Goal: Task Accomplishment & Management: Manage account settings

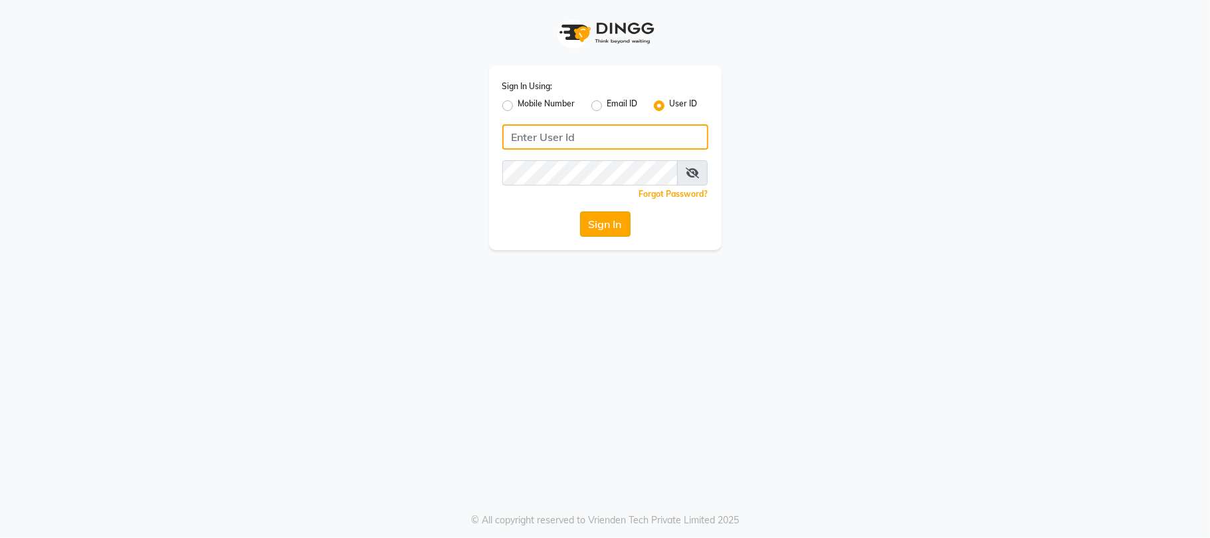
type input "9346469616"
click at [617, 229] on button "Sign In" at bounding box center [605, 223] width 51 height 25
click at [583, 230] on button "Sign In" at bounding box center [605, 223] width 51 height 25
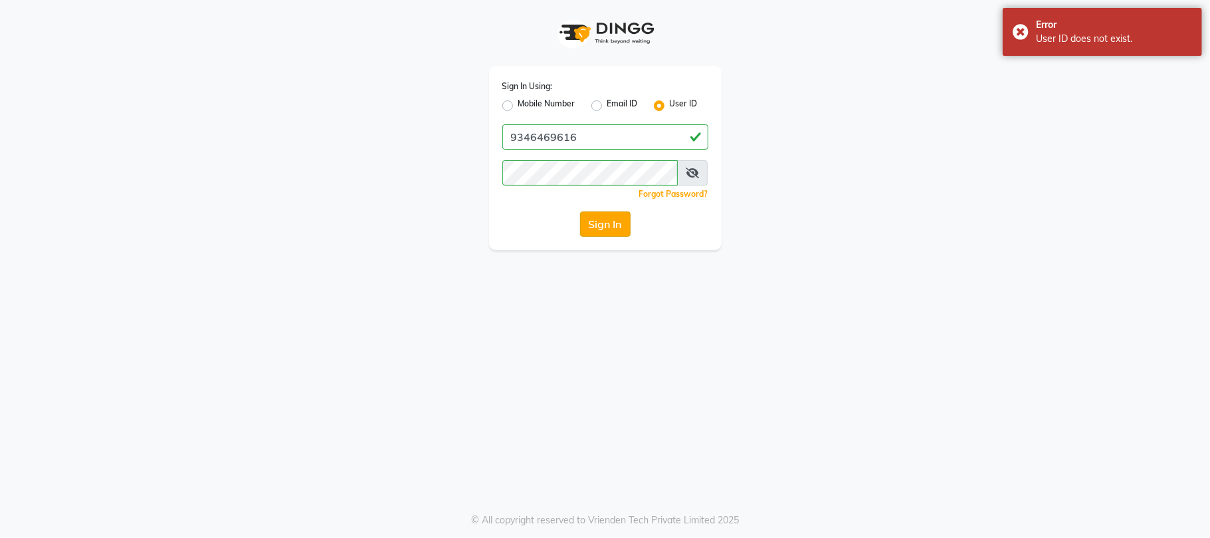
click at [593, 221] on button "Sign In" at bounding box center [605, 223] width 51 height 25
click at [518, 106] on label "Mobile Number" at bounding box center [546, 106] width 57 height 16
click at [518, 106] on input "Mobile Number" at bounding box center [522, 102] width 9 height 9
radio input "true"
radio input "false"
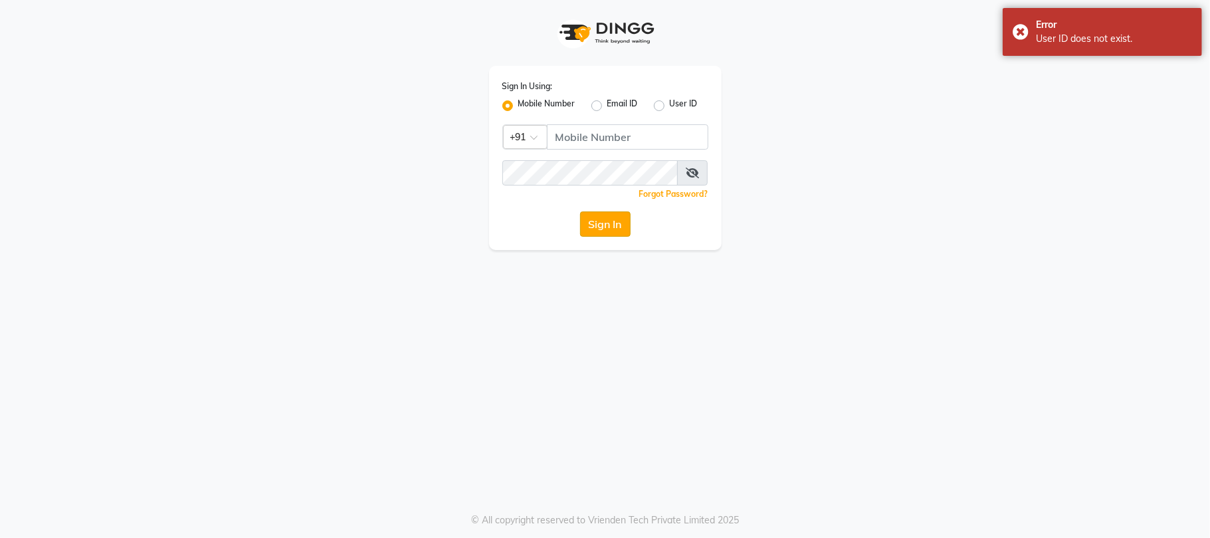
click at [615, 224] on button "Sign In" at bounding box center [605, 223] width 51 height 25
click at [607, 100] on label "Email ID" at bounding box center [622, 106] width 31 height 16
click at [607, 100] on input "Email ID" at bounding box center [611, 102] width 9 height 9
radio input "true"
click at [518, 106] on label "Mobile Number" at bounding box center [546, 106] width 57 height 16
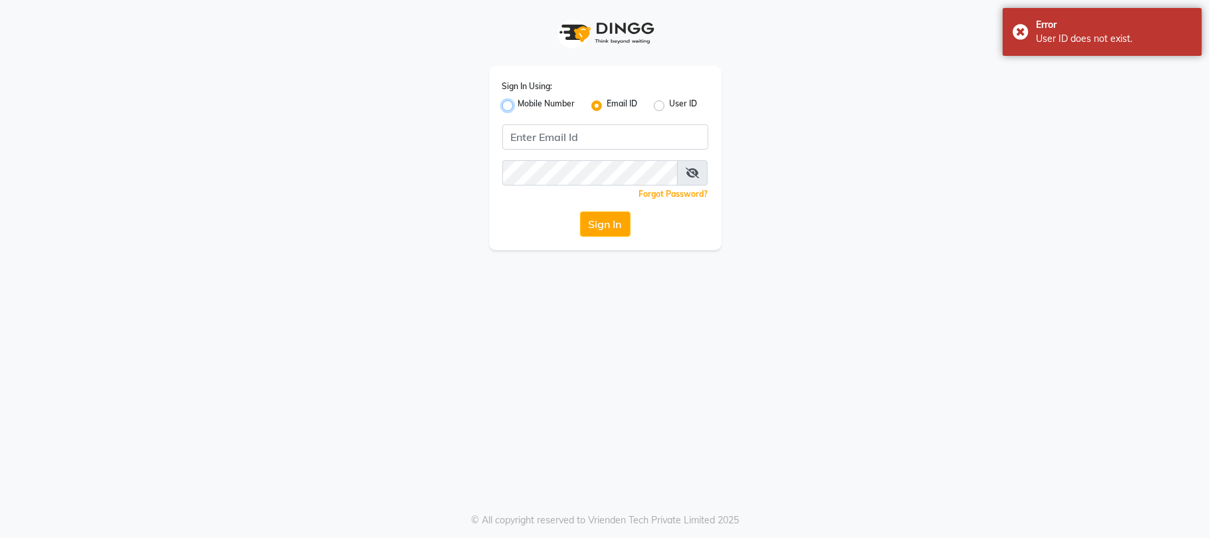
click at [518, 106] on input "Mobile Number" at bounding box center [522, 102] width 9 height 9
radio input "true"
radio input "false"
click at [605, 221] on button "Sign In" at bounding box center [605, 223] width 51 height 25
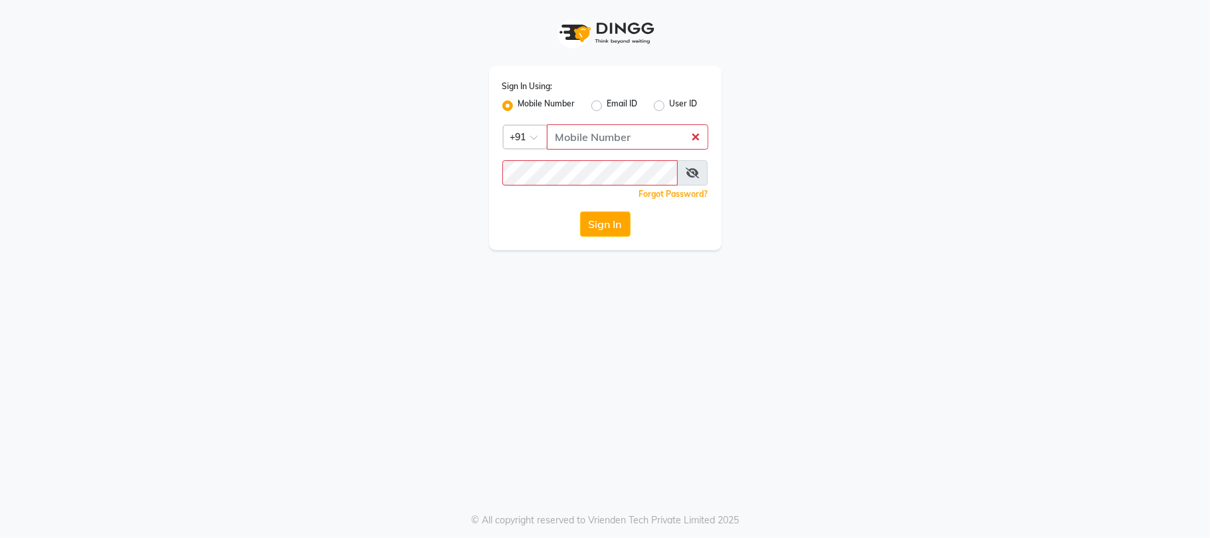
drag, startPoint x: 1, startPoint y: 234, endPoint x: 27, endPoint y: 223, distance: 27.4
click at [3, 234] on app-login "Sign In Using: Mobile Number Email ID User ID Country Code × +91 Remember me Fo…" at bounding box center [605, 125] width 1210 height 250
type input "9346469616"
click at [581, 223] on button "Sign In" at bounding box center [605, 223] width 51 height 25
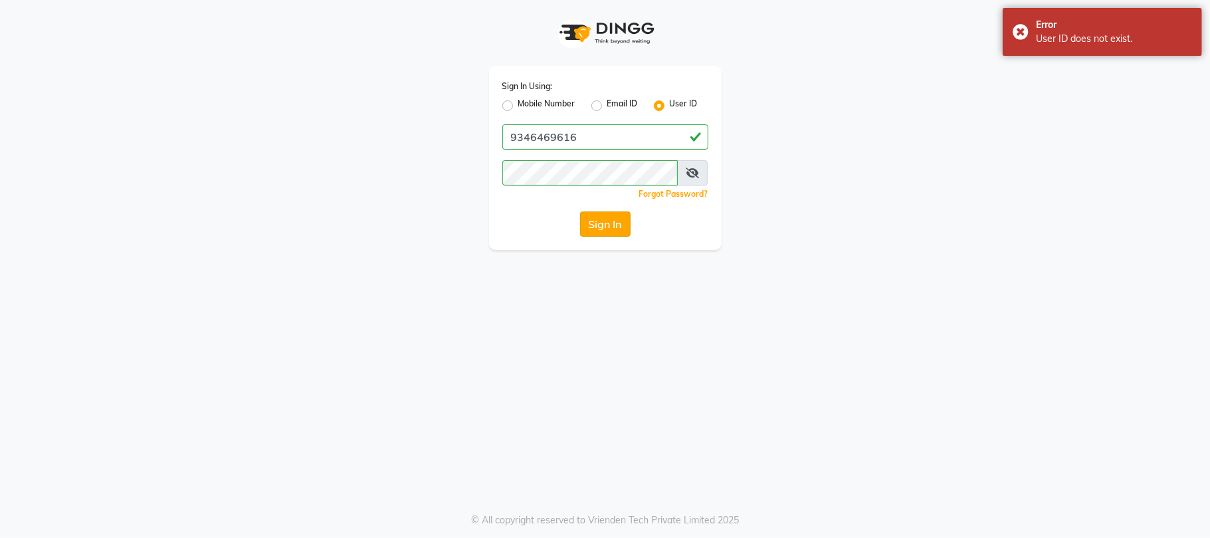
click at [597, 224] on button "Sign In" at bounding box center [605, 223] width 51 height 25
click at [595, 235] on button "Sign In" at bounding box center [605, 223] width 51 height 25
click at [1014, 31] on div "Error User ID does not exist." at bounding box center [1102, 32] width 199 height 48
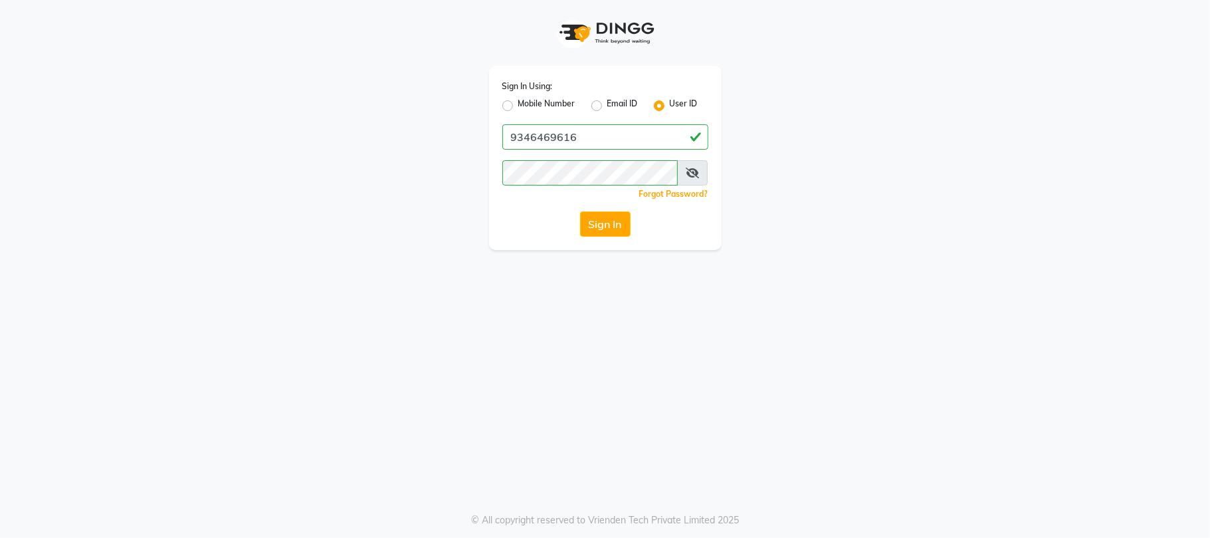
click at [518, 104] on label "Mobile Number" at bounding box center [546, 106] width 57 height 16
click at [518, 104] on input "Mobile Number" at bounding box center [522, 102] width 9 height 9
radio input "true"
radio input "false"
click at [697, 174] on icon at bounding box center [692, 172] width 13 height 11
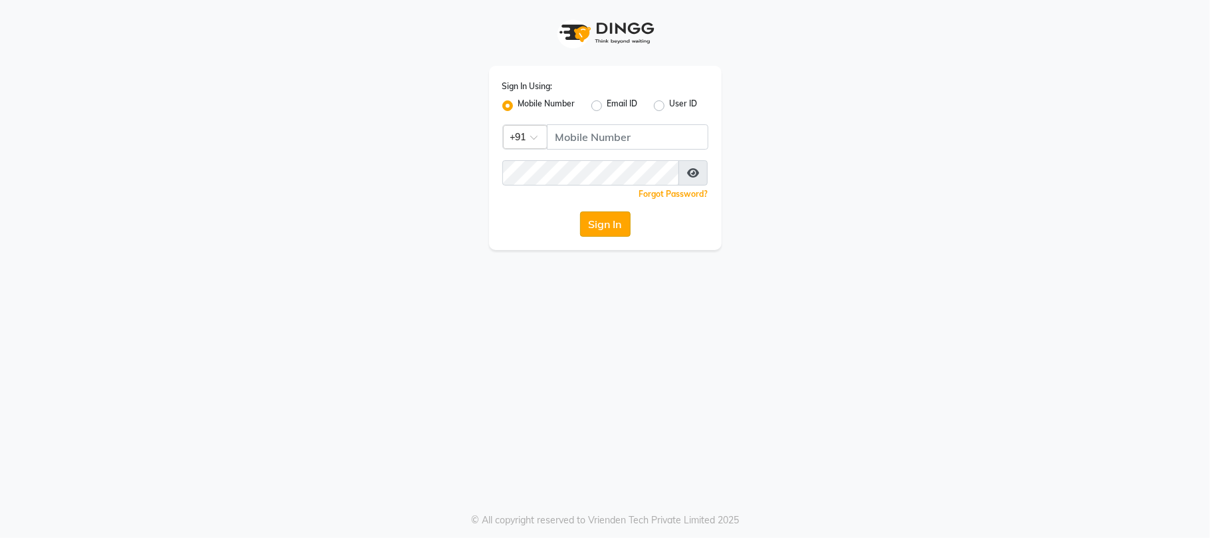
click at [582, 219] on button "Sign In" at bounding box center [605, 223] width 51 height 25
click at [586, 218] on button "Sign In" at bounding box center [605, 223] width 51 height 25
click at [670, 107] on label "User ID" at bounding box center [684, 106] width 28 height 16
click at [670, 106] on input "User ID" at bounding box center [674, 102] width 9 height 9
radio input "true"
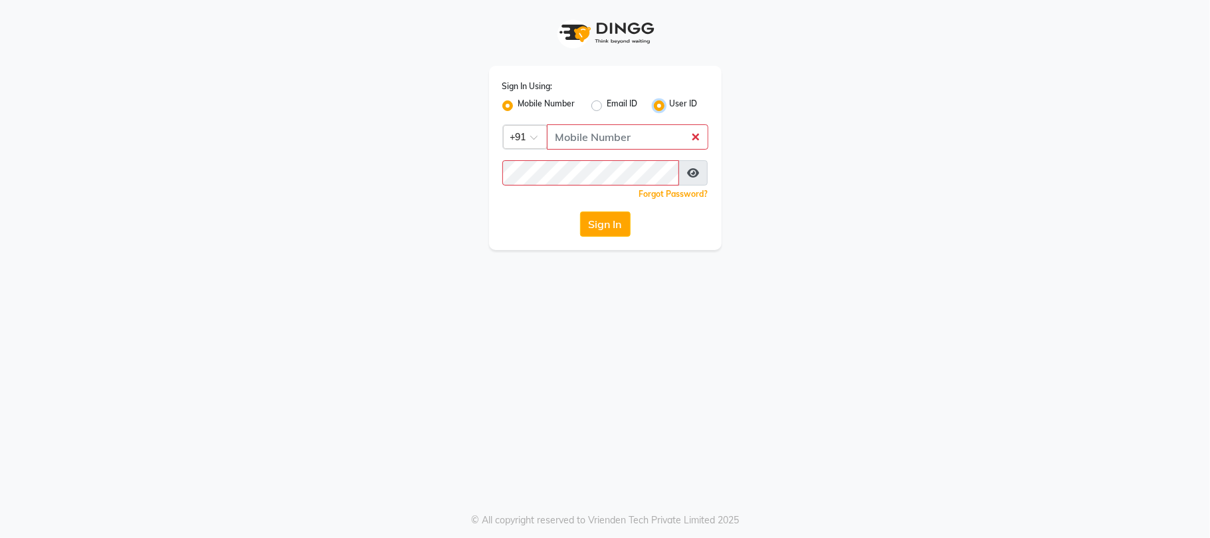
radio input "false"
click at [670, 107] on label "User ID" at bounding box center [684, 106] width 28 height 16
click at [670, 106] on input "User ID" at bounding box center [674, 102] width 9 height 9
click at [625, 229] on button "Sign In" at bounding box center [605, 223] width 51 height 25
type input "9346469616"
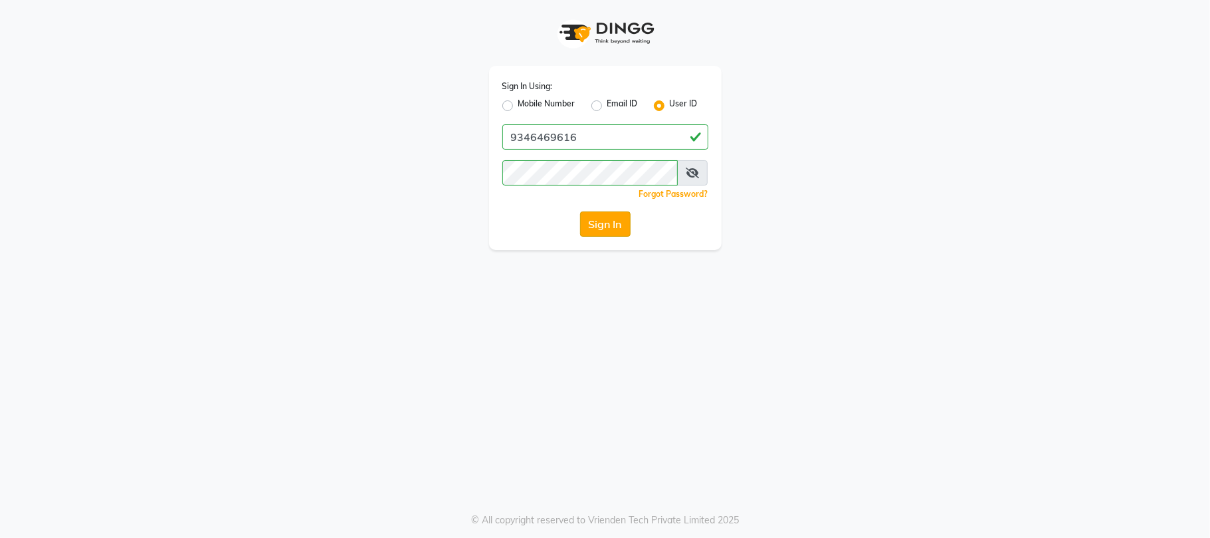
click at [593, 214] on button "Sign In" at bounding box center [605, 223] width 51 height 25
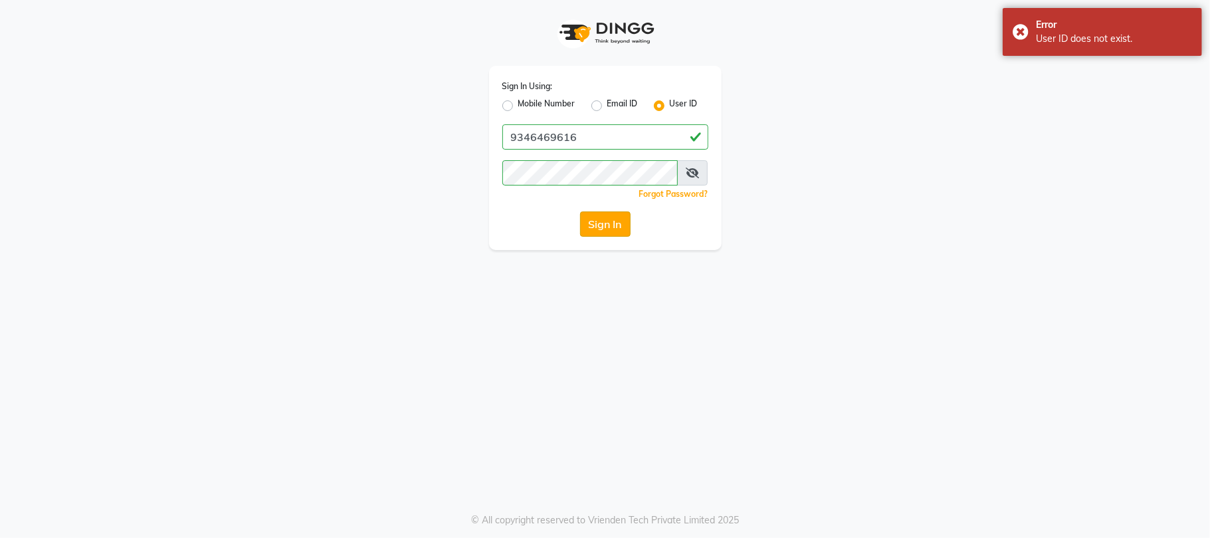
click at [593, 214] on button "Sign In" at bounding box center [605, 223] width 51 height 25
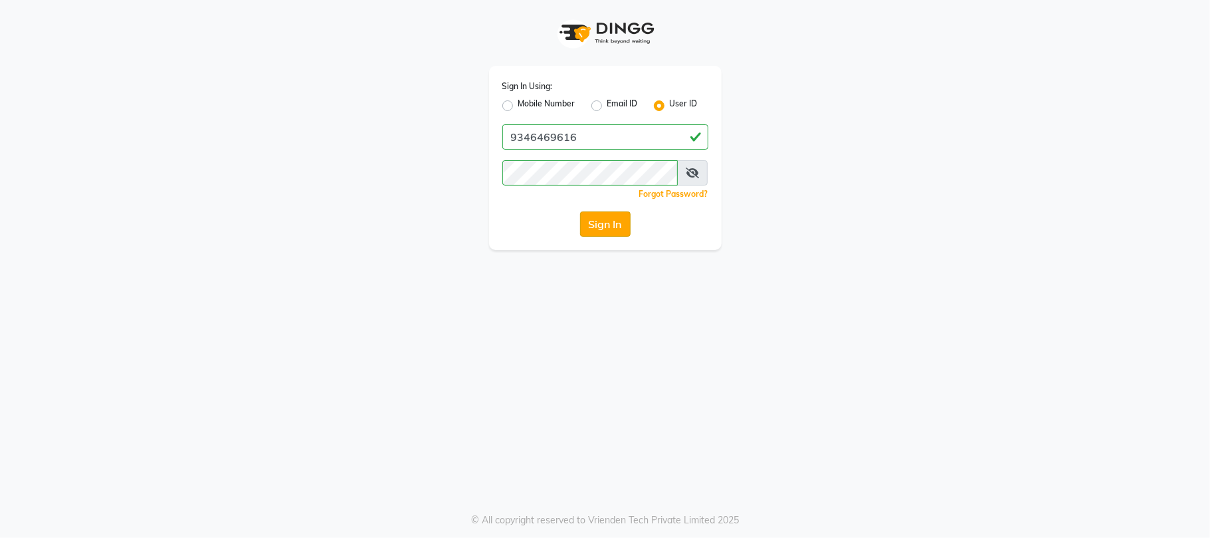
click at [596, 221] on button "Sign In" at bounding box center [605, 223] width 51 height 25
type input "9346469616"
click at [601, 211] on button "Sign In" at bounding box center [605, 223] width 51 height 25
click at [607, 229] on button "Sign In" at bounding box center [605, 223] width 51 height 25
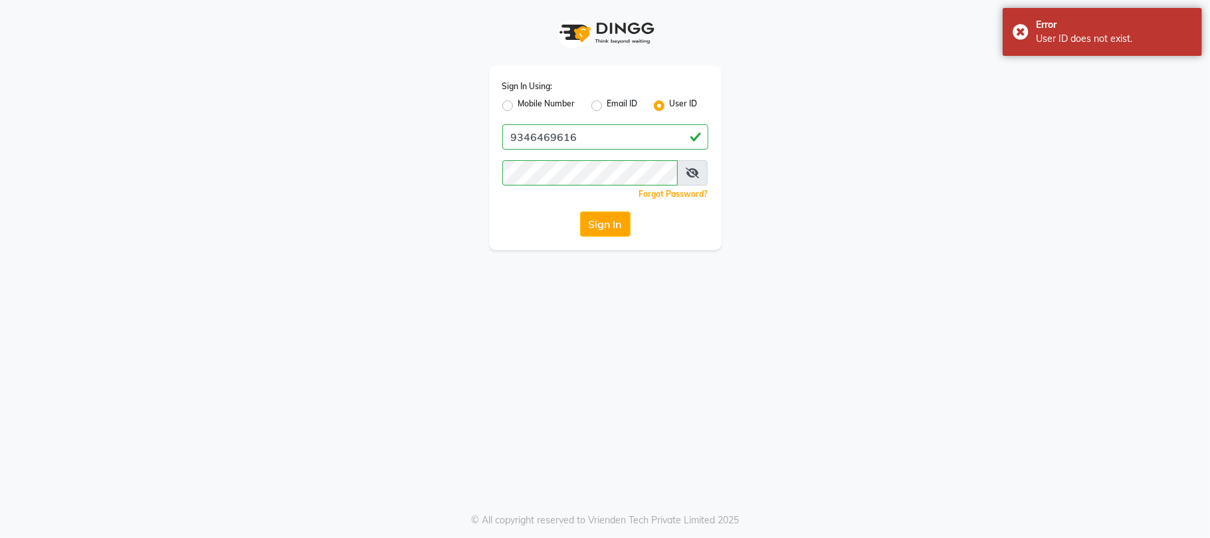
click at [518, 106] on label "Mobile Number" at bounding box center [546, 106] width 57 height 16
click at [518, 106] on input "Mobile Number" at bounding box center [522, 102] width 9 height 9
radio input "true"
radio input "false"
click at [574, 137] on input "Username" at bounding box center [627, 136] width 161 height 25
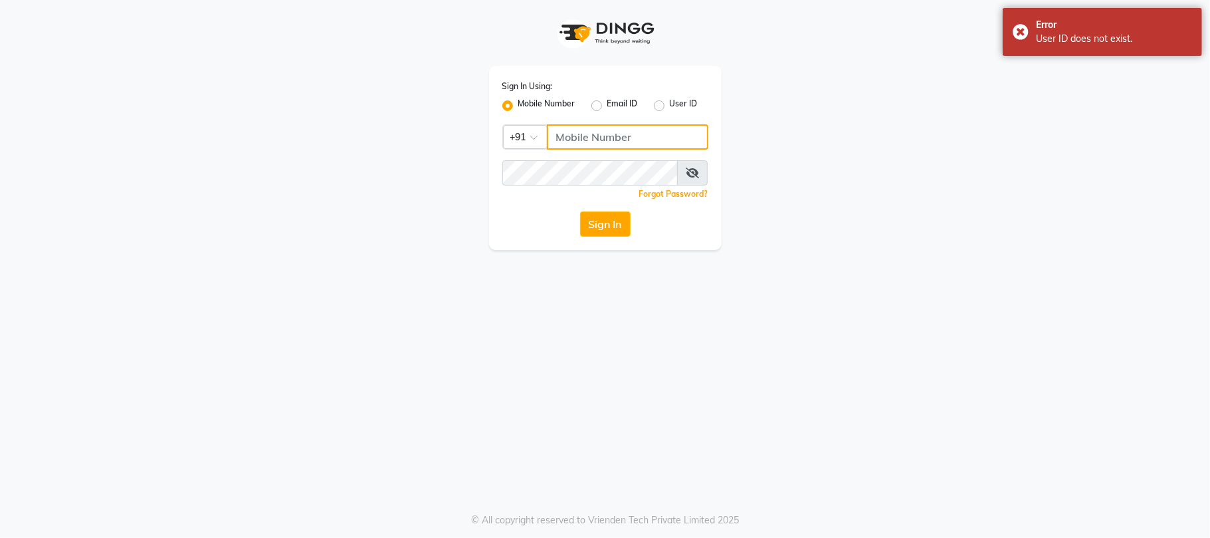
type input "9346469616"
click at [603, 221] on button "Sign In" at bounding box center [605, 223] width 51 height 25
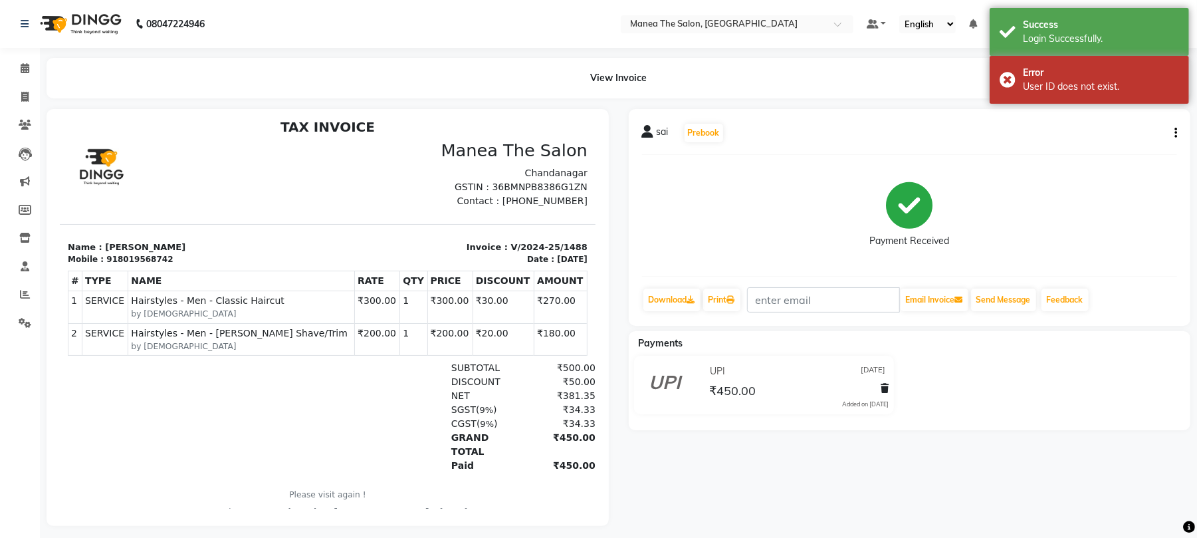
scroll to position [11, 0]
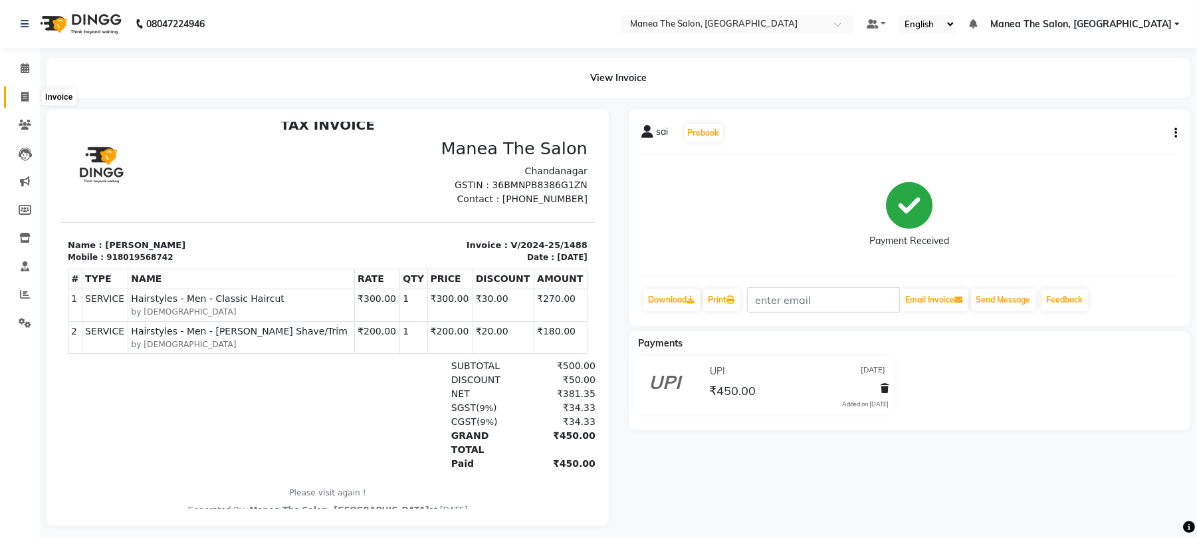
click at [25, 101] on icon at bounding box center [24, 97] width 7 height 10
select select "7351"
select select "service"
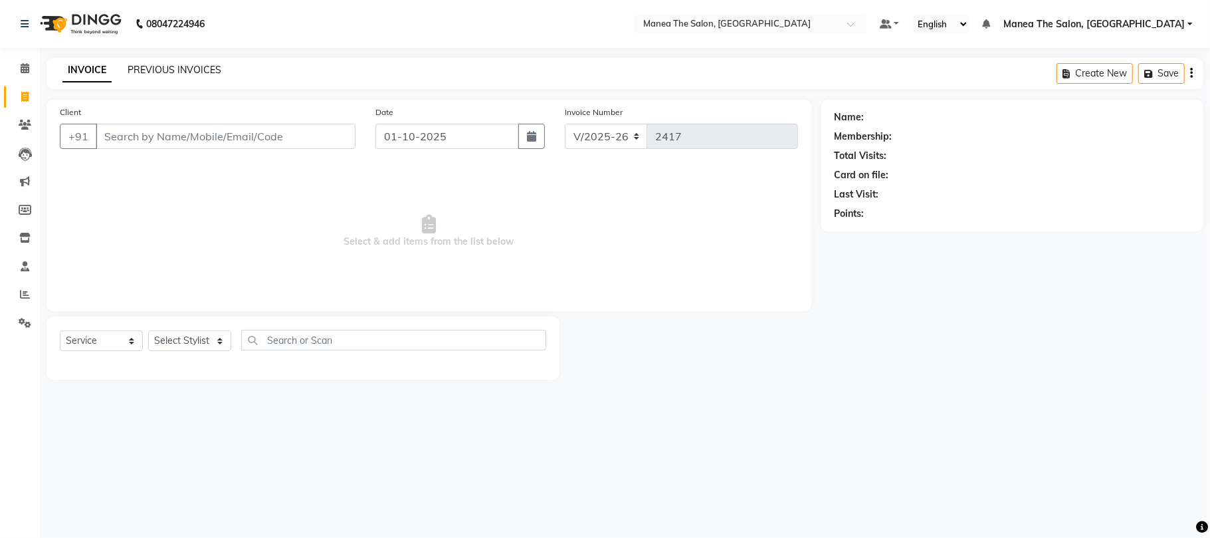
click at [184, 64] on link "PREVIOUS INVOICES" at bounding box center [175, 70] width 94 height 12
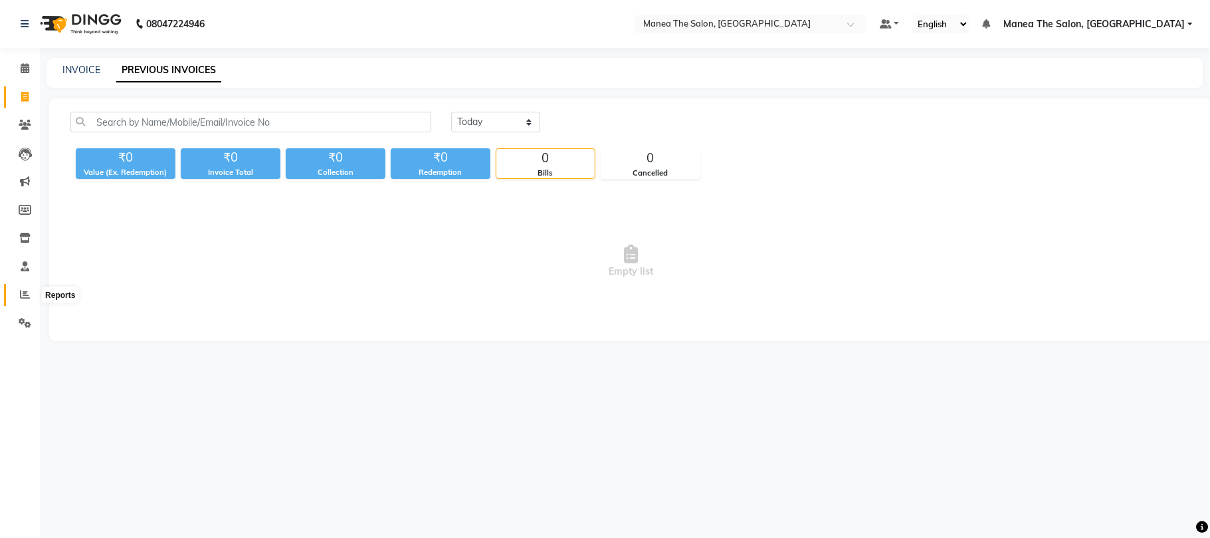
click at [21, 295] on icon at bounding box center [25, 294] width 10 height 10
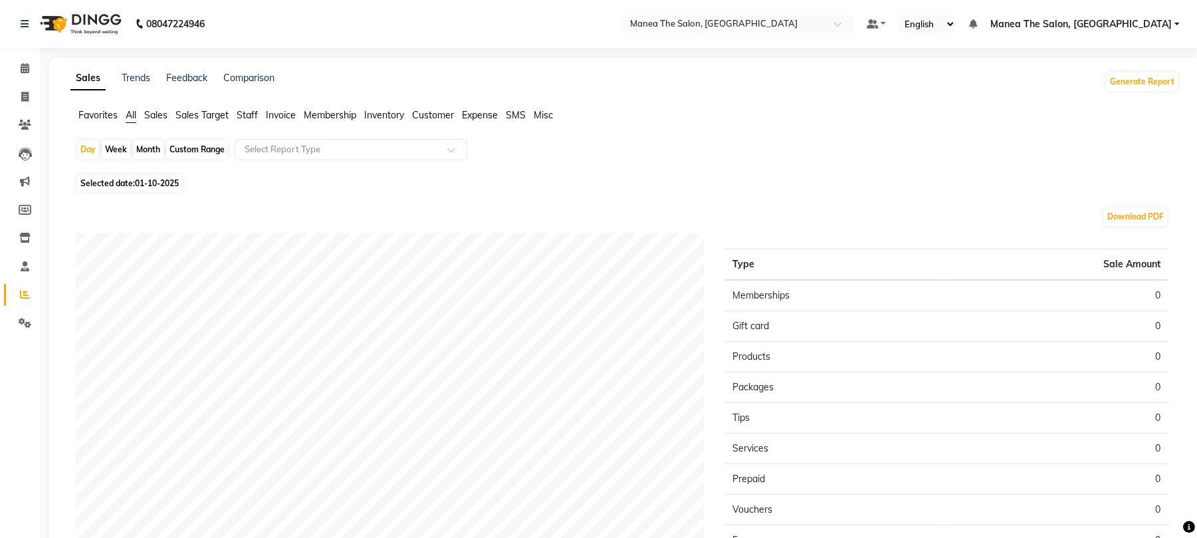
click at [155, 150] on div "Month" at bounding box center [148, 149] width 31 height 19
select select "10"
select select "2025"
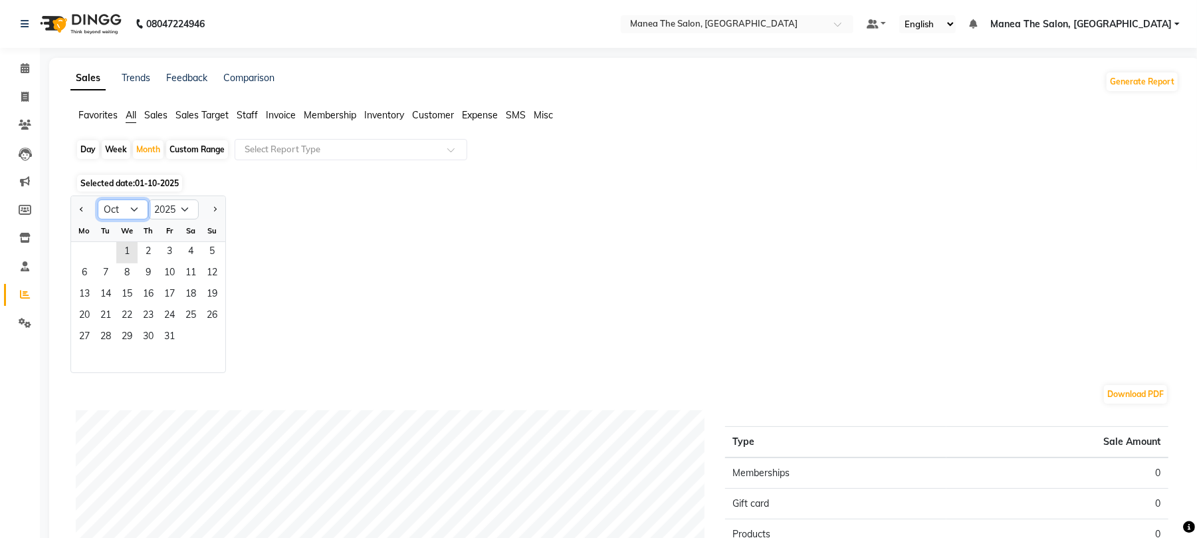
click at [134, 213] on select "Jan Feb Mar Apr May Jun Jul Aug Sep Oct Nov Dec" at bounding box center [123, 209] width 51 height 20
select select "9"
click at [98, 199] on select "Jan Feb Mar Apr May Jun Jul Aug Sep Oct Nov Dec" at bounding box center [123, 209] width 51 height 20
click at [88, 251] on span "1" at bounding box center [84, 252] width 21 height 21
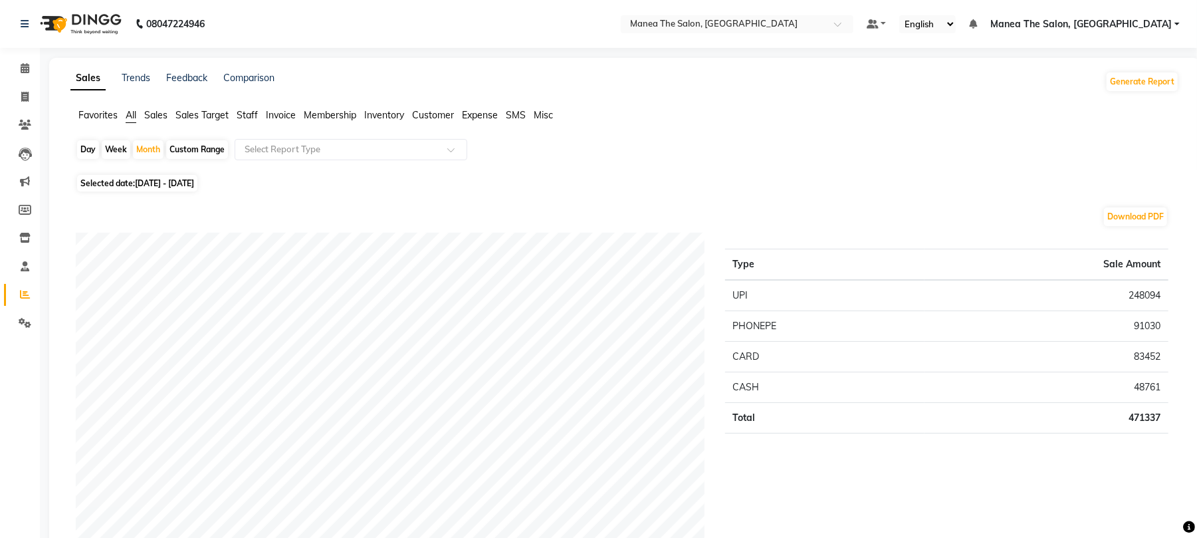
click at [255, 114] on span "Staff" at bounding box center [247, 115] width 21 height 12
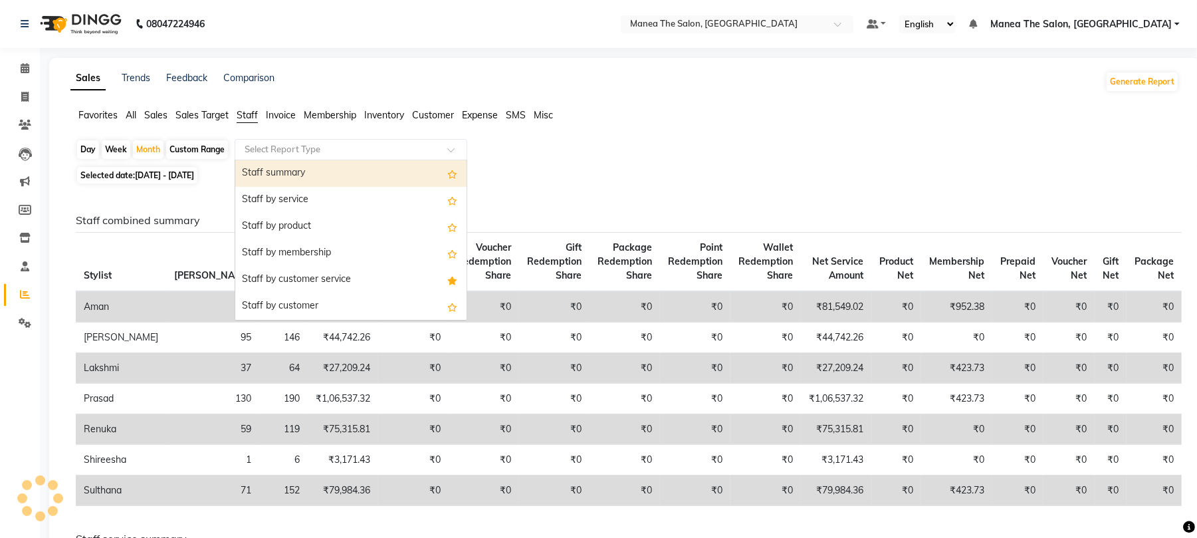
click at [274, 147] on input "text" at bounding box center [337, 149] width 191 height 13
click at [274, 166] on div "Staff summary" at bounding box center [350, 173] width 231 height 27
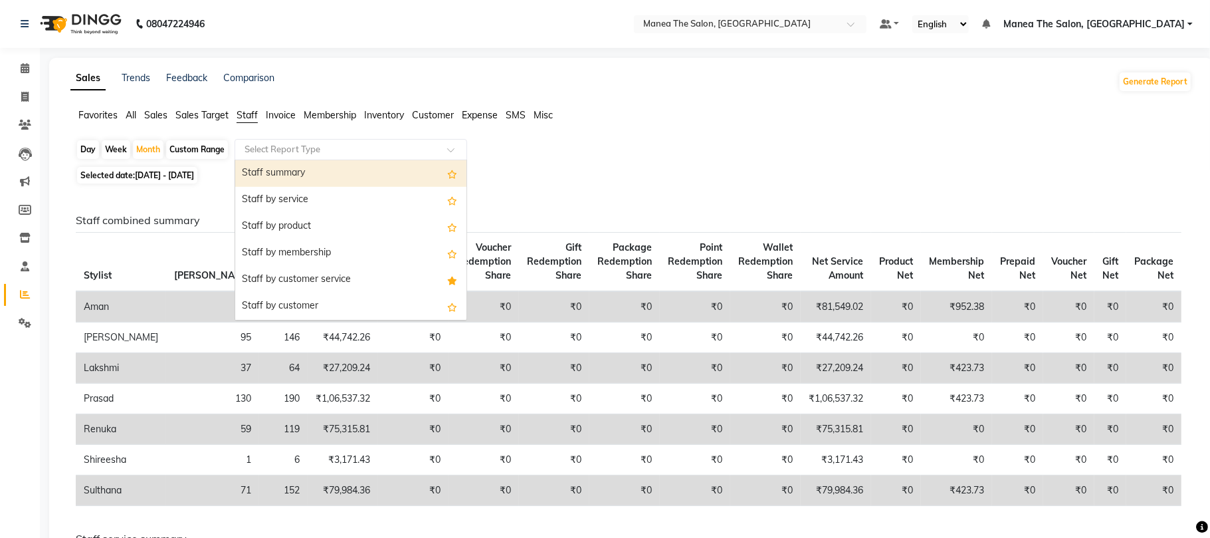
select select "full_report"
select select "pdf"
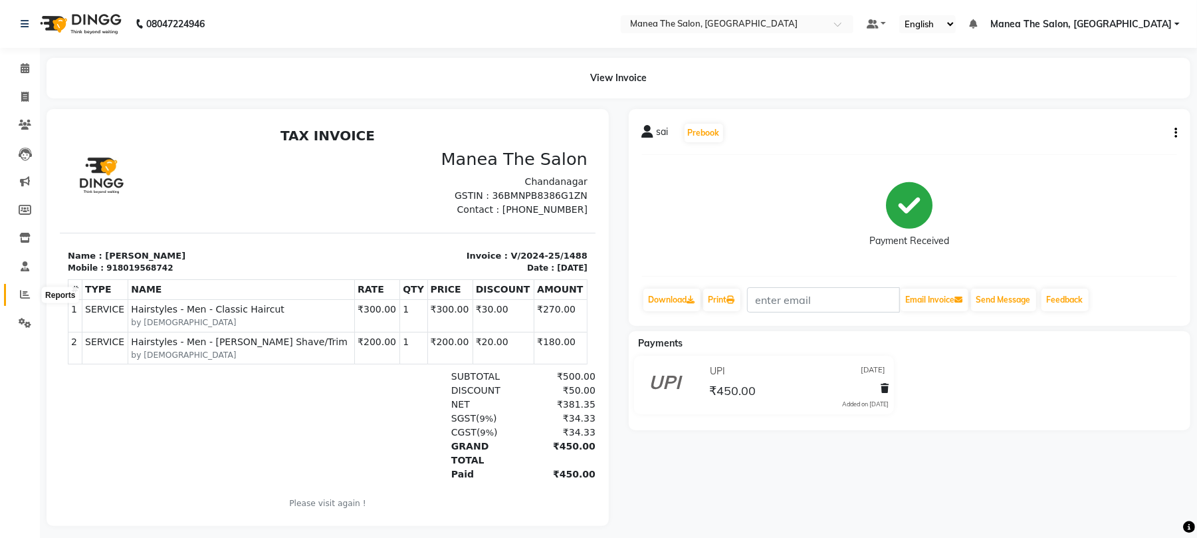
click at [17, 292] on span at bounding box center [24, 294] width 23 height 15
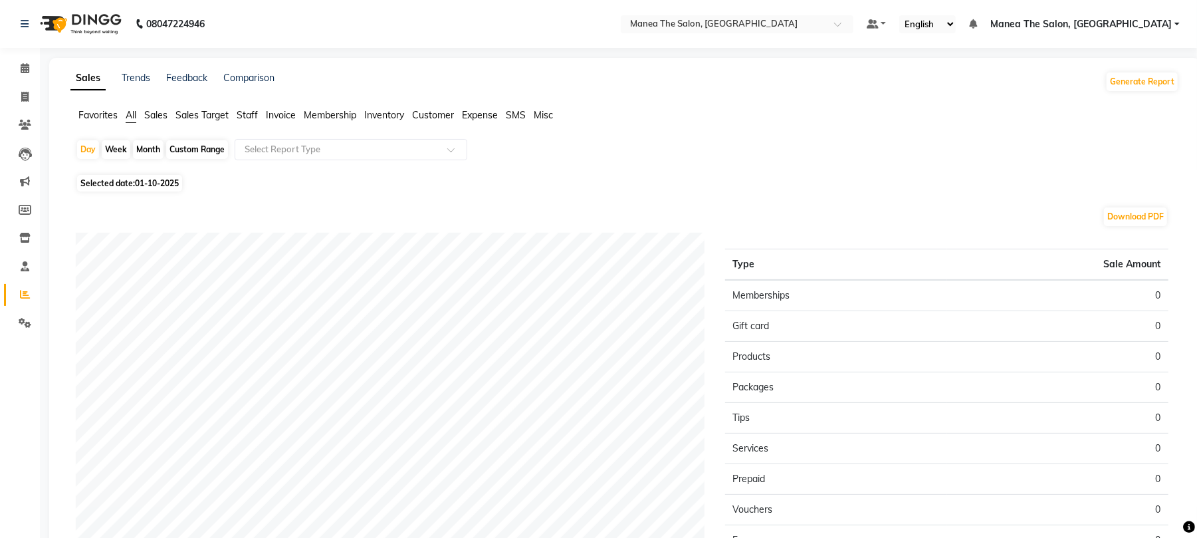
click at [245, 110] on span "Staff" at bounding box center [247, 115] width 21 height 12
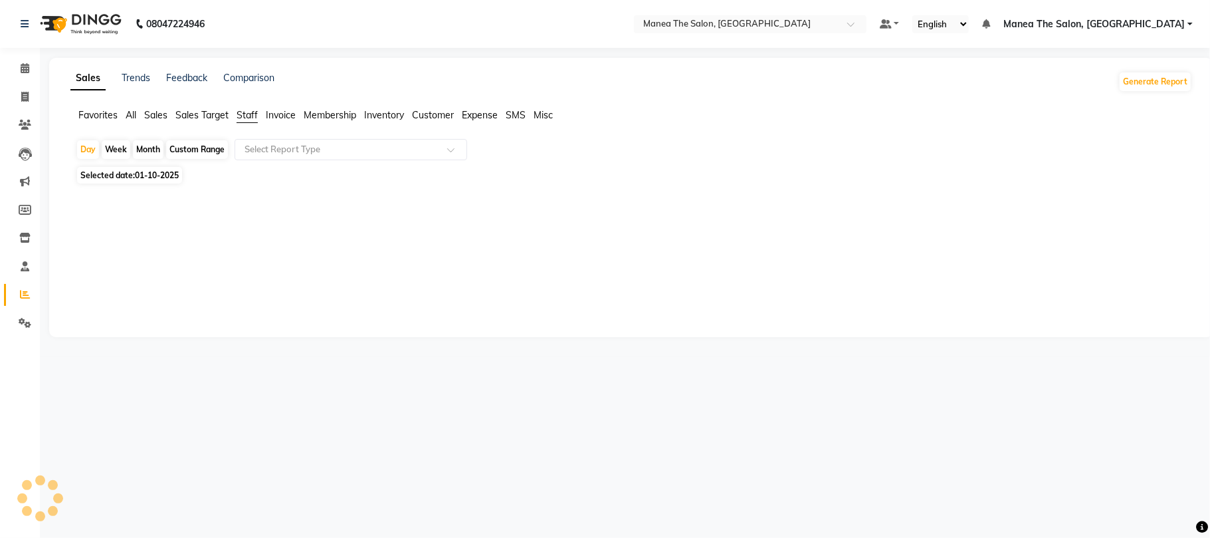
click at [144, 149] on div "Month" at bounding box center [148, 149] width 31 height 19
select select "10"
select select "2025"
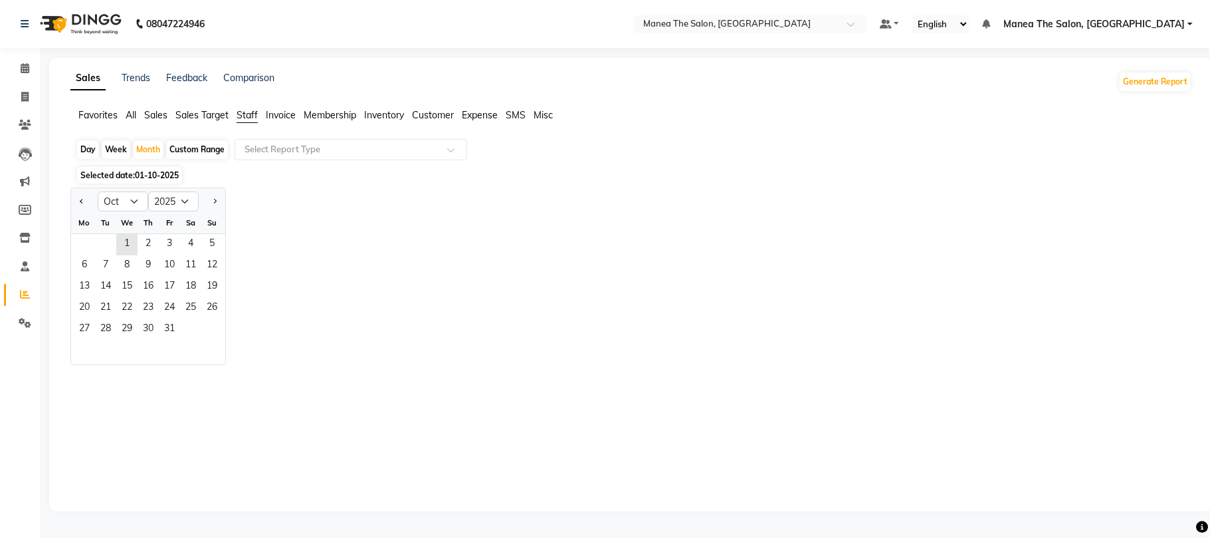
drag, startPoint x: 118, startPoint y: 207, endPoint x: 118, endPoint y: 216, distance: 8.7
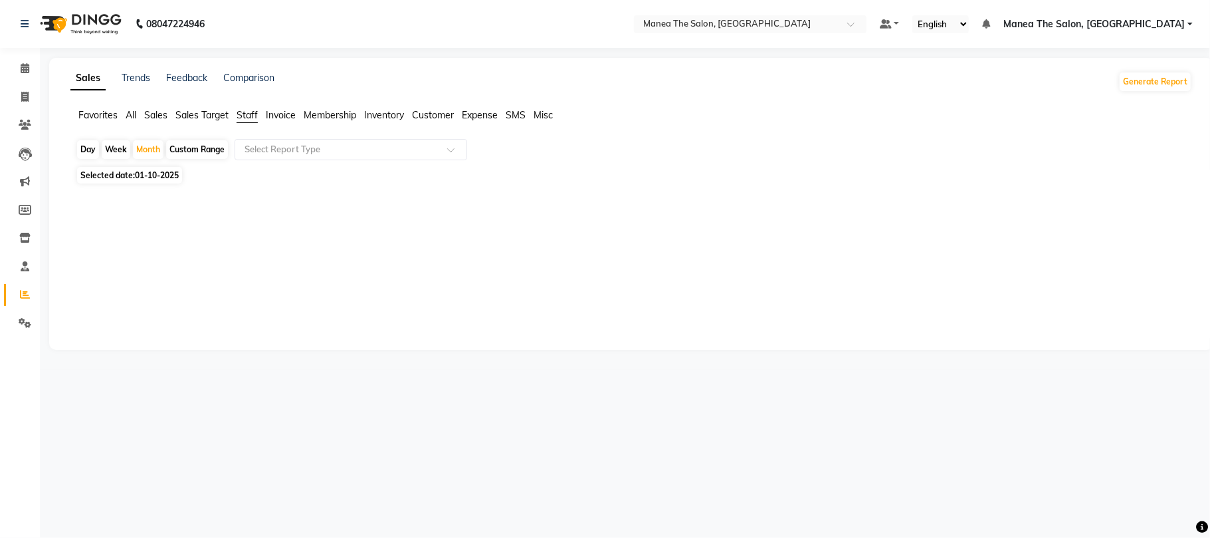
click at [134, 171] on span "Selected date: 01-10-2025" at bounding box center [129, 175] width 105 height 17
select select "10"
select select "2025"
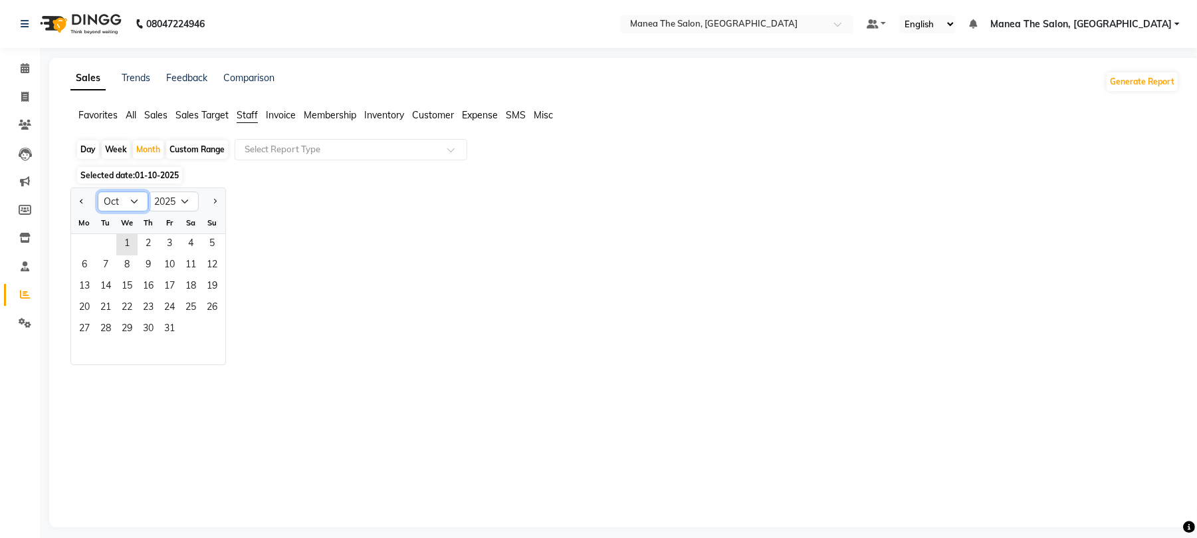
click at [129, 197] on select "Jan Feb Mar Apr May Jun [DATE] Aug Sep Oct Nov Dec" at bounding box center [123, 201] width 51 height 20
select select "9"
click at [98, 192] on select "Jan Feb Mar Apr May Jun [DATE] Aug Sep Oct Nov Dec" at bounding box center [123, 201] width 51 height 20
click at [80, 243] on span "1" at bounding box center [84, 244] width 21 height 21
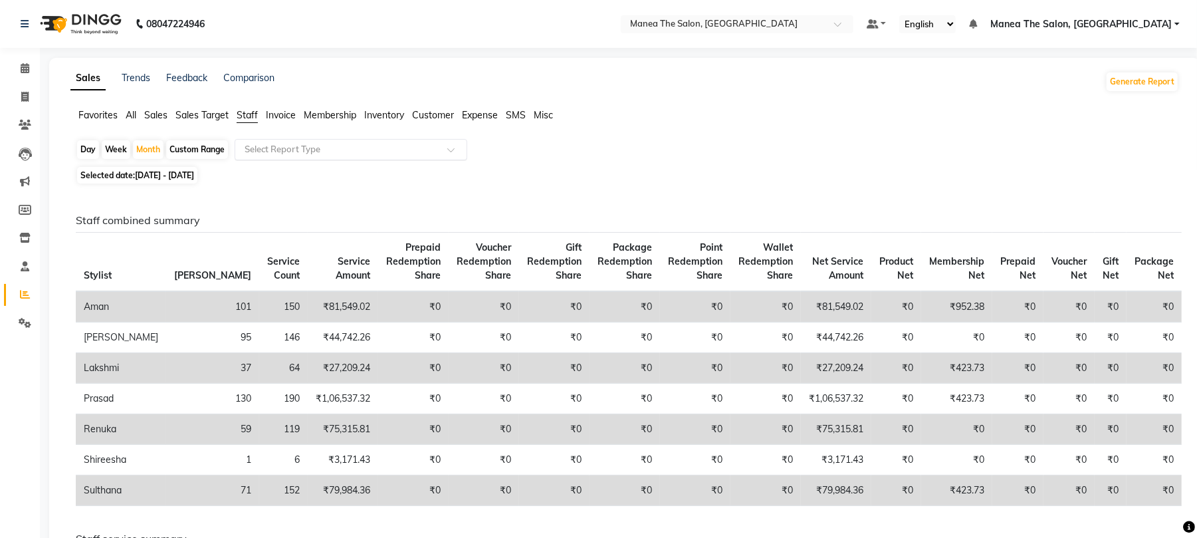
click at [347, 149] on input "text" at bounding box center [337, 149] width 191 height 13
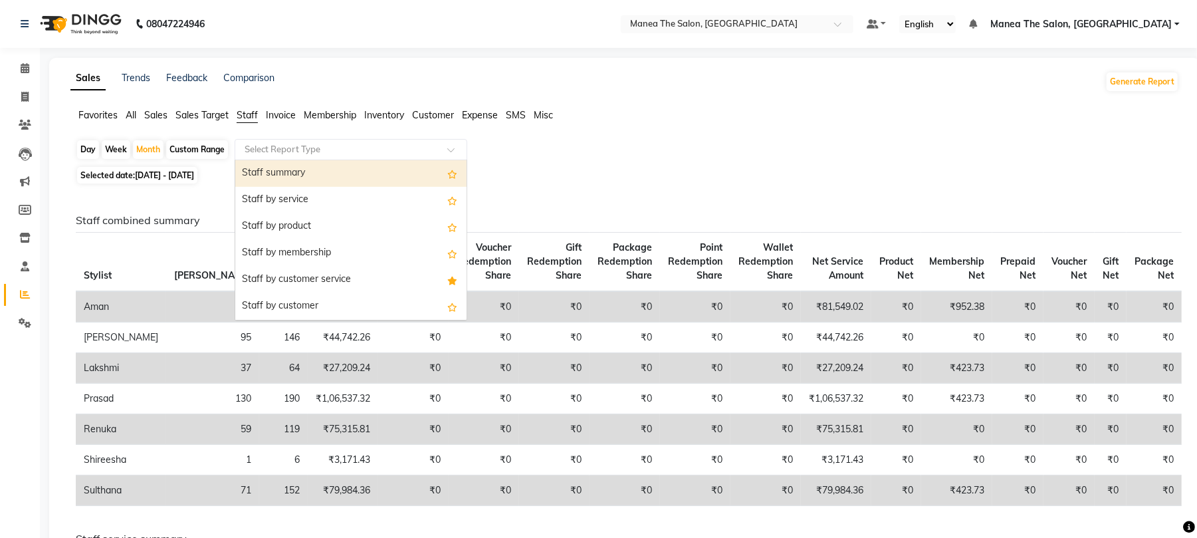
click at [340, 175] on div "Staff summary" at bounding box center [350, 173] width 231 height 27
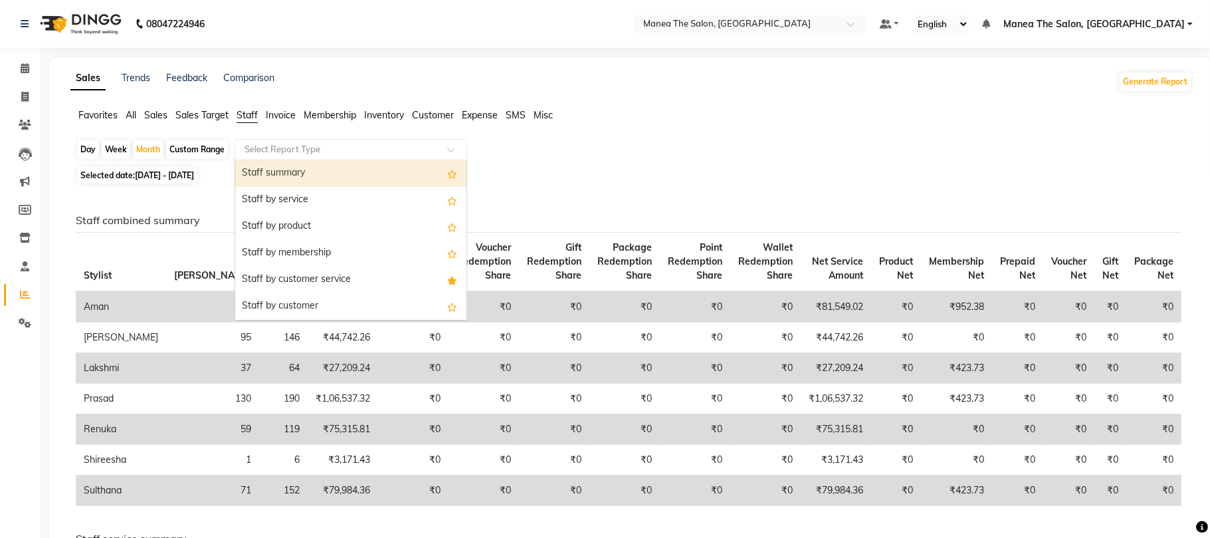
select select "full_report"
select select "pdf"
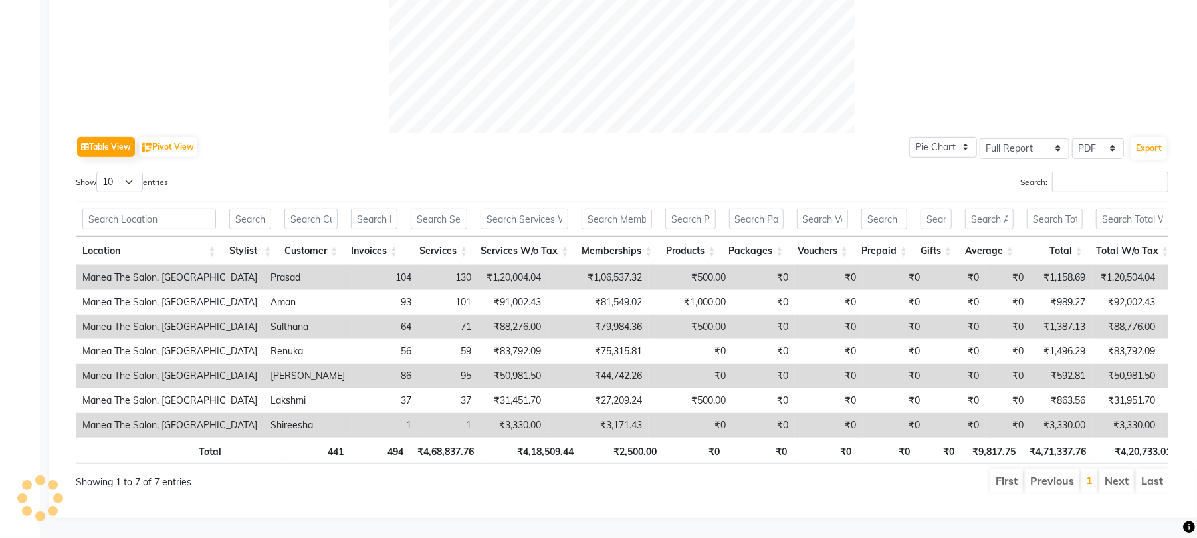
scroll to position [575, 0]
drag, startPoint x: 379, startPoint y: 426, endPoint x: 613, endPoint y: 432, distance: 234.0
click at [613, 437] on tr "Total 441 494 ₹4,68,837.76 ₹4,18,509.44 ₹2,500.00 ₹0 ₹0 ₹0 ₹0 ₹0 ₹9,817.75 ₹4,7…" at bounding box center [788, 450] width 1425 height 26
click at [631, 450] on div "Total 441 494 ₹4,68,837.76 ₹4,18,509.44 ₹2,500.00 ₹0 ₹0 ₹0 ₹0 ₹0 ₹9,817.75 ₹4,7…" at bounding box center [622, 452] width 1092 height 30
drag, startPoint x: 1032, startPoint y: 437, endPoint x: 1091, endPoint y: 437, distance: 59.1
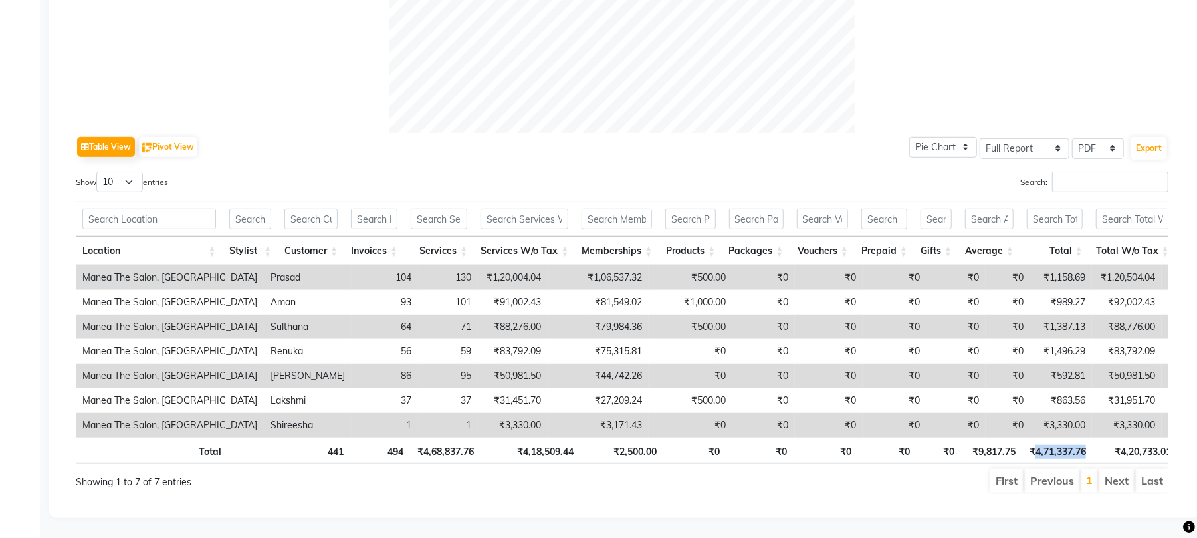
click at [1091, 437] on th "₹4,71,337.76" at bounding box center [1057, 450] width 70 height 26
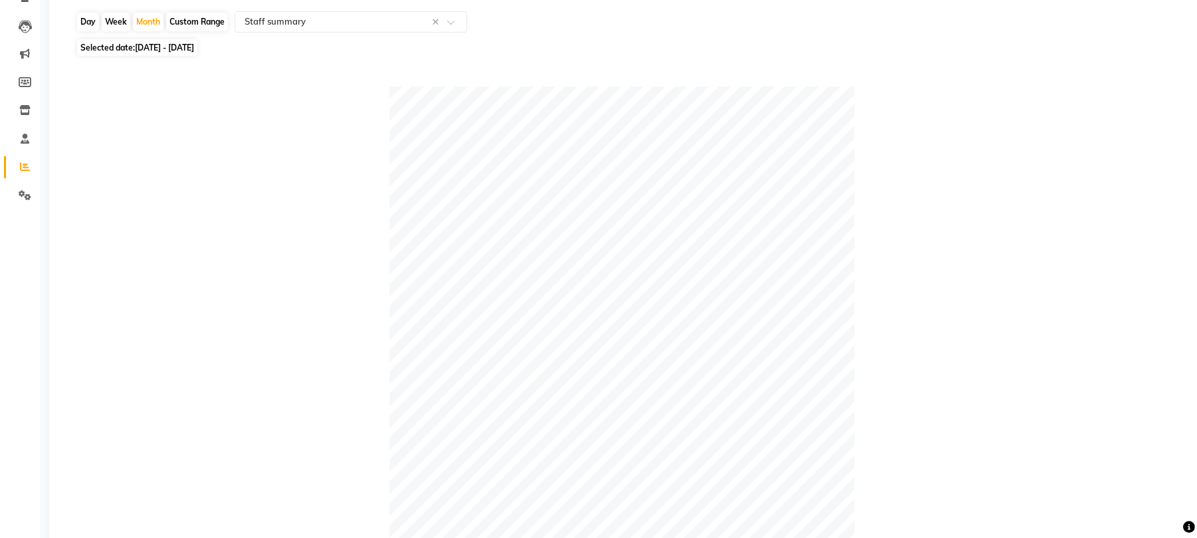
scroll to position [0, 0]
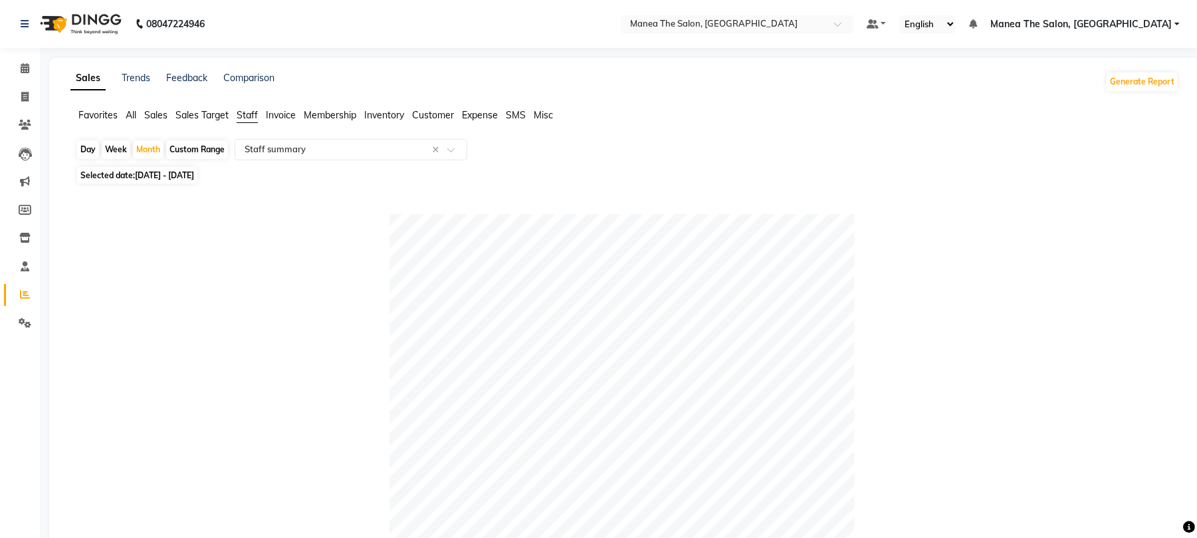
click at [133, 112] on span "All" at bounding box center [131, 115] width 11 height 12
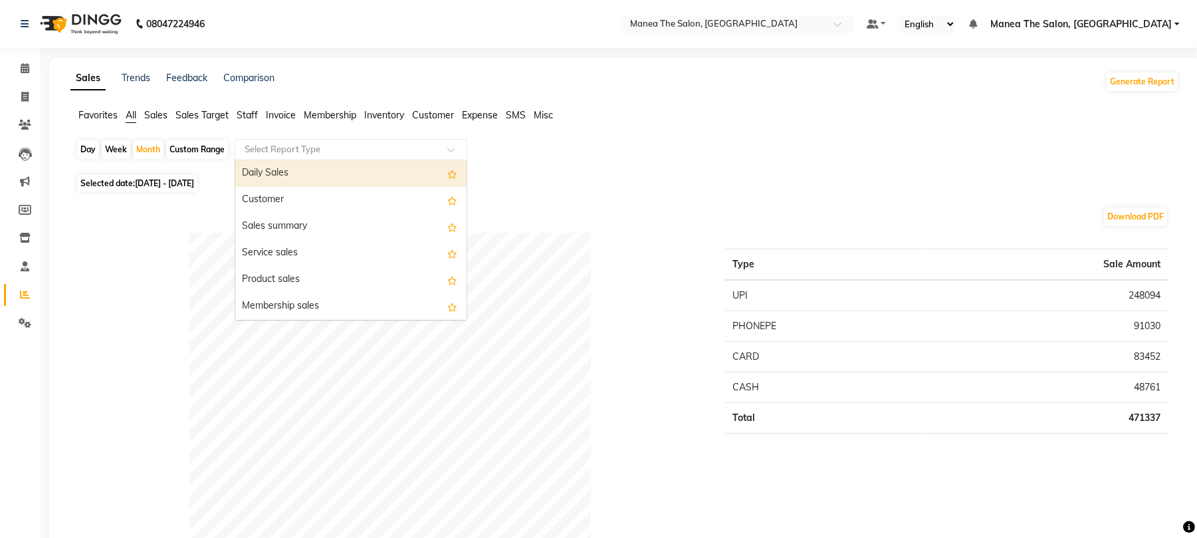
click at [322, 147] on input "text" at bounding box center [337, 149] width 191 height 13
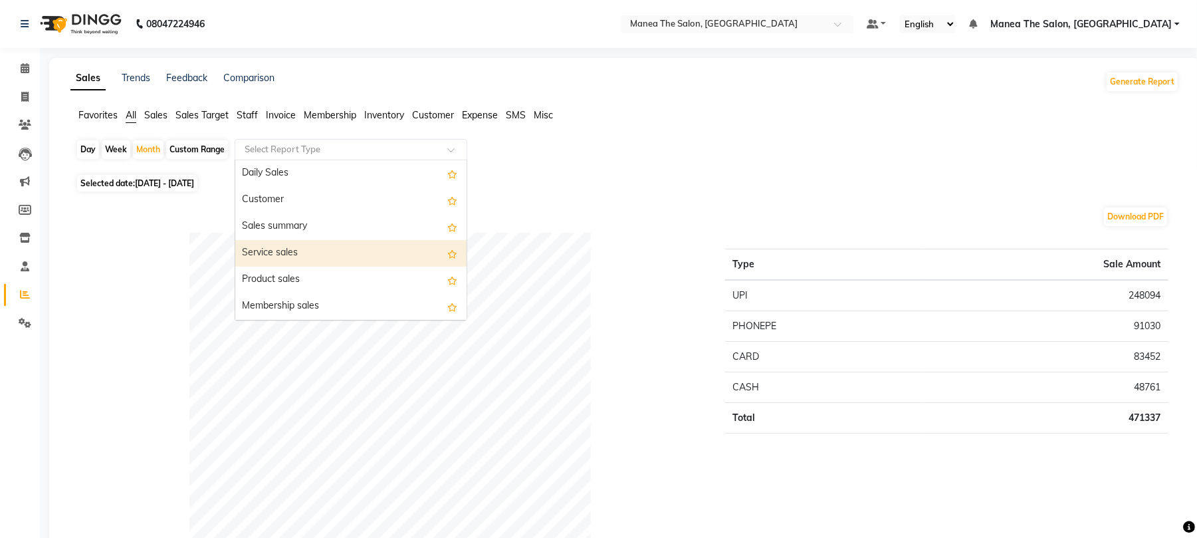
click at [326, 250] on div "Service sales" at bounding box center [350, 253] width 231 height 27
select select "full_report"
select select "pdf"
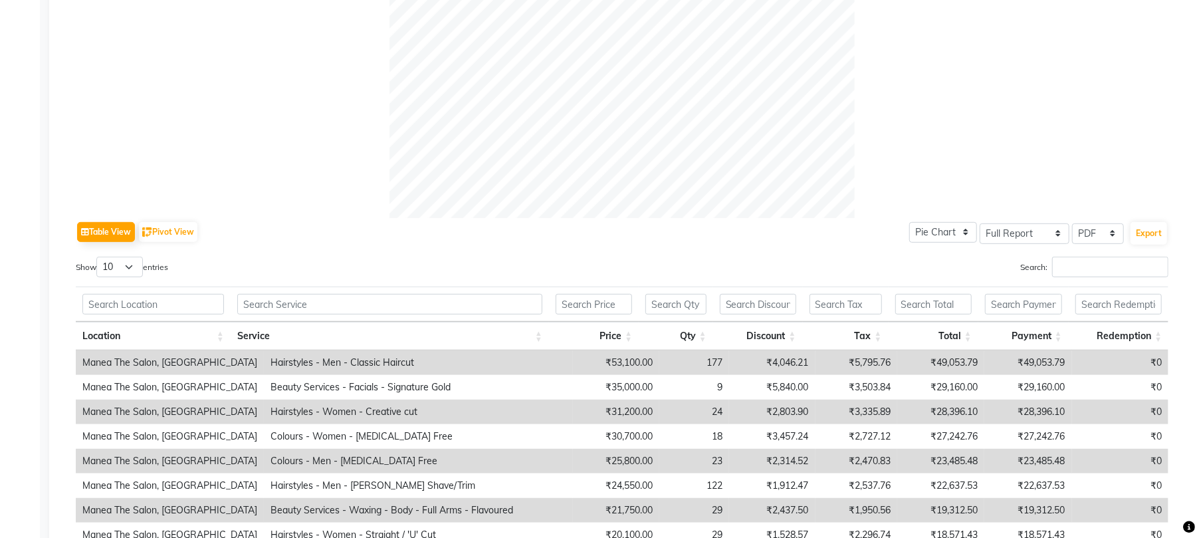
scroll to position [466, 0]
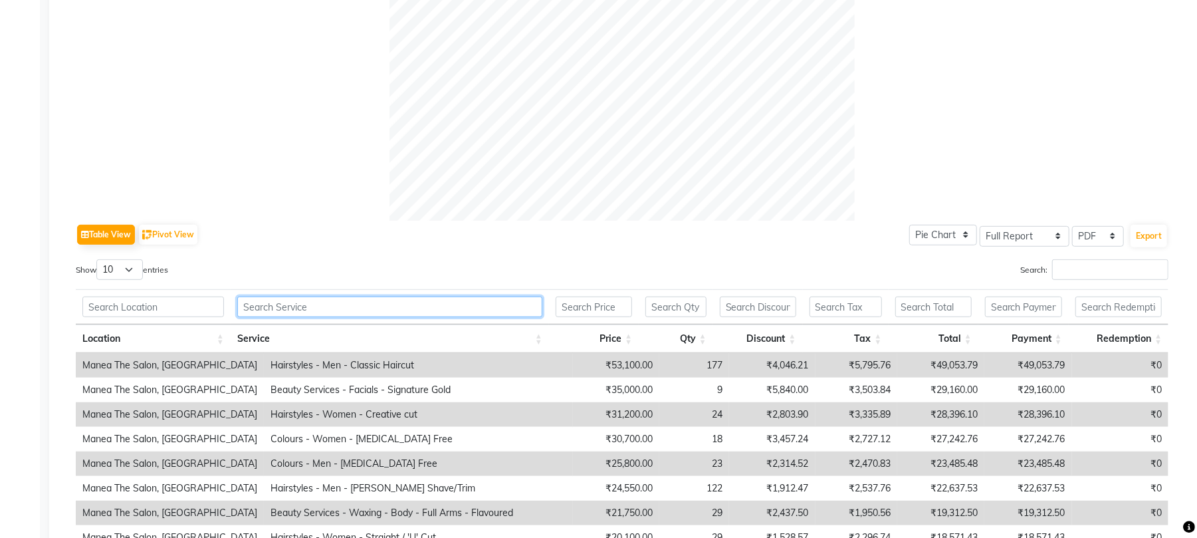
click at [276, 304] on input "text" at bounding box center [389, 306] width 305 height 21
click at [425, 248] on div "Table View Pivot View Pie Chart Bar Chart Select Full Report Filtered Report Se…" at bounding box center [622, 235] width 1092 height 28
click at [307, 302] on input "text" at bounding box center [389, 306] width 305 height 21
click at [307, 300] on input "text" at bounding box center [389, 306] width 305 height 21
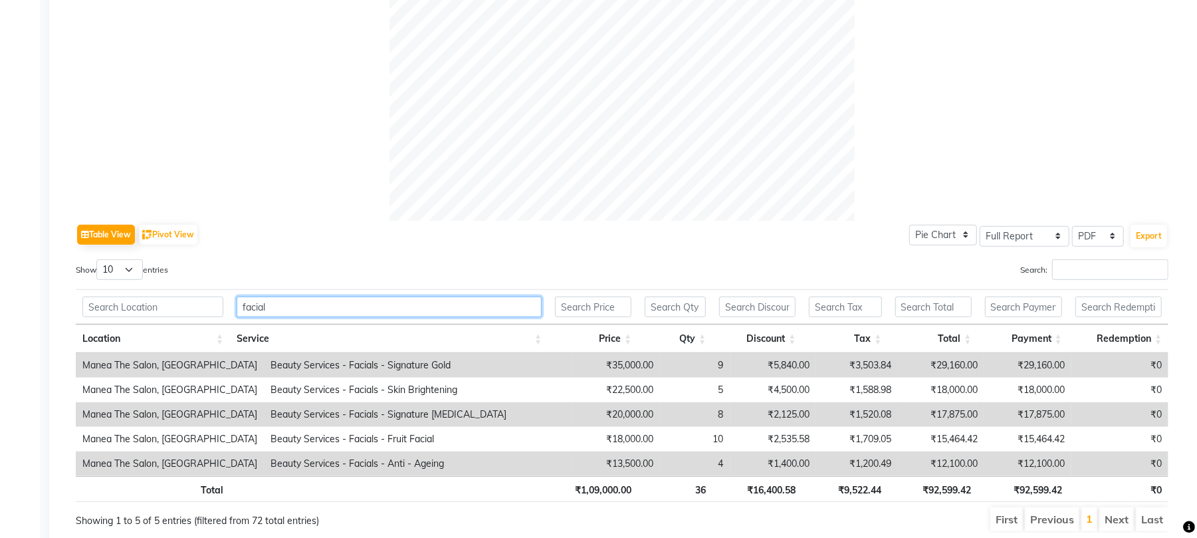
scroll to position [521, 0]
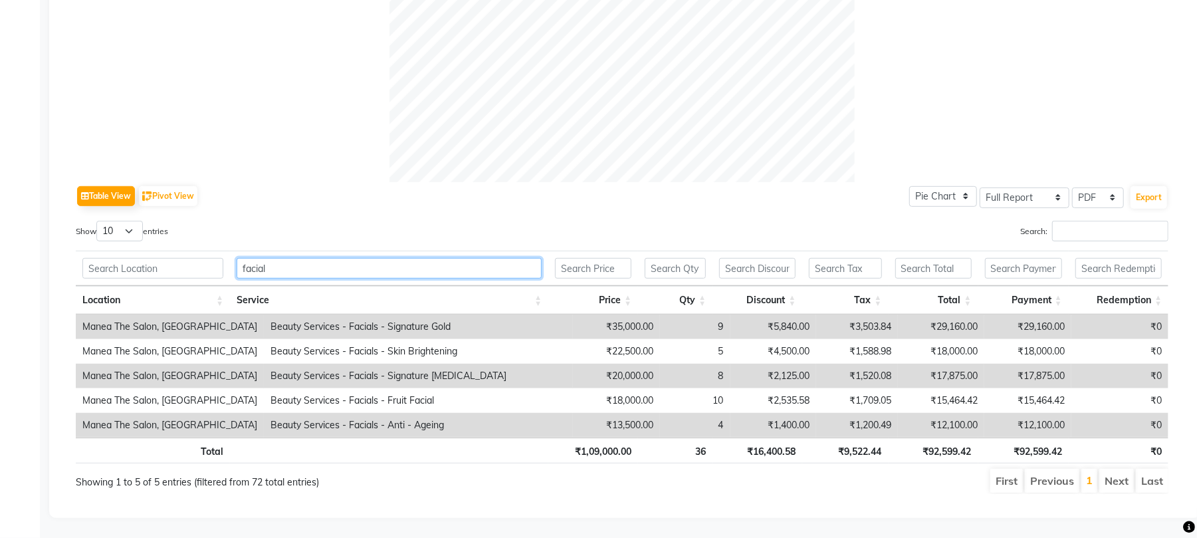
drag, startPoint x: 326, startPoint y: 260, endPoint x: 173, endPoint y: 259, distance: 152.2
click at [173, 259] on tr "facial" at bounding box center [622, 268] width 1092 height 35
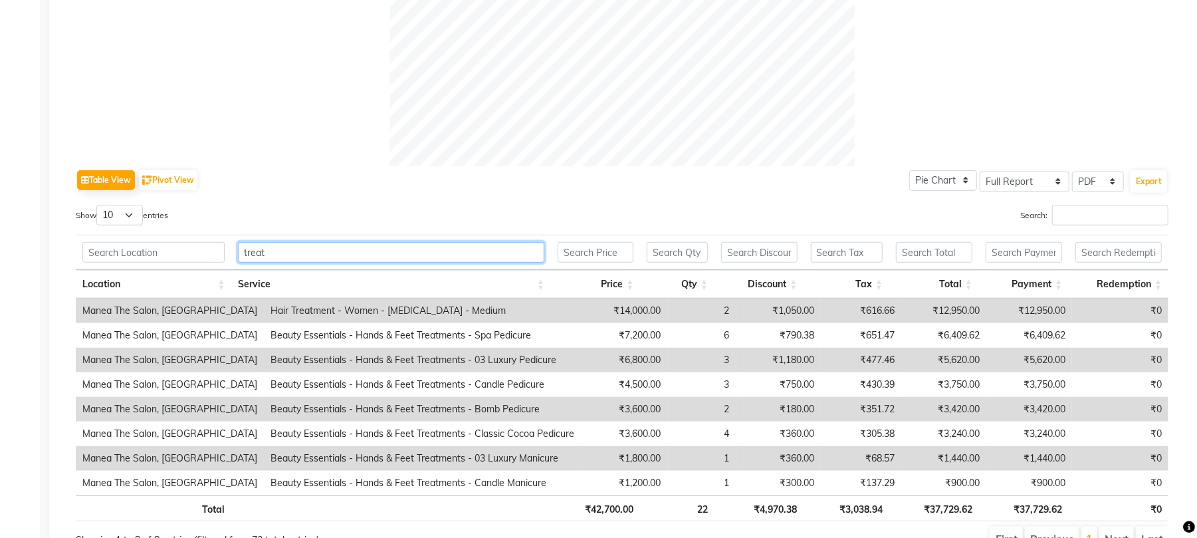
drag, startPoint x: 300, startPoint y: 250, endPoint x: 181, endPoint y: 249, distance: 119.6
click at [177, 248] on tr "treat" at bounding box center [622, 252] width 1092 height 35
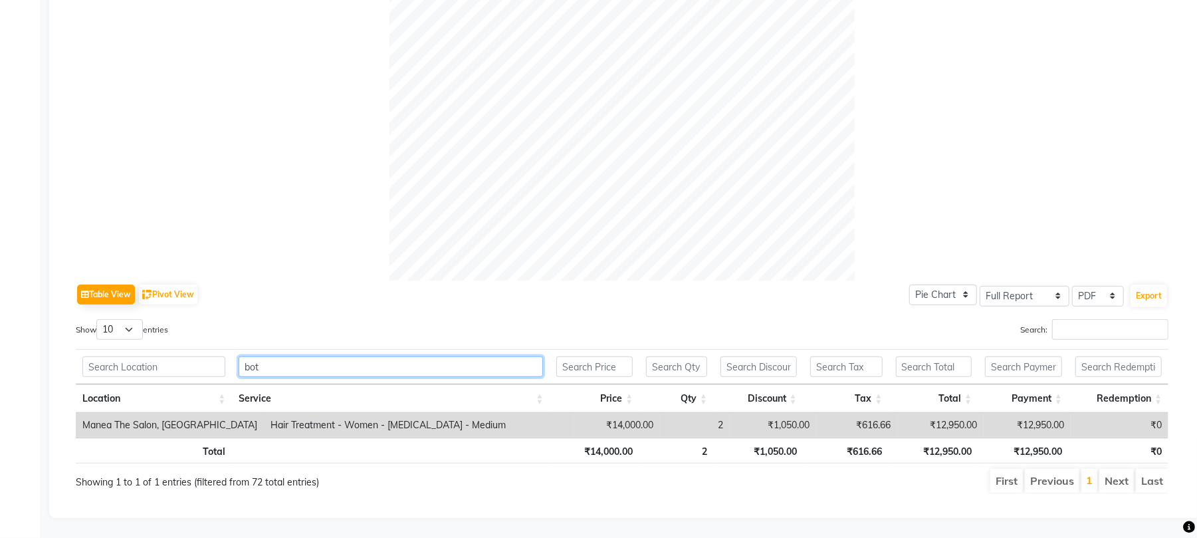
scroll to position [423, 0]
drag, startPoint x: 375, startPoint y: 354, endPoint x: 222, endPoint y: 351, distance: 152.9
click at [222, 349] on tr "botox" at bounding box center [622, 366] width 1092 height 35
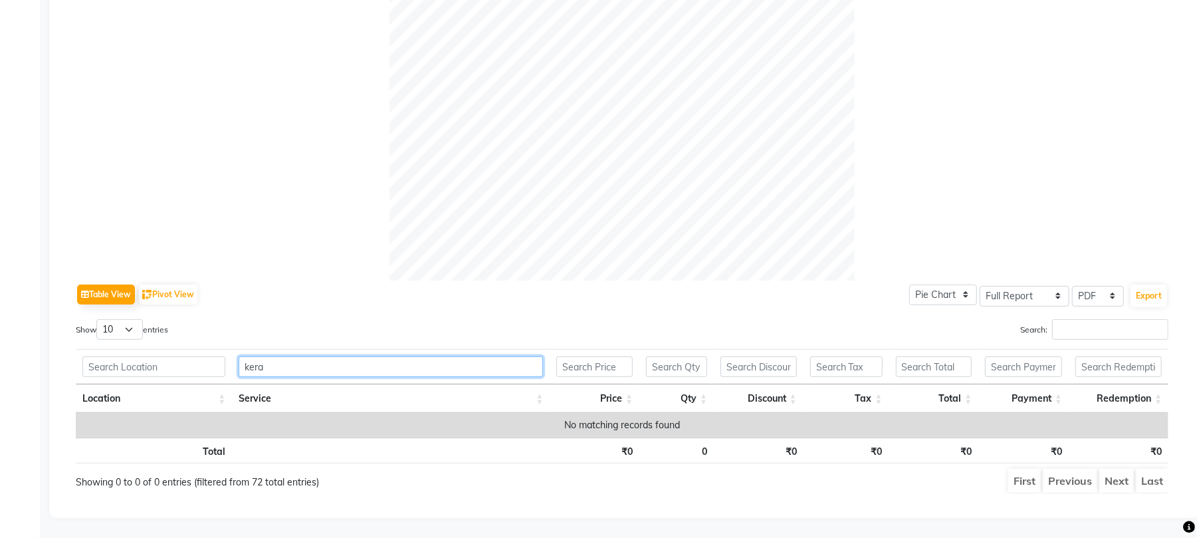
drag, startPoint x: 269, startPoint y: 351, endPoint x: 208, endPoint y: 354, distance: 61.2
click at [208, 354] on tr "kera" at bounding box center [622, 366] width 1092 height 35
type input "n"
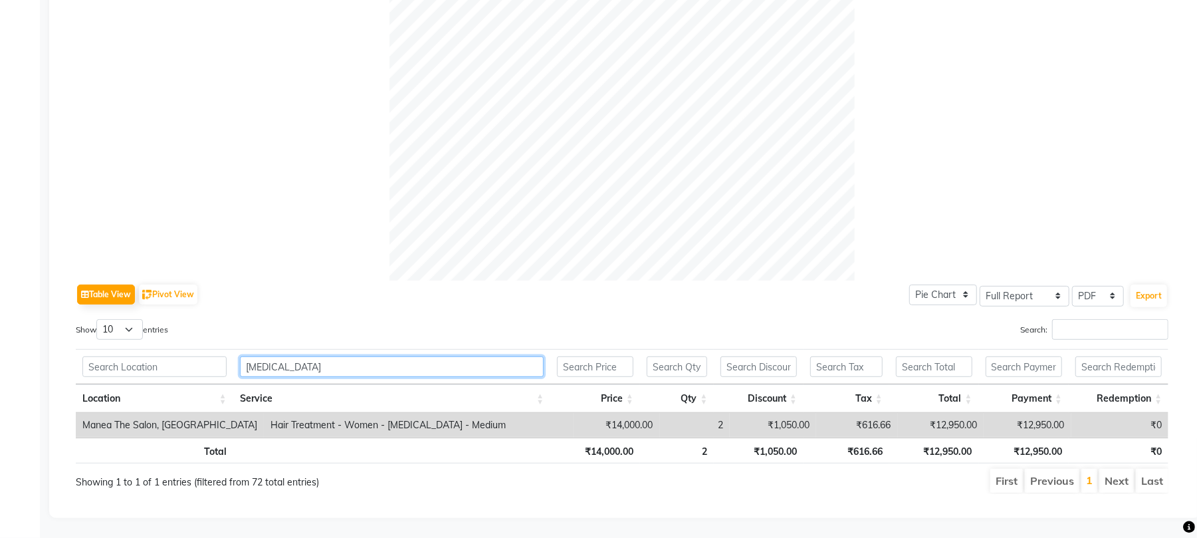
drag, startPoint x: 295, startPoint y: 346, endPoint x: 126, endPoint y: 354, distance: 169.6
click at [126, 354] on tr "botox" at bounding box center [622, 366] width 1092 height 35
drag, startPoint x: 276, startPoint y: 350, endPoint x: 229, endPoint y: 352, distance: 47.3
click at [230, 352] on tr "global" at bounding box center [622, 366] width 1092 height 35
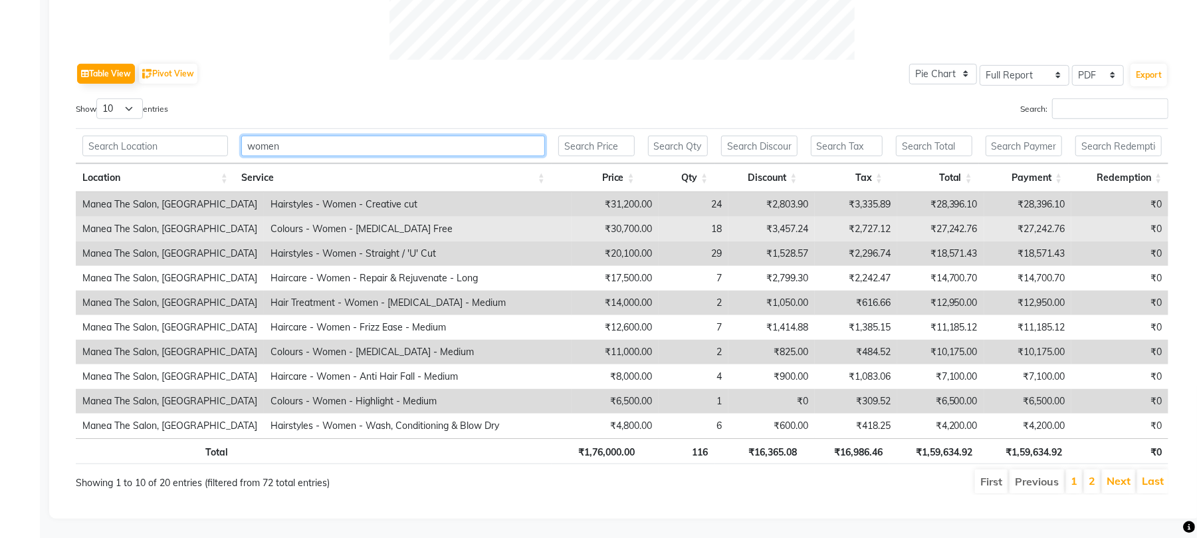
scroll to position [644, 0]
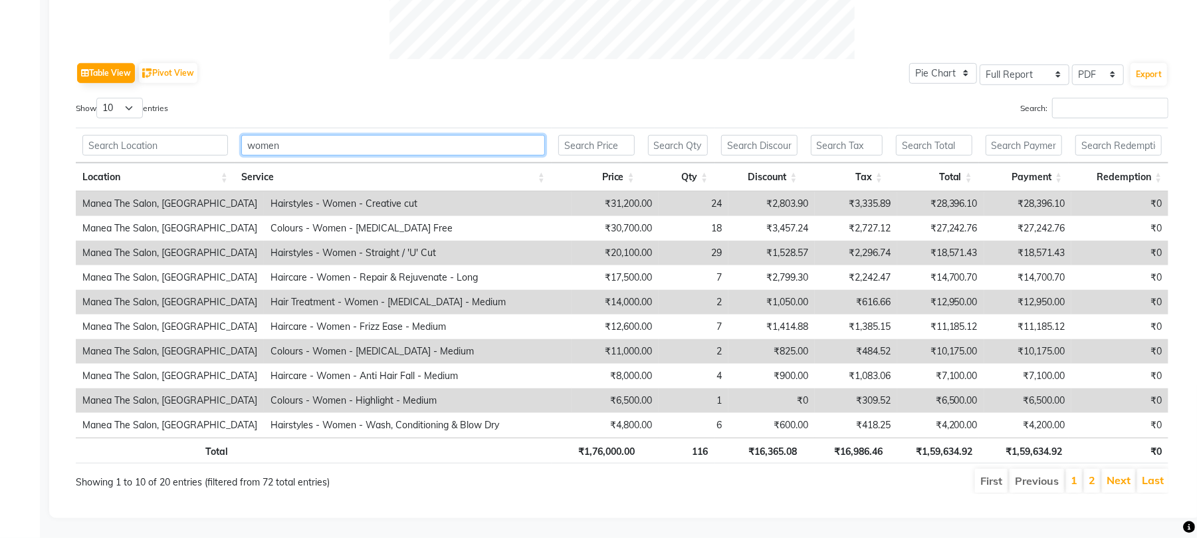
type input "women"
click at [1090, 468] on li "2" at bounding box center [1092, 480] width 16 height 24
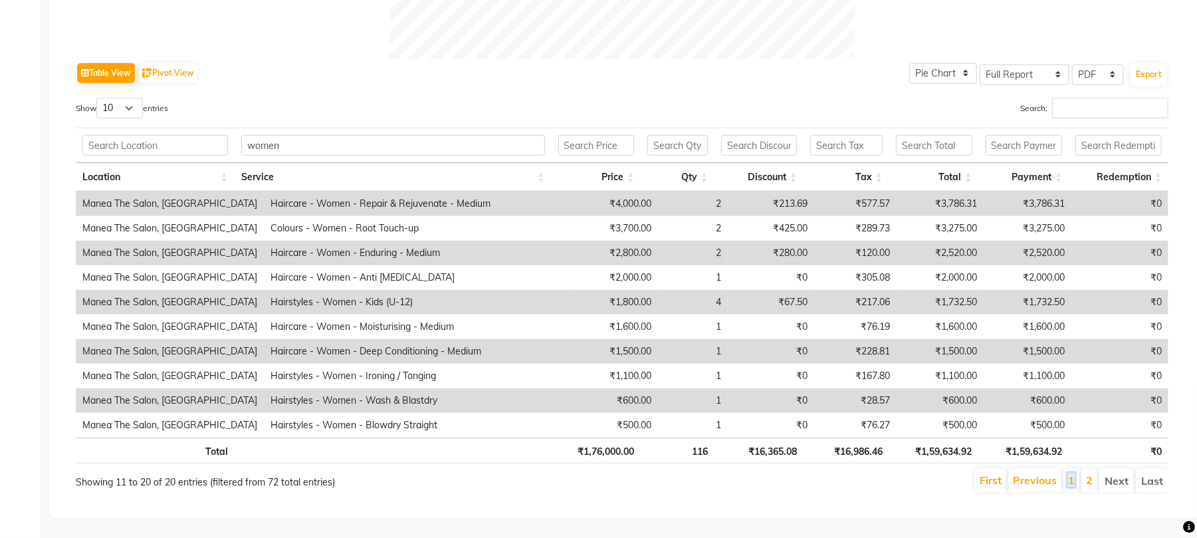
click at [1073, 468] on li "1" at bounding box center [1071, 480] width 16 height 24
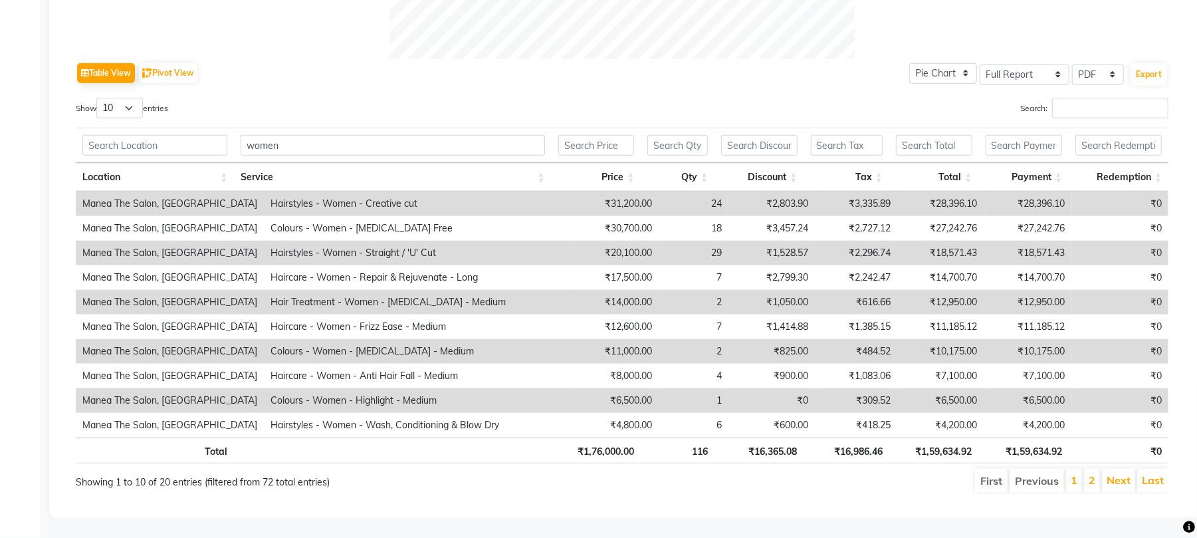
click at [1096, 468] on li "2" at bounding box center [1092, 480] width 16 height 24
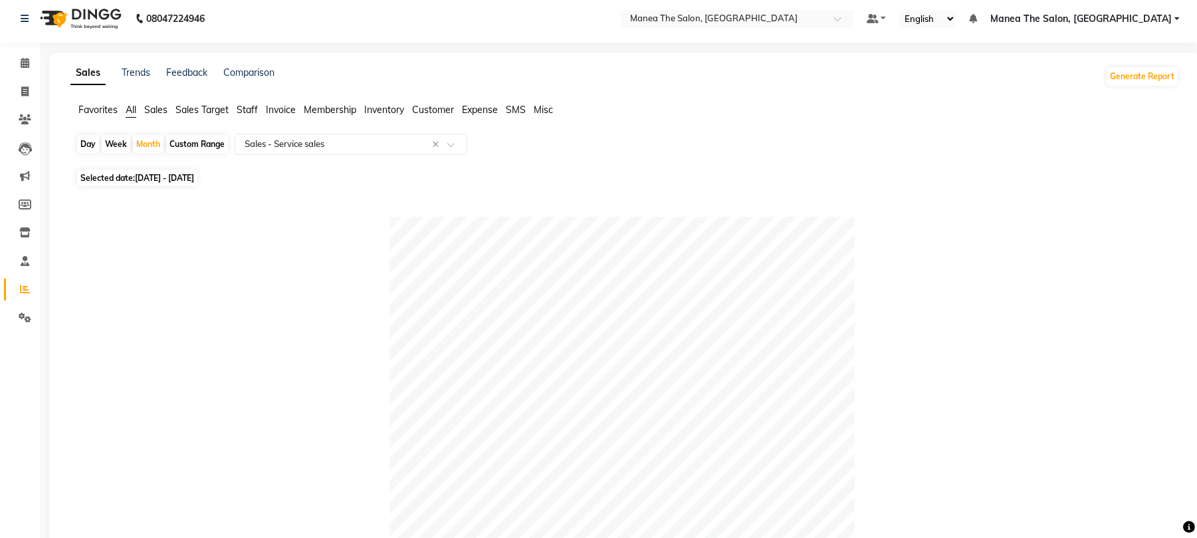
scroll to position [0, 0]
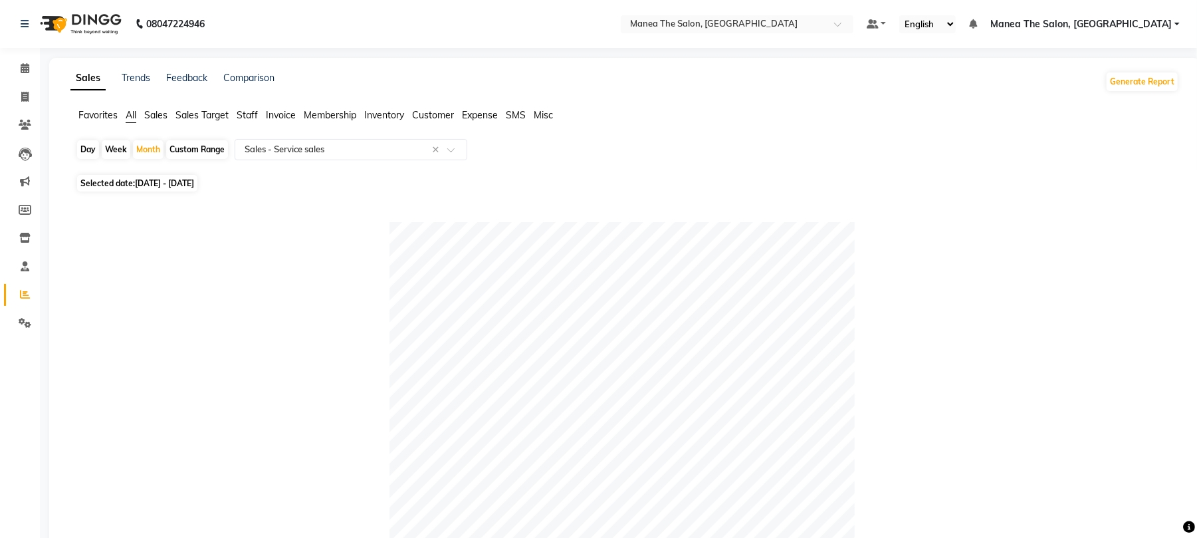
click at [431, 110] on span "Customer" at bounding box center [433, 115] width 42 height 12
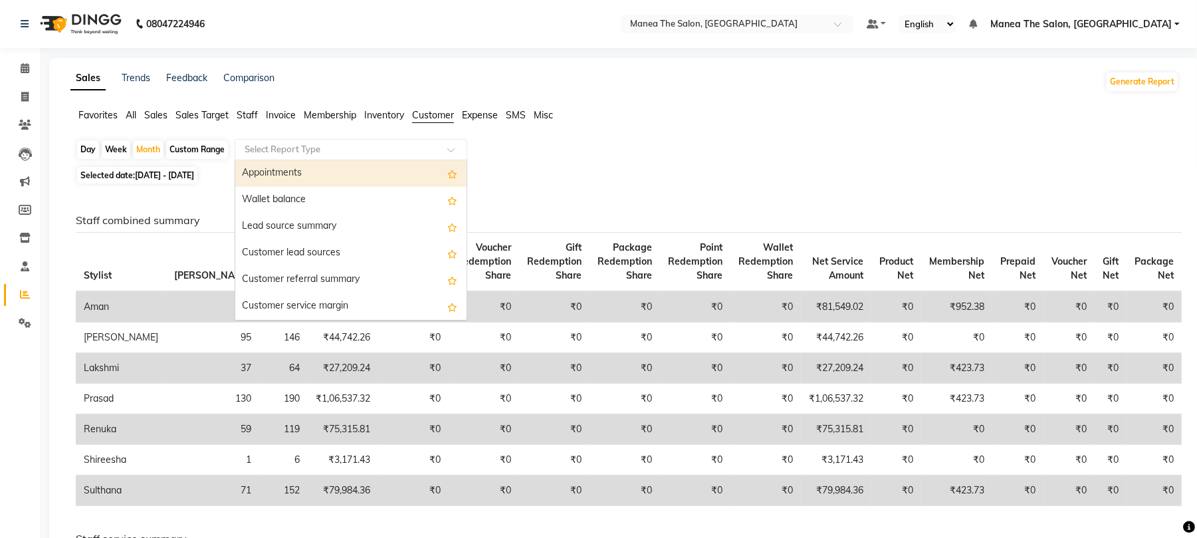
click at [296, 139] on div "Select Report Type" at bounding box center [351, 149] width 233 height 21
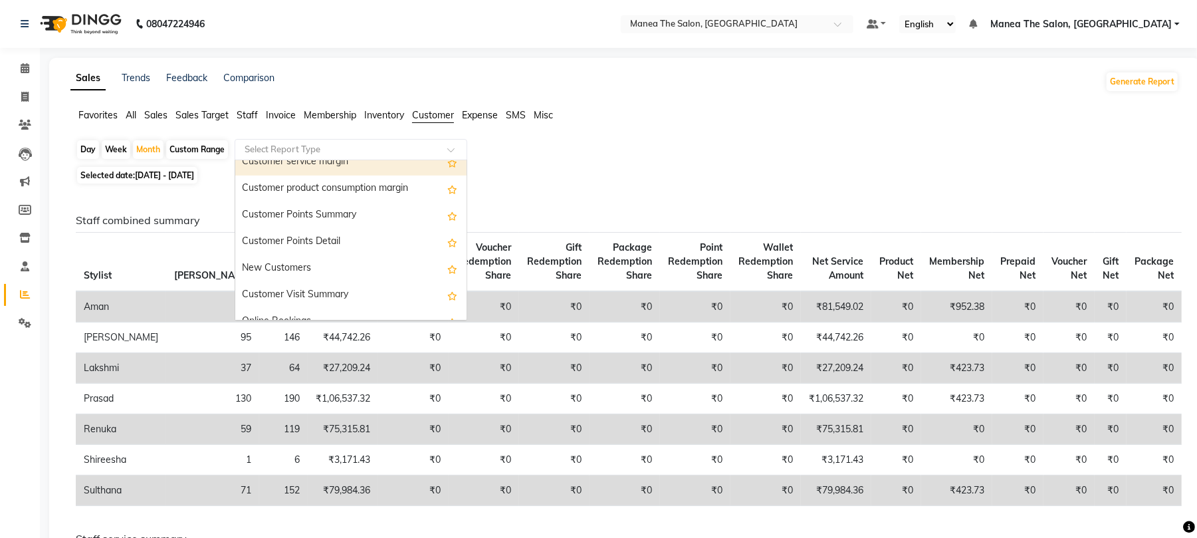
scroll to position [177, 0]
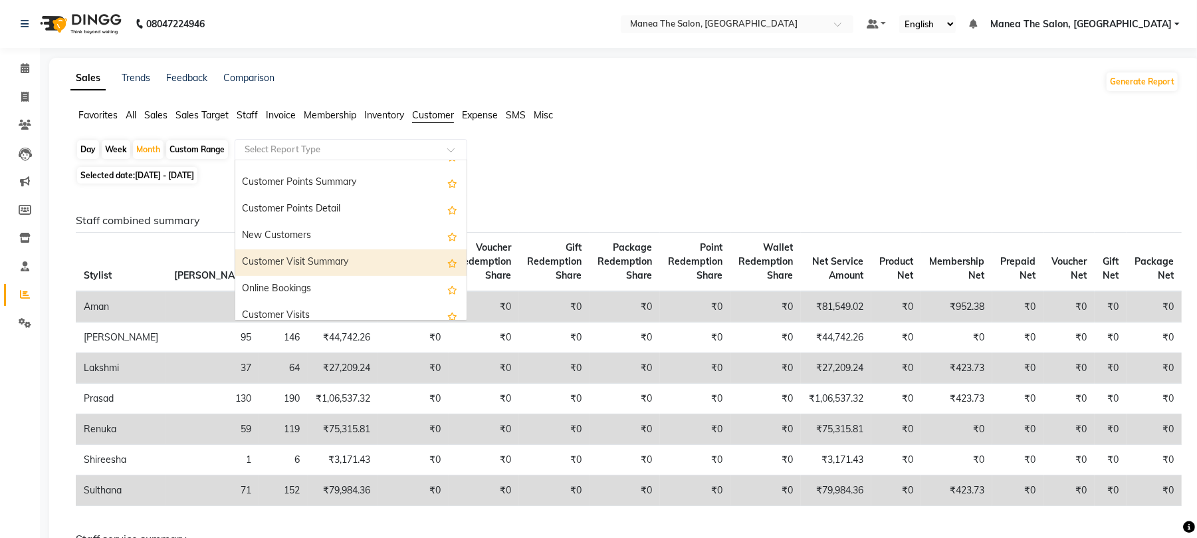
click at [330, 262] on div "Customer Visit Summary" at bounding box center [350, 262] width 231 height 27
select select "full_report"
select select "pdf"
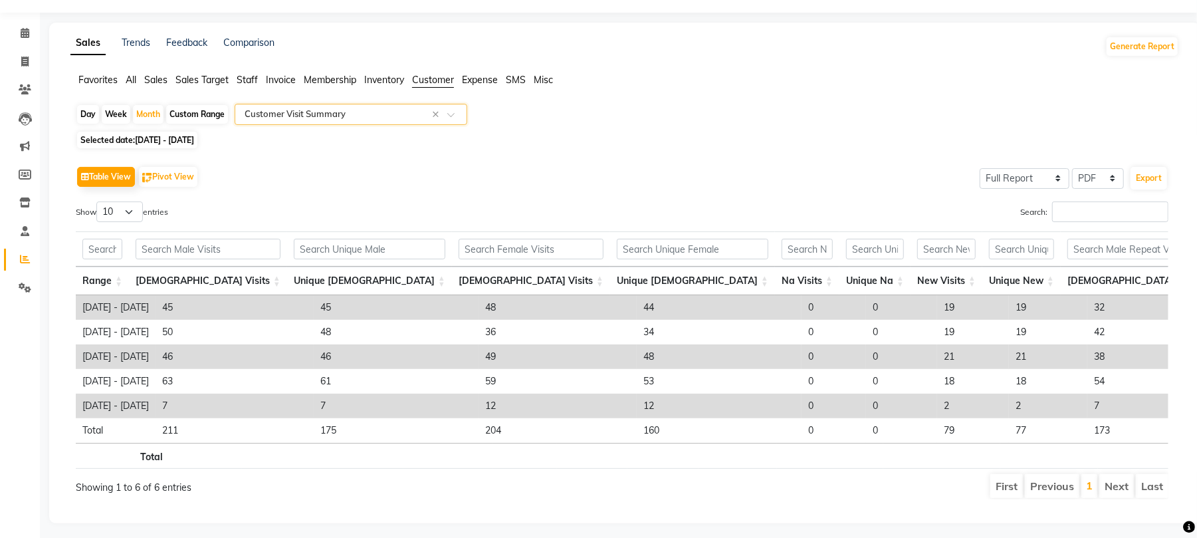
scroll to position [70, 0]
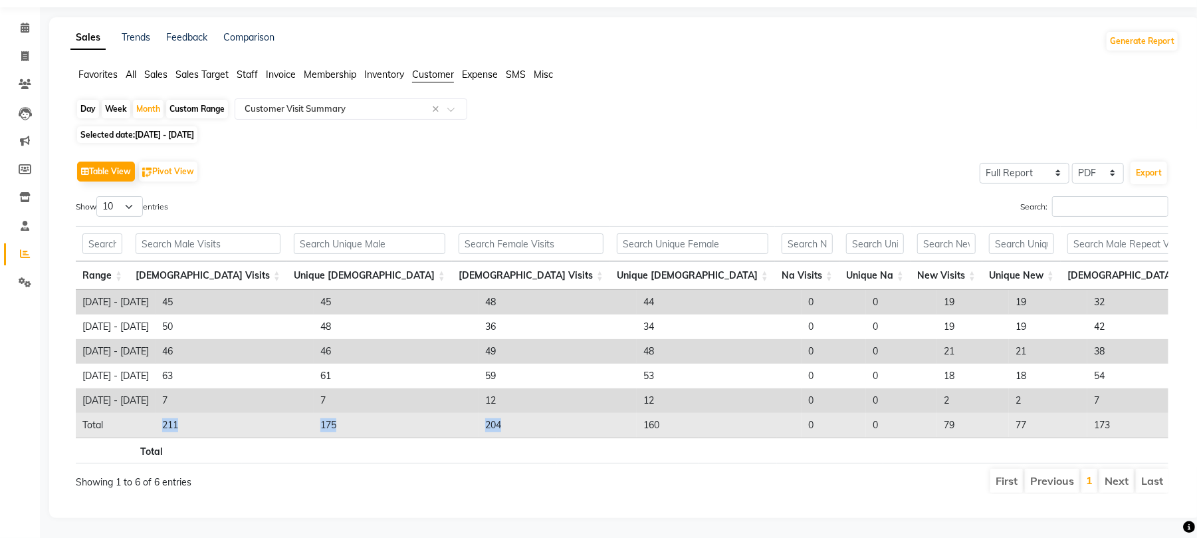
drag, startPoint x: 175, startPoint y: 394, endPoint x: 410, endPoint y: 391, distance: 234.6
click at [410, 413] on tr "Total 211 175 204 160 0 0 79 77 173 163 0 336 258 415 335" at bounding box center [1003, 425] width 1855 height 25
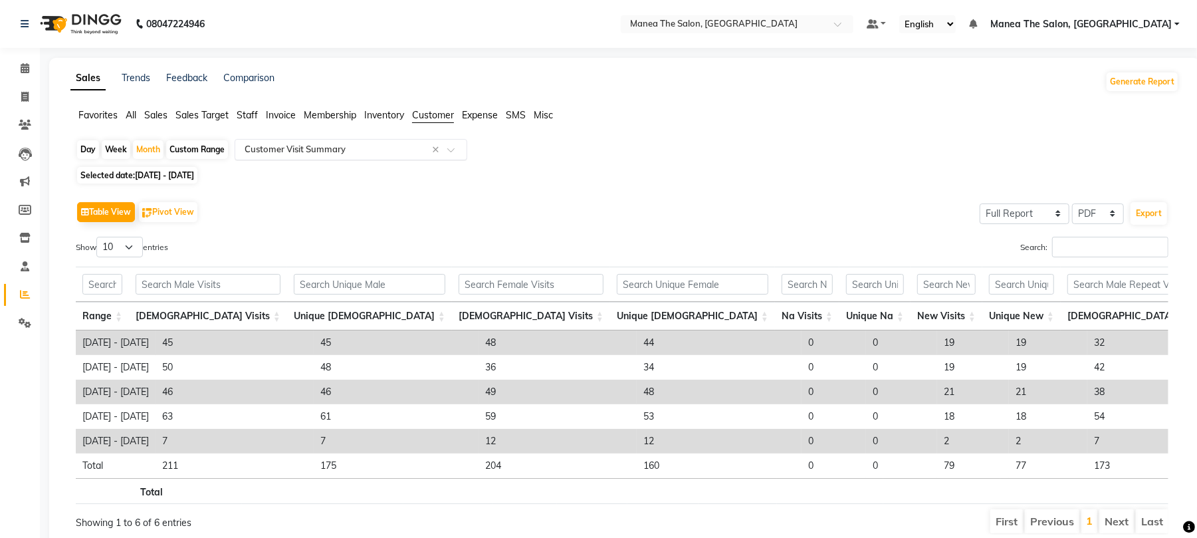
click at [360, 144] on input "text" at bounding box center [337, 149] width 191 height 13
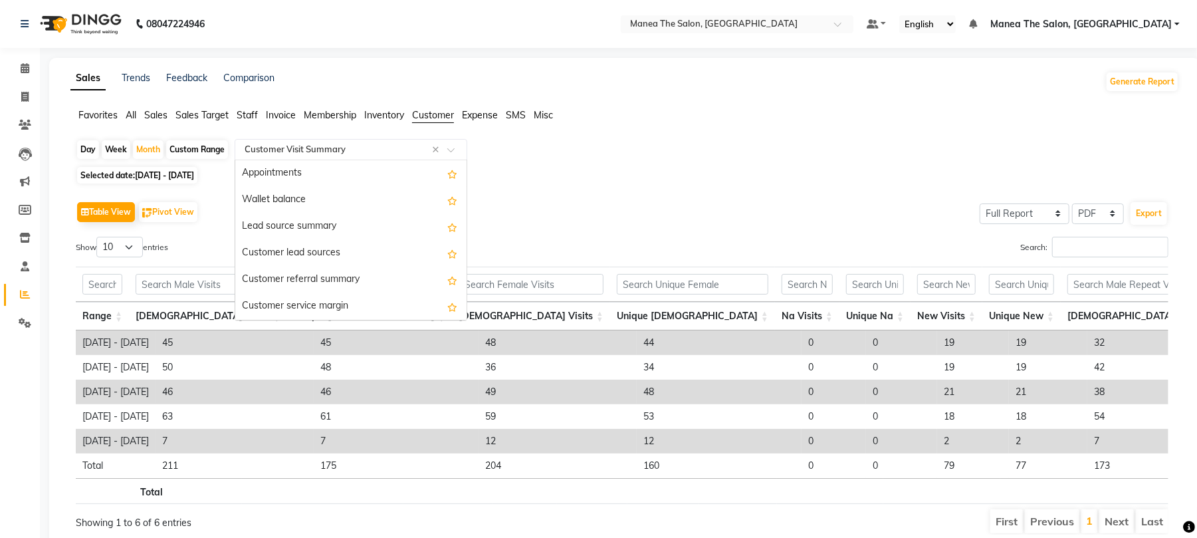
scroll to position [186, 0]
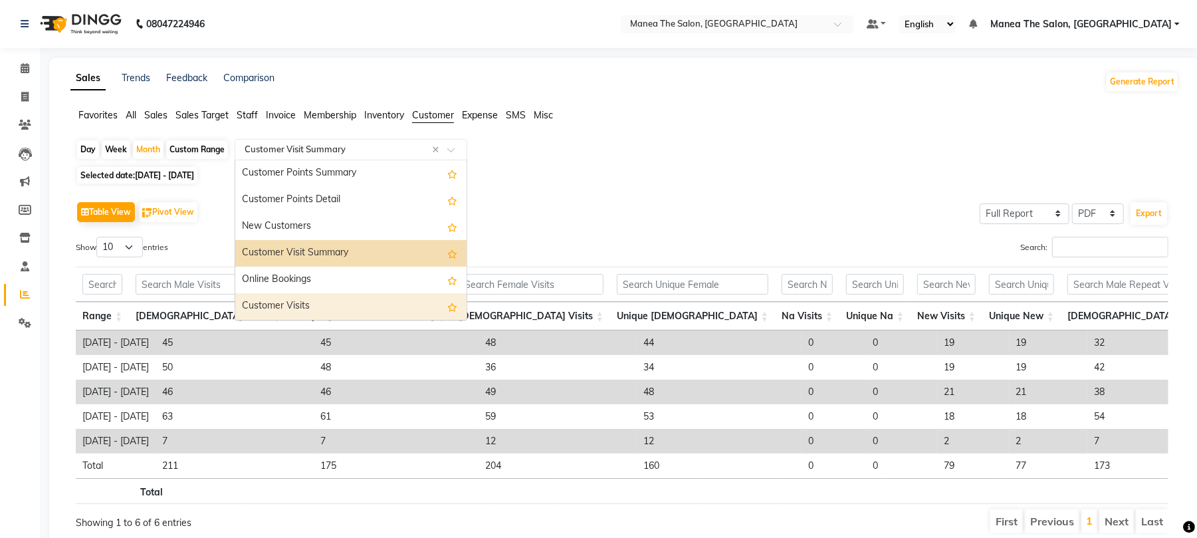
click at [333, 302] on div "Customer Visits" at bounding box center [350, 306] width 231 height 27
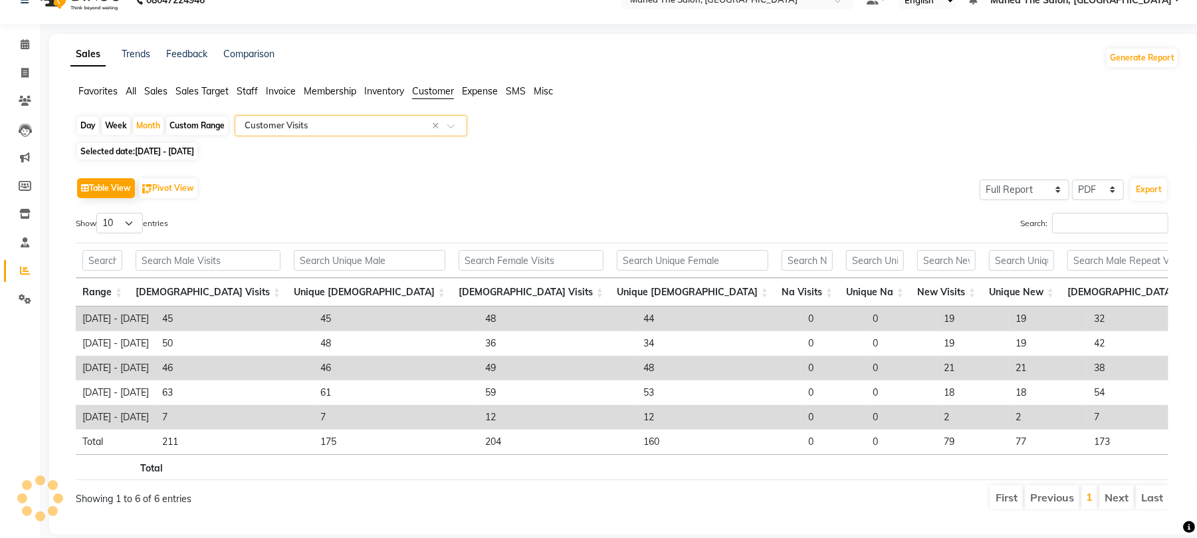
scroll to position [0, 0]
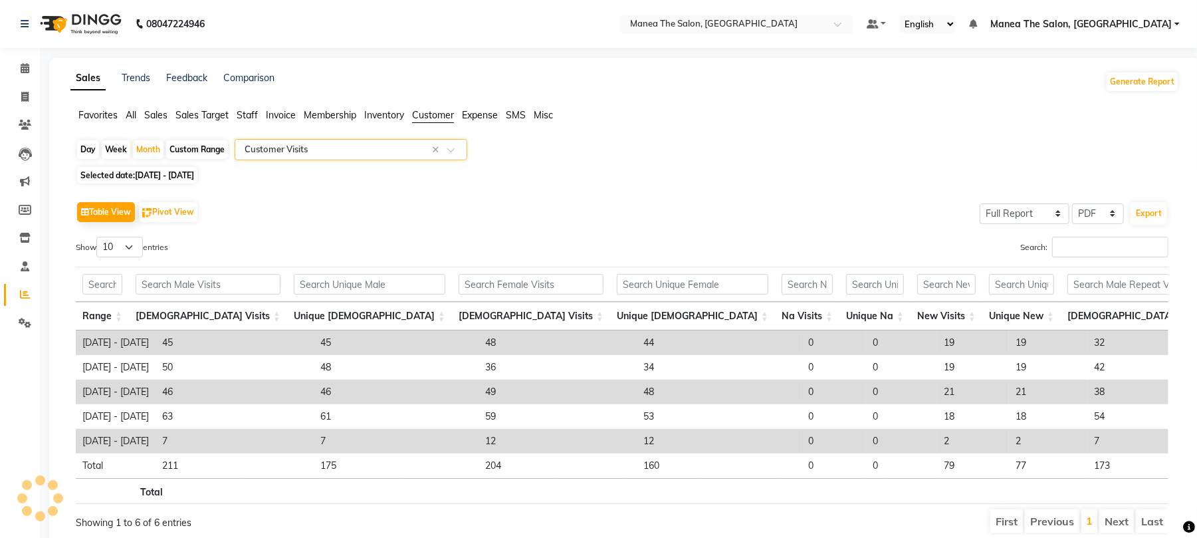
click at [336, 141] on div "Select Report Type × Customer Visits ×" at bounding box center [351, 149] width 233 height 21
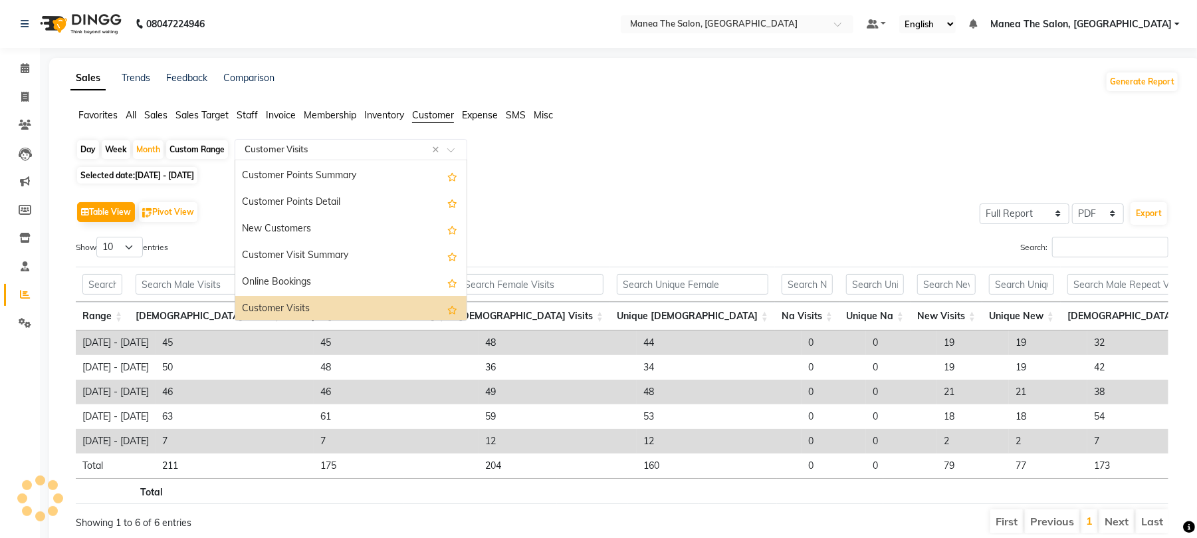
scroll to position [186, 0]
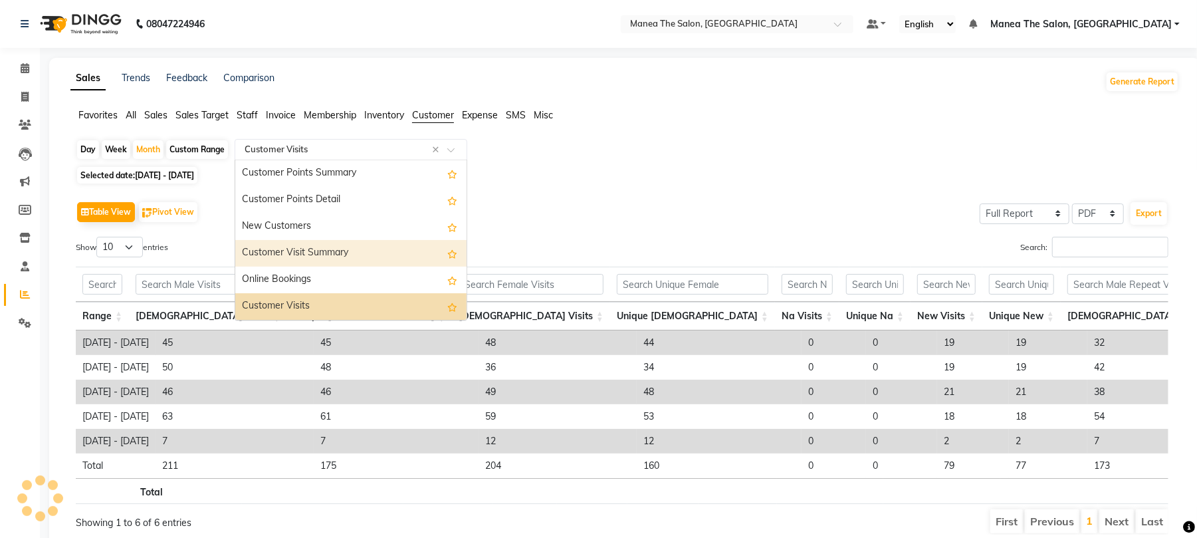
click at [326, 253] on div "Customer Visit Summary" at bounding box center [350, 253] width 231 height 27
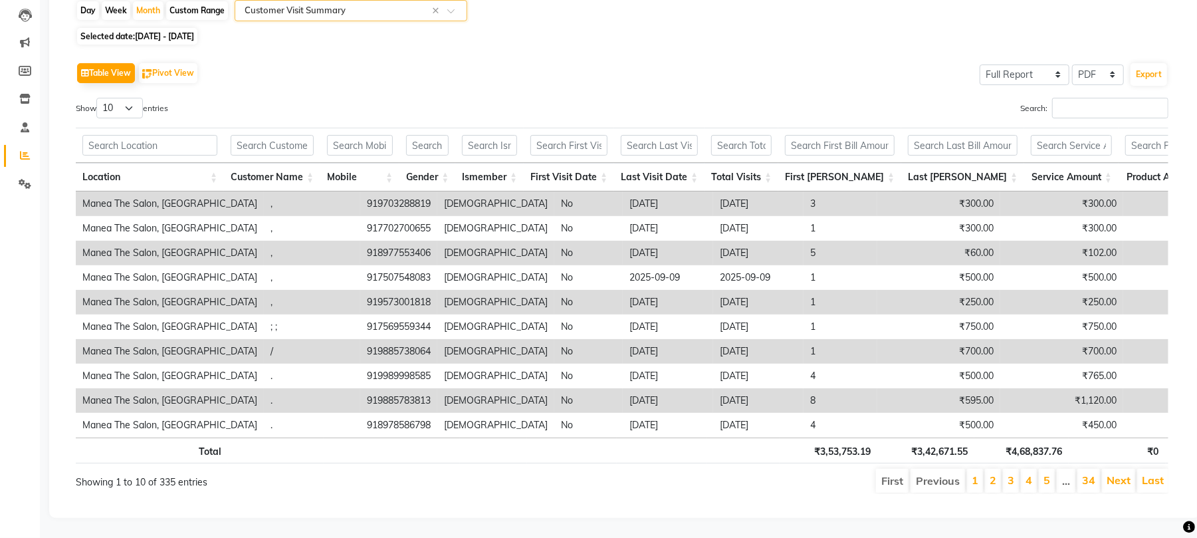
scroll to position [0, 0]
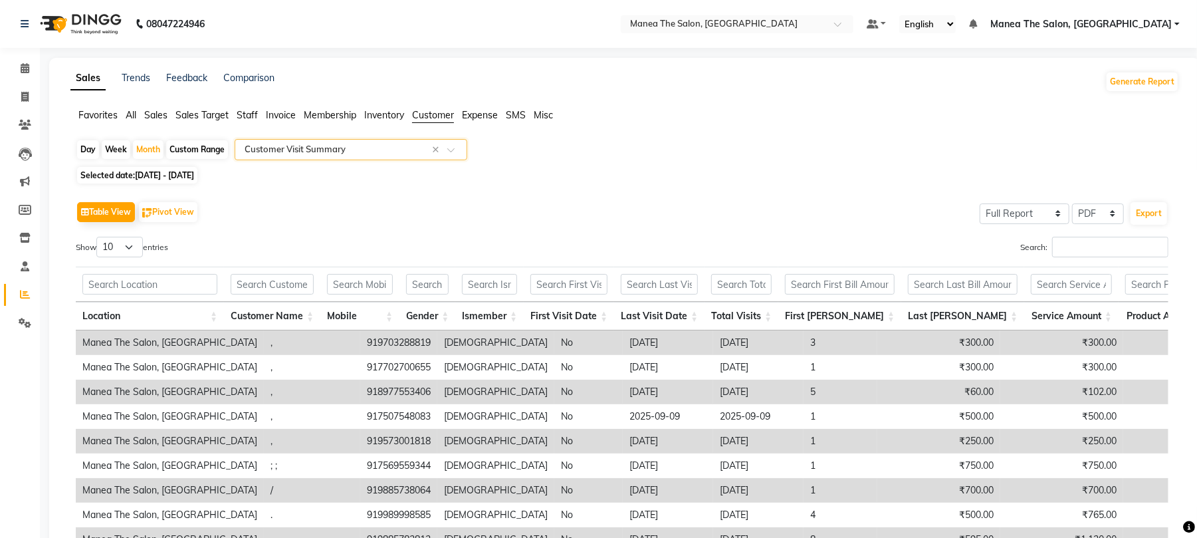
click at [317, 141] on div "Select Report Type × Customer Visit Summary ×" at bounding box center [351, 149] width 233 height 21
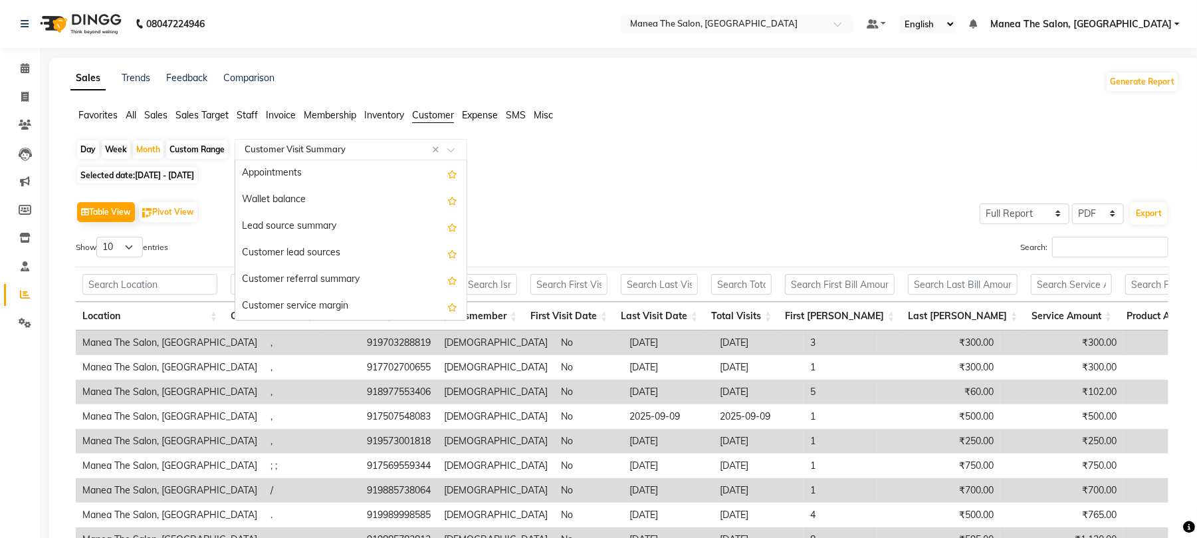
scroll to position [186, 0]
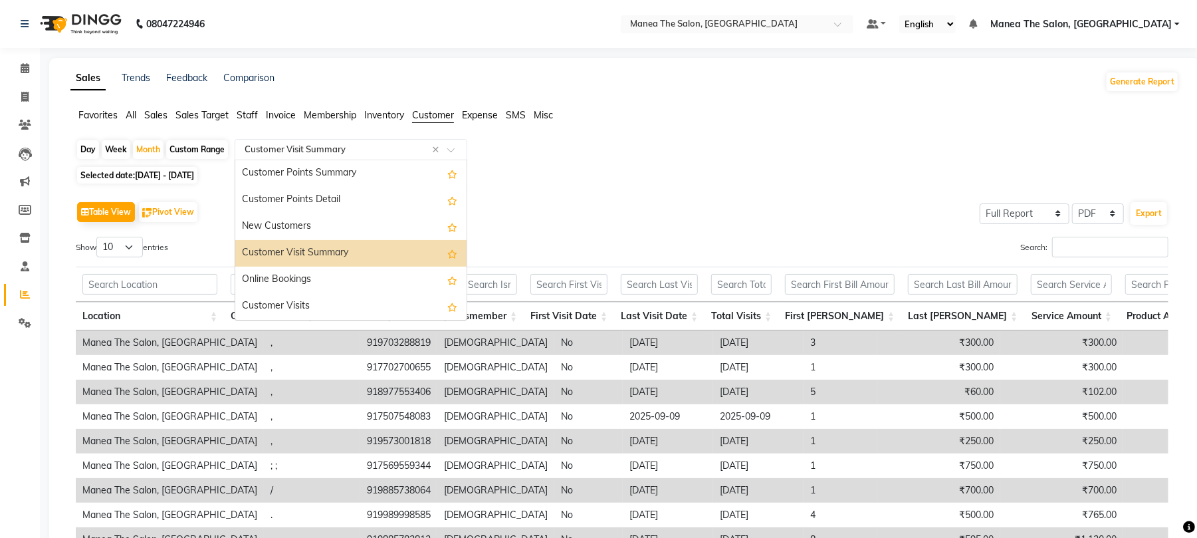
click at [323, 253] on div "Customer Visit Summary" at bounding box center [350, 253] width 231 height 27
click at [334, 152] on input "text" at bounding box center [337, 149] width 191 height 13
click at [318, 247] on div "Customer Visit Summary" at bounding box center [350, 253] width 231 height 27
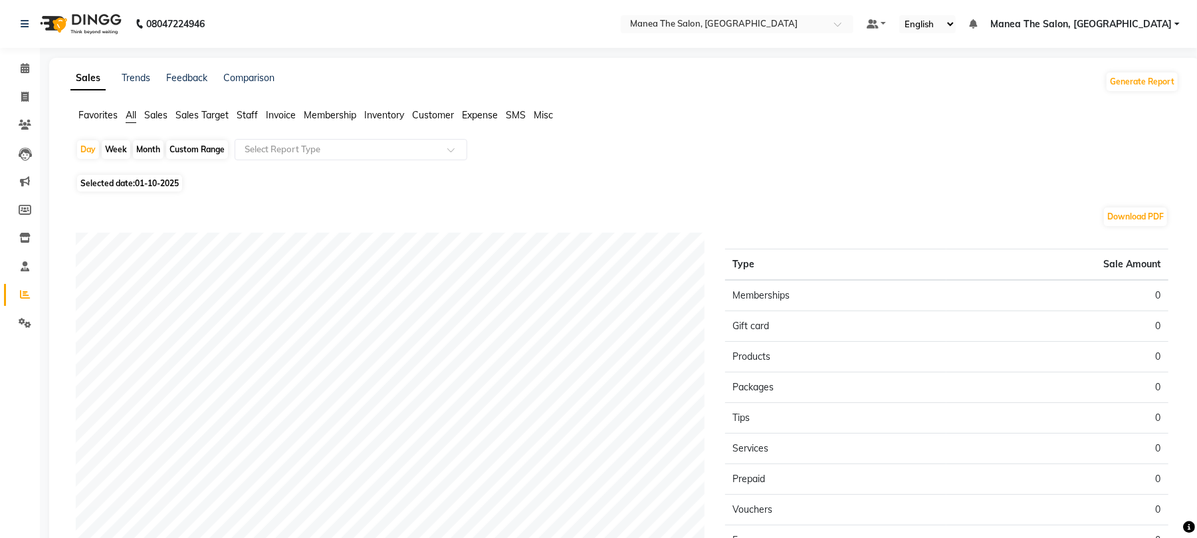
click at [445, 110] on span "Customer" at bounding box center [433, 115] width 42 height 12
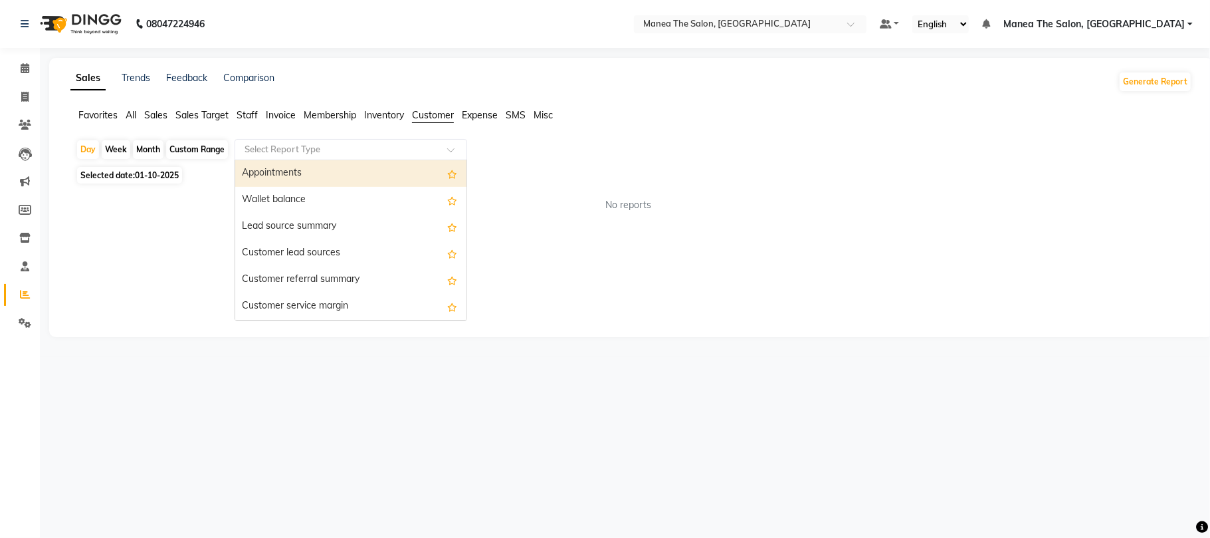
click at [354, 144] on input "text" at bounding box center [337, 149] width 191 height 13
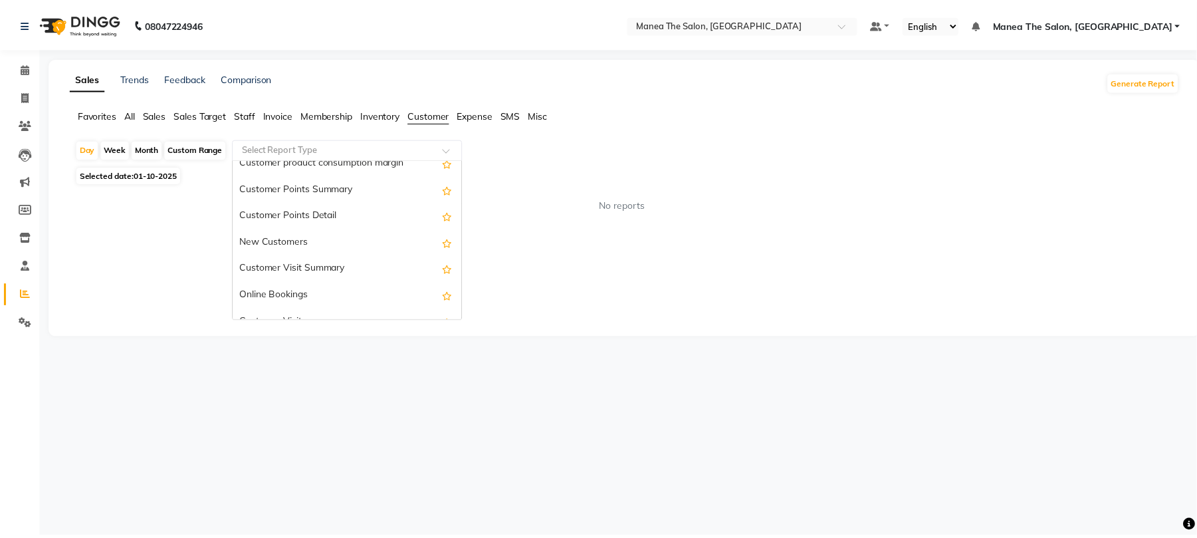
scroll to position [177, 0]
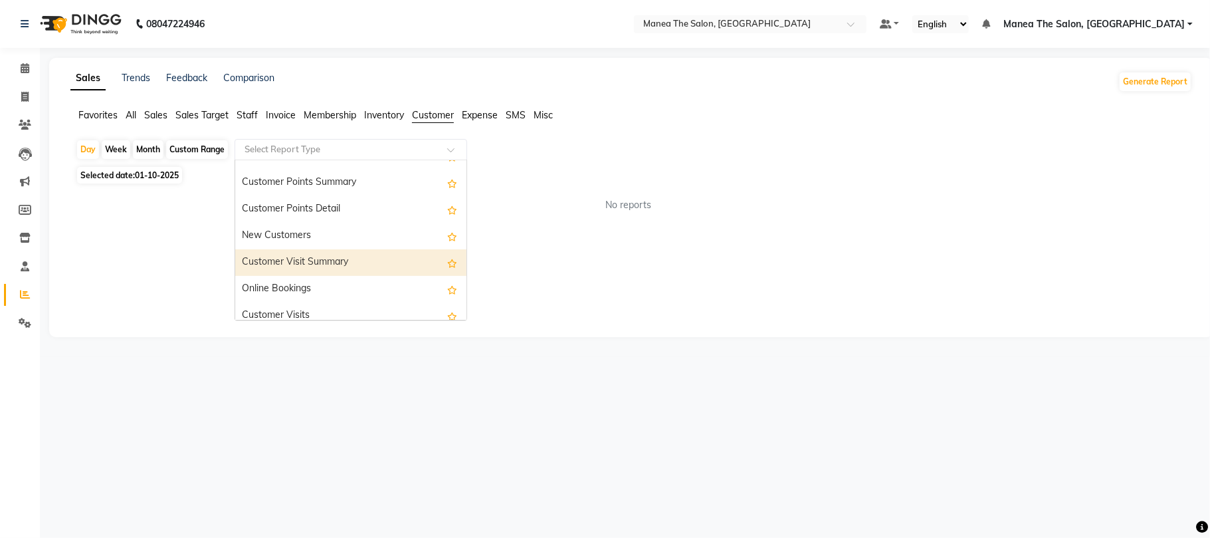
click at [323, 257] on div "Customer Visit Summary" at bounding box center [350, 262] width 231 height 27
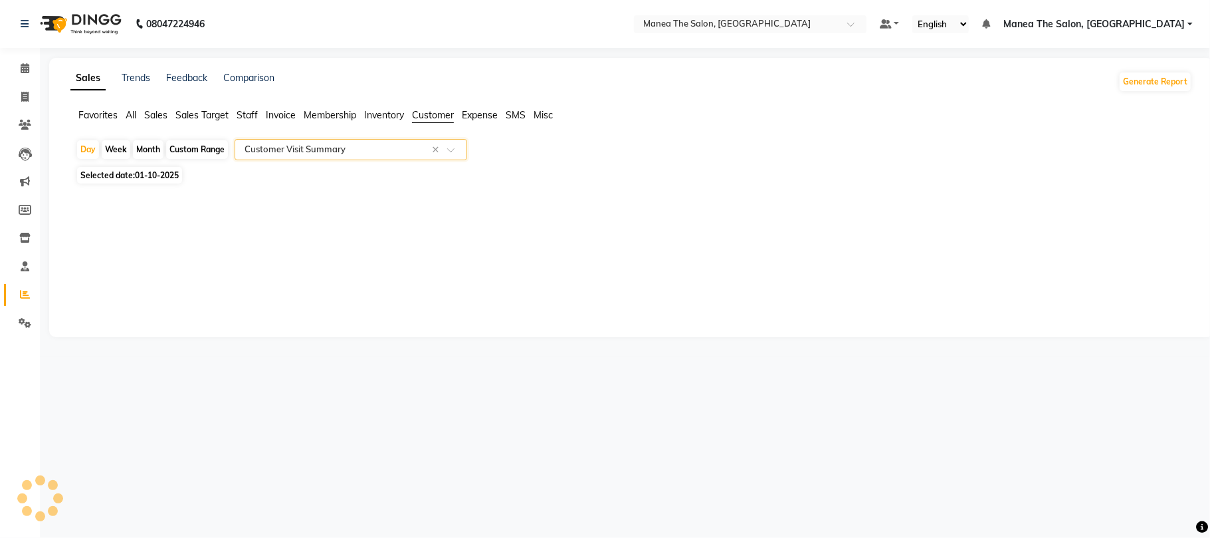
select select "full_report"
select select "pdf"
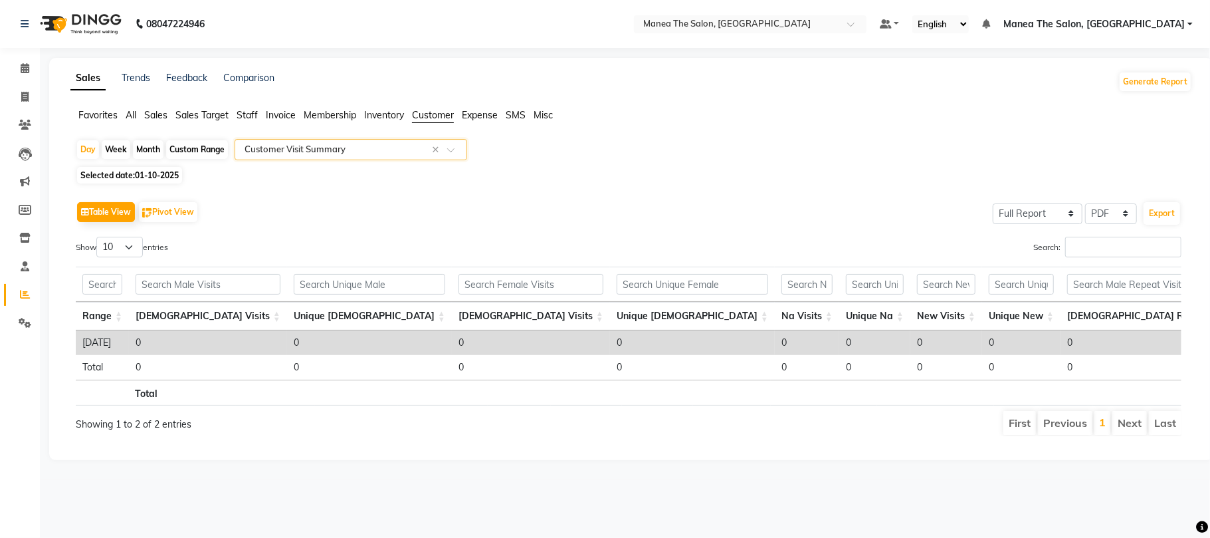
click at [145, 144] on div "Month" at bounding box center [148, 149] width 31 height 19
select select "10"
select select "2025"
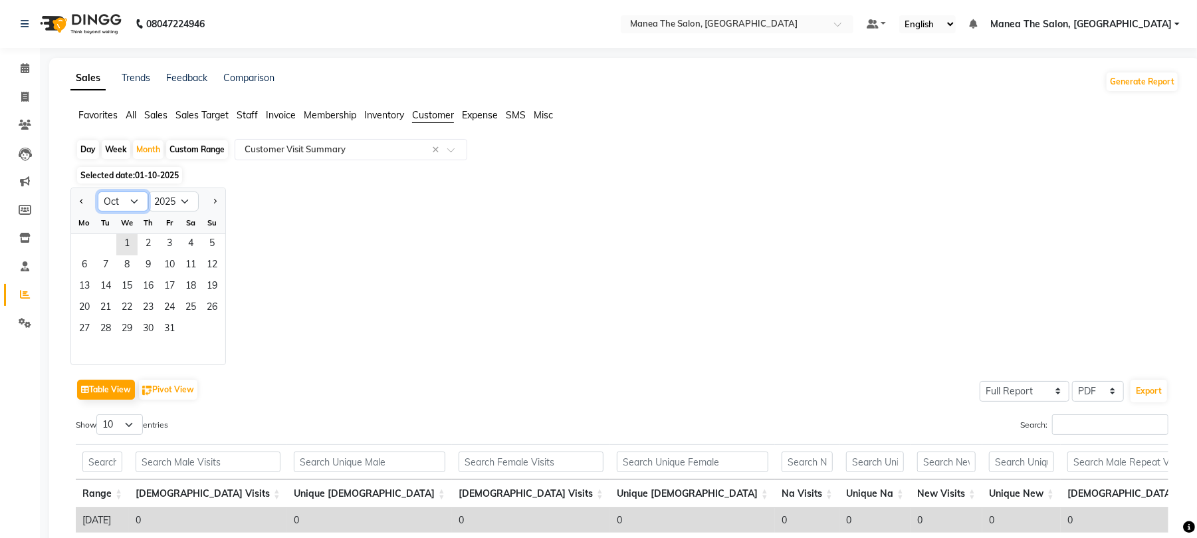
click at [120, 195] on select "Jan Feb Mar Apr May Jun Jul Aug Sep Oct Nov Dec" at bounding box center [123, 201] width 51 height 20
select select "9"
click at [98, 192] on select "Jan Feb Mar Apr May Jun [DATE] Aug Sep Oct Nov Dec" at bounding box center [123, 201] width 51 height 20
click at [77, 241] on span "1" at bounding box center [84, 244] width 21 height 21
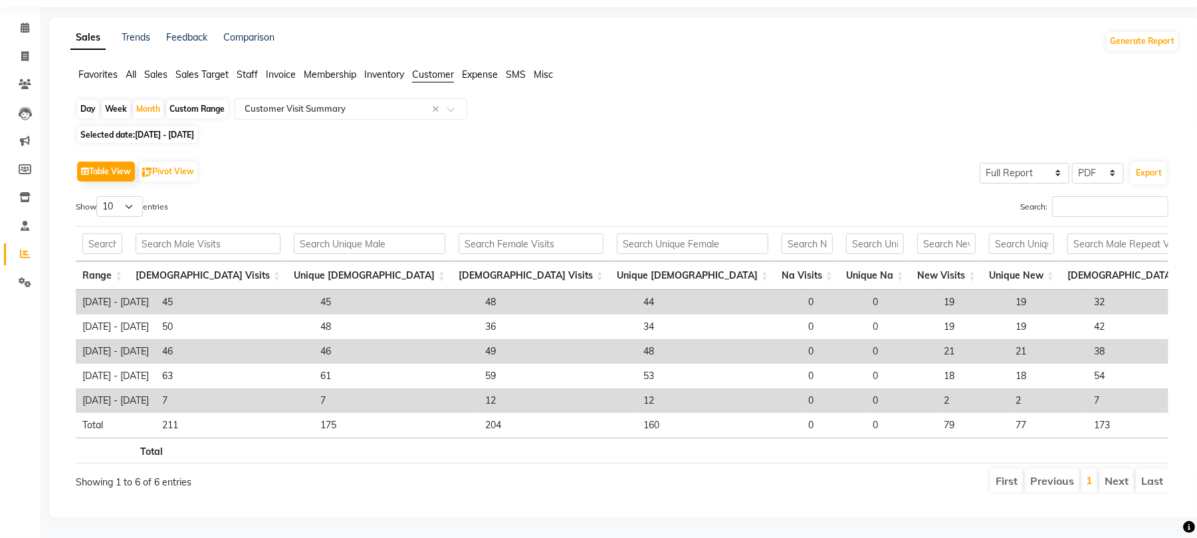
scroll to position [0, 0]
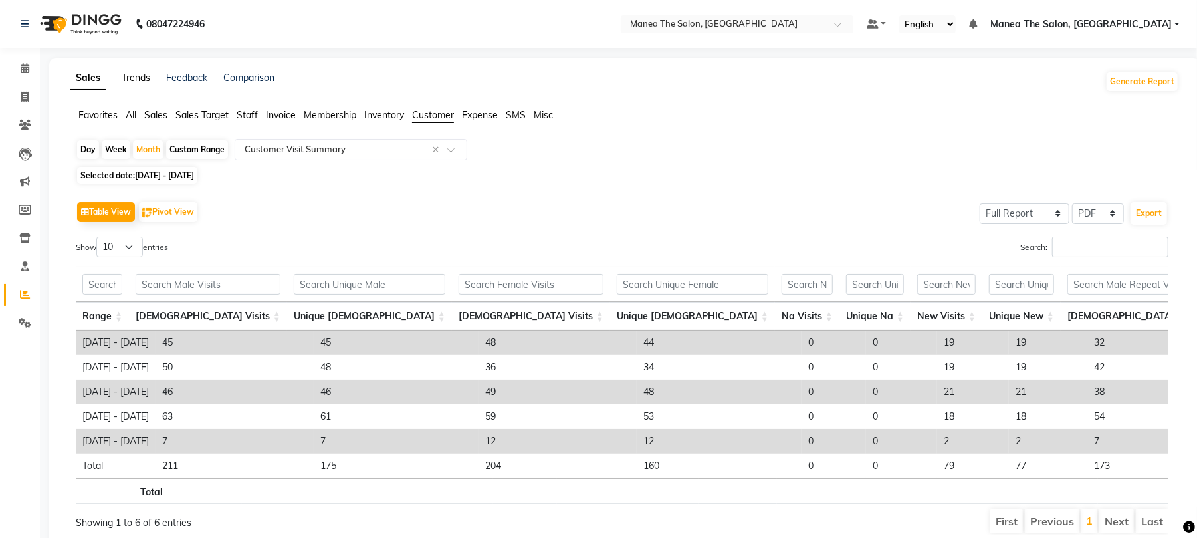
click at [142, 81] on link "Trends" at bounding box center [136, 78] width 29 height 12
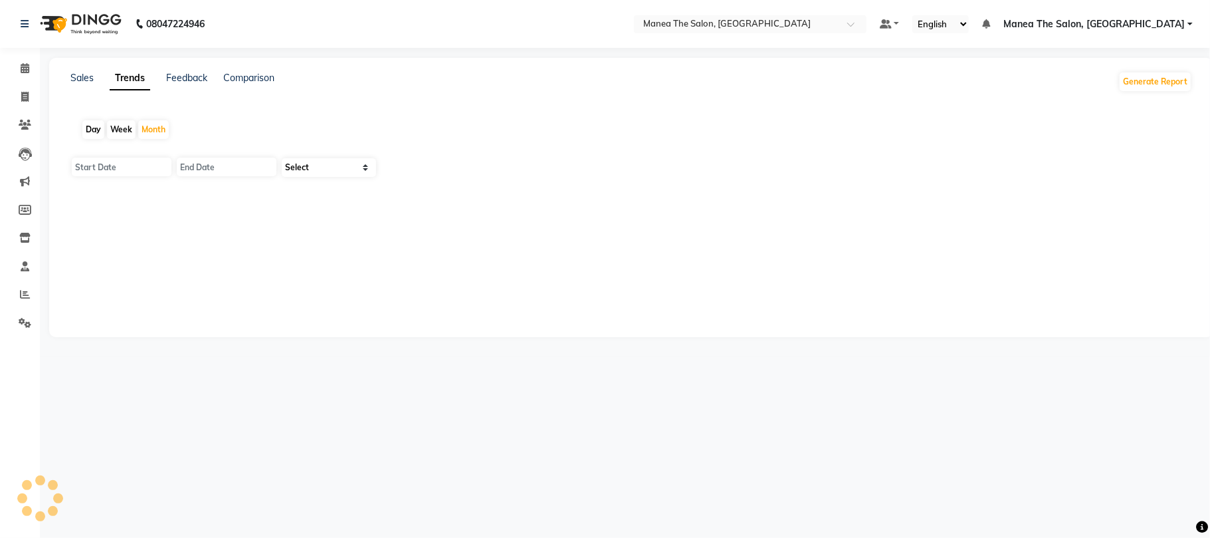
type input "01-10-2025"
type input "31-10-2025"
select select "by_client"
click at [25, 293] on icon at bounding box center [25, 294] width 10 height 10
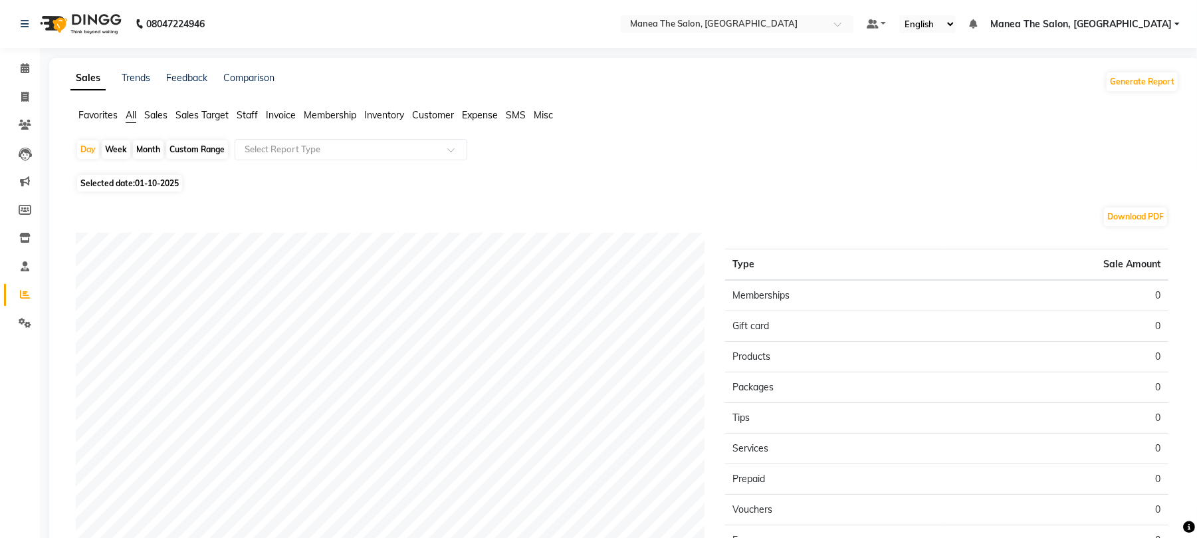
click at [150, 149] on div "Month" at bounding box center [148, 149] width 31 height 19
select select "10"
select select "2025"
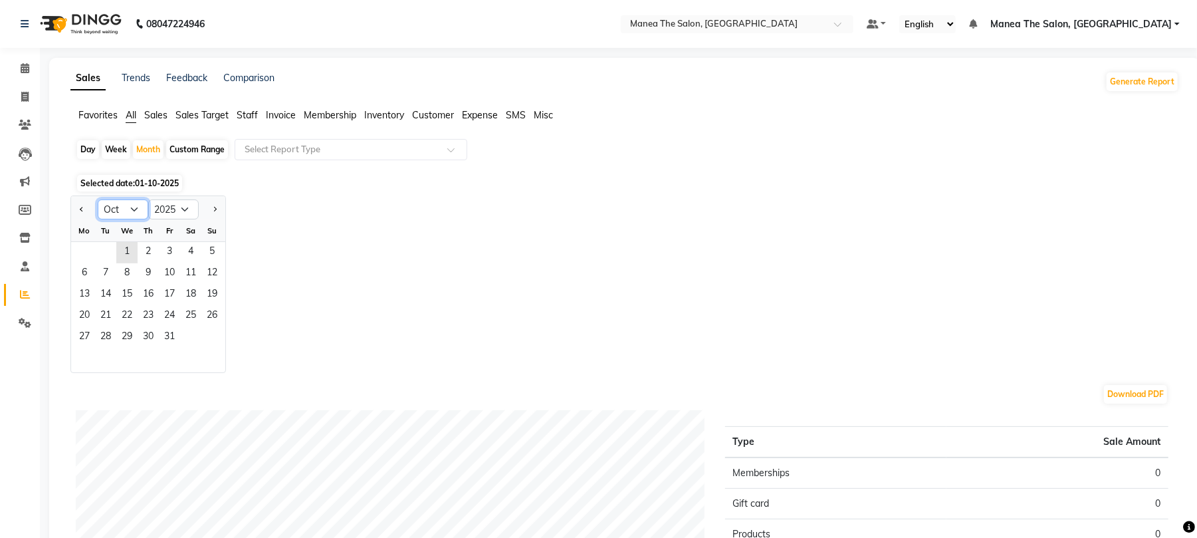
click at [137, 216] on select "Jan Feb Mar Apr May Jun [DATE] Aug Sep Oct Nov Dec" at bounding box center [123, 209] width 51 height 20
select select "9"
click at [98, 199] on select "Jan Feb Mar Apr May Jun [DATE] Aug Sep Oct Nov Dec" at bounding box center [123, 209] width 51 height 20
click at [83, 253] on span "1" at bounding box center [84, 252] width 21 height 21
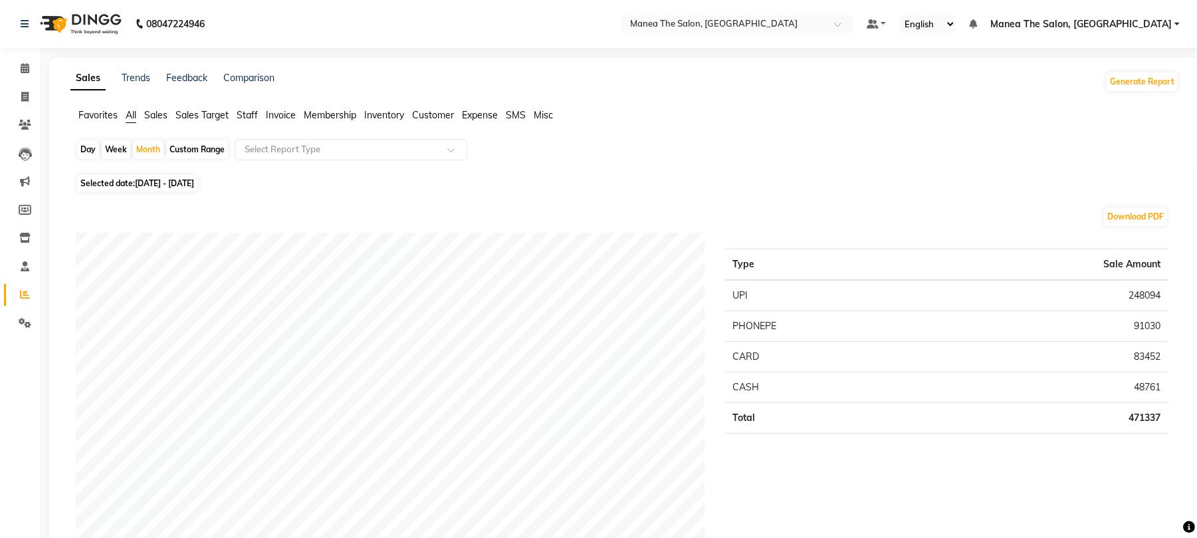
click at [152, 117] on span "Sales" at bounding box center [155, 115] width 23 height 12
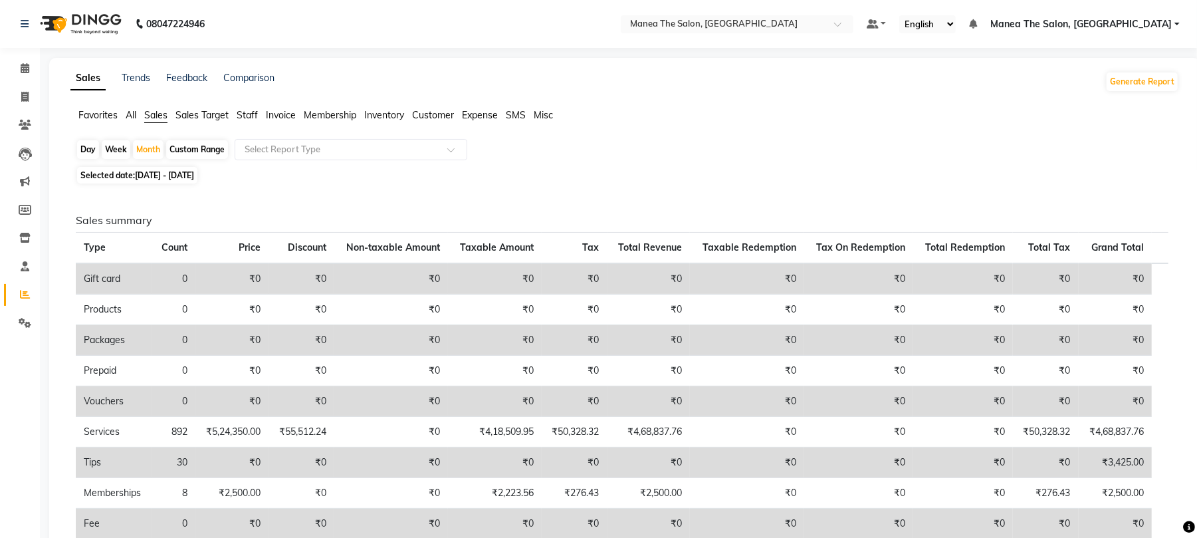
click at [192, 110] on span "Sales Target" at bounding box center [201, 115] width 53 height 12
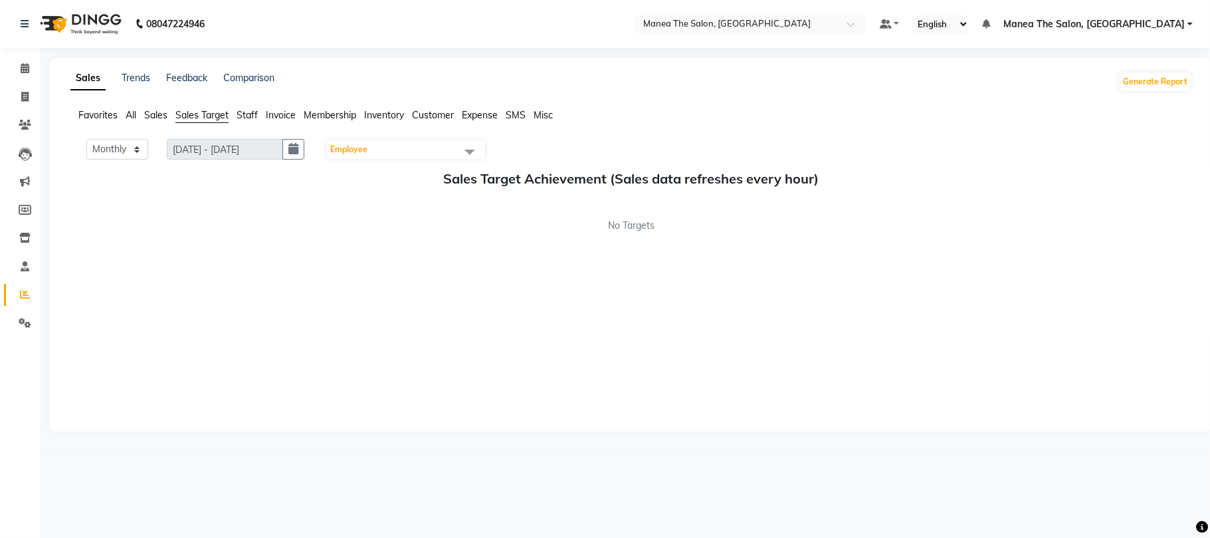
click at [255, 115] on span "Staff" at bounding box center [247, 115] width 21 height 12
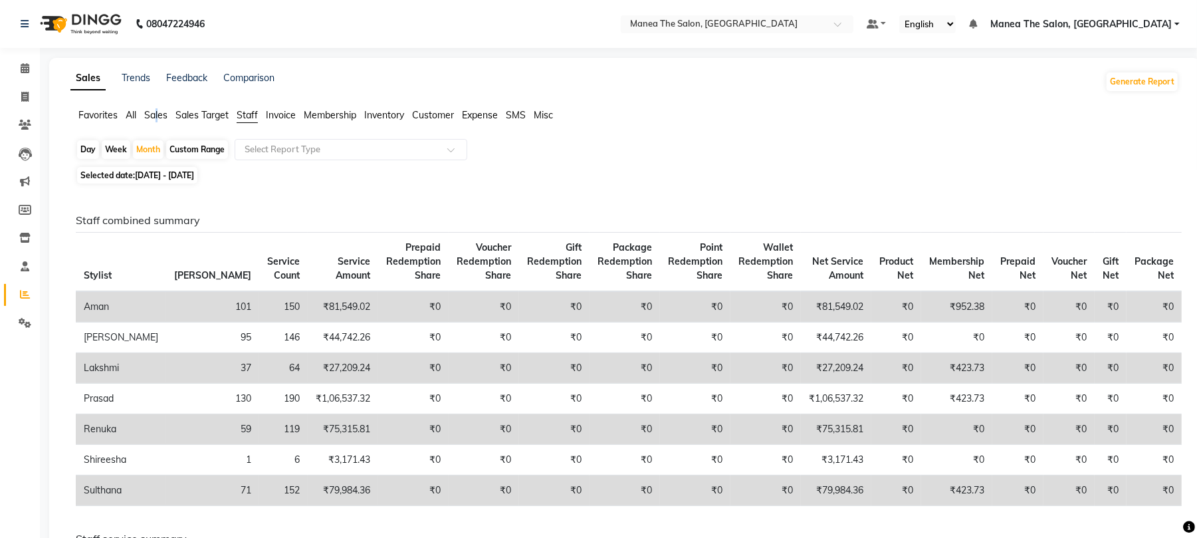
click at [157, 113] on span "Sales" at bounding box center [155, 115] width 23 height 12
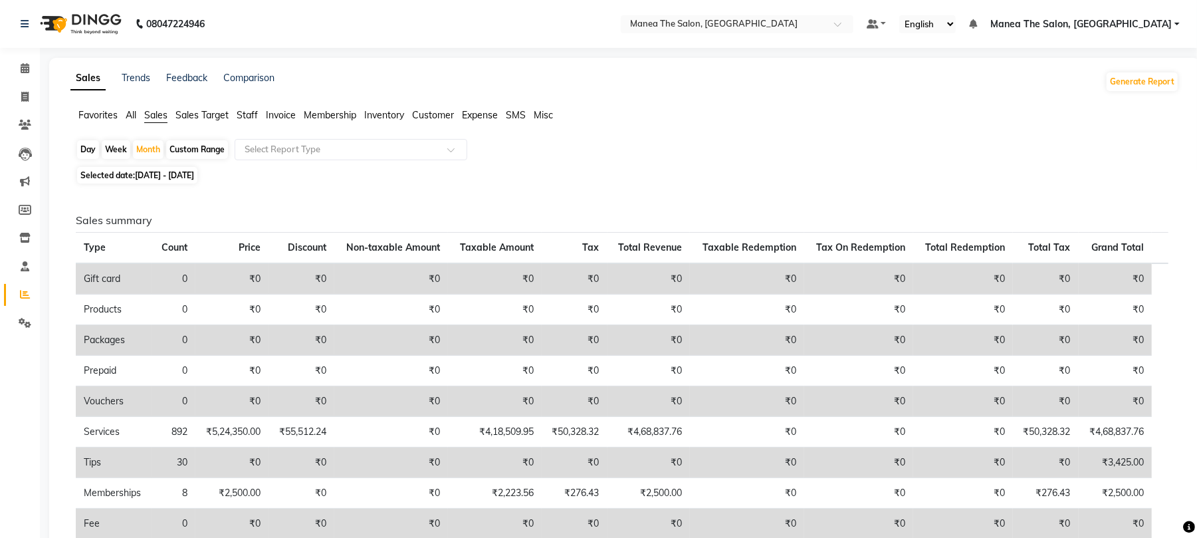
click at [250, 116] on span "Staff" at bounding box center [247, 115] width 21 height 12
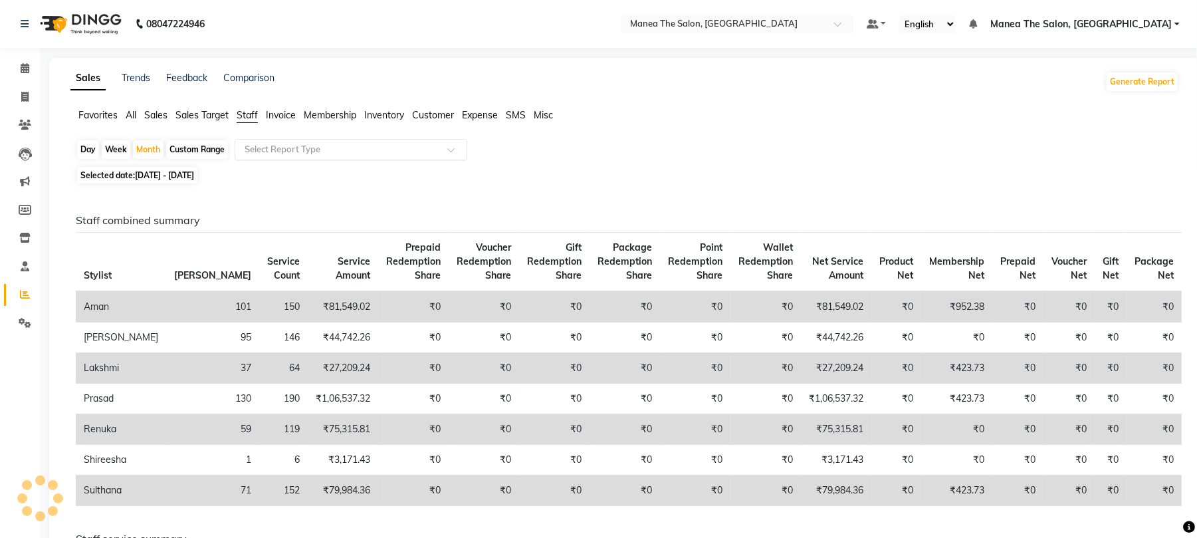
click at [274, 144] on input "text" at bounding box center [337, 149] width 191 height 13
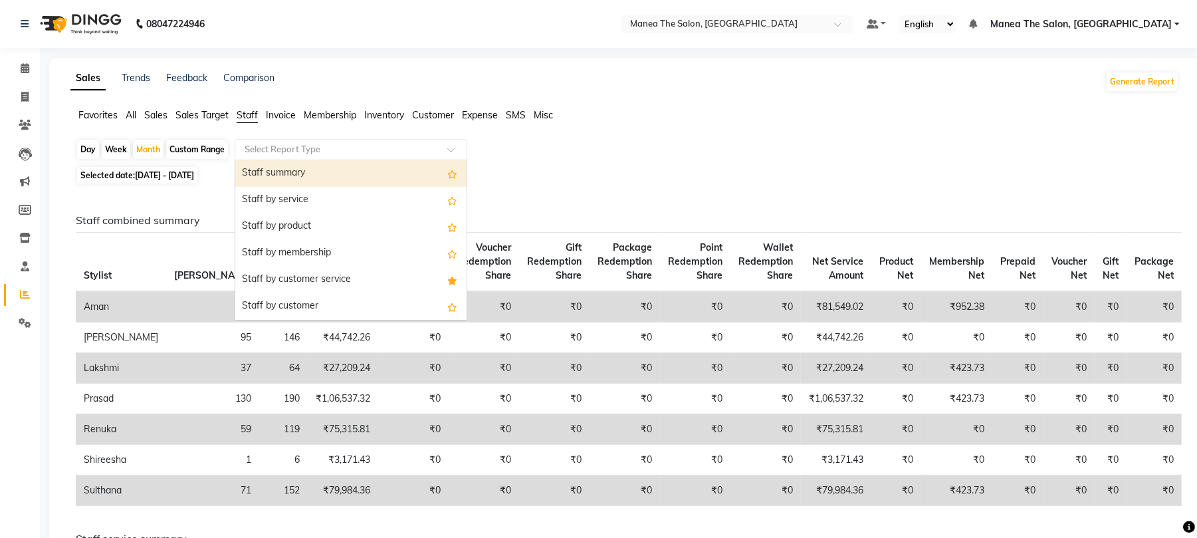
click at [277, 171] on div "Staff summary" at bounding box center [350, 173] width 231 height 27
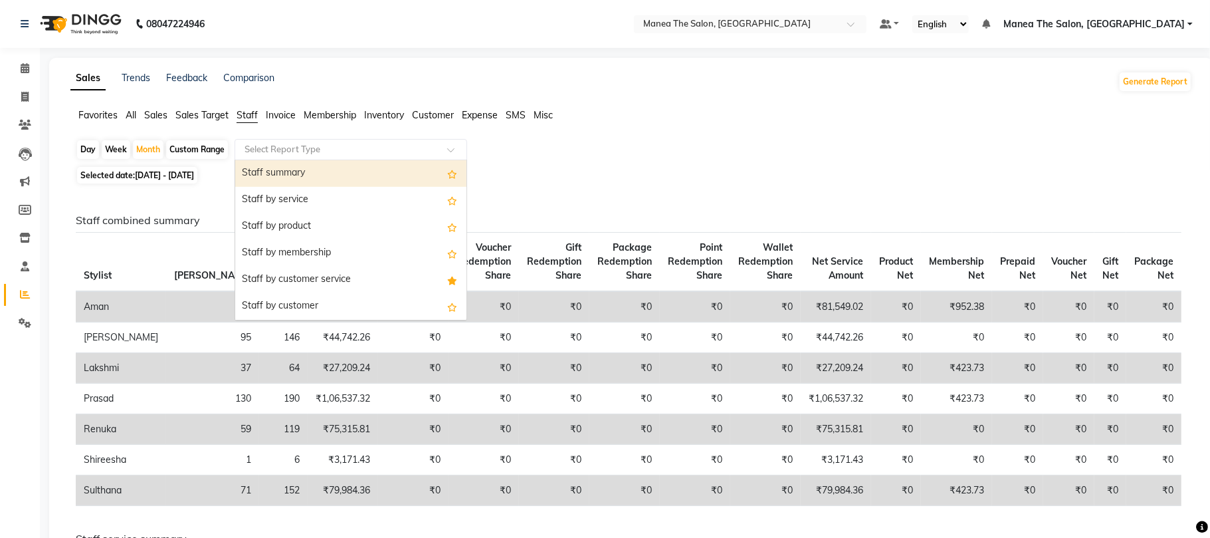
select select "full_report"
select select "pdf"
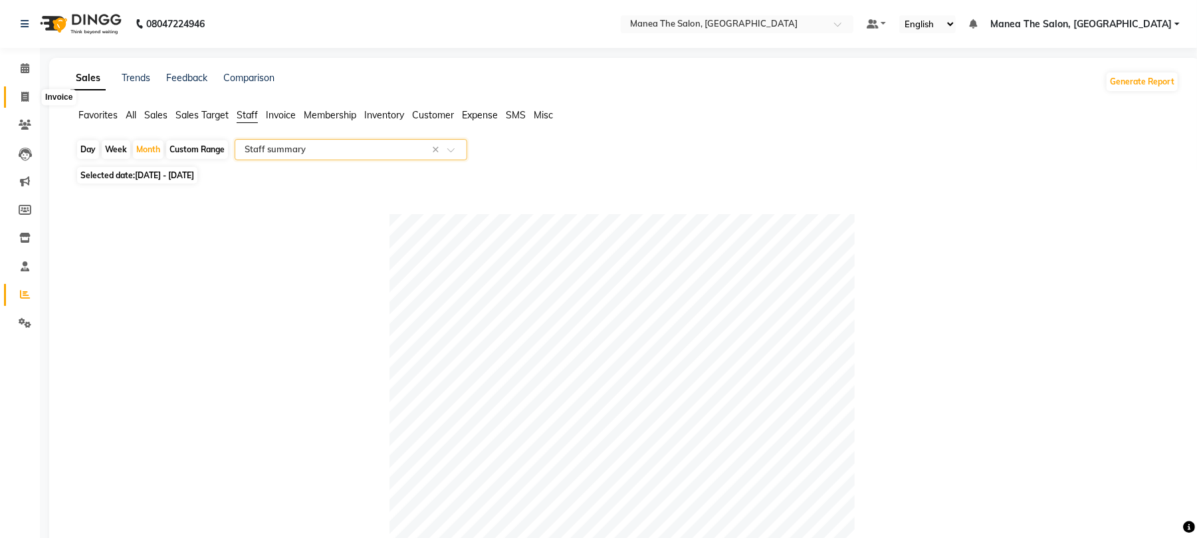
click at [28, 94] on icon at bounding box center [24, 97] width 7 height 10
select select "service"
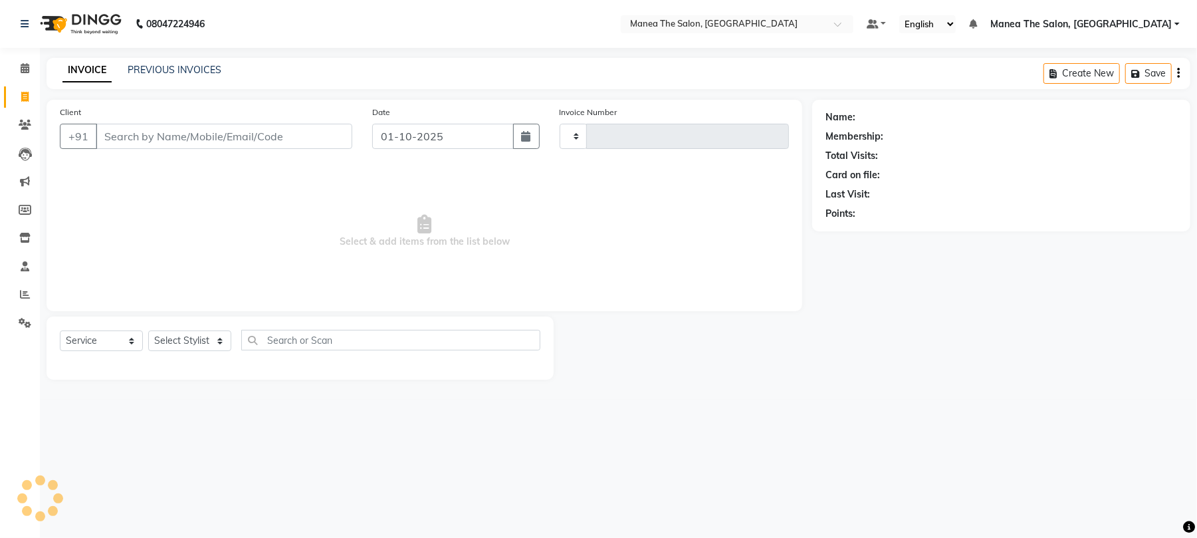
type input "2417"
select select "7351"
click at [190, 70] on link "PREVIOUS INVOICES" at bounding box center [175, 70] width 94 height 12
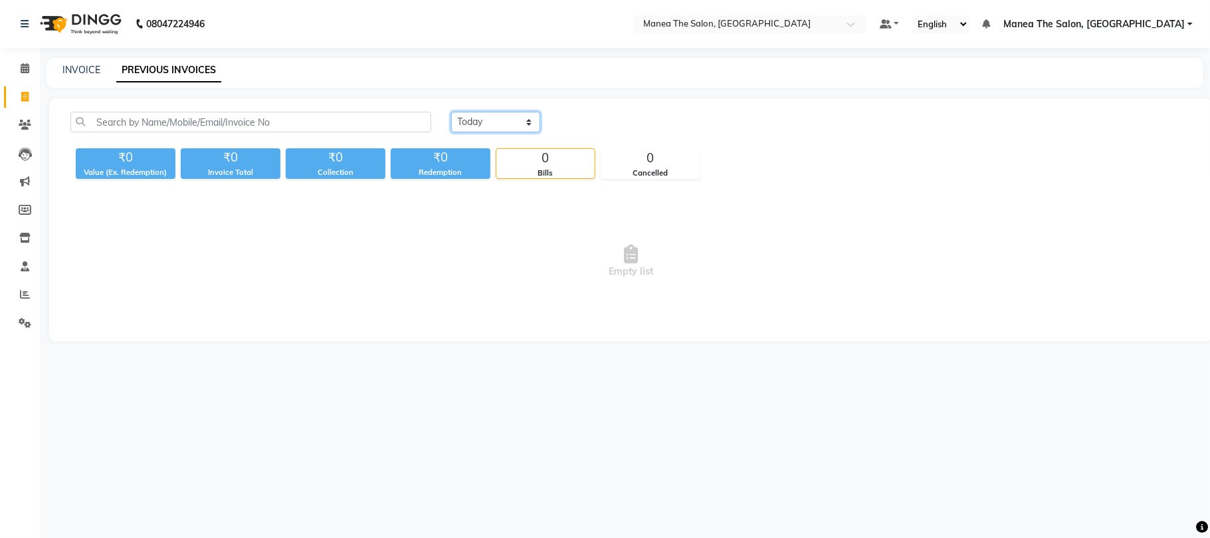
click at [490, 126] on select "Today Yesterday Custom Range" at bounding box center [495, 122] width 89 height 21
select select "yesterday"
click at [451, 112] on select "Today Yesterday Custom Range" at bounding box center [495, 122] width 89 height 21
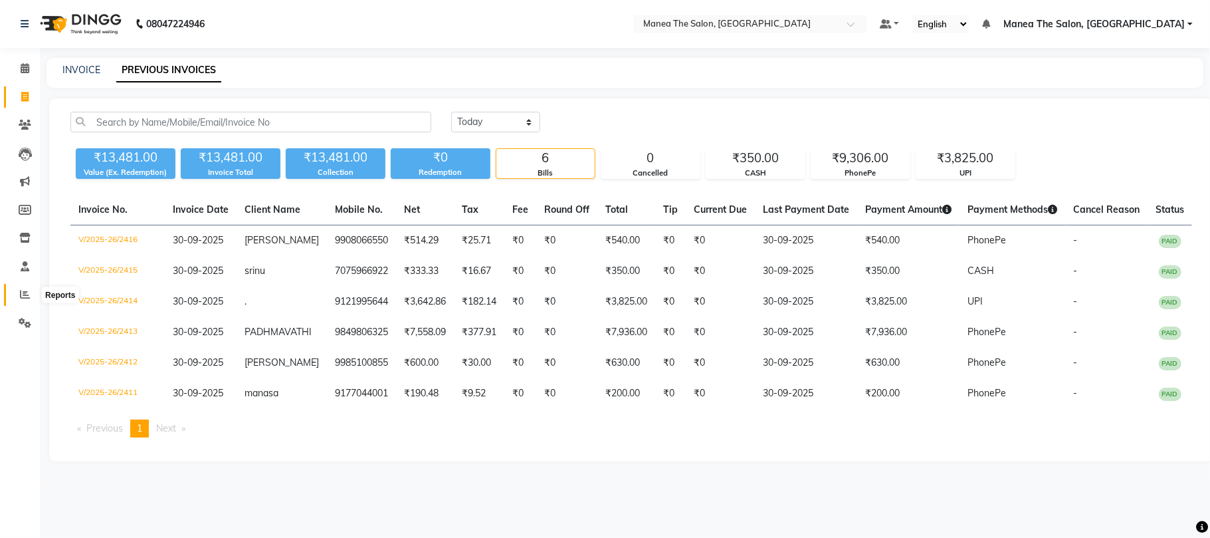
click at [27, 298] on icon at bounding box center [25, 294] width 10 height 10
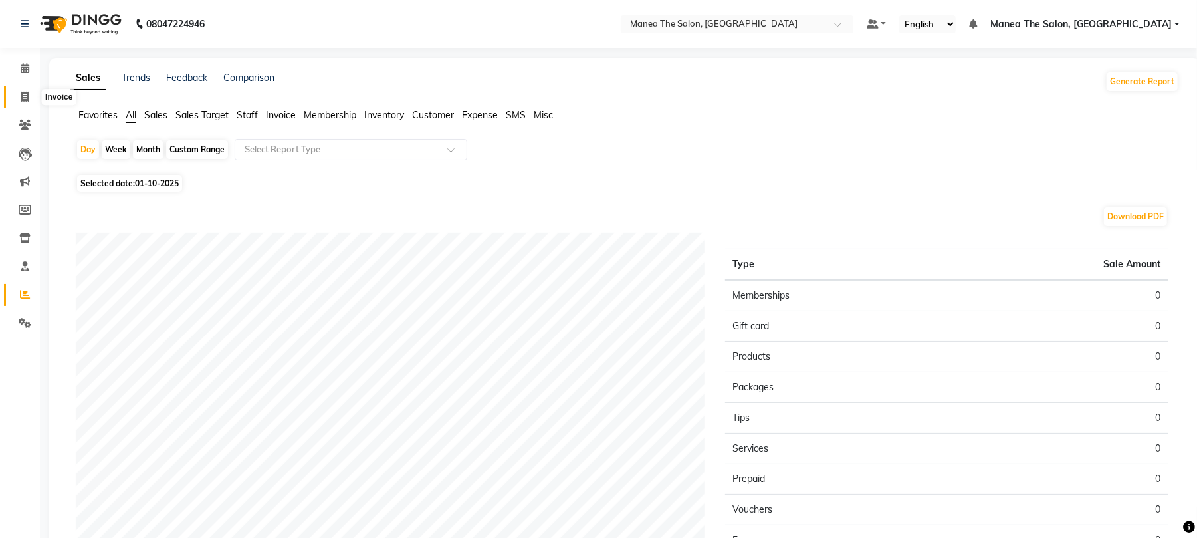
click at [21, 94] on icon at bounding box center [24, 97] width 7 height 10
select select "7351"
select select "service"
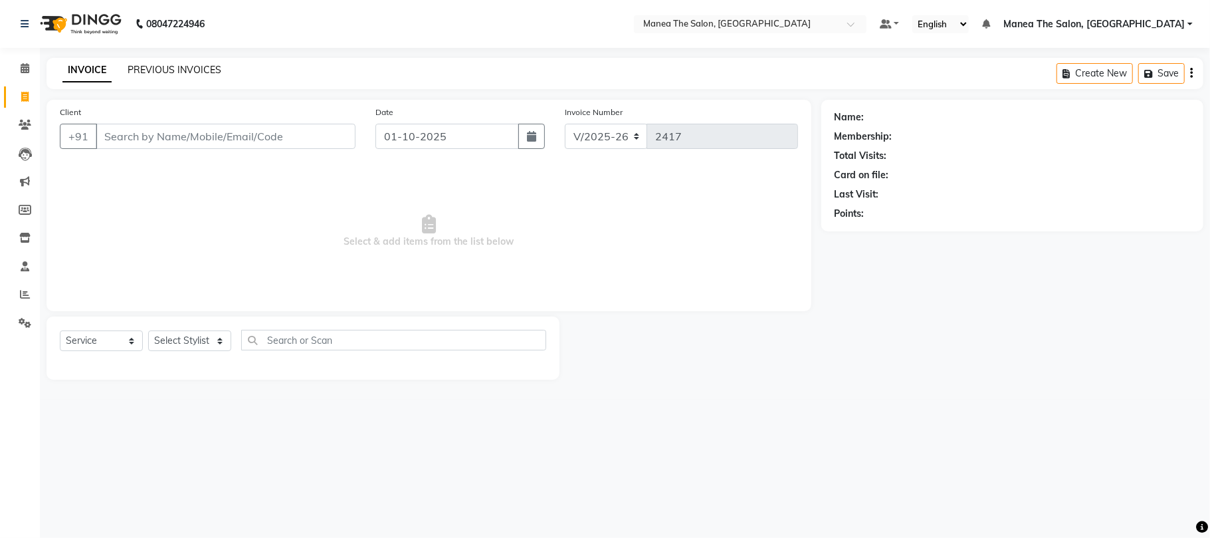
click at [171, 68] on link "PREVIOUS INVOICES" at bounding box center [175, 70] width 94 height 12
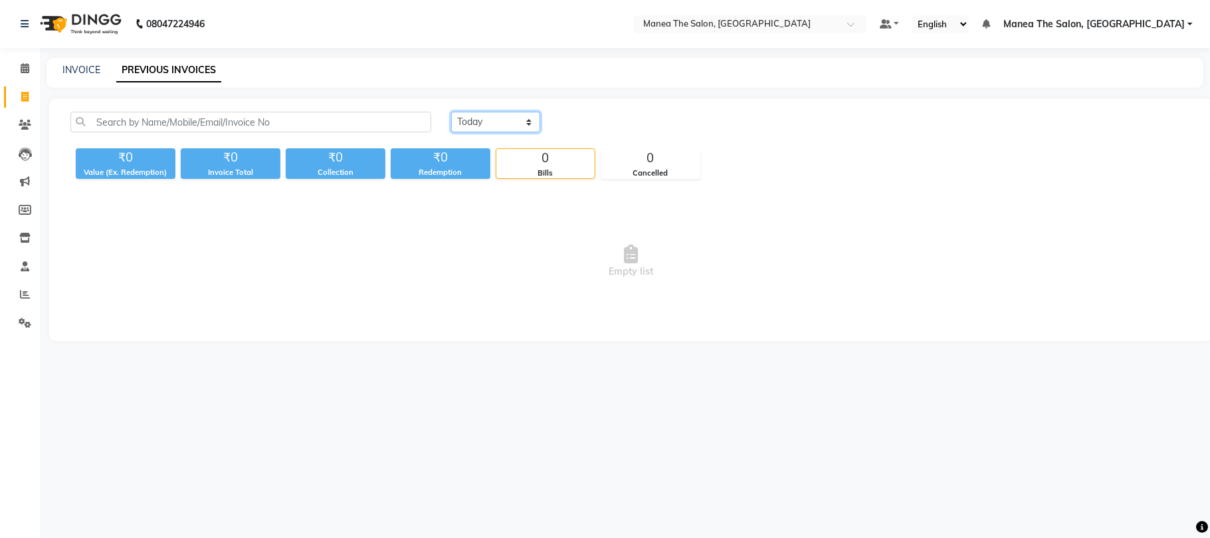
click at [518, 126] on select "Today Yesterday Custom Range" at bounding box center [495, 122] width 89 height 21
select select "range"
click at [451, 112] on select "Today Yesterday Custom Range" at bounding box center [495, 122] width 89 height 21
click at [610, 125] on input "01-10-2025" at bounding box center [604, 122] width 93 height 19
select select "10"
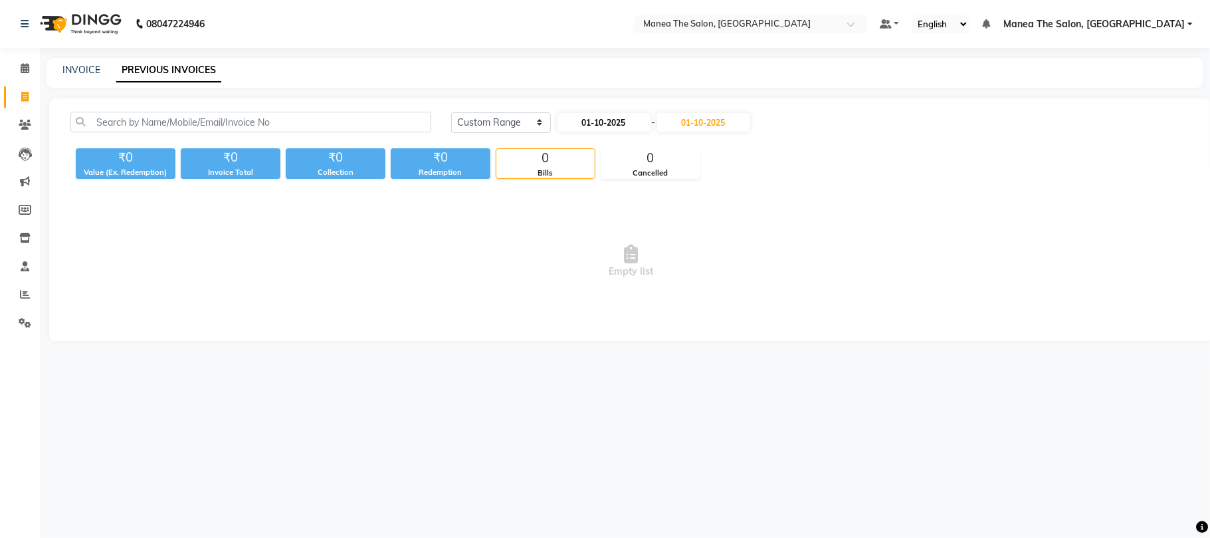
select select "2025"
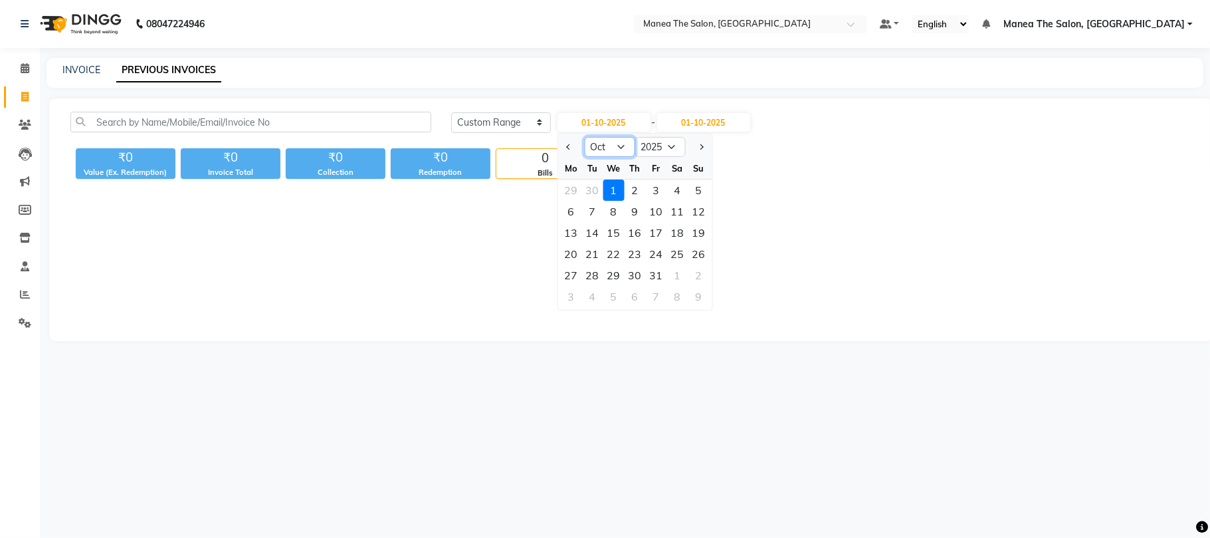
drag, startPoint x: 625, startPoint y: 144, endPoint x: 621, endPoint y: 152, distance: 9.2
click at [625, 144] on select "Jan Feb Mar Apr May Jun [DATE] Aug Sep Oct Nov Dec" at bounding box center [609, 147] width 51 height 20
select select "9"
click at [584, 137] on select "Jan Feb Mar Apr May Jun [DATE] Aug Sep Oct Nov Dec" at bounding box center [609, 147] width 51 height 20
click at [574, 274] on div "29" at bounding box center [570, 274] width 21 height 21
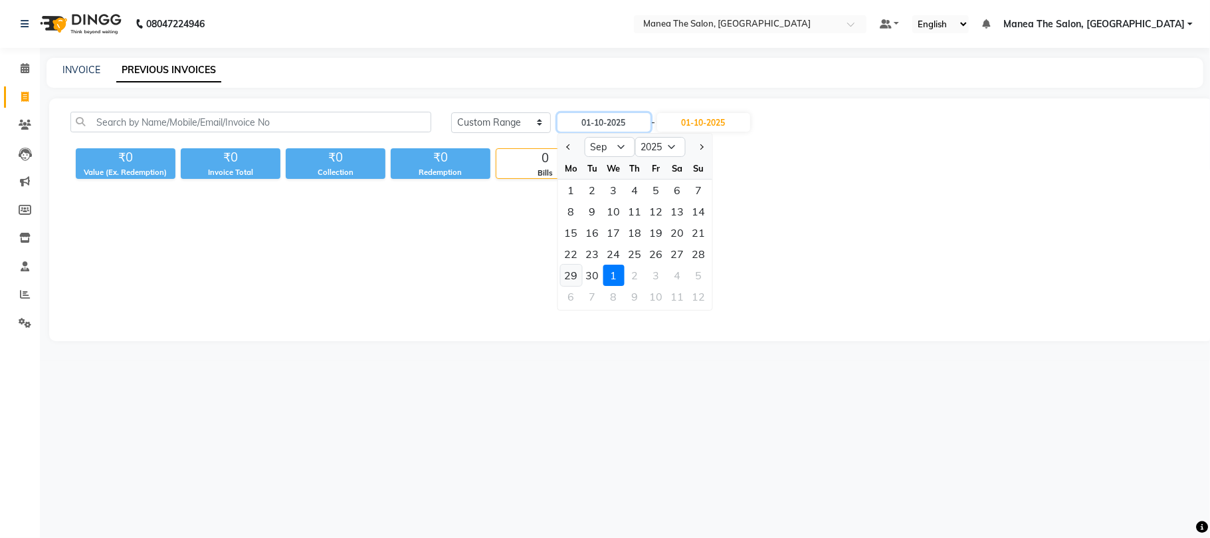
type input "29-09-2025"
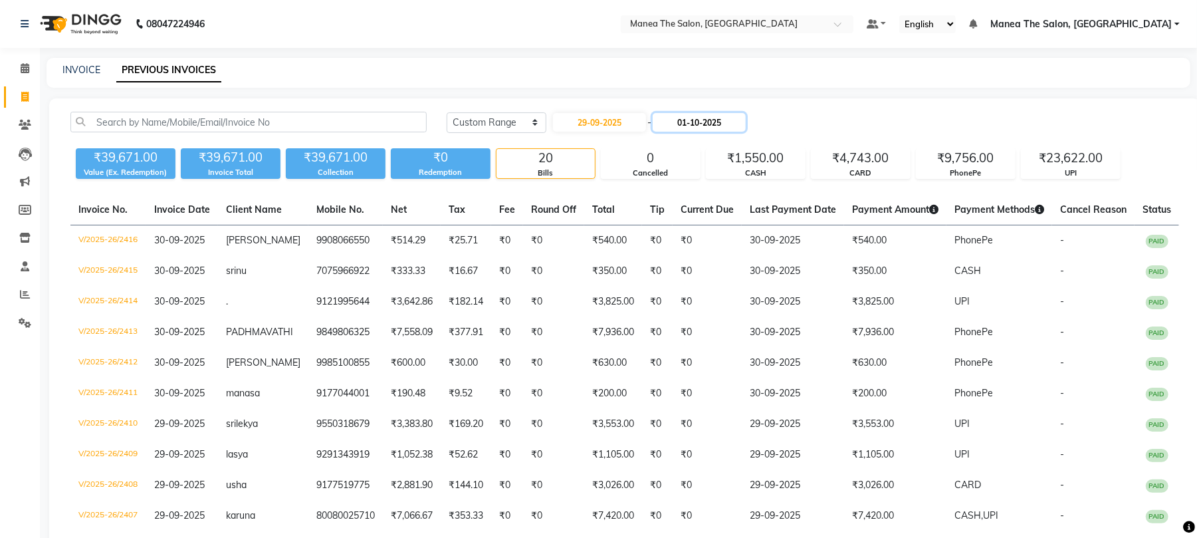
click at [710, 126] on input "01-10-2025" at bounding box center [699, 122] width 93 height 19
select select "10"
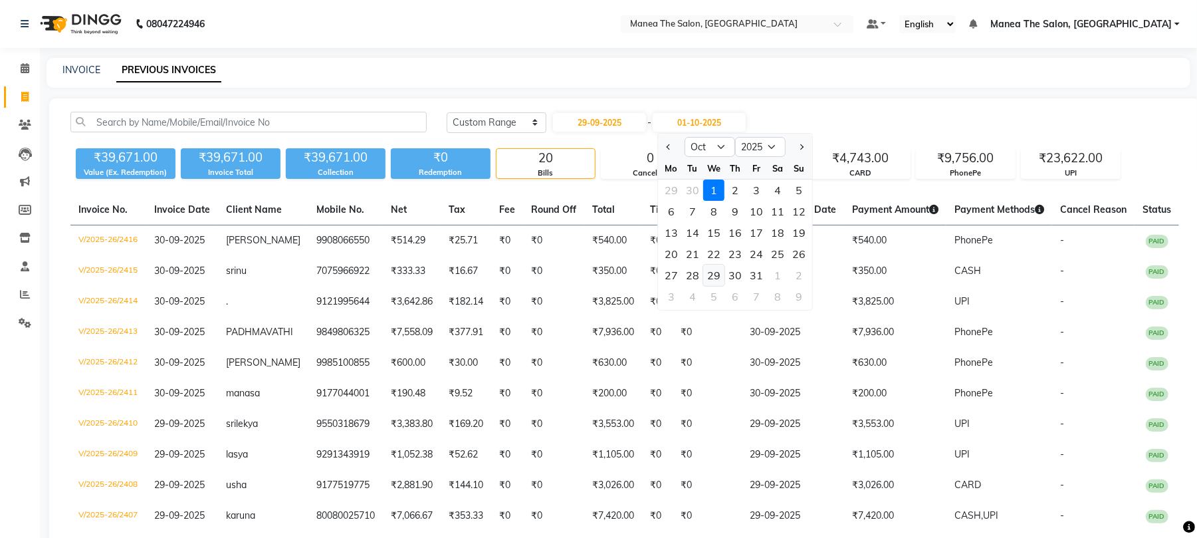
click at [718, 274] on div "29" at bounding box center [713, 274] width 21 height 21
type input "29-10-2025"
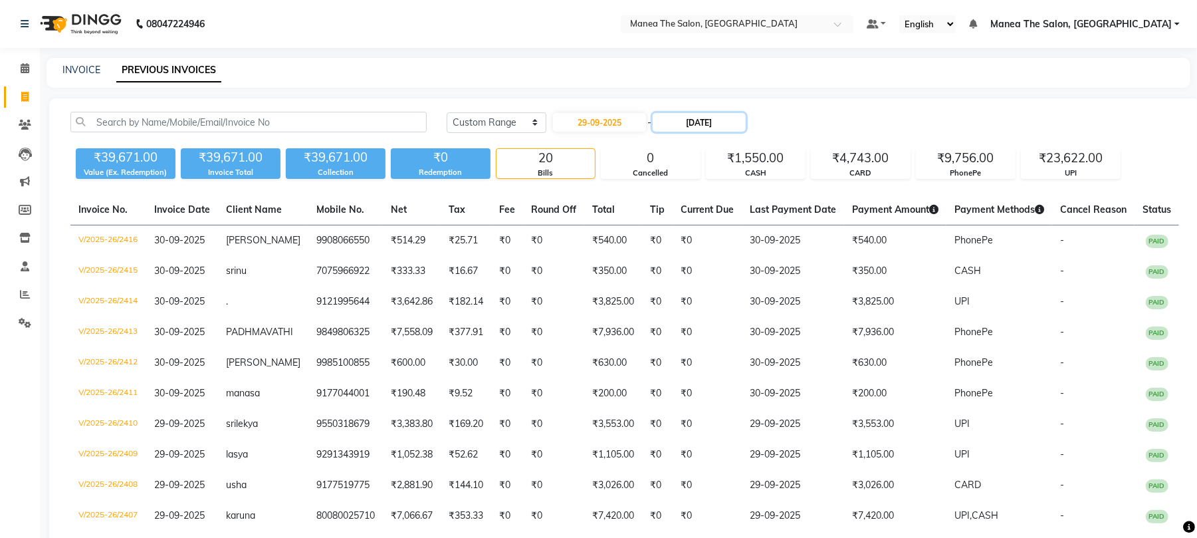
click at [699, 126] on input "29-10-2025" at bounding box center [699, 122] width 93 height 19
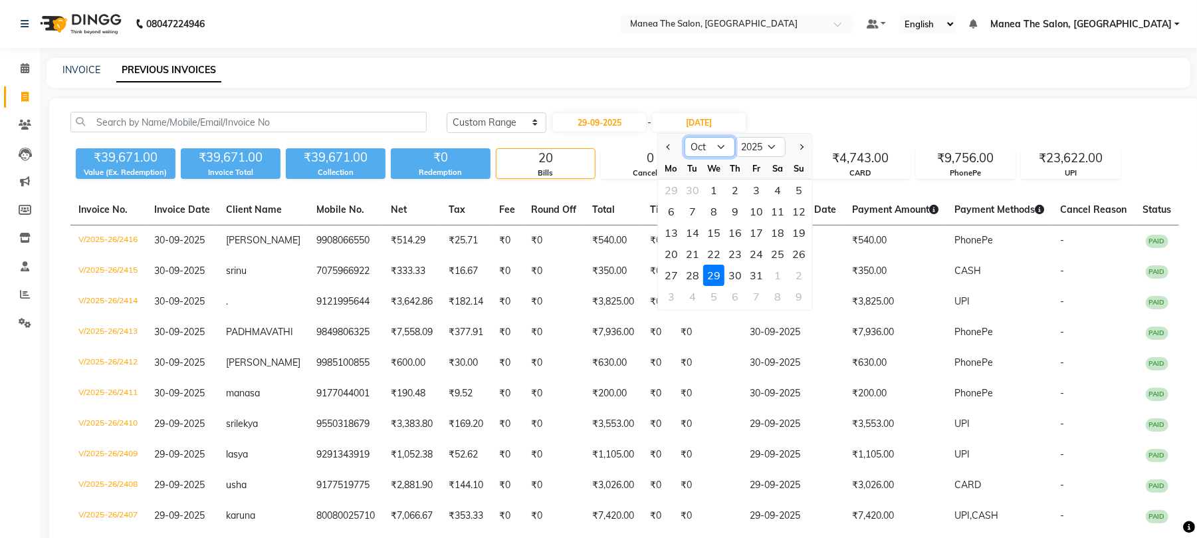
click at [710, 148] on select "Sep Oct Nov Dec" at bounding box center [709, 147] width 51 height 20
select select "9"
click at [684, 137] on select "Sep Oct Nov Dec" at bounding box center [709, 147] width 51 height 20
click at [668, 270] on div "29" at bounding box center [671, 274] width 21 height 21
type input "29-09-2025"
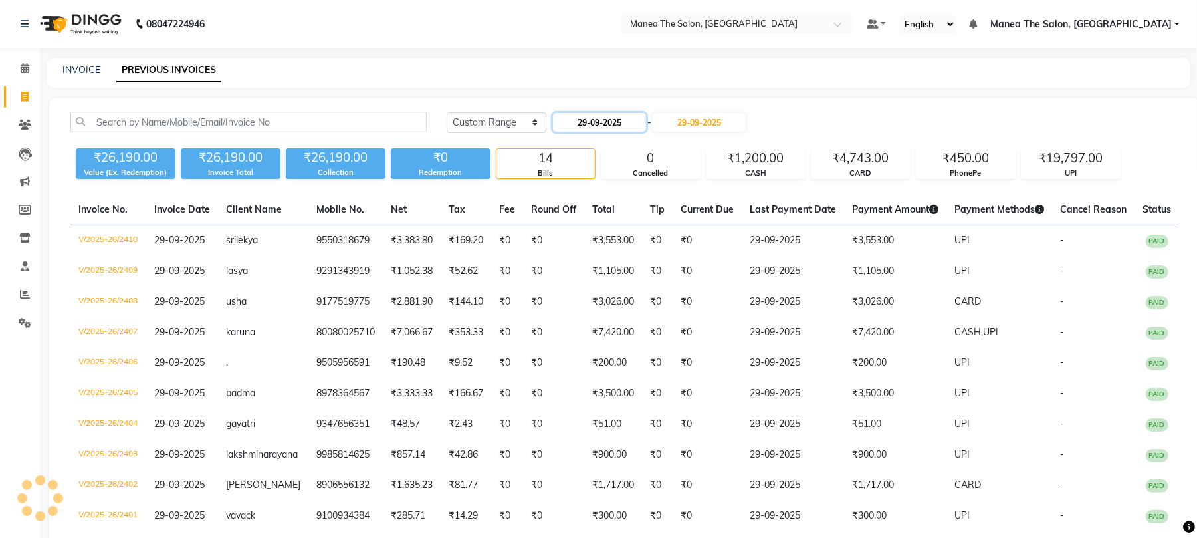
click at [619, 122] on input "29-09-2025" at bounding box center [599, 122] width 93 height 19
select select "9"
select select "2025"
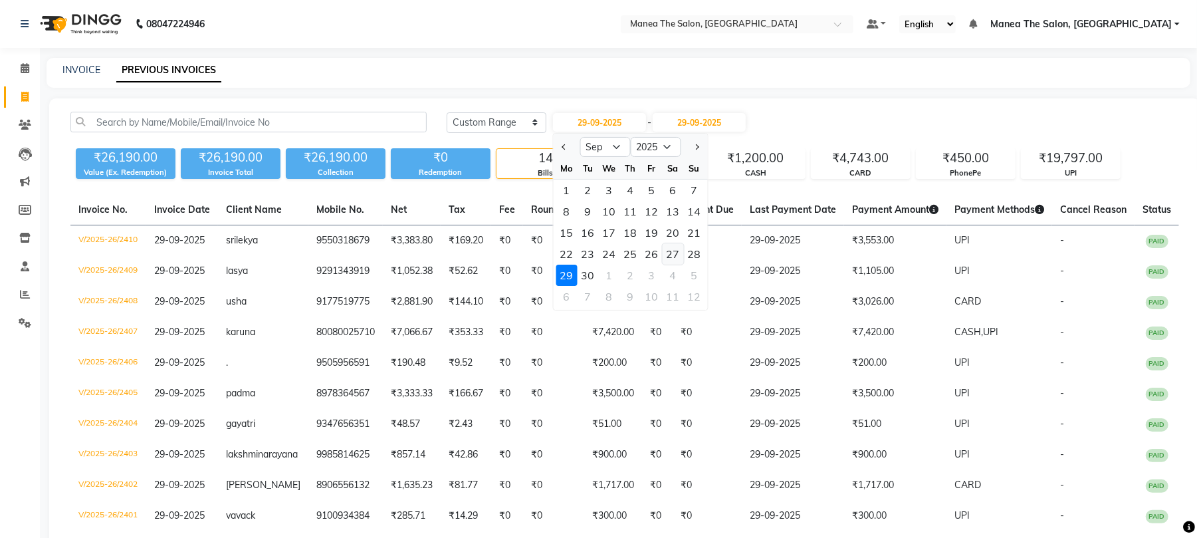
click at [671, 253] on div "27" at bounding box center [673, 253] width 21 height 21
type input "27-09-2025"
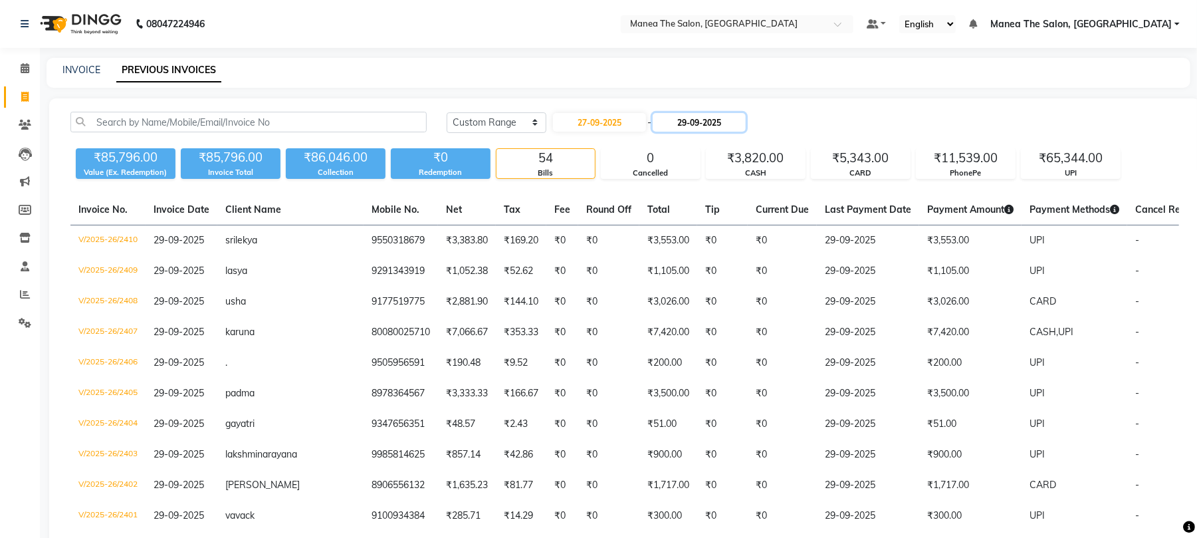
click at [708, 121] on input "29-09-2025" at bounding box center [699, 122] width 93 height 19
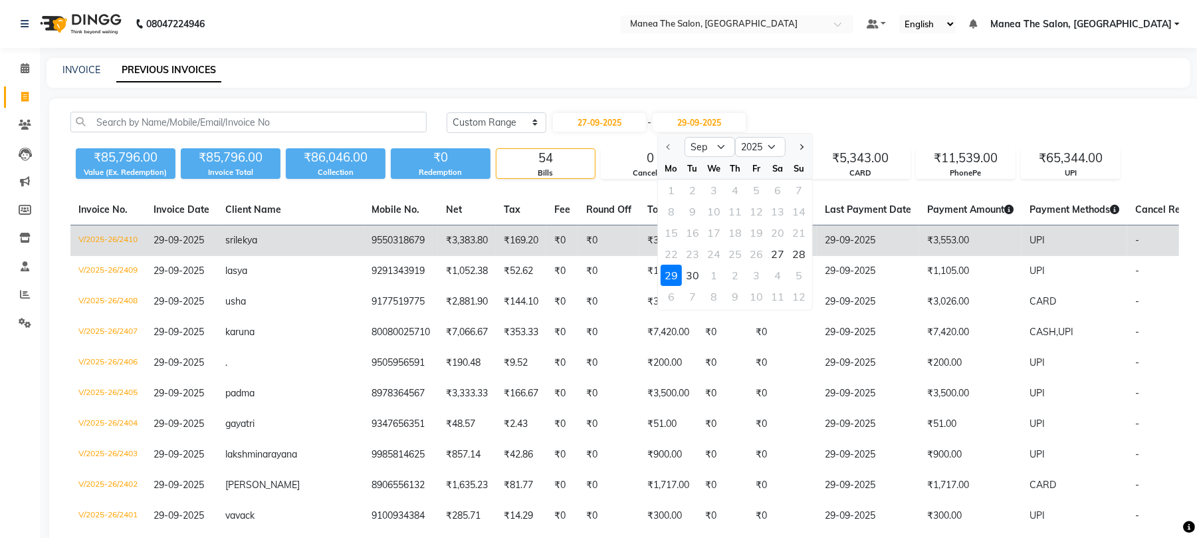
click at [777, 251] on div "27" at bounding box center [777, 253] width 21 height 21
type input "27-09-2025"
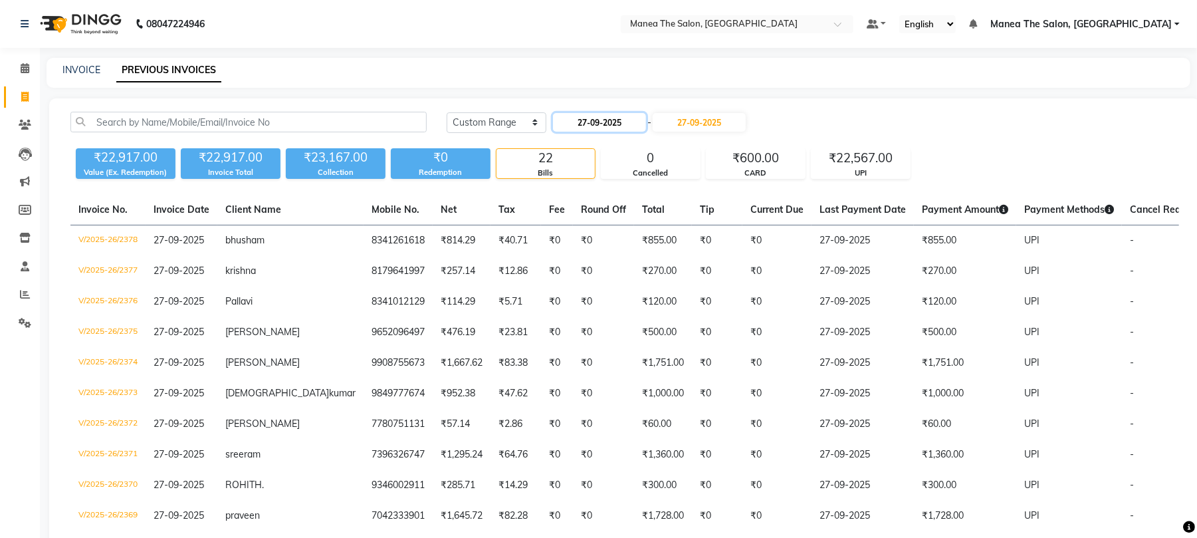
click at [617, 116] on input "27-09-2025" at bounding box center [599, 122] width 93 height 19
select select "9"
select select "2025"
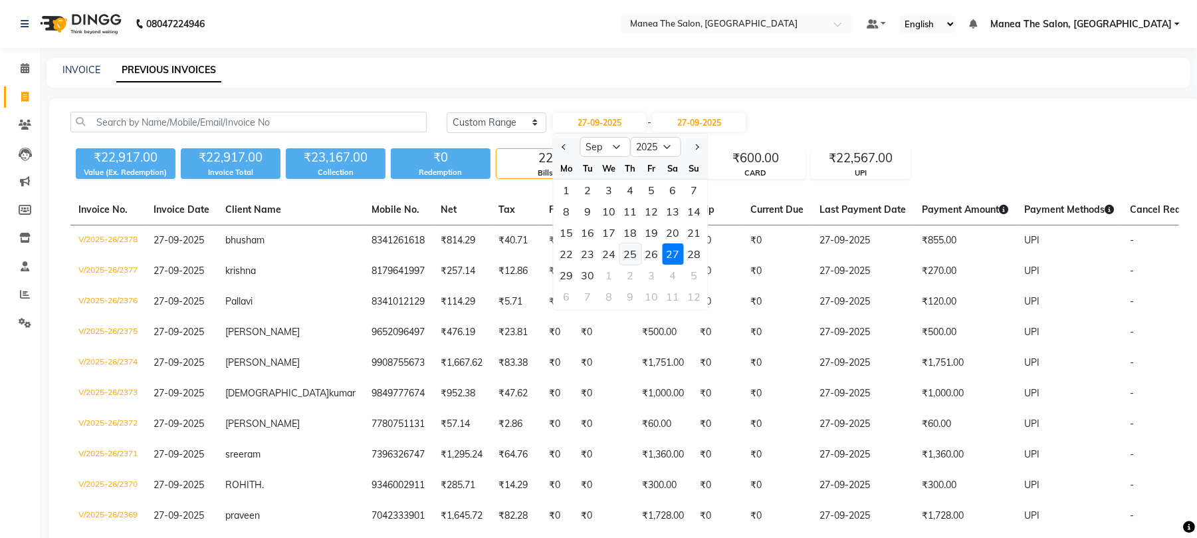
click at [636, 253] on div "25" at bounding box center [630, 253] width 21 height 21
type input "[DATE]"
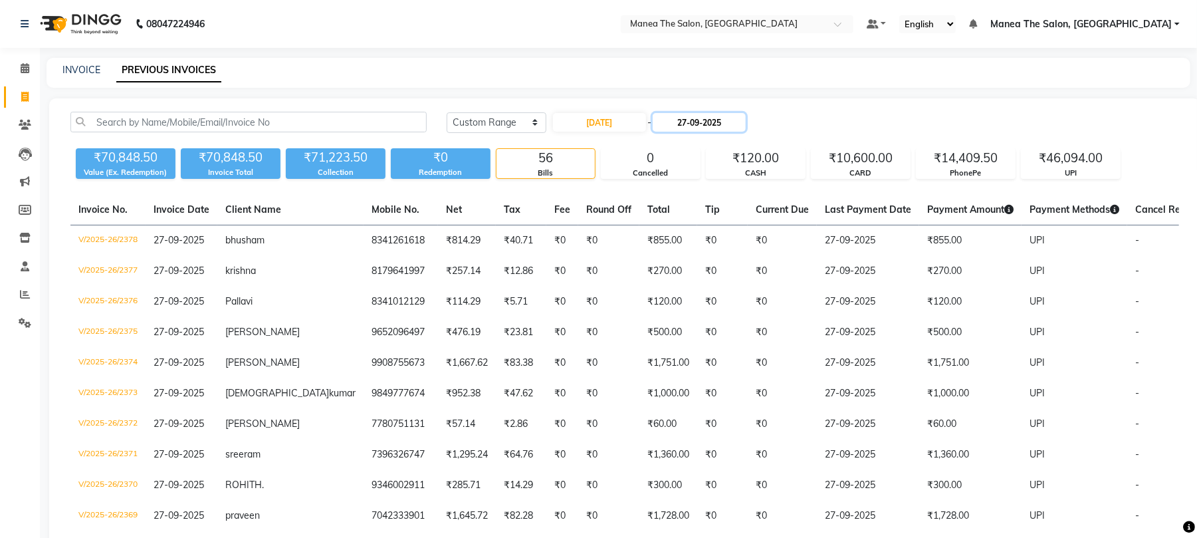
click at [695, 124] on input "27-09-2025" at bounding box center [699, 122] width 93 height 19
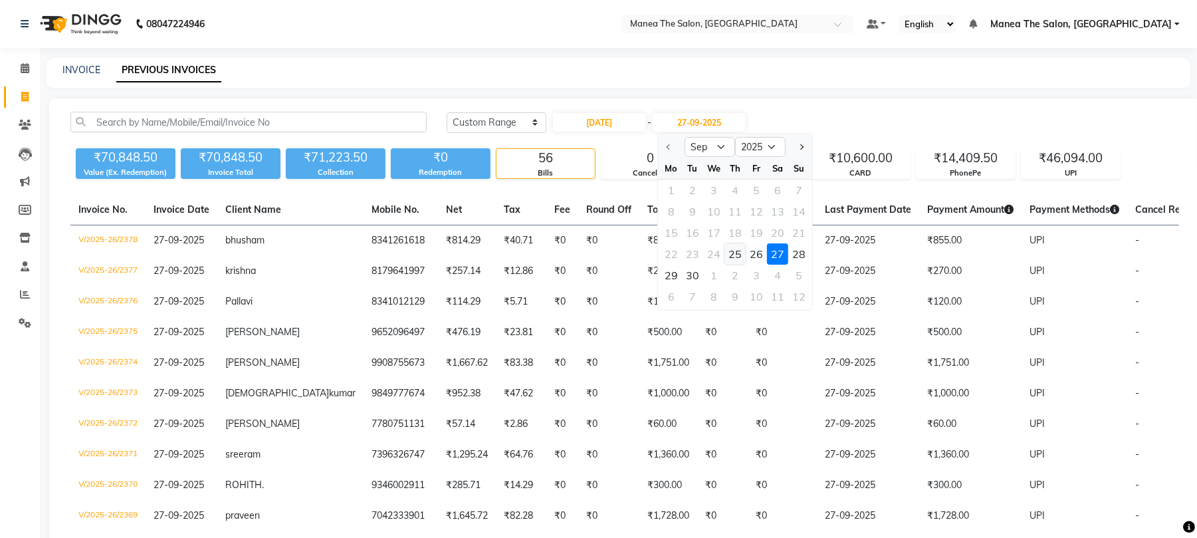
click at [736, 254] on div "25" at bounding box center [734, 253] width 21 height 21
type input "[DATE]"
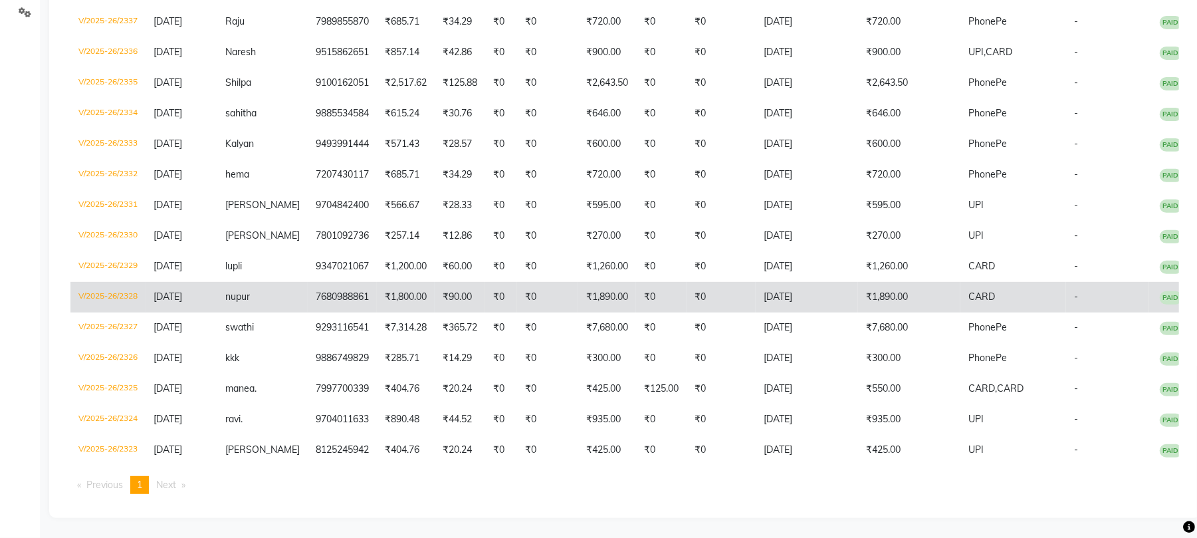
scroll to position [320, 0]
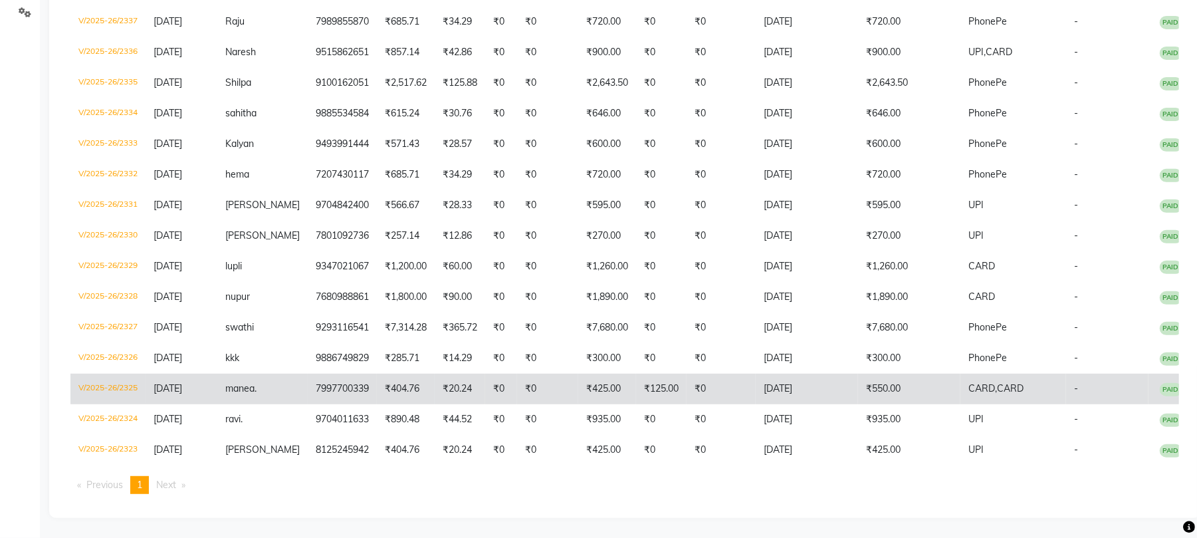
click at [756, 373] on td "[DATE]" at bounding box center [807, 388] width 102 height 31
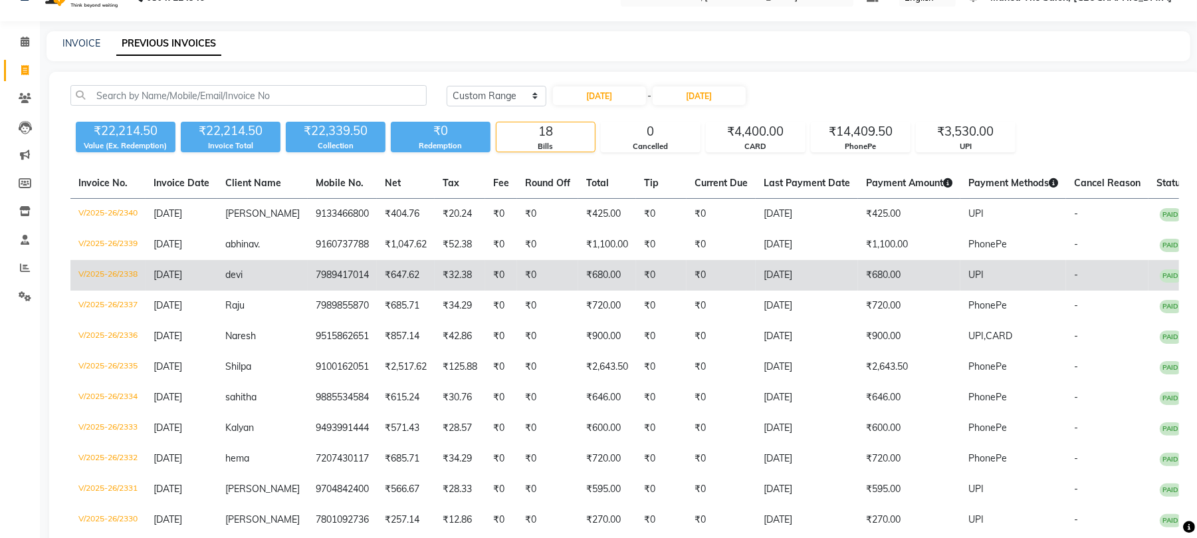
scroll to position [0, 0]
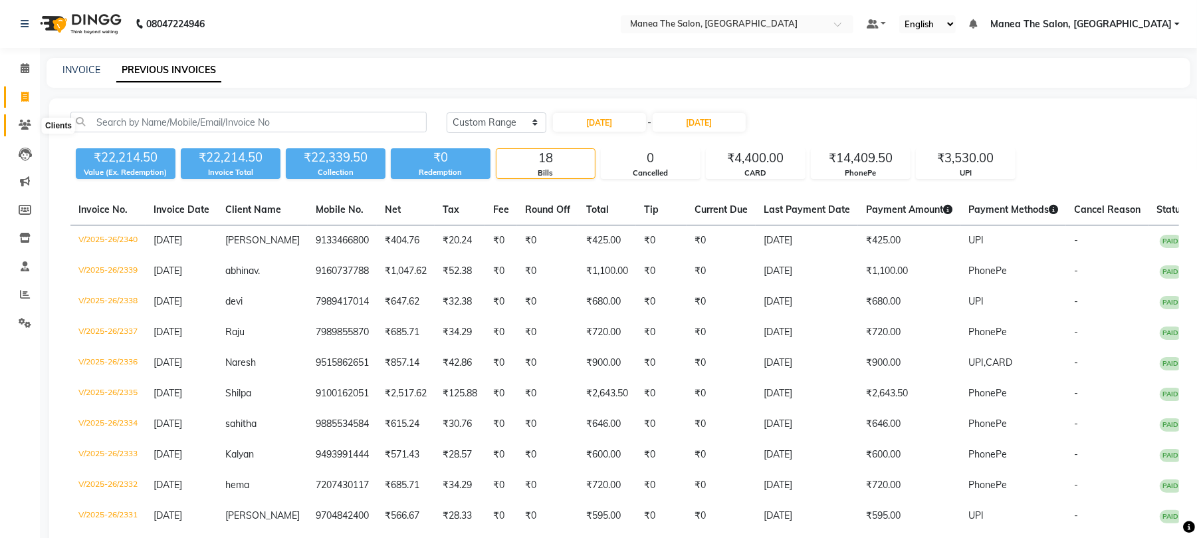
click at [29, 120] on icon at bounding box center [25, 125] width 13 height 10
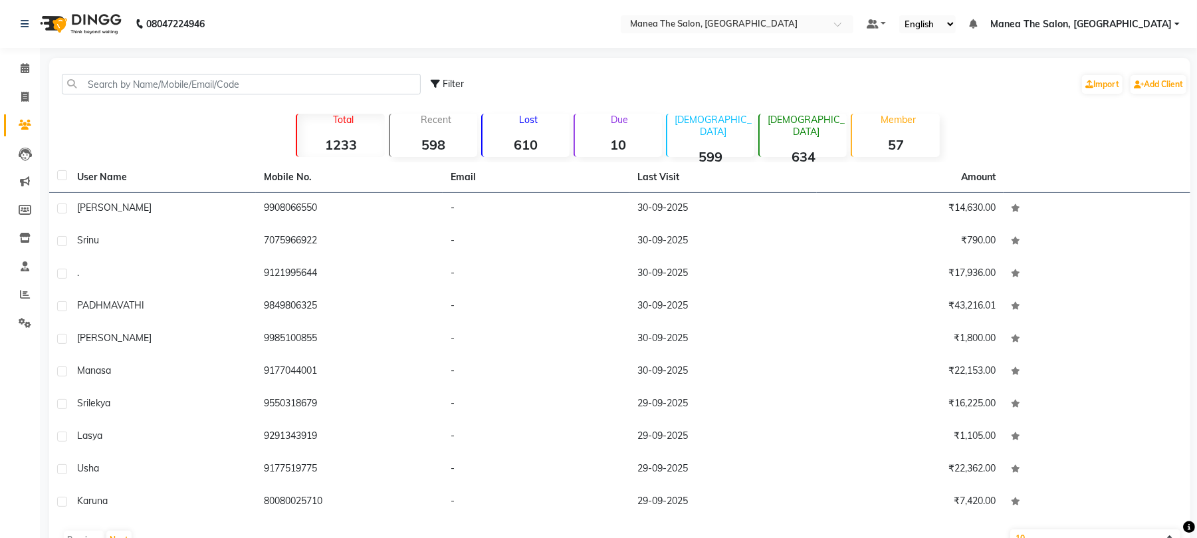
click at [19, 25] on div "08047224946" at bounding box center [113, 23] width 204 height 37
click at [21, 24] on icon at bounding box center [25, 23] width 8 height 9
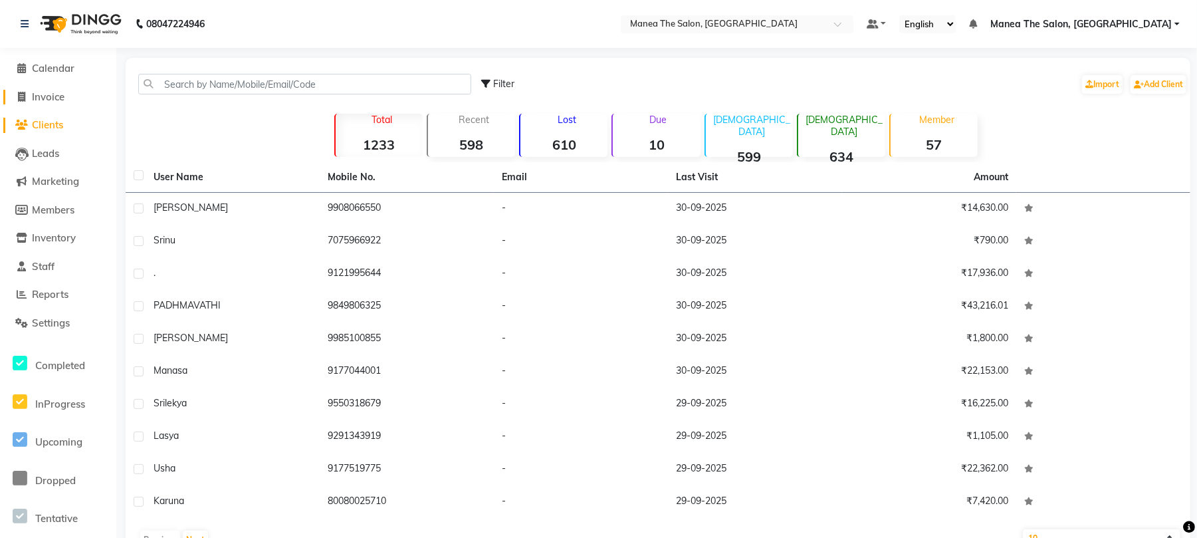
click at [48, 93] on span "Invoice" at bounding box center [48, 96] width 33 height 13
select select "service"
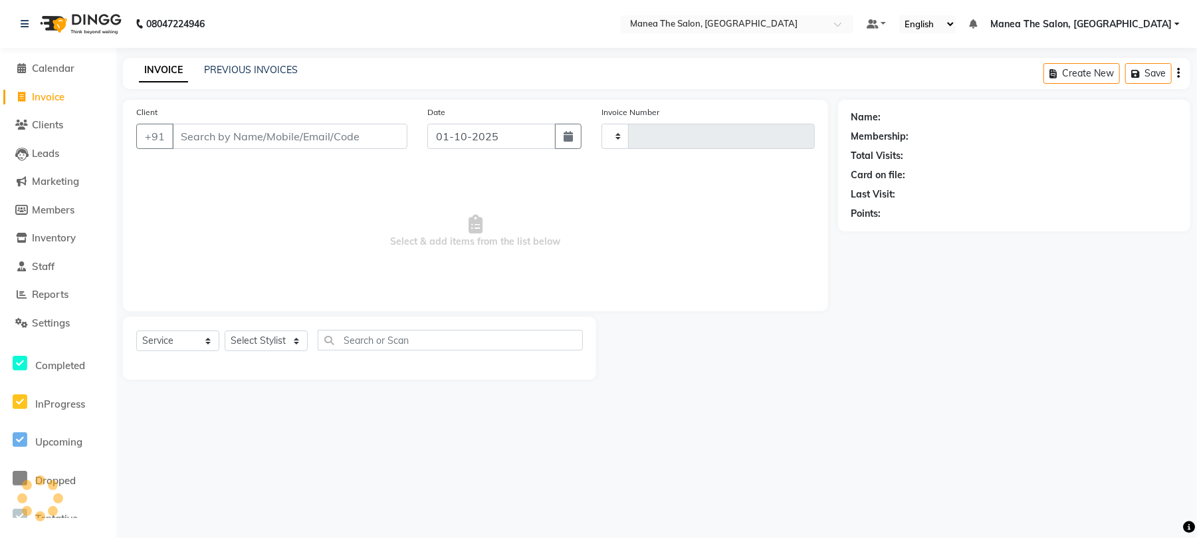
type input "2419"
select select "7351"
click at [94, 290] on link "Reports" at bounding box center [58, 294] width 110 height 15
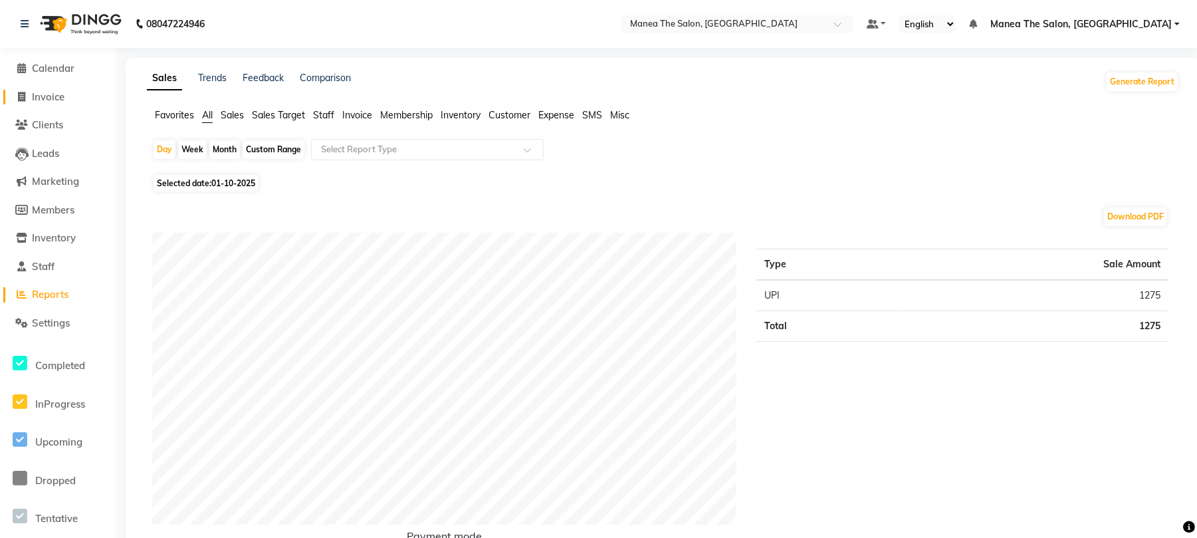
click at [62, 98] on span "Invoice" at bounding box center [48, 96] width 33 height 13
select select "7351"
select select "service"
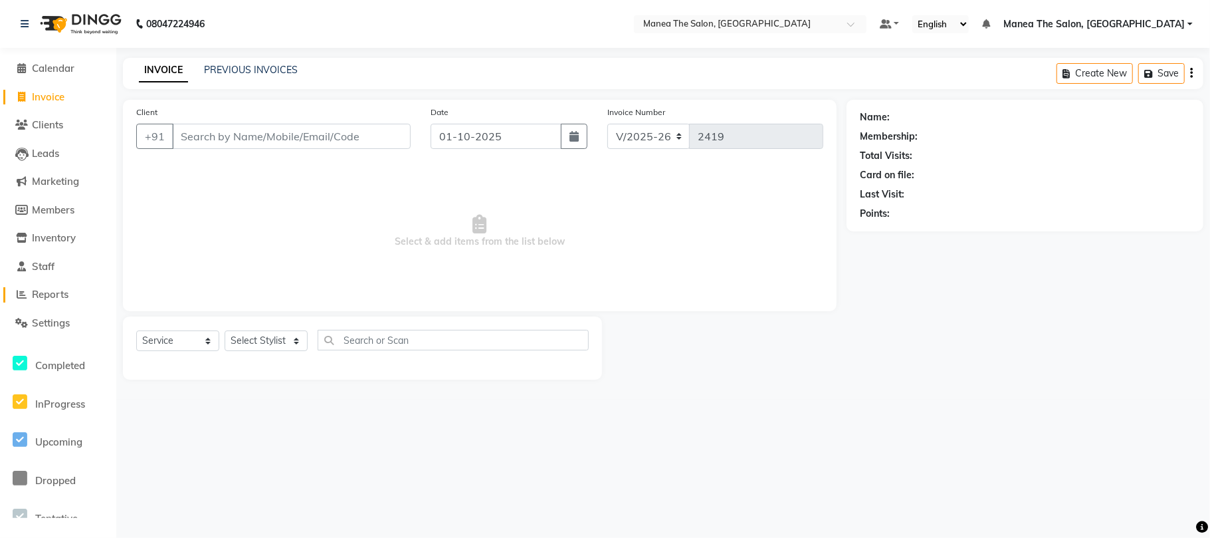
click at [45, 296] on span "Reports" at bounding box center [50, 294] width 37 height 13
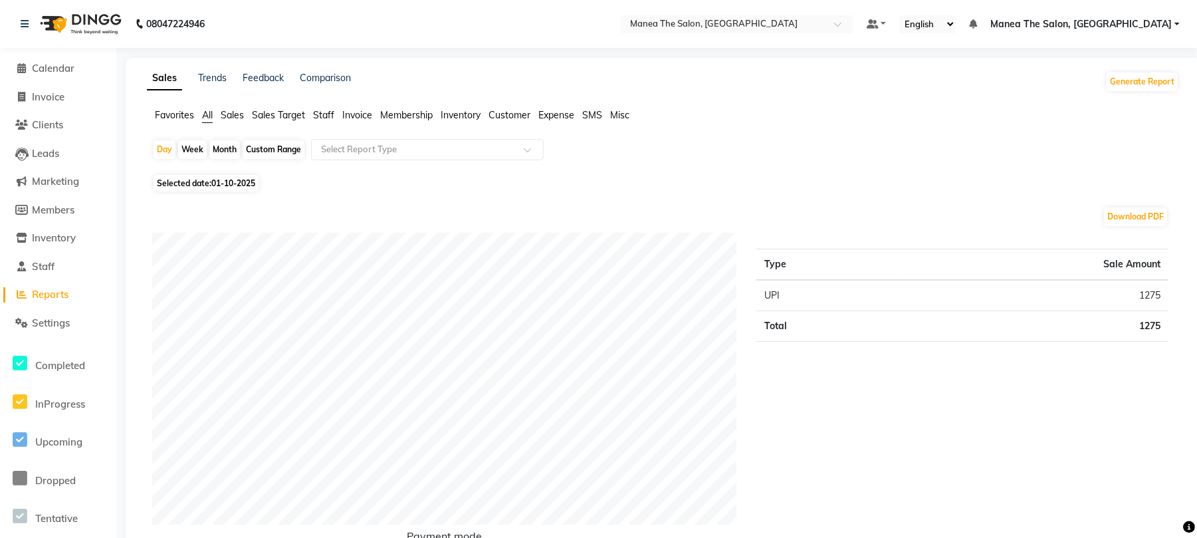
click at [219, 150] on div "Month" at bounding box center [224, 149] width 31 height 19
select select "10"
select select "2025"
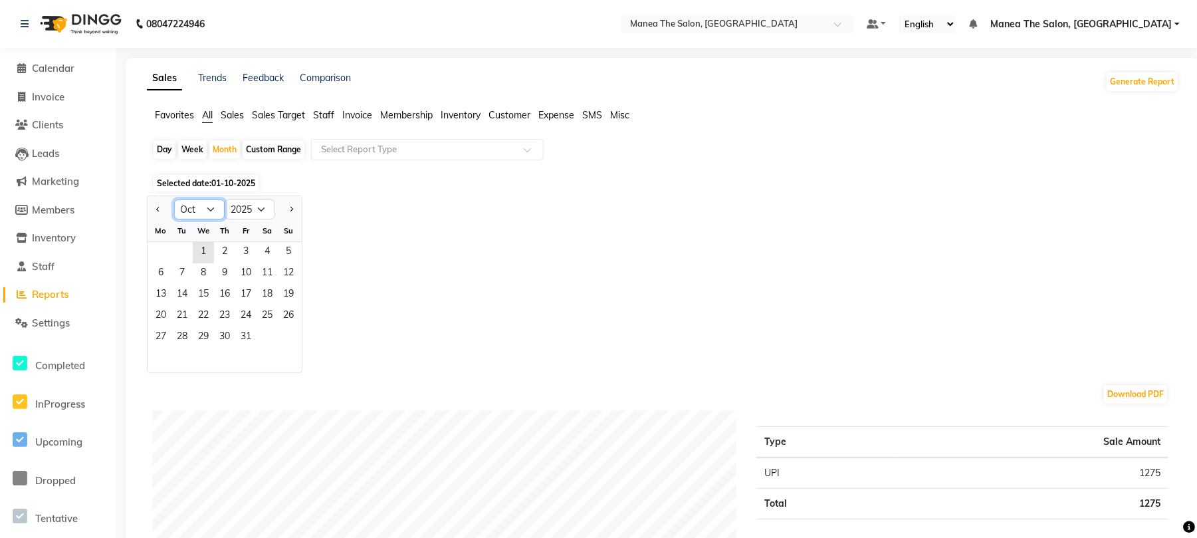
click at [205, 207] on select "Jan Feb Mar Apr May Jun [DATE] Aug Sep Oct Nov Dec" at bounding box center [199, 209] width 51 height 20
select select "9"
click at [174, 199] on select "Jan Feb Mar Apr May Jun [DATE] Aug Sep Oct Nov Dec" at bounding box center [199, 209] width 51 height 20
click at [162, 249] on span "1" at bounding box center [160, 252] width 21 height 21
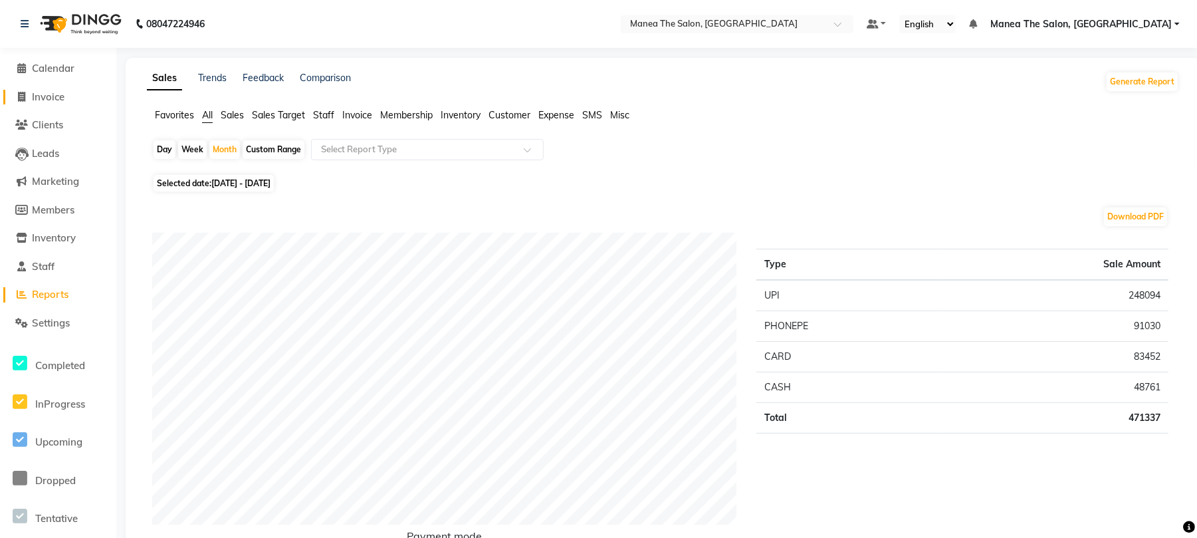
click at [59, 94] on span "Invoice" at bounding box center [48, 96] width 33 height 13
select select "service"
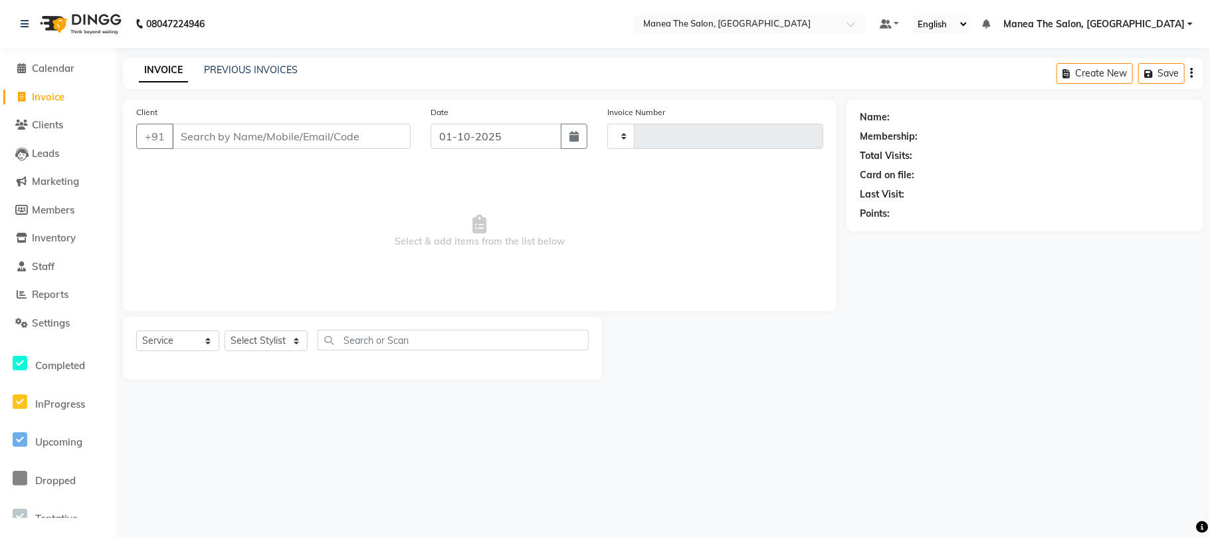
type input "2419"
select select "7351"
drag, startPoint x: 295, startPoint y: 341, endPoint x: 295, endPoint y: 334, distance: 7.3
click at [295, 340] on select "Select Stylist [PERSON_NAME] Divya Lakshmi [PERSON_NAME] [PERSON_NAME]" at bounding box center [266, 340] width 83 height 21
select select "68191"
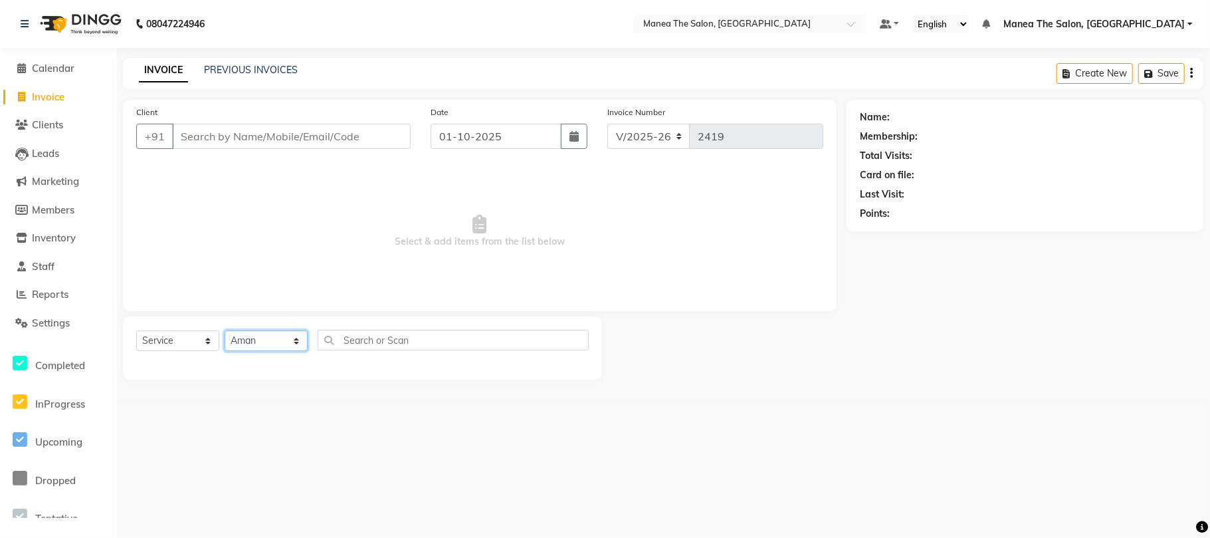
click at [225, 330] on select "Select Stylist [PERSON_NAME] Divya Lakshmi [PERSON_NAME] [PERSON_NAME]" at bounding box center [266, 340] width 83 height 21
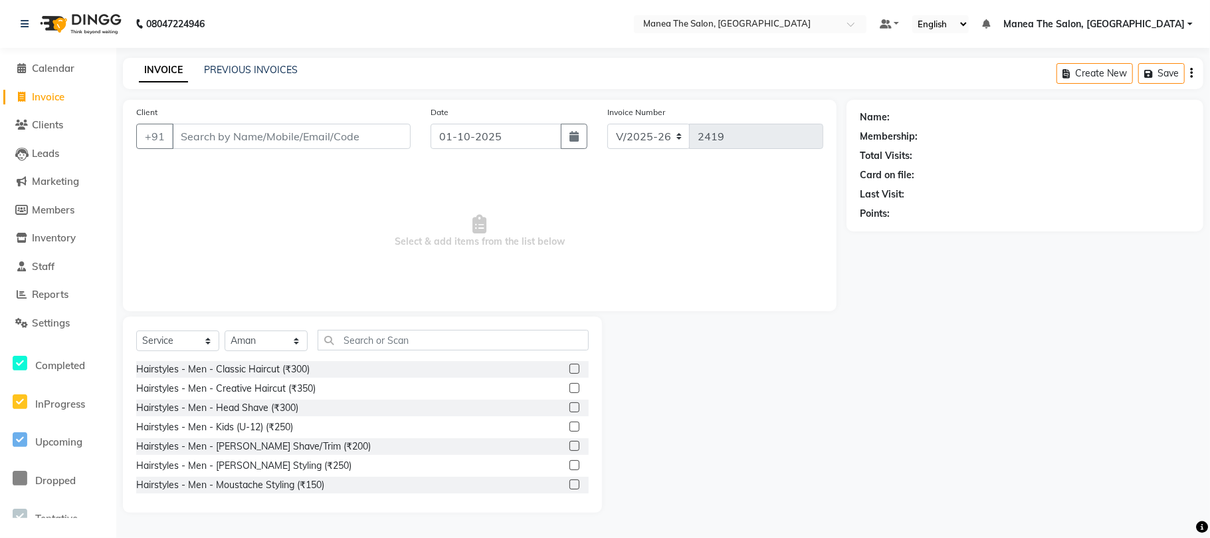
click at [385, 326] on div "Select Service Product Membership Package Voucher Prepaid Gift Card Select Styl…" at bounding box center [362, 414] width 479 height 196
click at [392, 338] on input "text" at bounding box center [453, 340] width 271 height 21
type input "a"
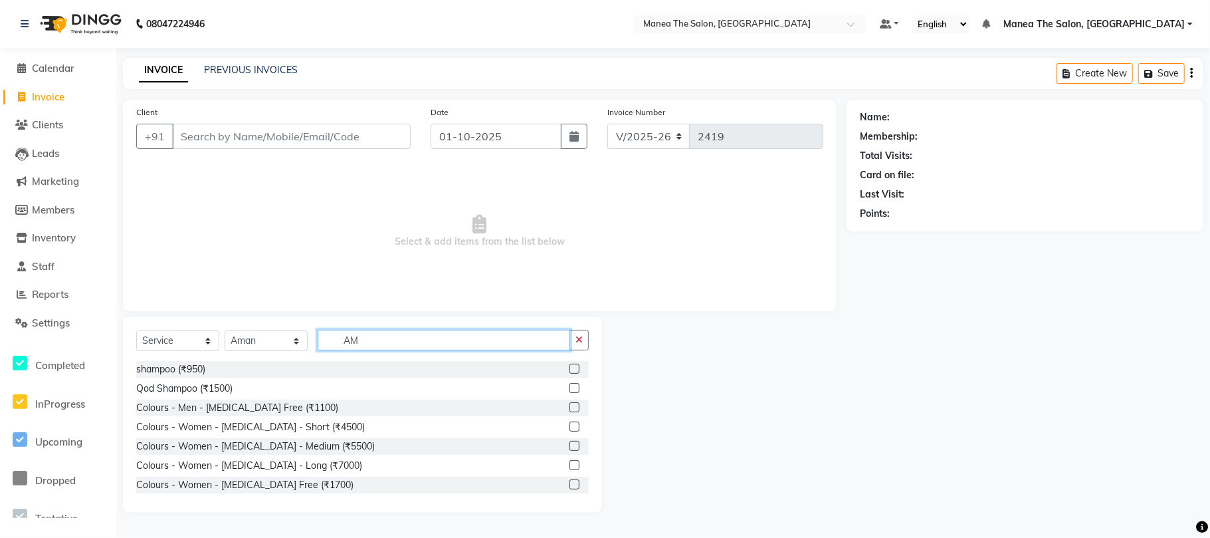
type input "AM"
click at [570, 486] on label at bounding box center [575, 484] width 10 height 10
click at [570, 486] on input "checkbox" at bounding box center [574, 484] width 9 height 9
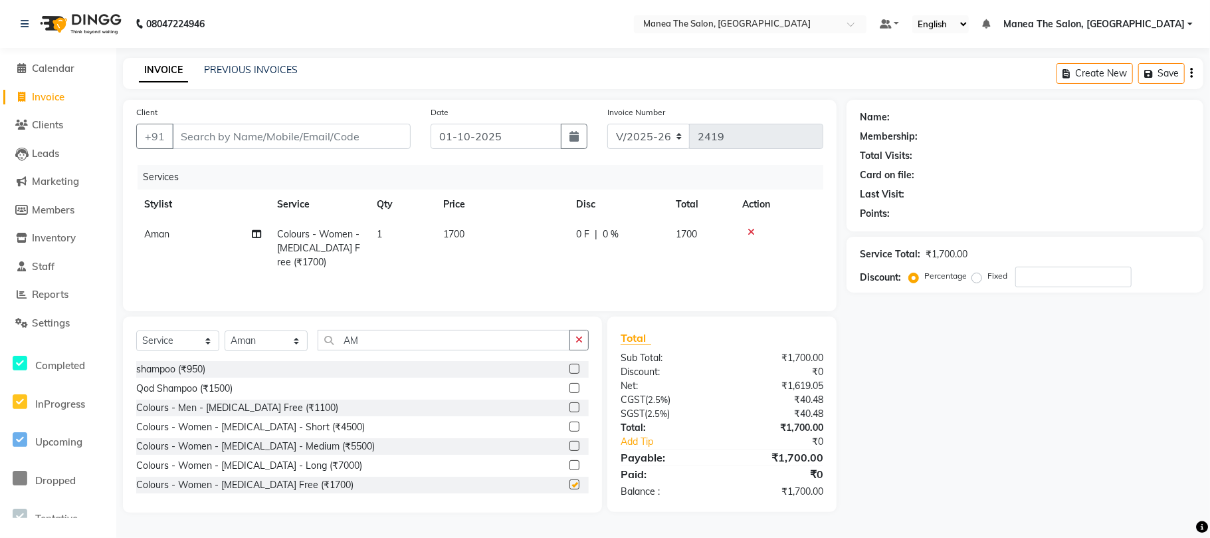
checkbox input "false"
click at [292, 339] on select "Select Stylist [PERSON_NAME] Divya Lakshmi [PERSON_NAME] [PERSON_NAME]" at bounding box center [266, 340] width 83 height 21
select select "63582"
click at [225, 334] on select "Select Stylist [PERSON_NAME] Divya Lakshmi [PERSON_NAME] [PERSON_NAME]" at bounding box center [266, 340] width 83 height 21
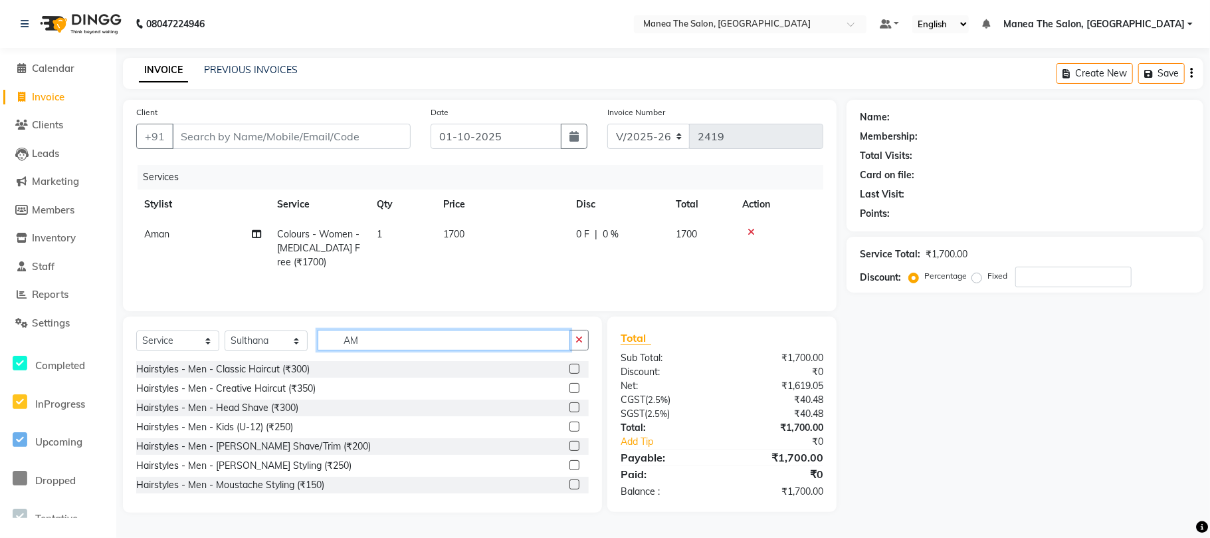
click at [381, 344] on input "AM" at bounding box center [444, 340] width 253 height 21
type input "A"
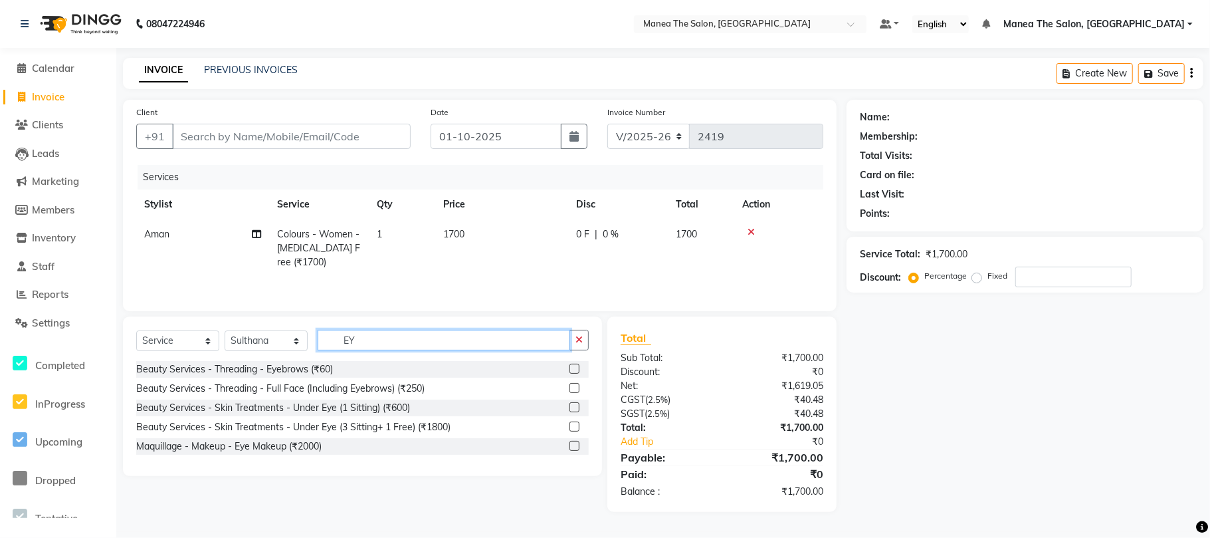
type input "EY"
click at [423, 371] on div "Beauty Services - Threading - Eyebrows (₹60)" at bounding box center [362, 369] width 453 height 17
click at [575, 370] on label at bounding box center [575, 368] width 10 height 10
click at [575, 370] on input "checkbox" at bounding box center [574, 369] width 9 height 9
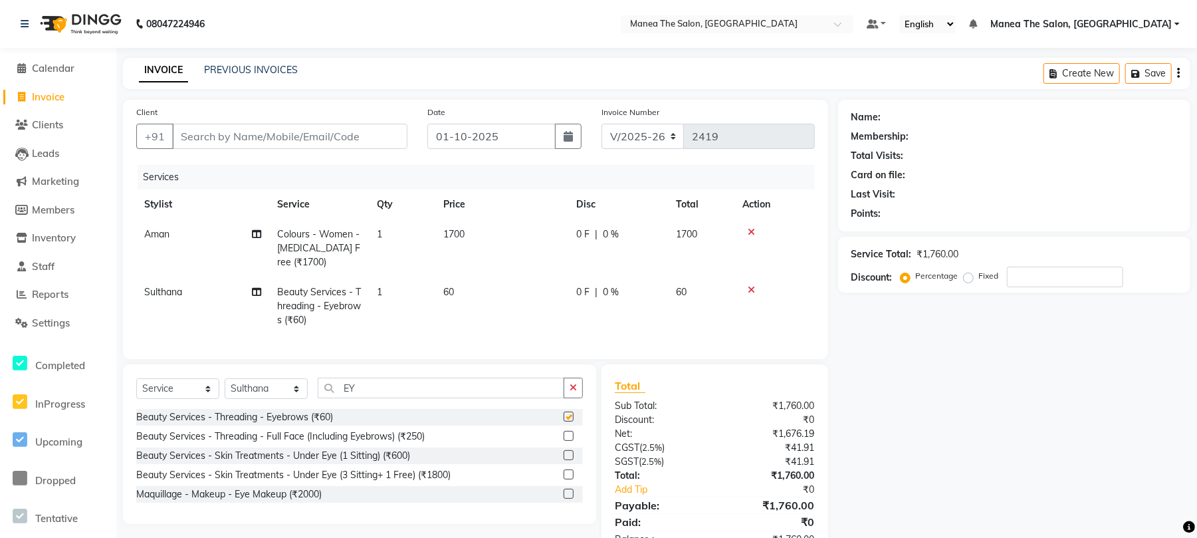
checkbox input "false"
click at [399, 291] on td "1" at bounding box center [402, 306] width 66 height 58
select select "63582"
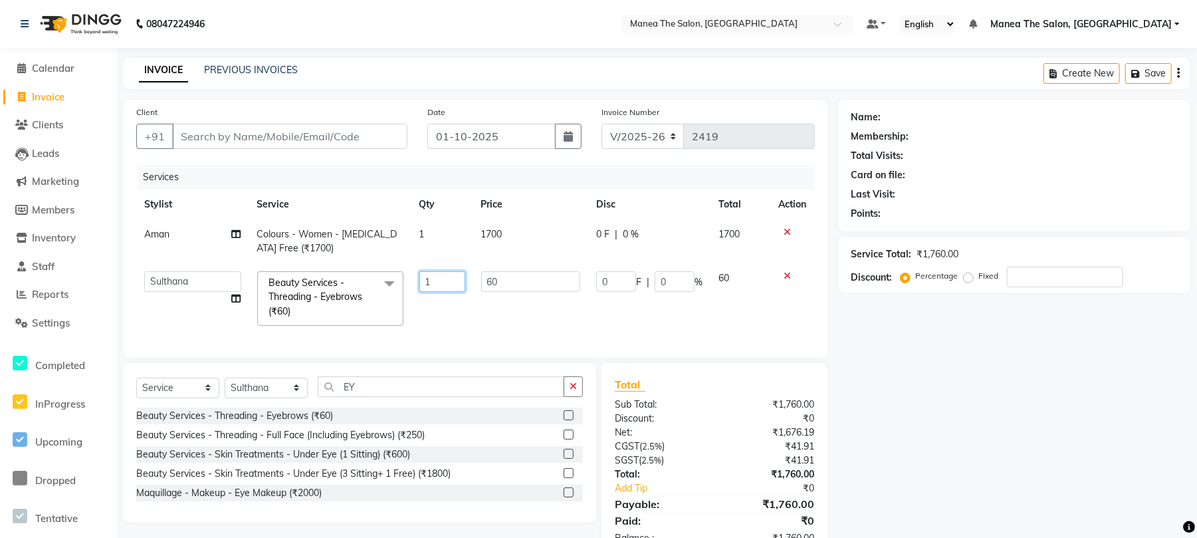
click at [445, 282] on input "1" at bounding box center [442, 281] width 46 height 21
type input "3"
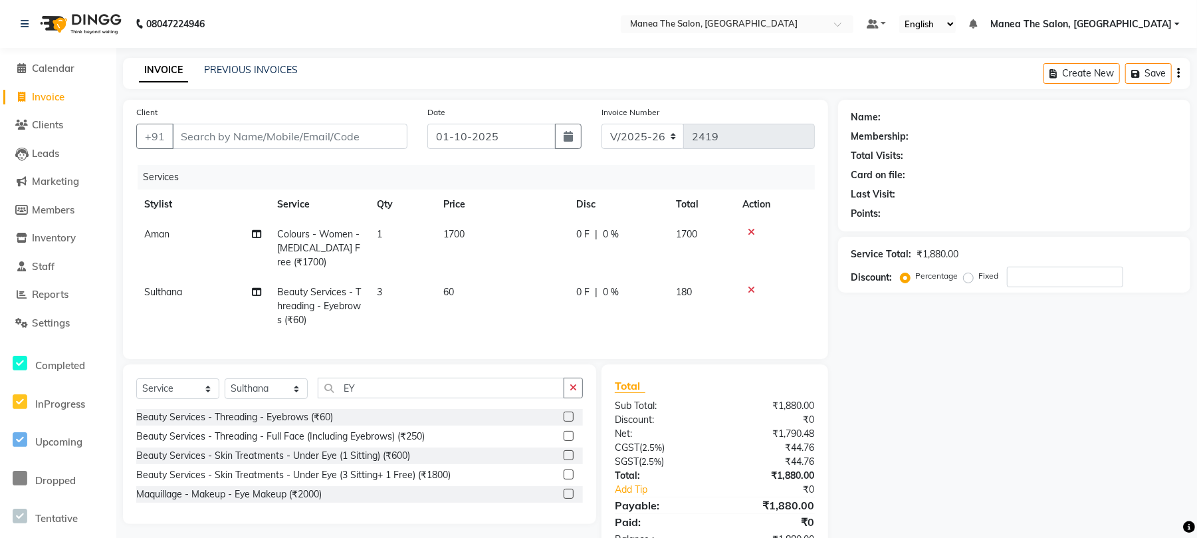
click at [391, 295] on td "3" at bounding box center [402, 306] width 66 height 58
select select "63582"
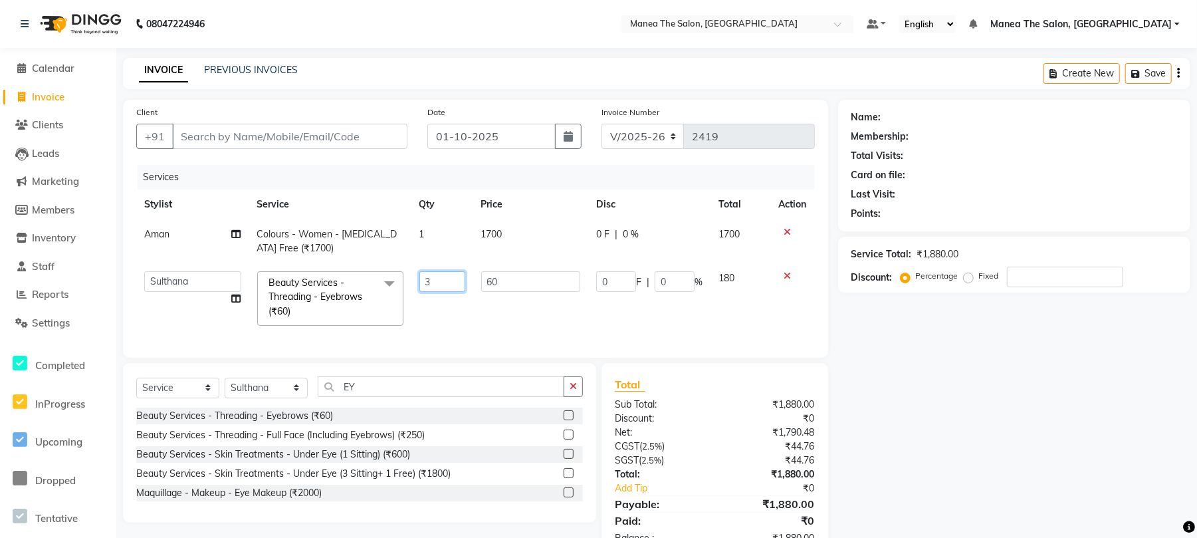
click at [431, 282] on input "3" at bounding box center [442, 281] width 46 height 21
type input "4"
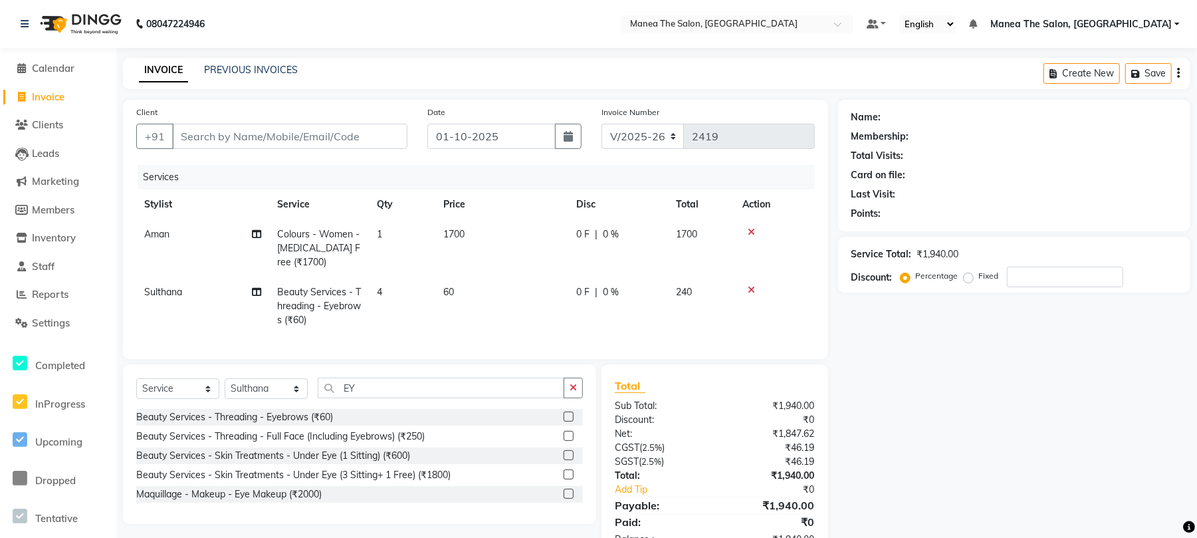
click at [296, 122] on div "Client +91" at bounding box center [271, 132] width 291 height 54
click at [296, 139] on input "Client" at bounding box center [289, 136] width 235 height 25
type input "9"
type input "0"
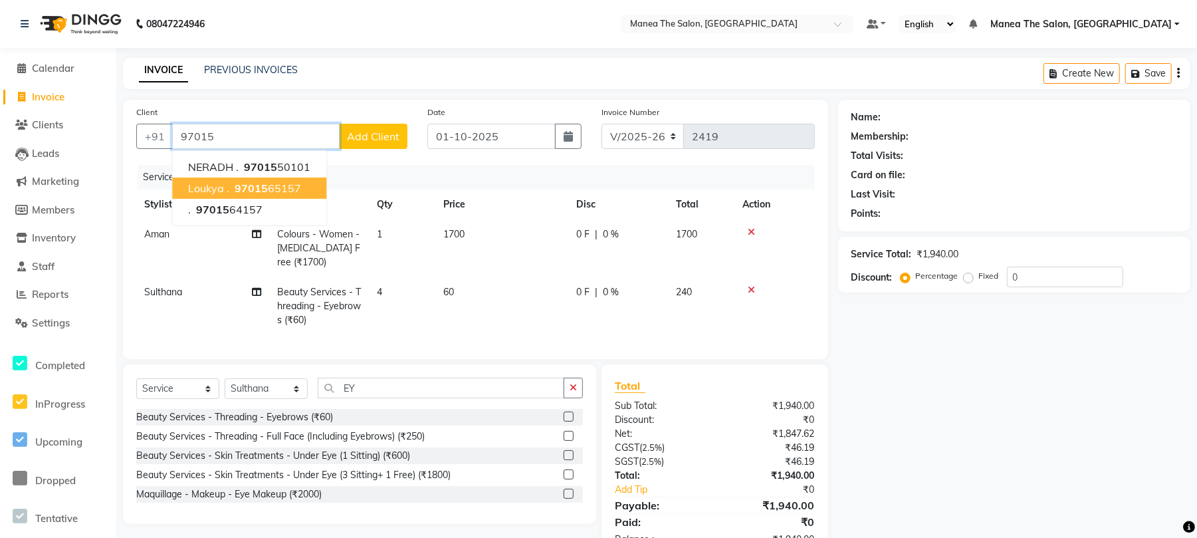
click at [274, 186] on ngb-highlight "97015 65157" at bounding box center [266, 187] width 69 height 13
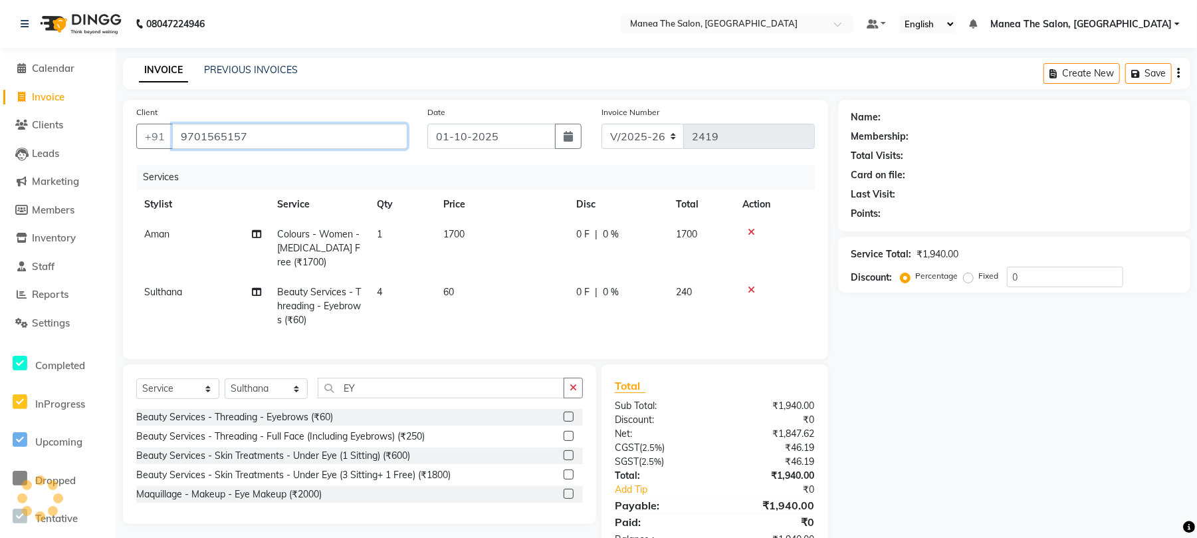
type input "9701565157"
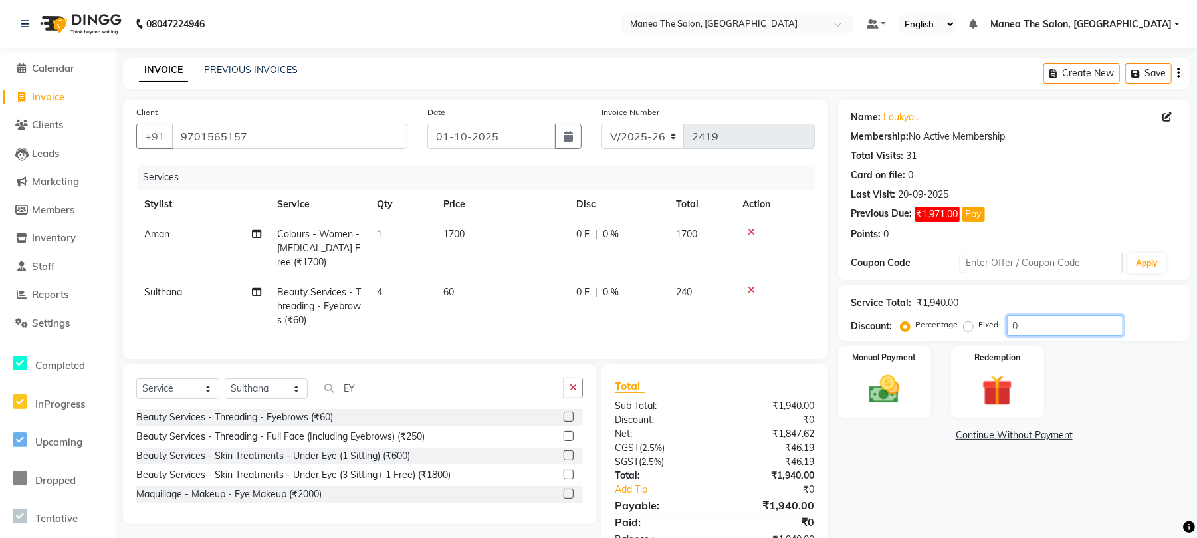
click at [1064, 324] on input "0" at bounding box center [1065, 325] width 116 height 21
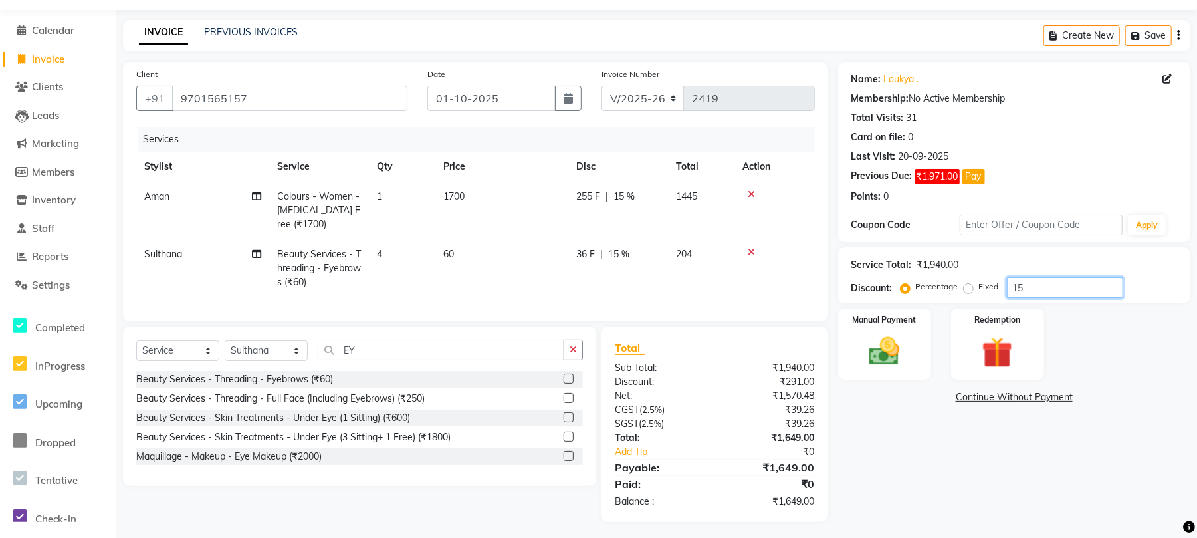
scroll to position [56, 0]
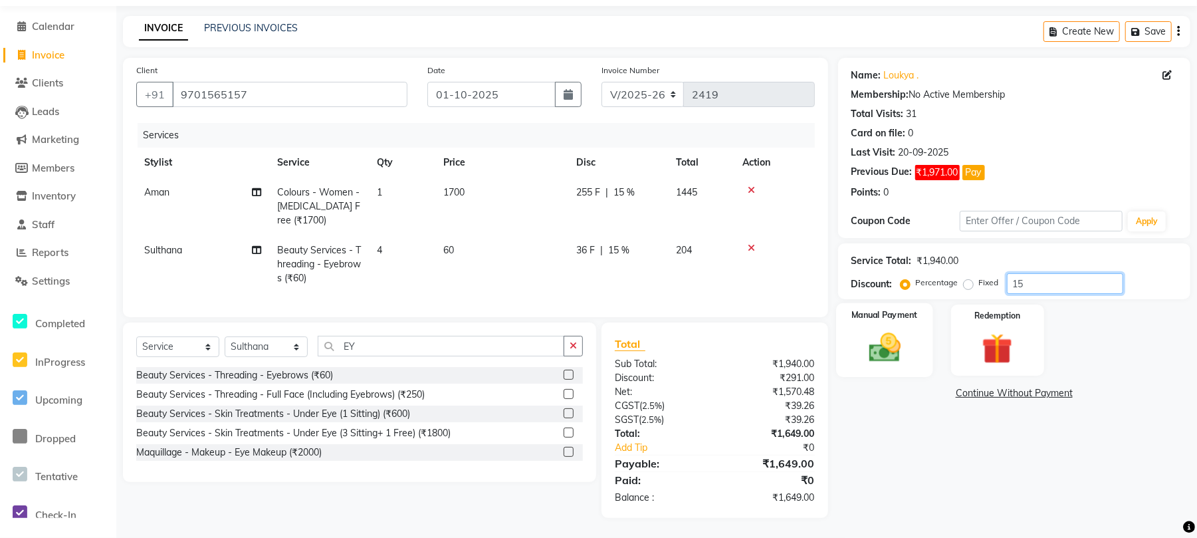
type input "15"
click at [881, 343] on img at bounding box center [885, 347] width 52 height 37
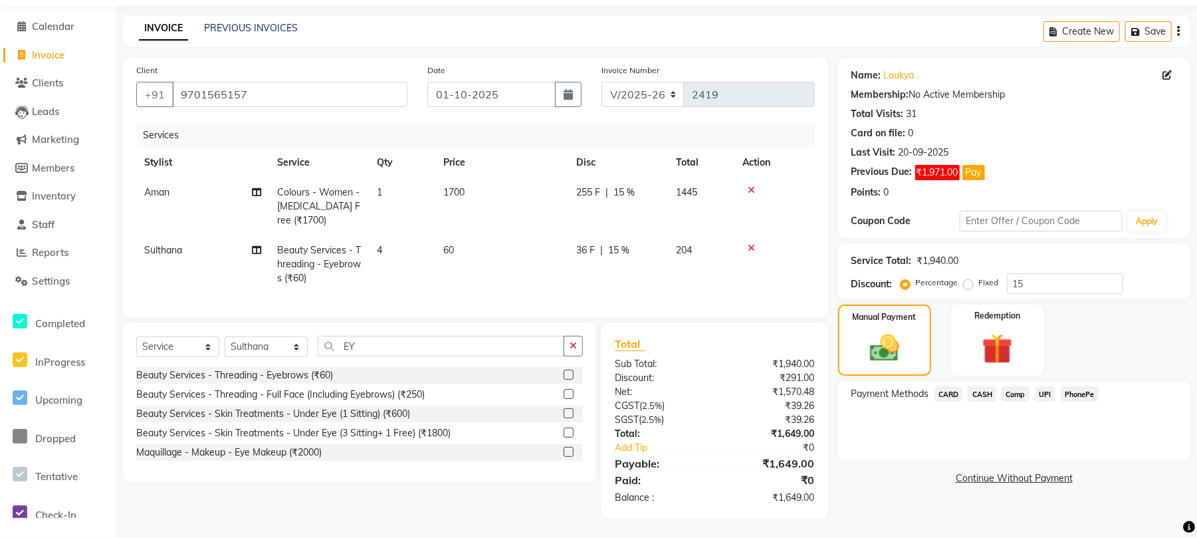
click at [1075, 386] on span "PhonePe" at bounding box center [1080, 393] width 38 height 15
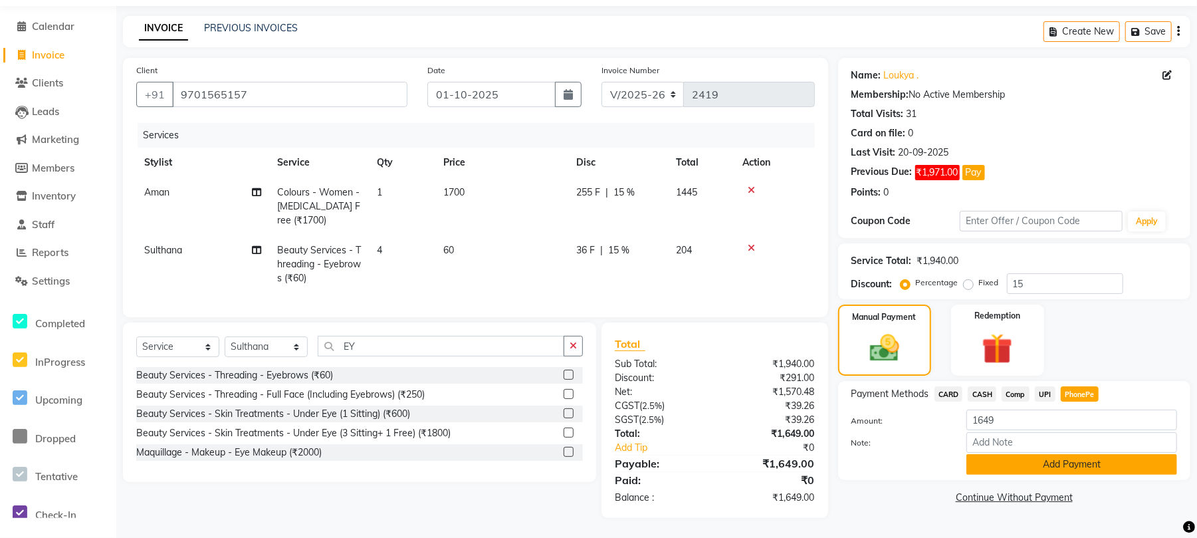
click at [1047, 454] on button "Add Payment" at bounding box center [1071, 464] width 211 height 21
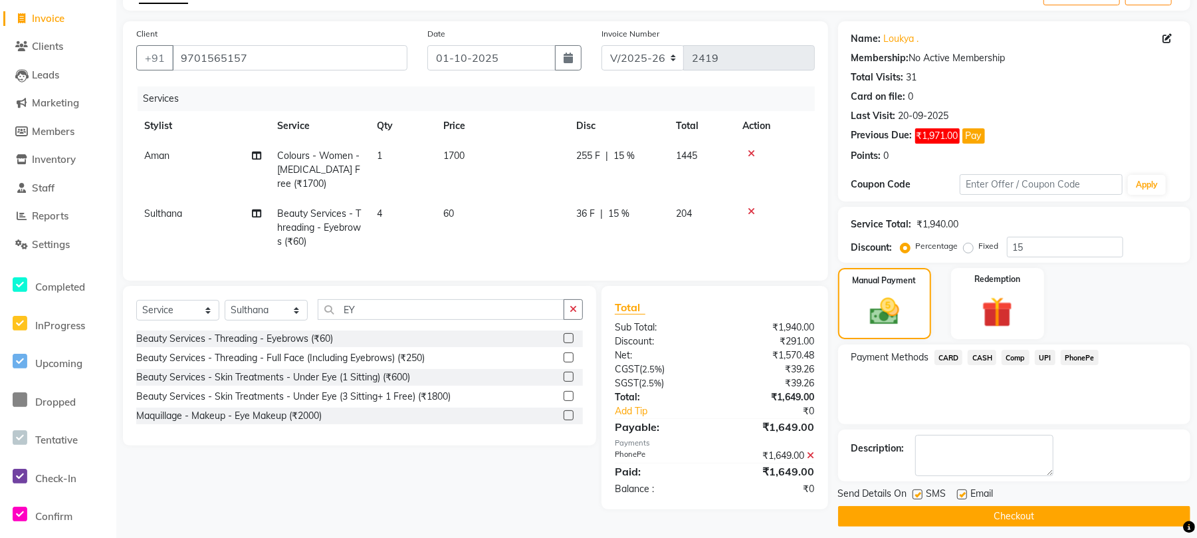
scroll to position [88, 0]
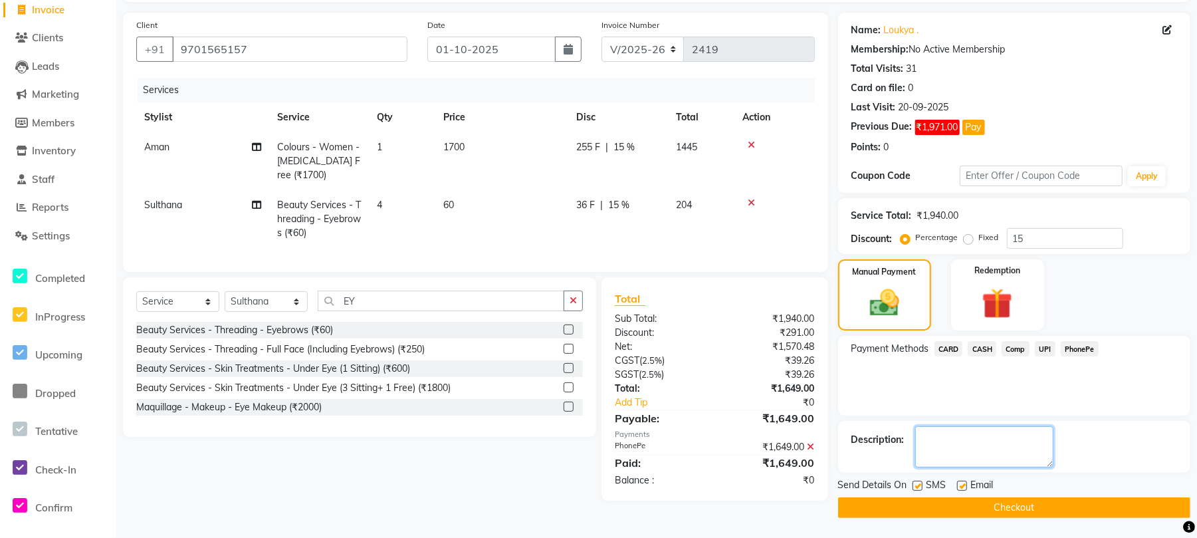
drag, startPoint x: 953, startPoint y: 464, endPoint x: 950, endPoint y: 481, distance: 17.6
click at [999, 510] on button "Checkout" at bounding box center [1014, 507] width 352 height 21
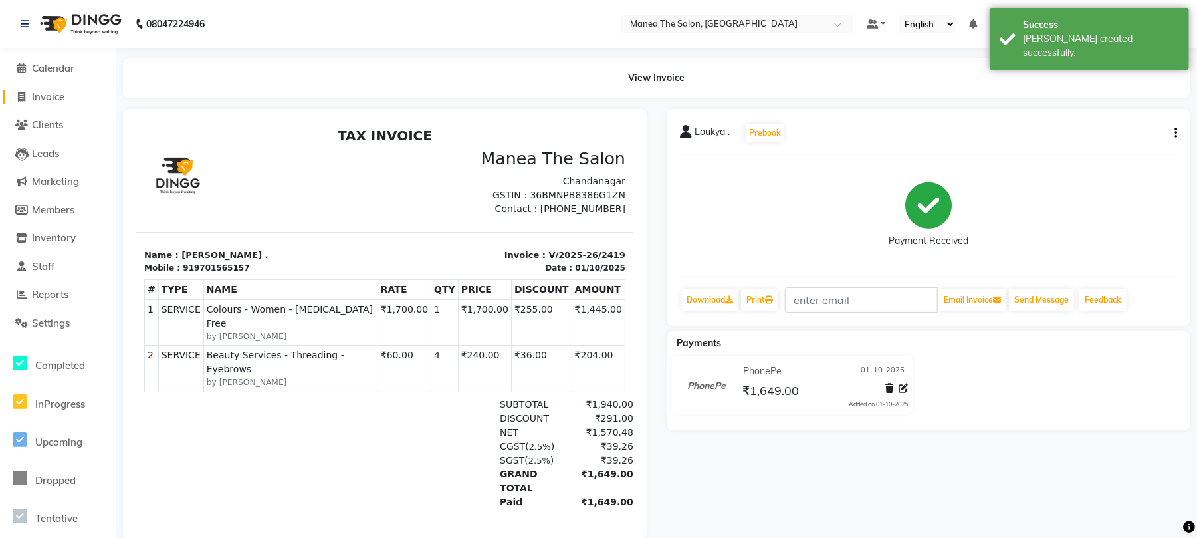
click at [52, 96] on span "Invoice" at bounding box center [48, 96] width 33 height 13
select select "7351"
select select "service"
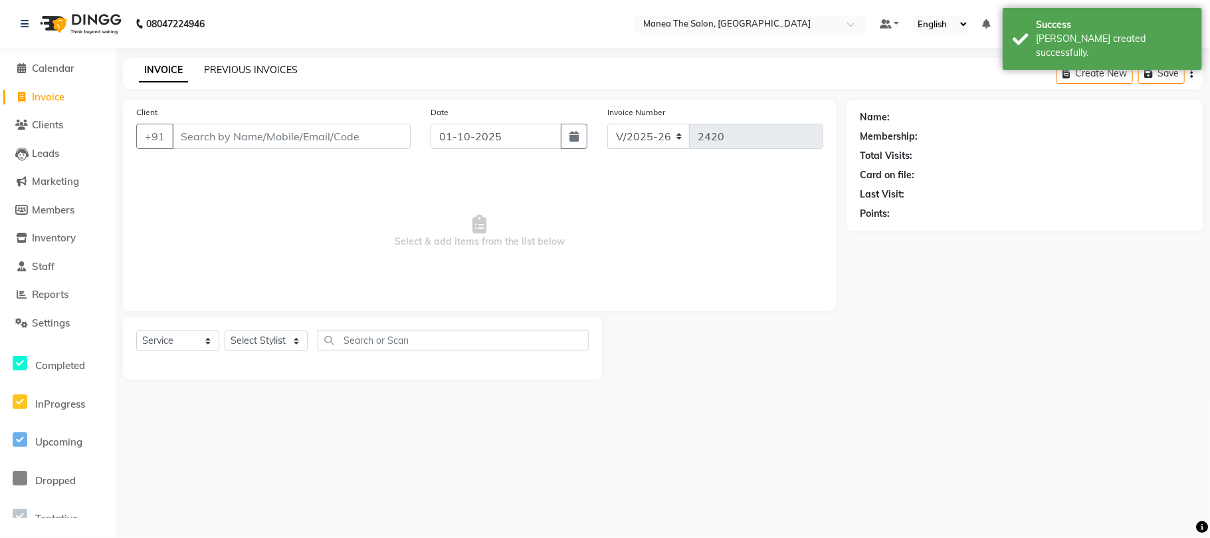
click at [234, 68] on link "PREVIOUS INVOICES" at bounding box center [251, 70] width 94 height 12
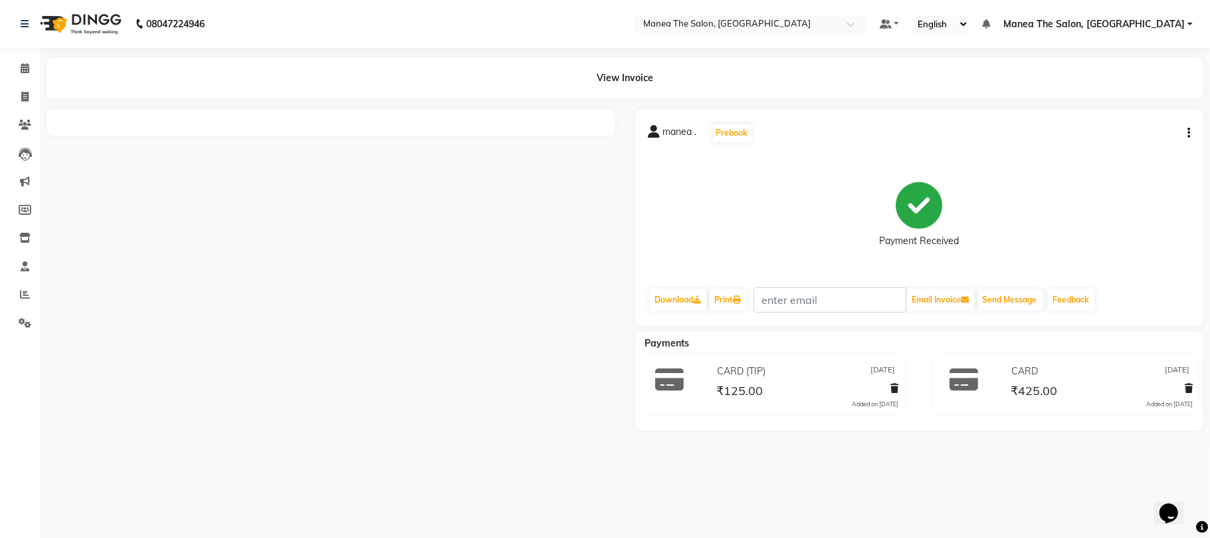
click at [1186, 136] on button "button" at bounding box center [1186, 133] width 8 height 14
click at [1136, 138] on div "Edit Item Staff" at bounding box center [1122, 132] width 91 height 17
select select "63586"
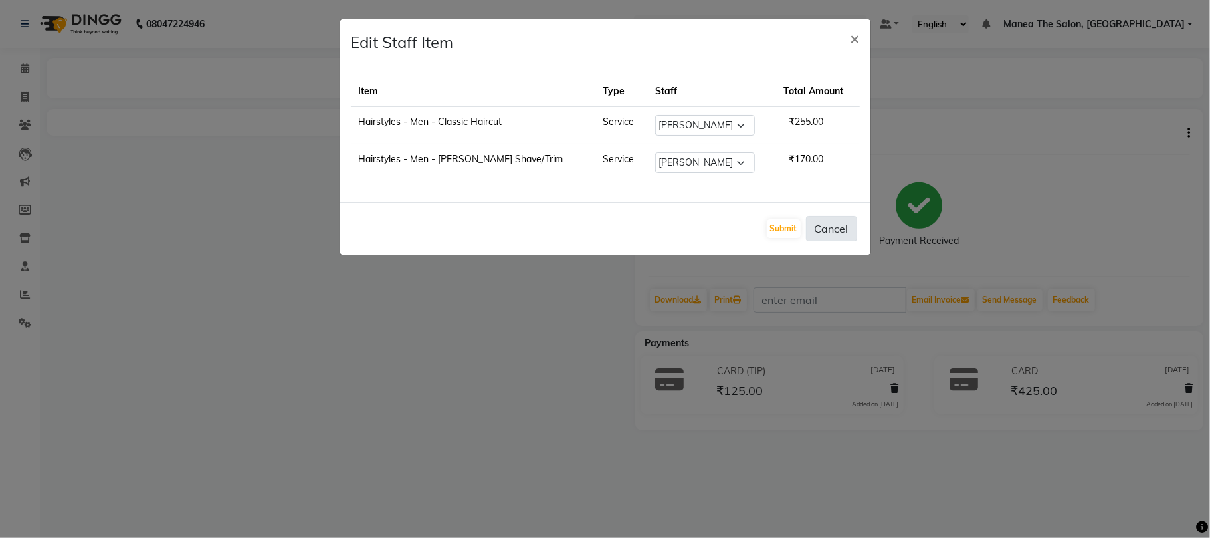
click at [841, 232] on button "Cancel" at bounding box center [831, 228] width 51 height 25
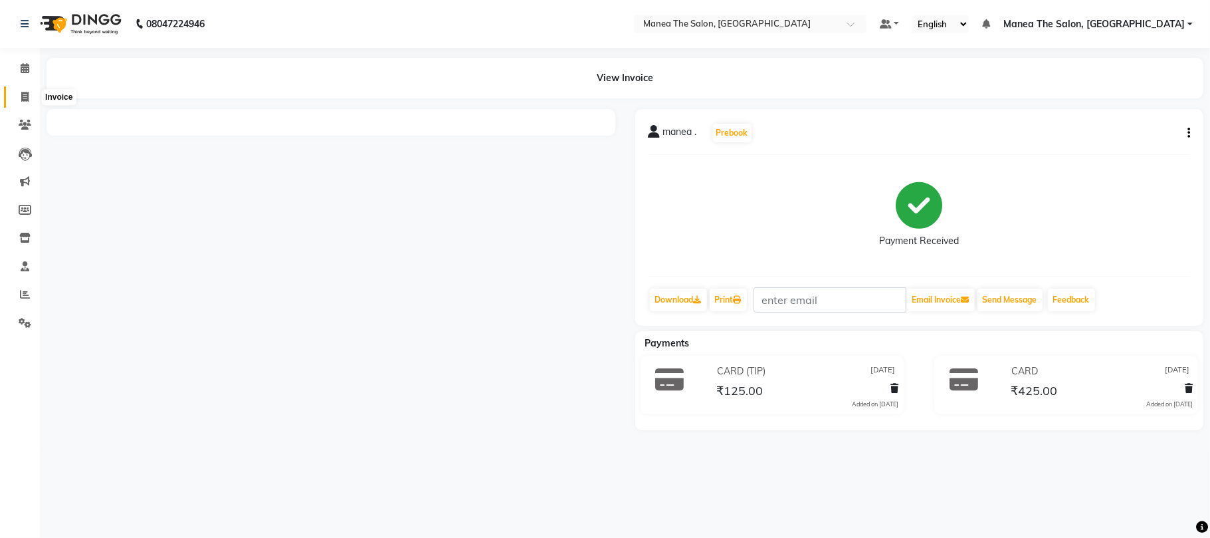
click at [21, 90] on span at bounding box center [24, 97] width 23 height 15
select select "service"
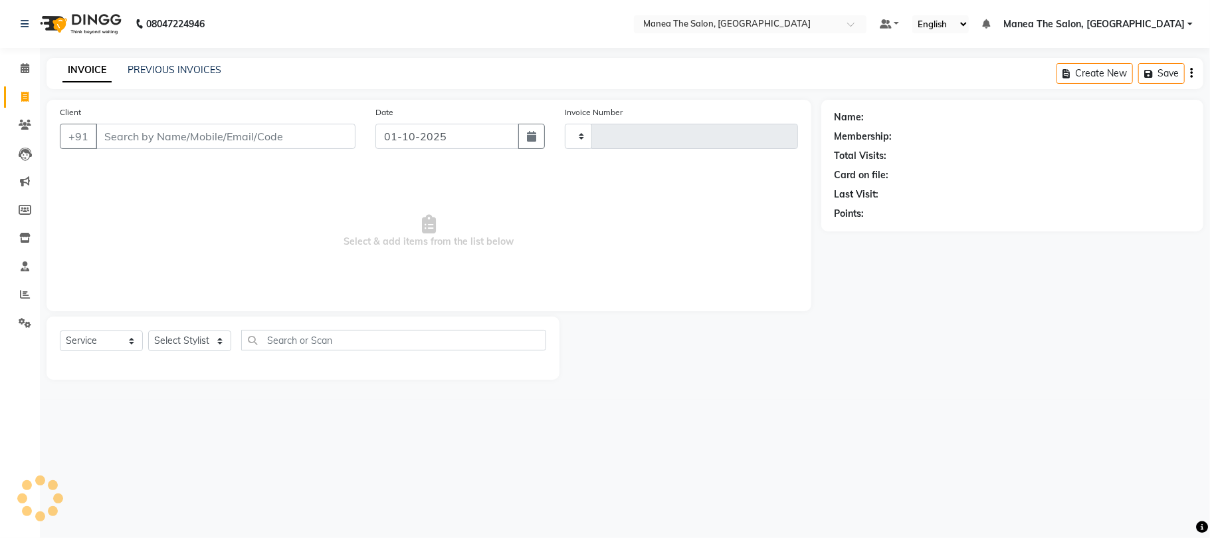
type input "2417"
select select "7351"
drag, startPoint x: 215, startPoint y: 342, endPoint x: 214, endPoint y: 330, distance: 11.4
click at [215, 340] on select "Select Stylist [PERSON_NAME] Divya Lakshmi [PERSON_NAME] [PERSON_NAME]" at bounding box center [189, 340] width 83 height 21
select select "68191"
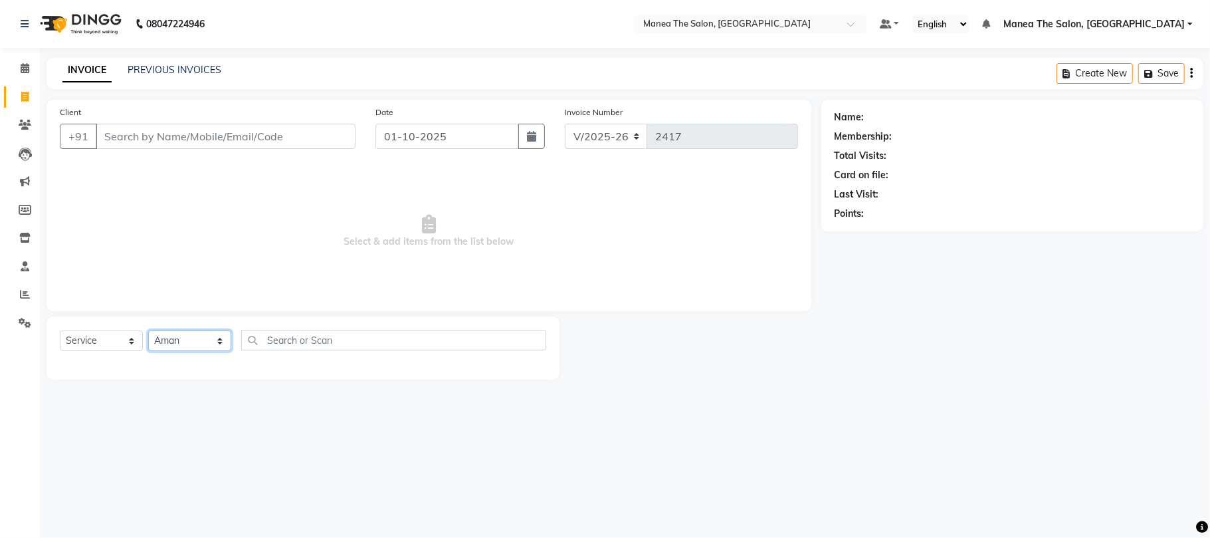
click at [148, 330] on select "Select Stylist [PERSON_NAME] Divya Lakshmi [PERSON_NAME] [PERSON_NAME]" at bounding box center [189, 340] width 83 height 21
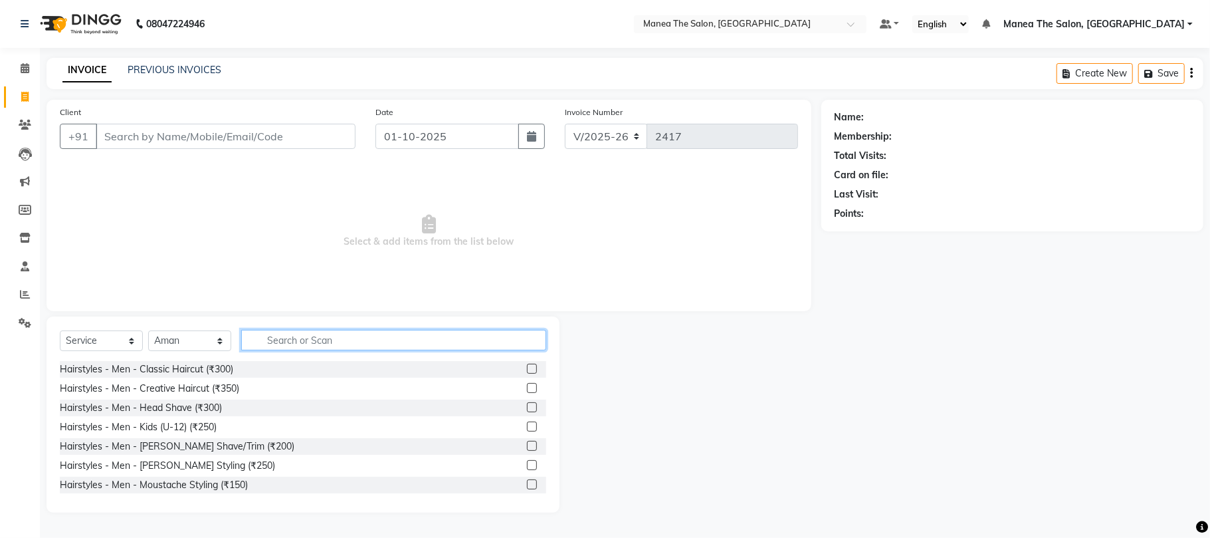
click at [335, 346] on input "text" at bounding box center [393, 340] width 305 height 21
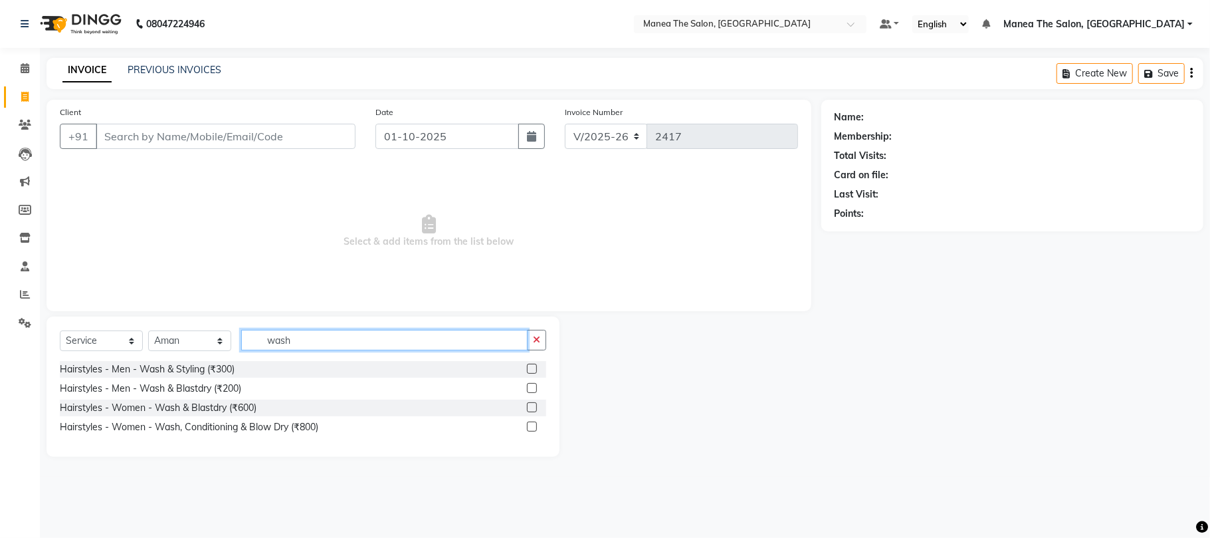
type input "wash"
click at [535, 424] on label at bounding box center [532, 426] width 10 height 10
click at [535, 424] on input "checkbox" at bounding box center [531, 427] width 9 height 9
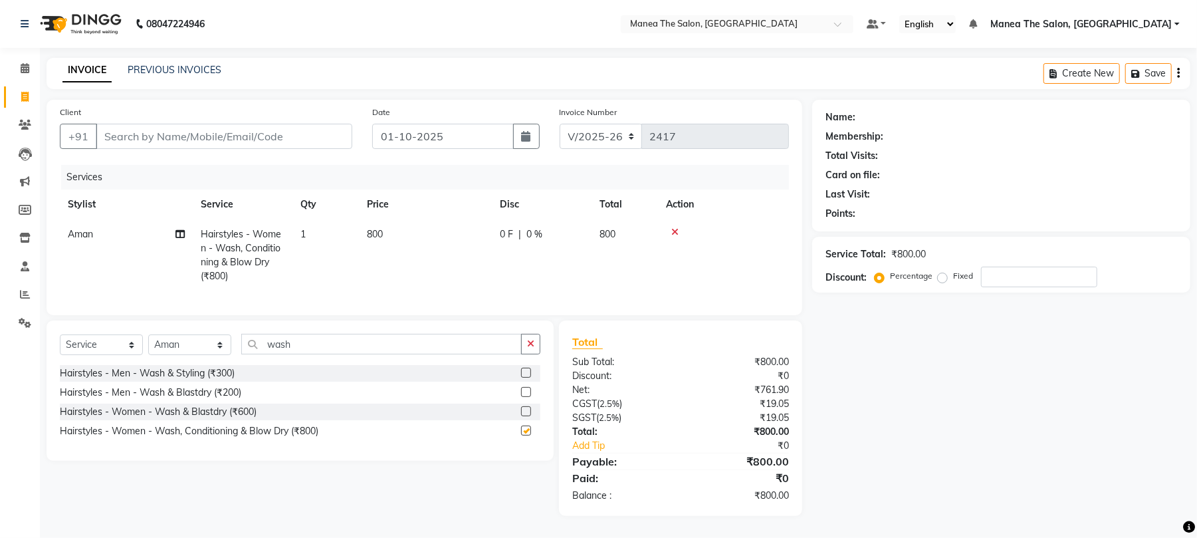
checkbox input "false"
click at [185, 355] on select "Select Stylist [PERSON_NAME] Divya Lakshmi [PERSON_NAME] [PERSON_NAME]" at bounding box center [189, 344] width 83 height 21
select select "63582"
click at [148, 348] on select "Select Stylist [PERSON_NAME] Divya Lakshmi [PERSON_NAME] [PERSON_NAME]" at bounding box center [189, 344] width 83 height 21
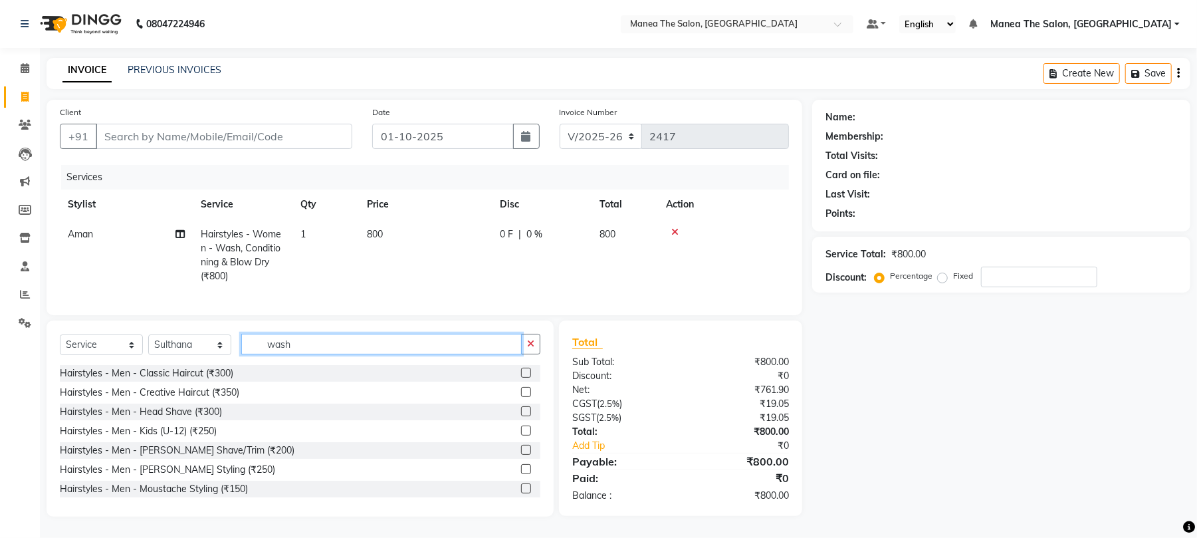
click at [298, 354] on input "wash" at bounding box center [381, 344] width 280 height 21
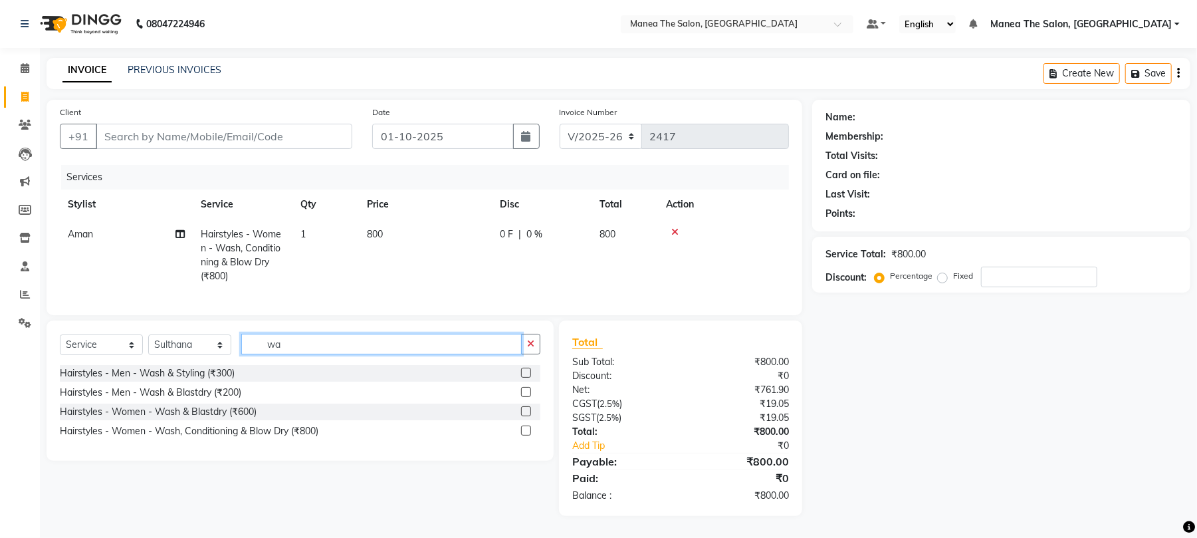
type input "w"
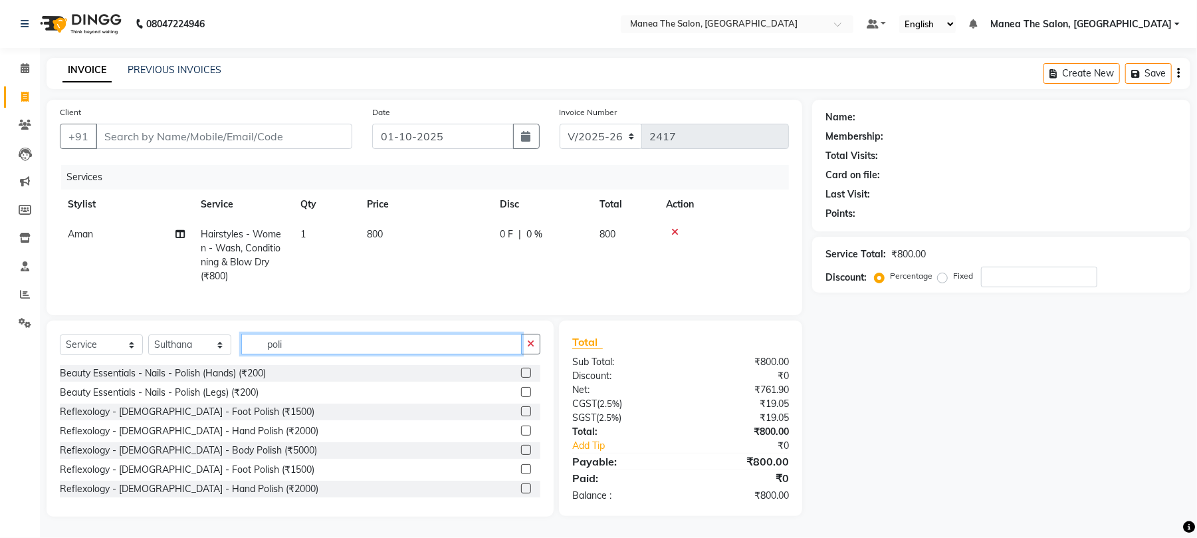
type input "poli"
click at [521, 377] on label at bounding box center [526, 372] width 10 height 10
click at [521, 377] on input "checkbox" at bounding box center [525, 373] width 9 height 9
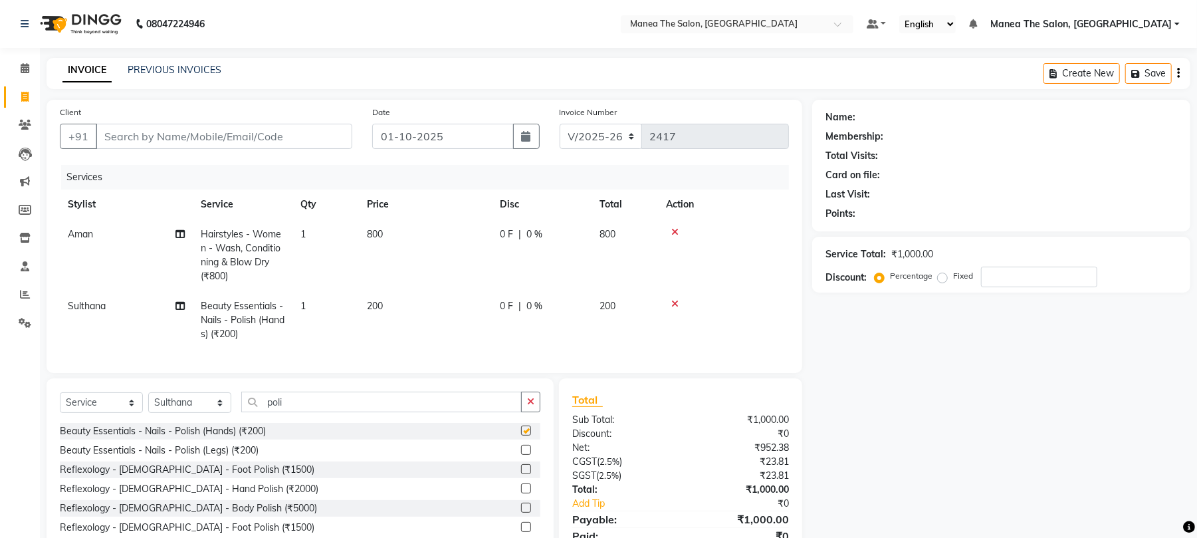
checkbox input "false"
click at [136, 136] on input "Client" at bounding box center [224, 136] width 257 height 25
type input "9"
type input "0"
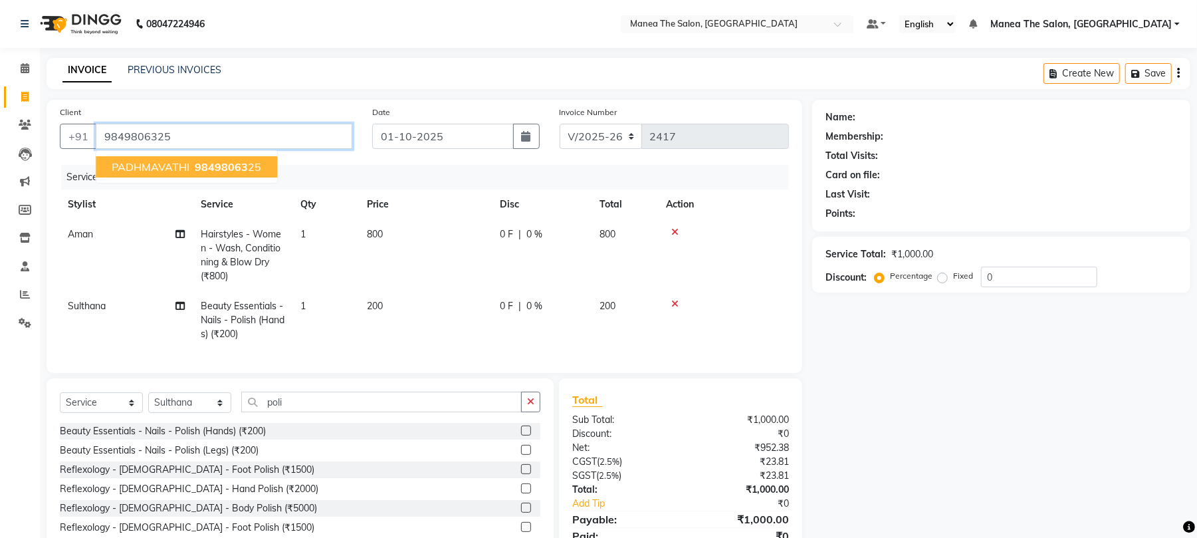
type input "9849806325"
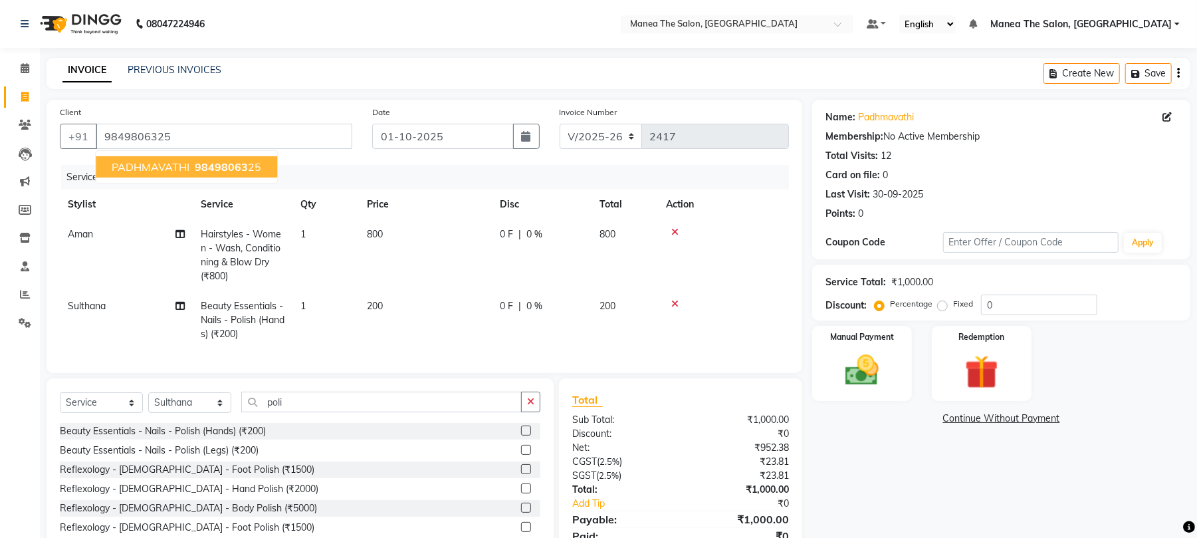
click at [166, 165] on span "PADHMAVATHI" at bounding box center [151, 166] width 78 height 13
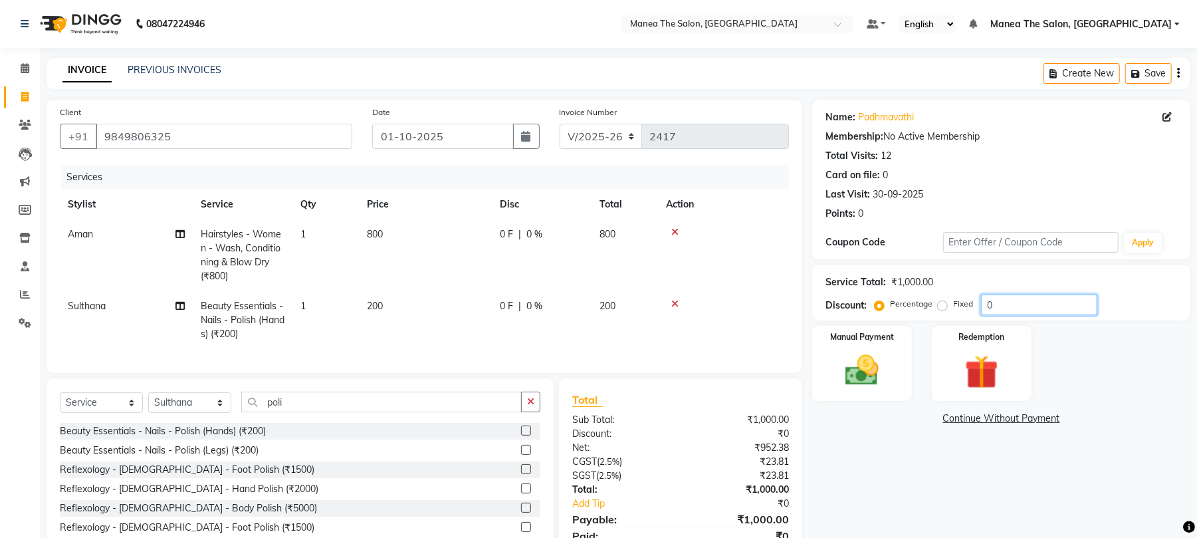
click at [1038, 308] on input "0" at bounding box center [1039, 304] width 116 height 21
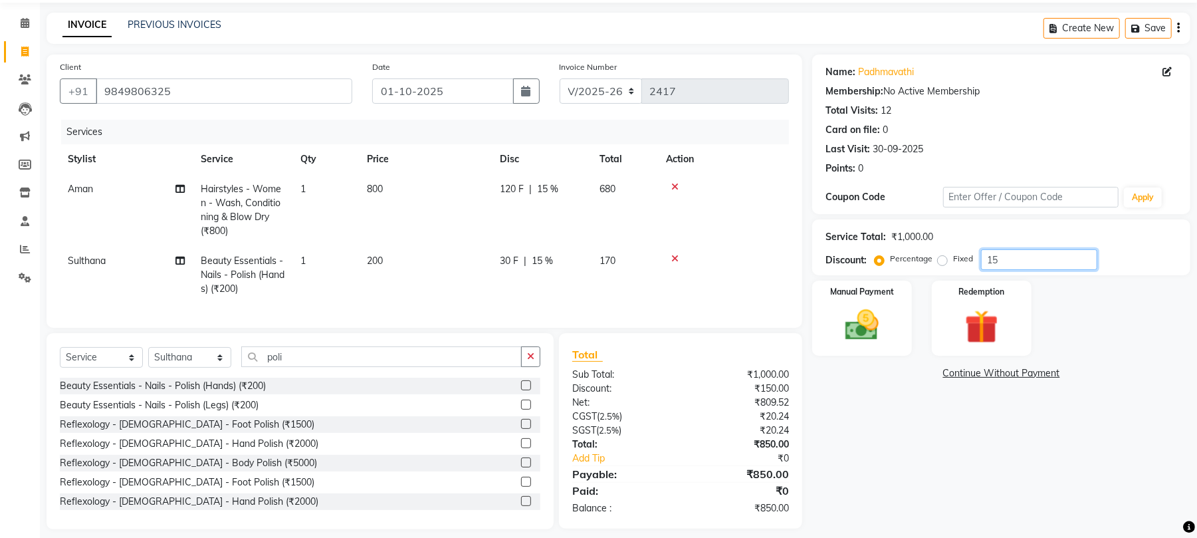
scroll to position [70, 0]
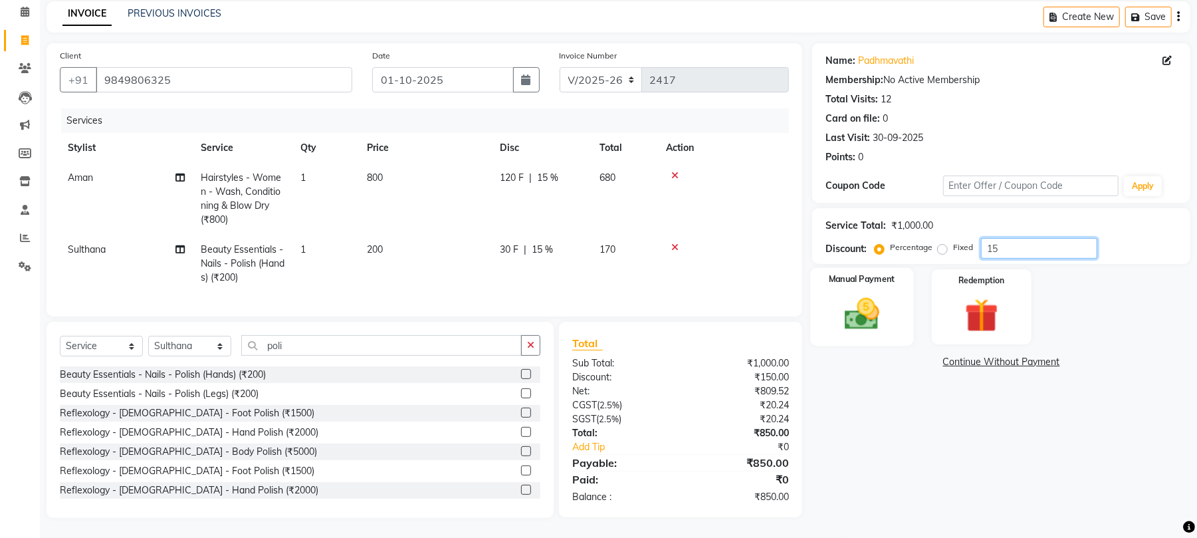
type input "15"
click at [877, 294] on img at bounding box center [861, 314] width 57 height 41
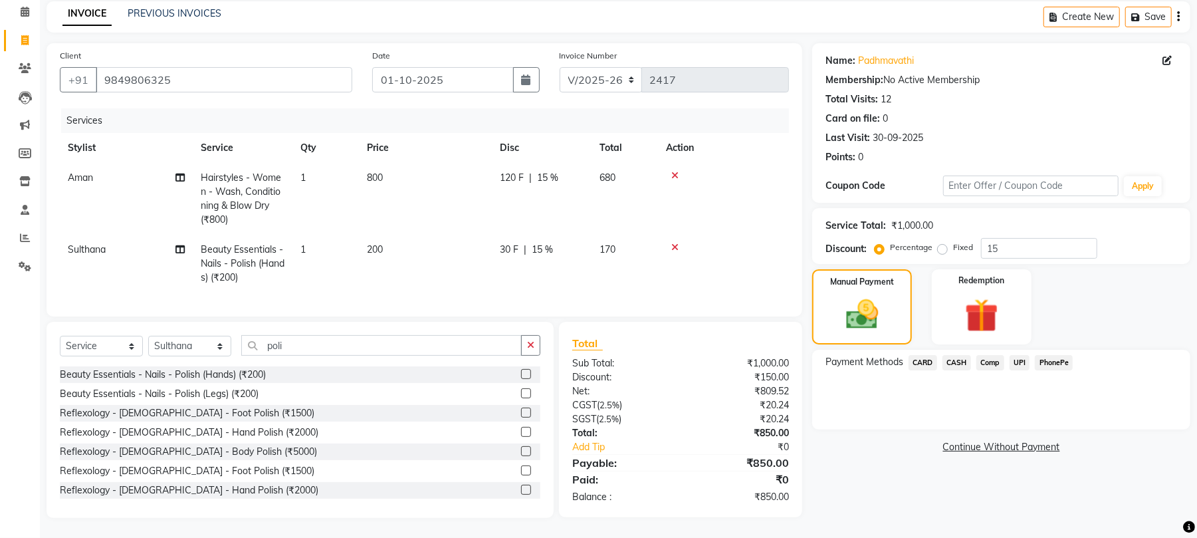
click at [1022, 355] on span "UPI" at bounding box center [1019, 362] width 21 height 15
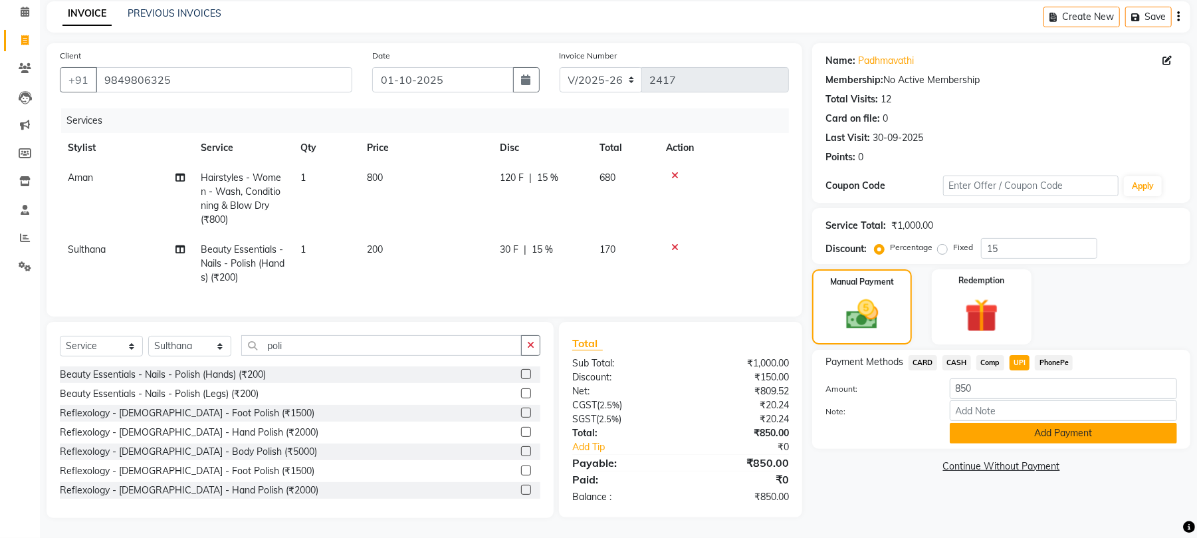
click at [1054, 423] on button "Add Payment" at bounding box center [1063, 433] width 227 height 21
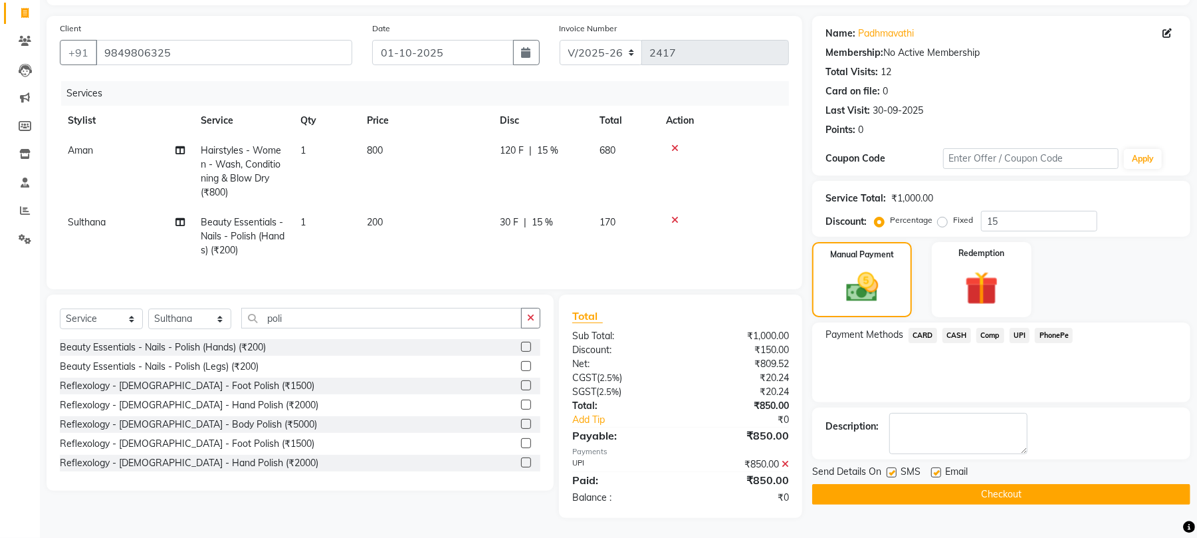
scroll to position [97, 0]
click at [1064, 484] on button "Checkout" at bounding box center [1001, 494] width 378 height 21
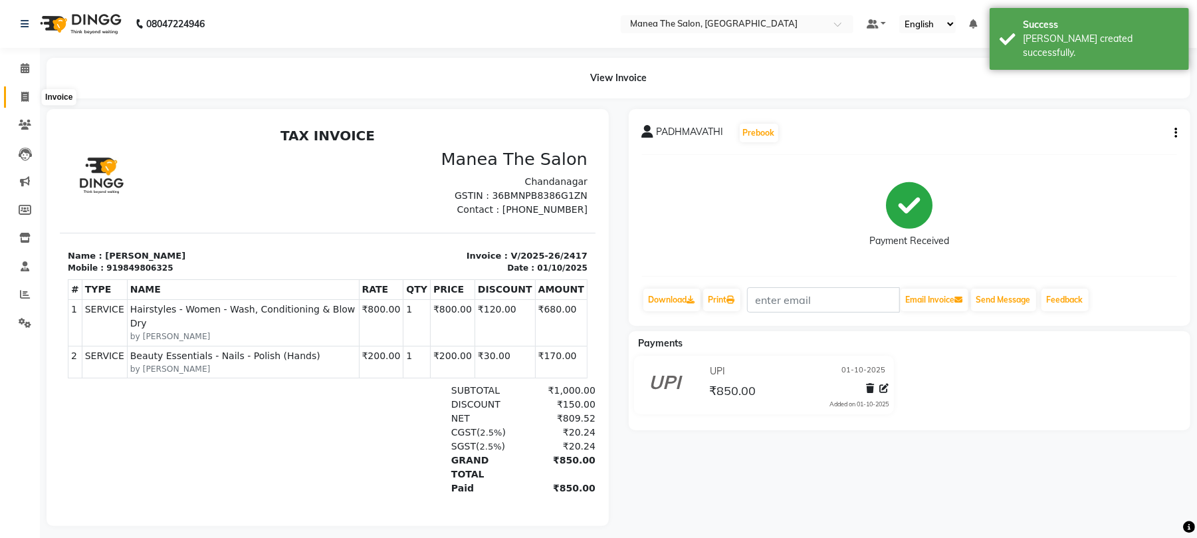
click at [31, 93] on span at bounding box center [24, 97] width 23 height 15
select select "service"
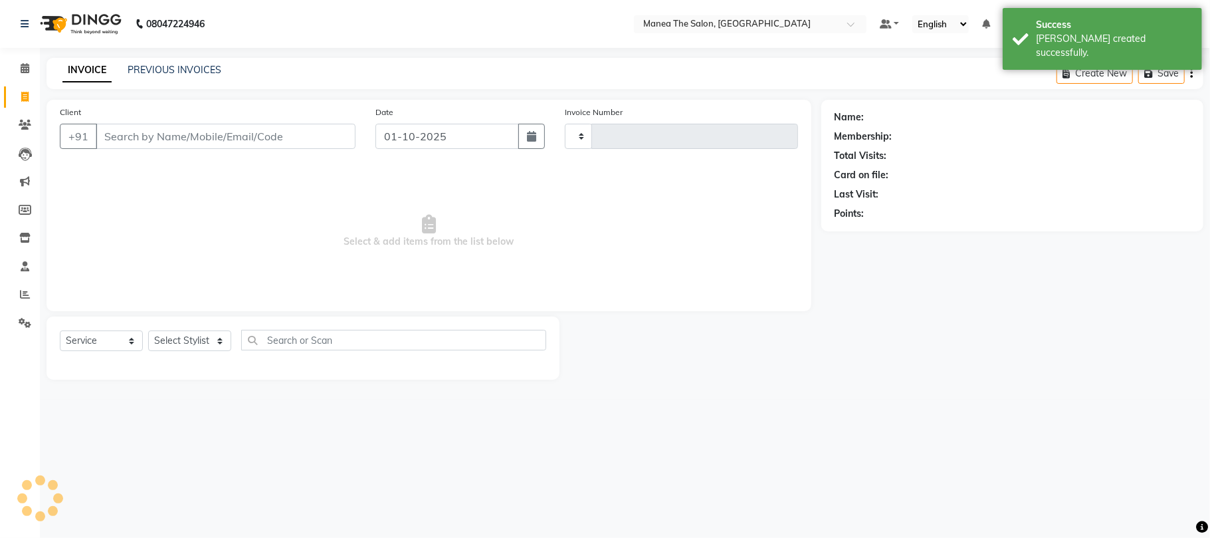
click at [123, 136] on input "Client" at bounding box center [226, 136] width 260 height 25
type input "2418"
select select "7351"
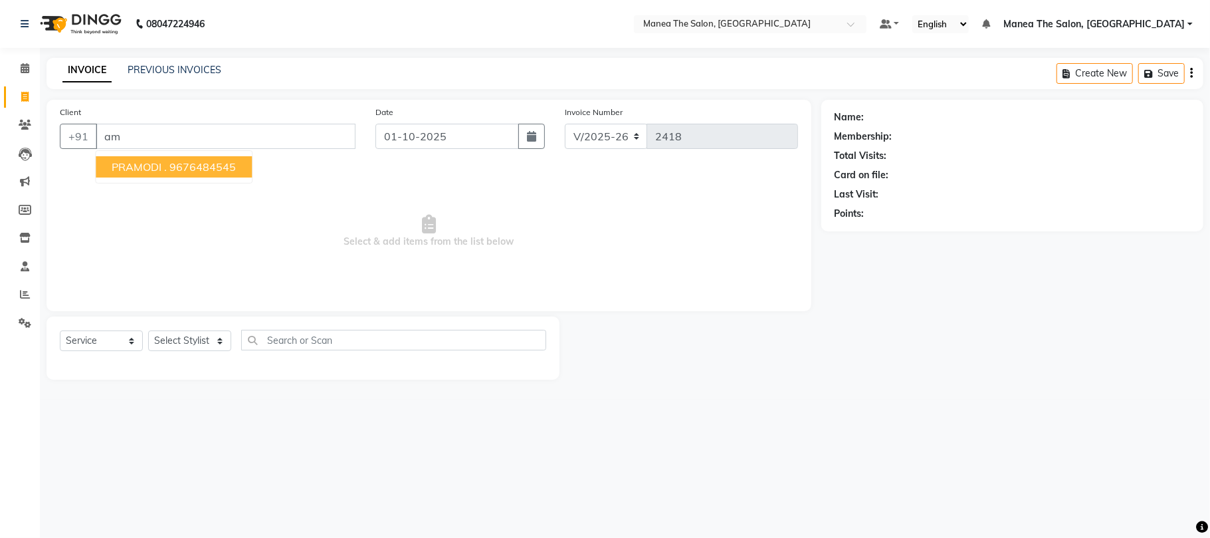
type input "a"
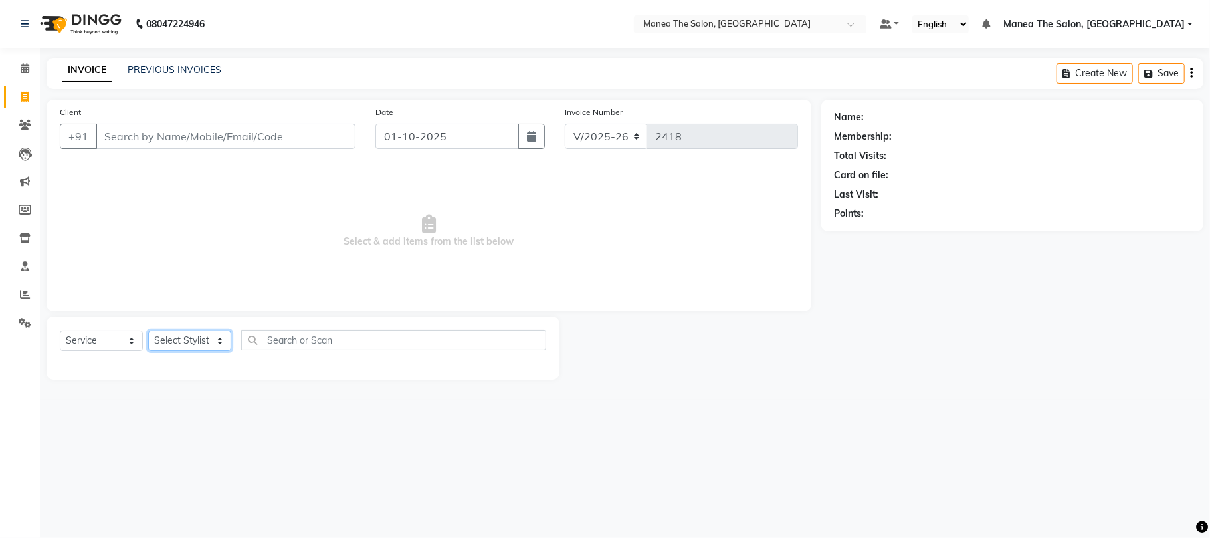
click at [194, 338] on select "Select Stylist [PERSON_NAME] Divya Lakshmi [PERSON_NAME] [PERSON_NAME]" at bounding box center [189, 340] width 83 height 21
select select "68191"
click at [148, 330] on select "Select Stylist [PERSON_NAME] Divya Lakshmi [PERSON_NAME] [PERSON_NAME]" at bounding box center [189, 340] width 83 height 21
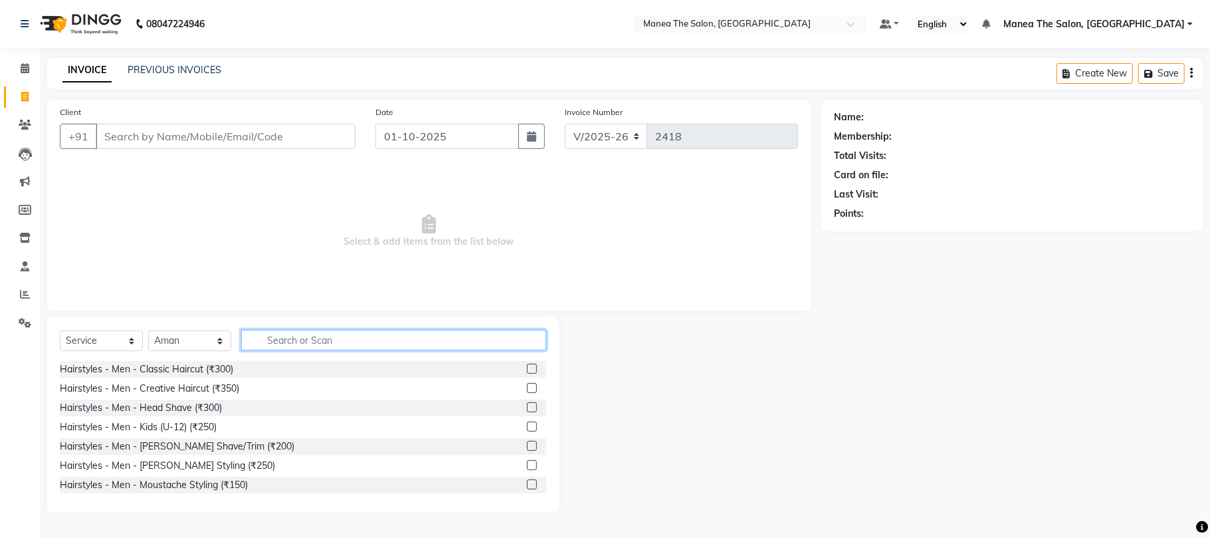
click at [469, 341] on input "text" at bounding box center [393, 340] width 305 height 21
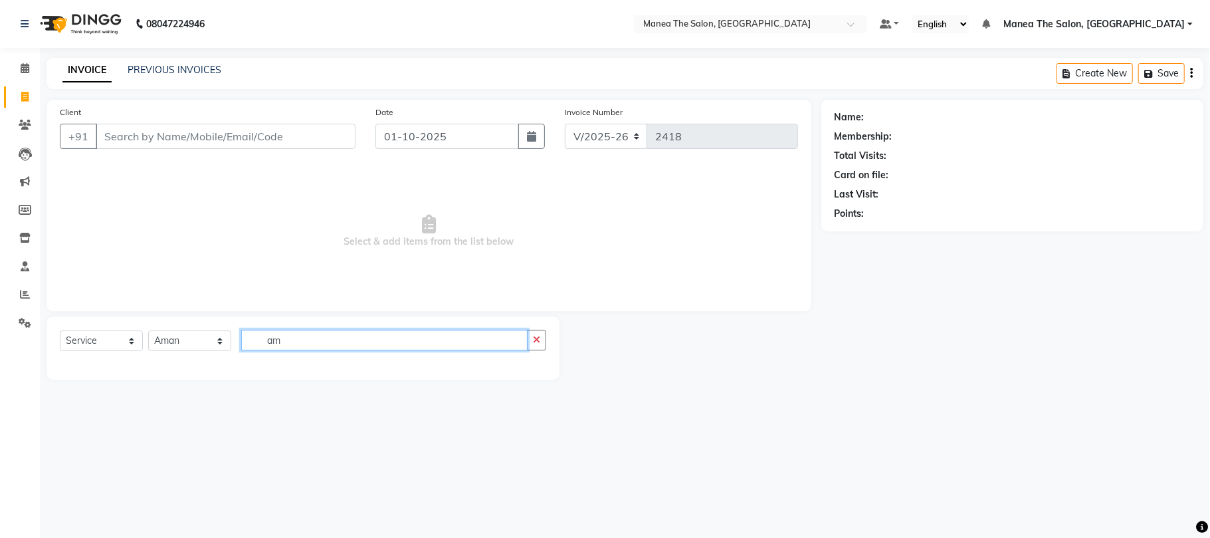
type input "a"
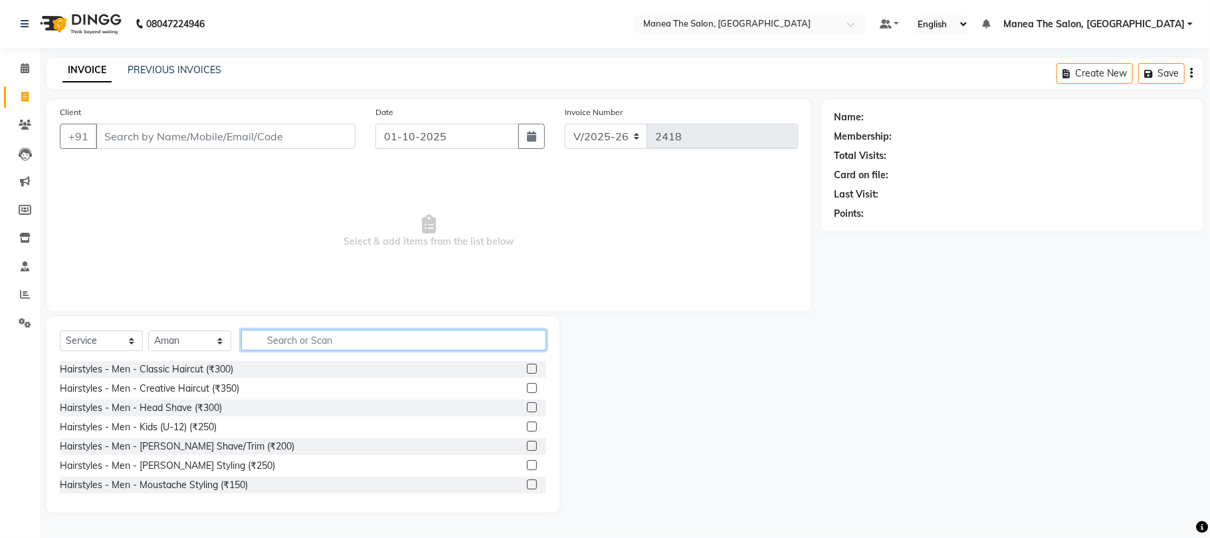
type input "a"
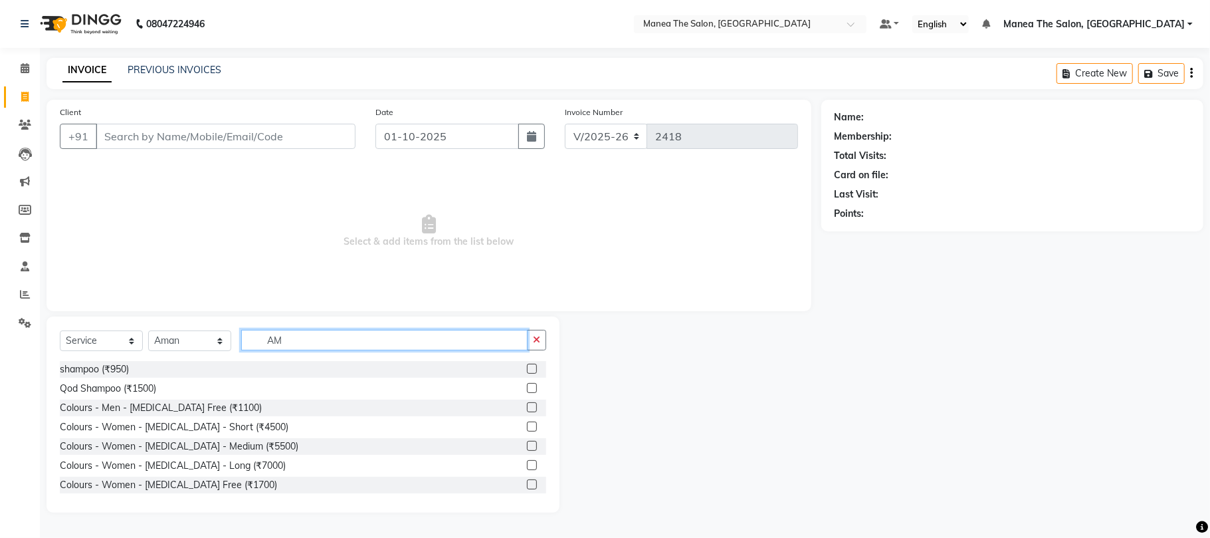
type input "AM"
click at [527, 485] on label at bounding box center [532, 484] width 10 height 10
click at [527, 485] on input "checkbox" at bounding box center [531, 484] width 9 height 9
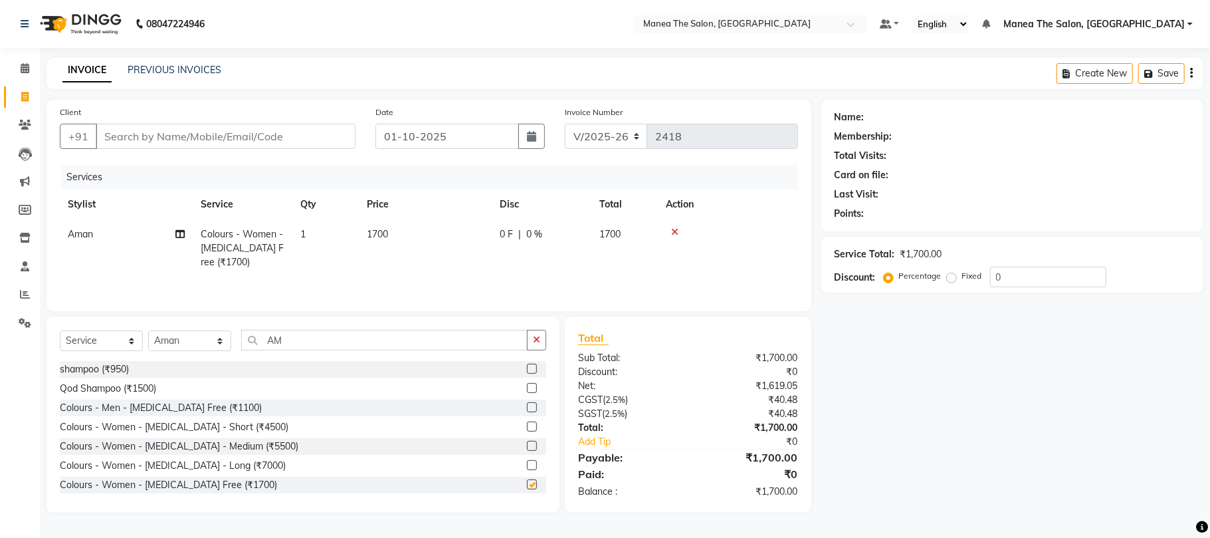
checkbox input "false"
click at [365, 344] on input "AM" at bounding box center [384, 340] width 286 height 21
type input "A"
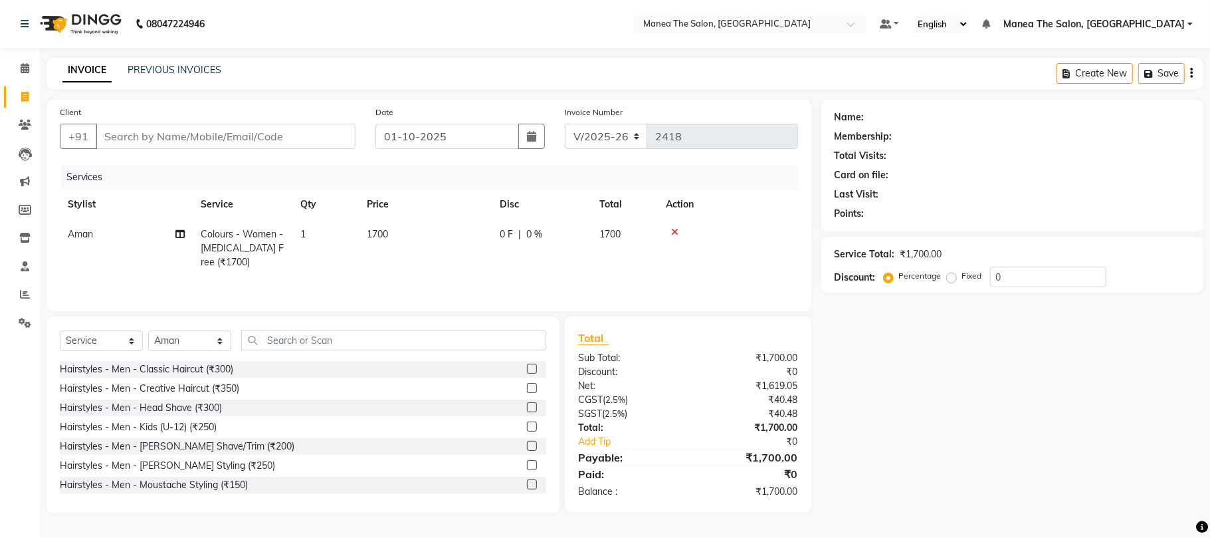
click at [680, 229] on div at bounding box center [728, 231] width 124 height 9
click at [678, 232] on div at bounding box center [728, 231] width 124 height 9
click at [676, 231] on icon at bounding box center [674, 231] width 7 height 9
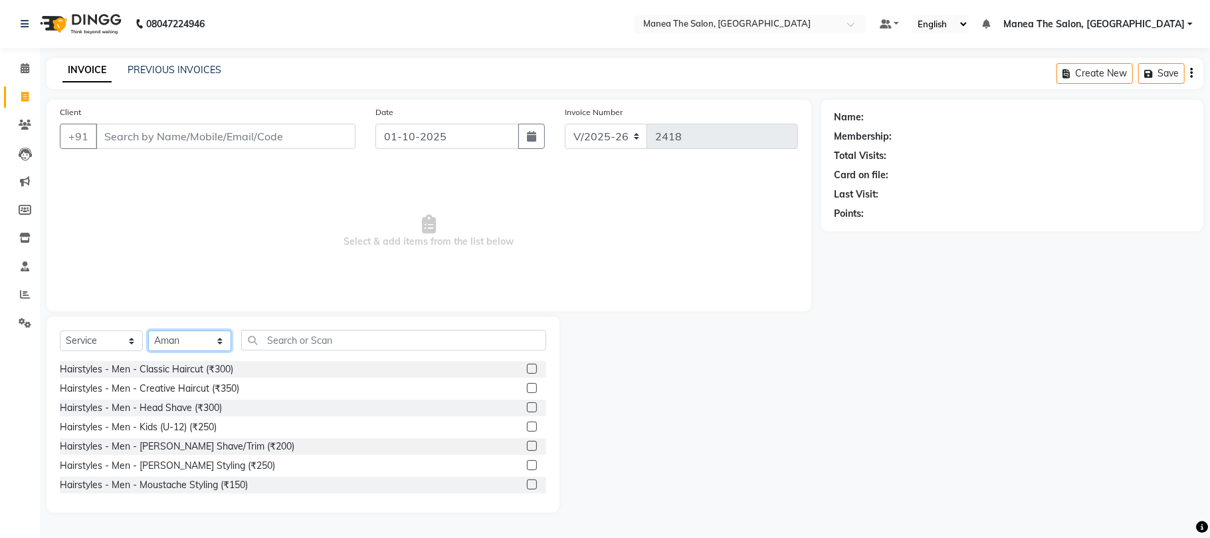
drag, startPoint x: 222, startPoint y: 344, endPoint x: 219, endPoint y: 326, distance: 18.2
click at [219, 326] on div "Select Service Product Membership Package Voucher Prepaid Gift Card Select Styl…" at bounding box center [303, 414] width 513 height 196
select select "63586"
click at [148, 330] on select "Select Stylist [PERSON_NAME] Divya Lakshmi [PERSON_NAME] [PERSON_NAME]" at bounding box center [189, 340] width 83 height 21
click at [527, 364] on label at bounding box center [532, 368] width 10 height 10
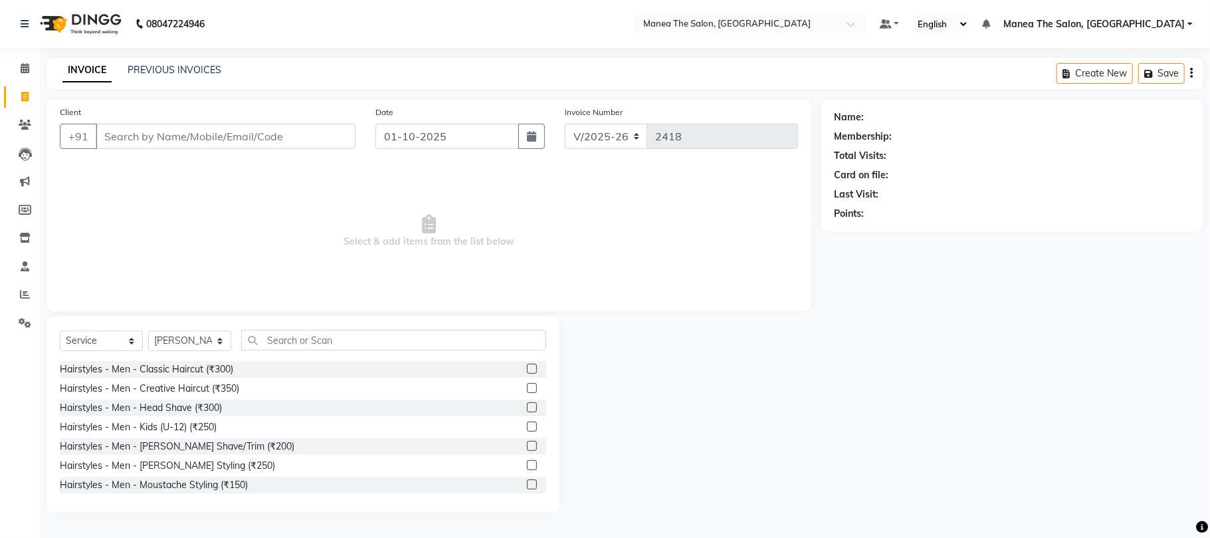
click at [527, 365] on input "checkbox" at bounding box center [531, 369] width 9 height 9
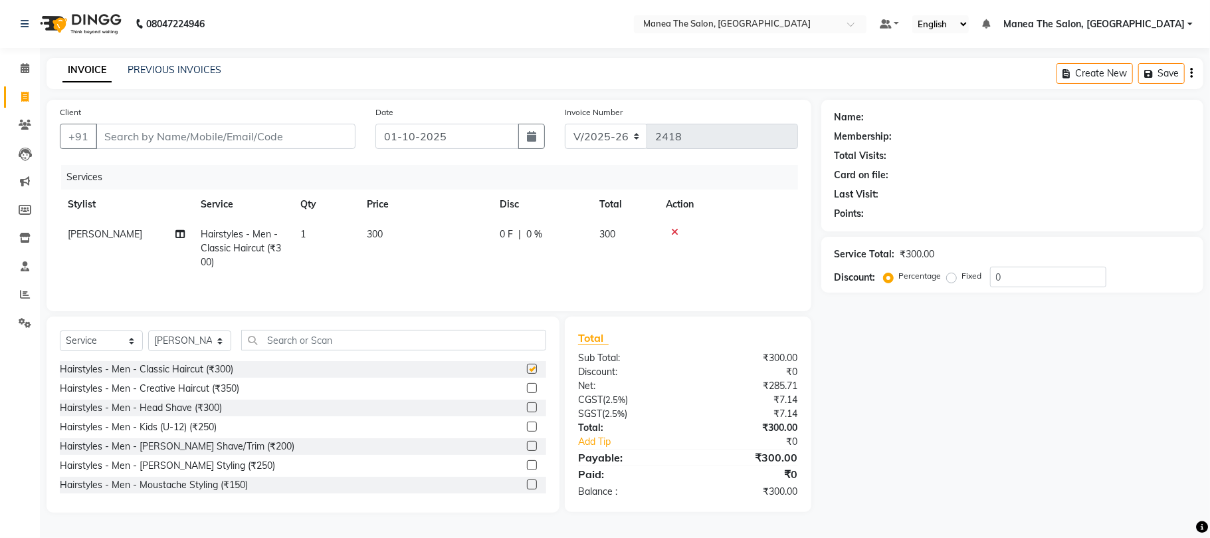
checkbox input "false"
click at [527, 447] on label at bounding box center [532, 446] width 10 height 10
click at [527, 447] on input "checkbox" at bounding box center [531, 446] width 9 height 9
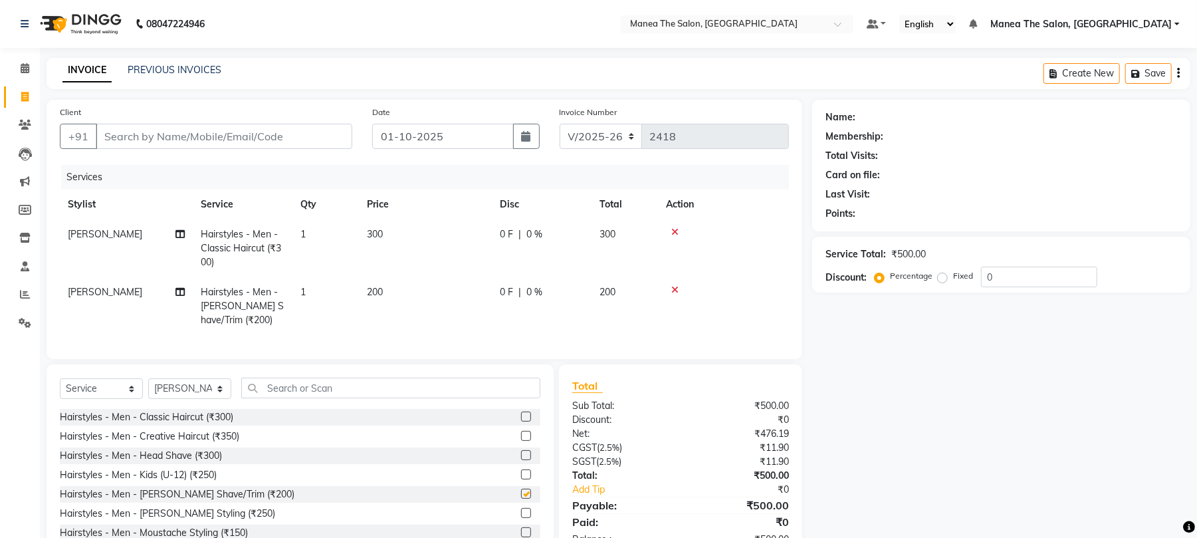
checkbox input "false"
drag, startPoint x: 179, startPoint y: 136, endPoint x: 171, endPoint y: 137, distance: 8.0
click at [173, 136] on input "Client" at bounding box center [224, 136] width 257 height 25
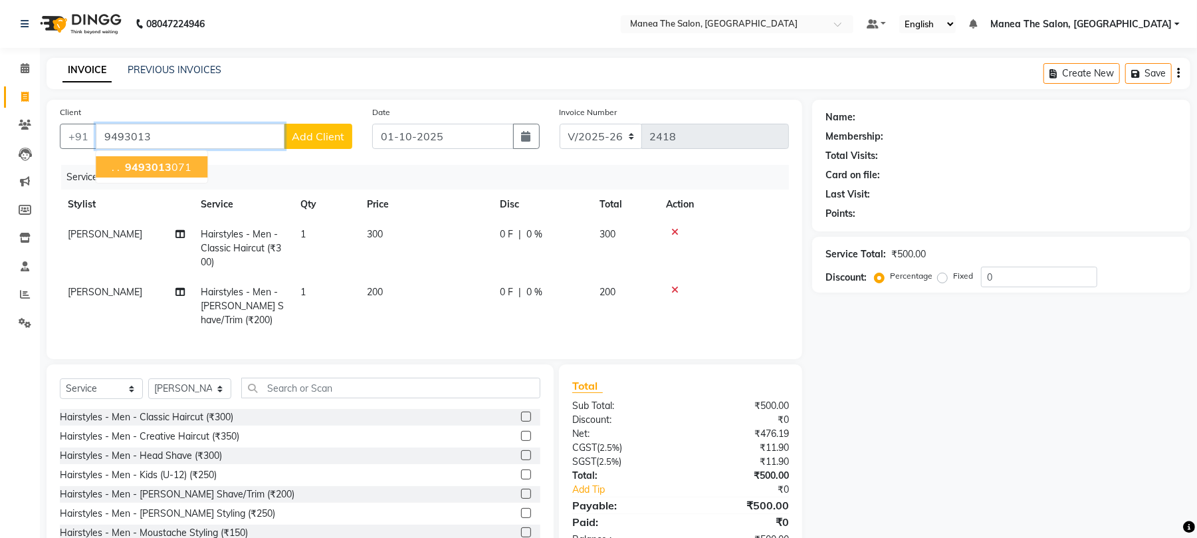
click at [147, 165] on span "9493013" at bounding box center [148, 166] width 47 height 13
type input "9493013071"
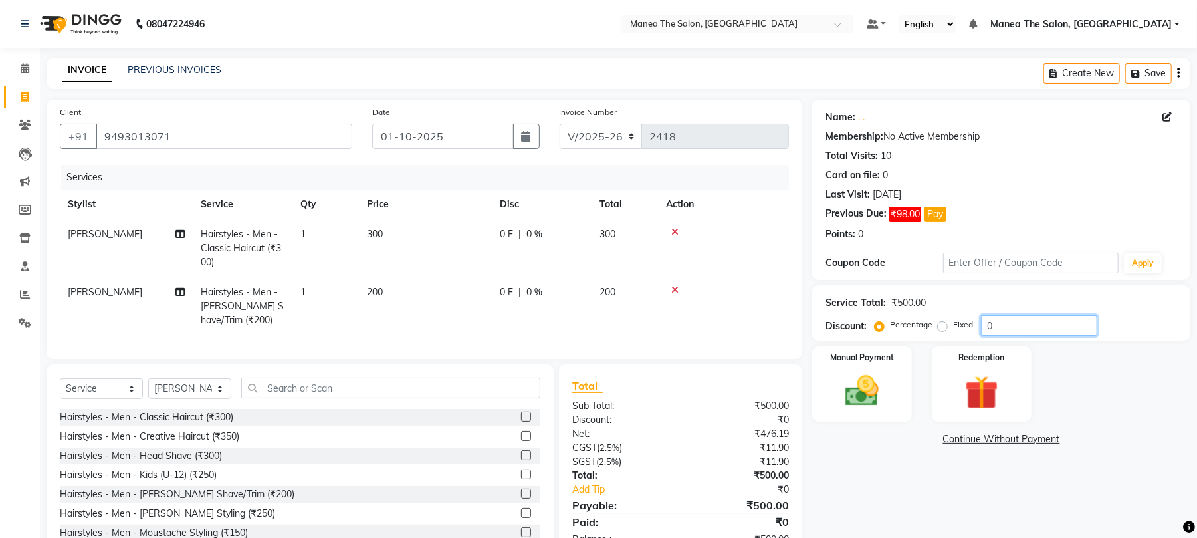
click at [1016, 325] on input "0" at bounding box center [1039, 325] width 116 height 21
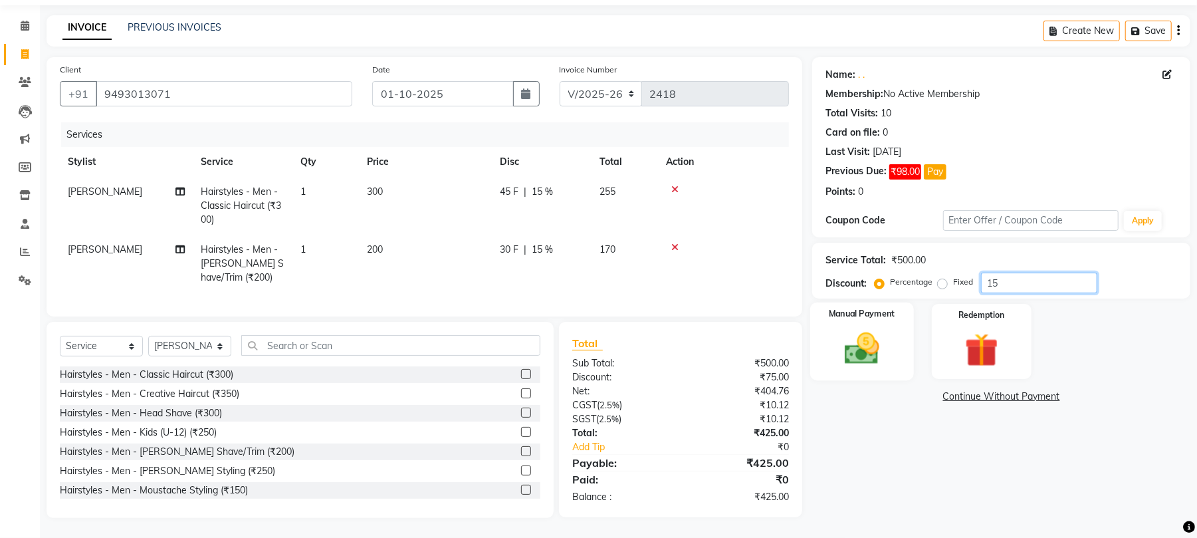
type input "15"
click at [867, 359] on div "Manual Payment" at bounding box center [862, 341] width 104 height 78
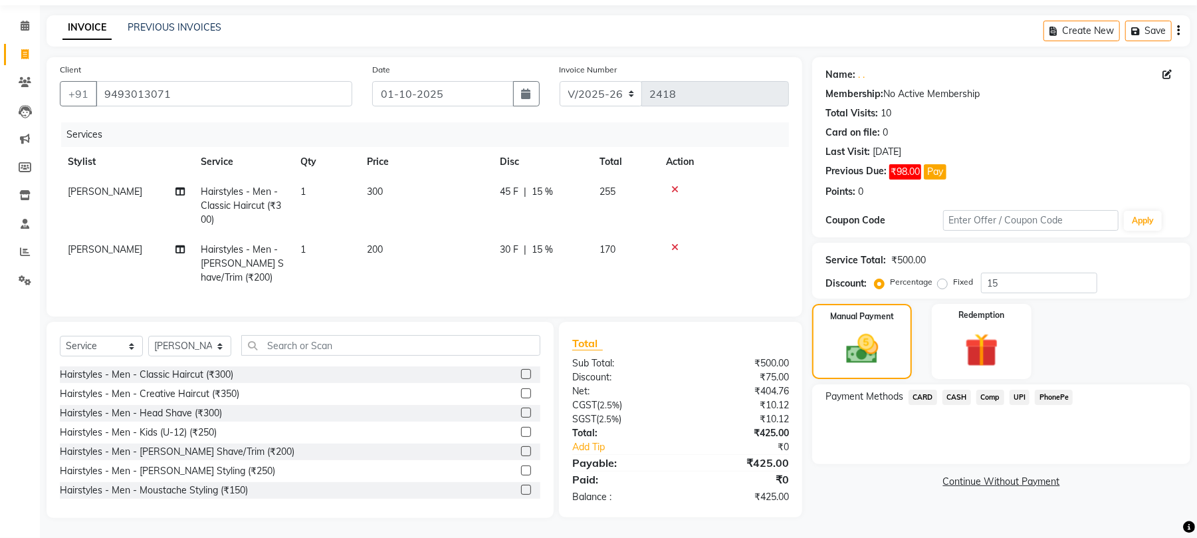
click at [1019, 389] on span "UPI" at bounding box center [1019, 396] width 21 height 15
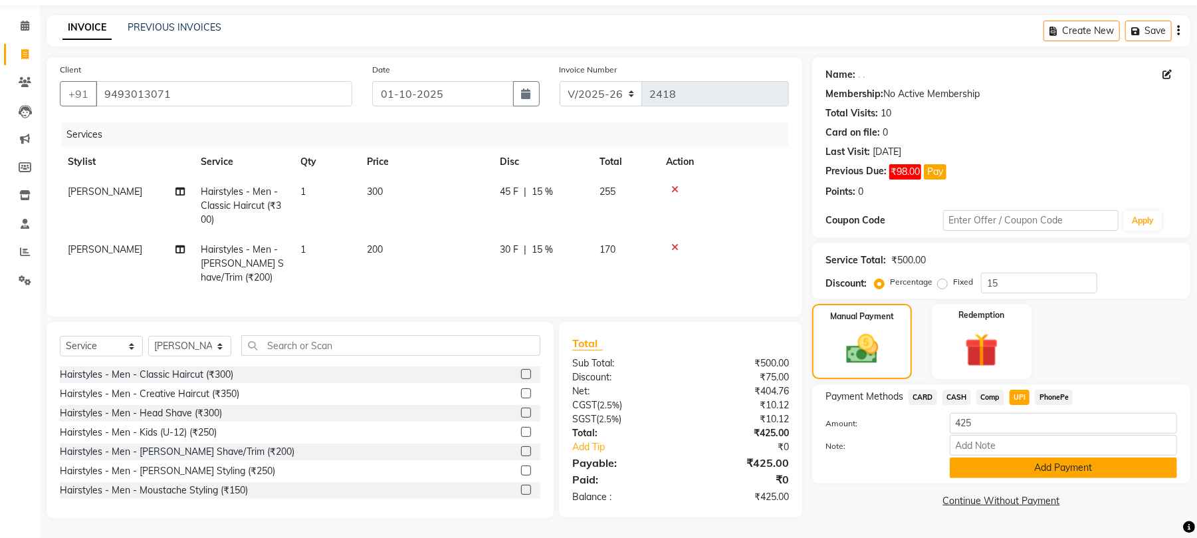
click at [1062, 459] on button "Add Payment" at bounding box center [1063, 467] width 227 height 21
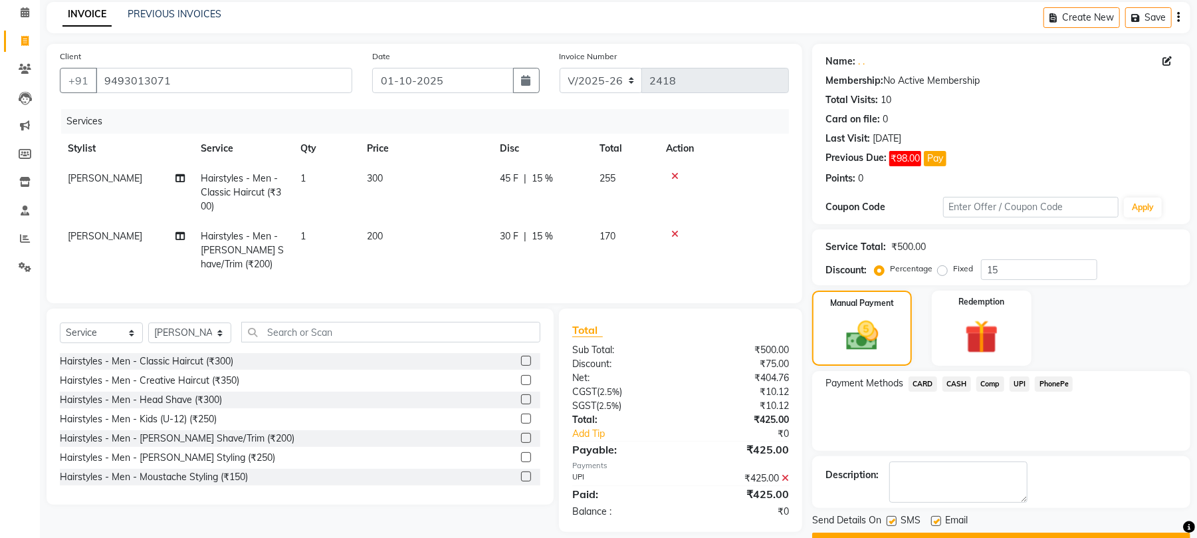
scroll to position [92, 0]
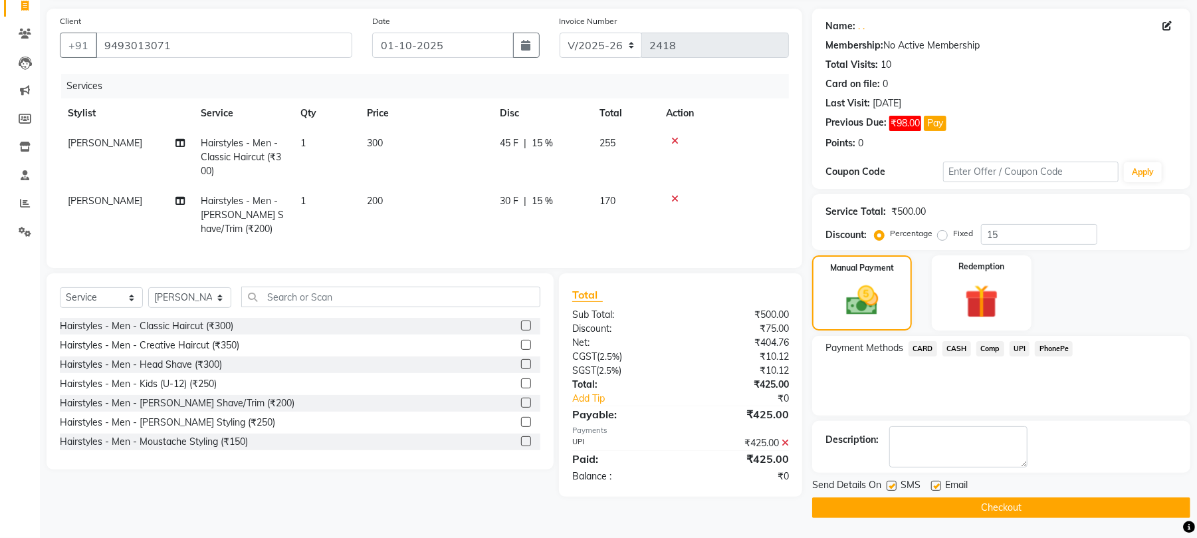
click at [1069, 505] on button "Checkout" at bounding box center [1001, 507] width 378 height 21
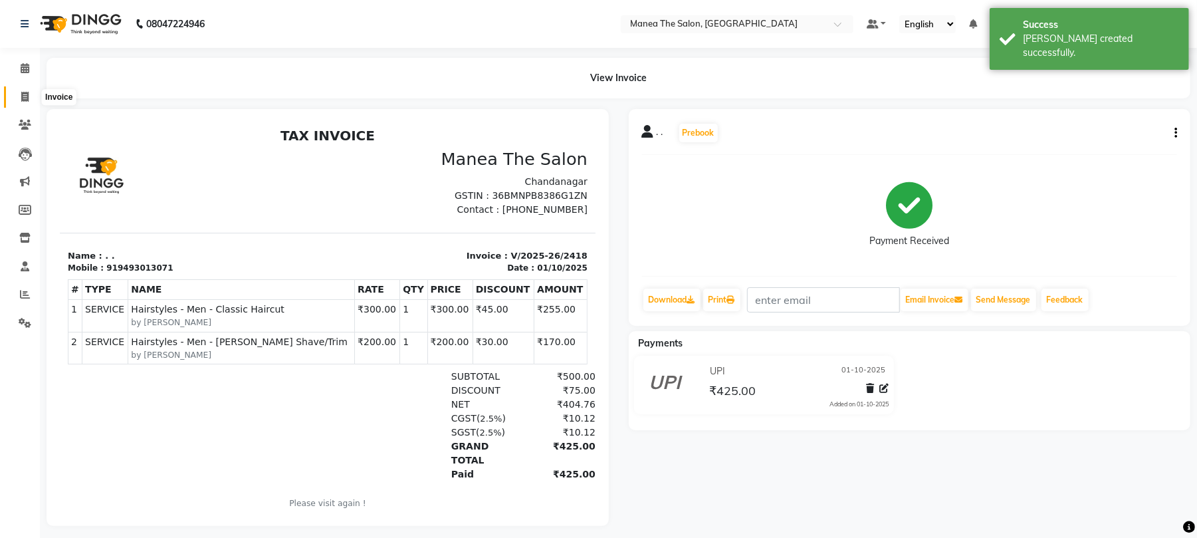
click at [25, 97] on icon at bounding box center [24, 97] width 7 height 10
select select "service"
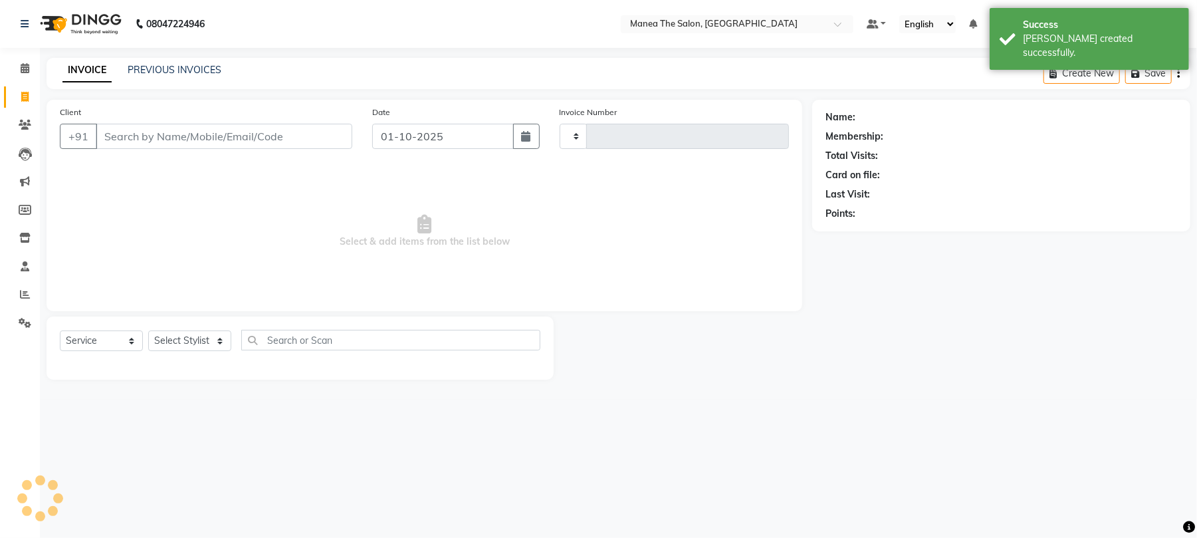
type input "2419"
select select "7351"
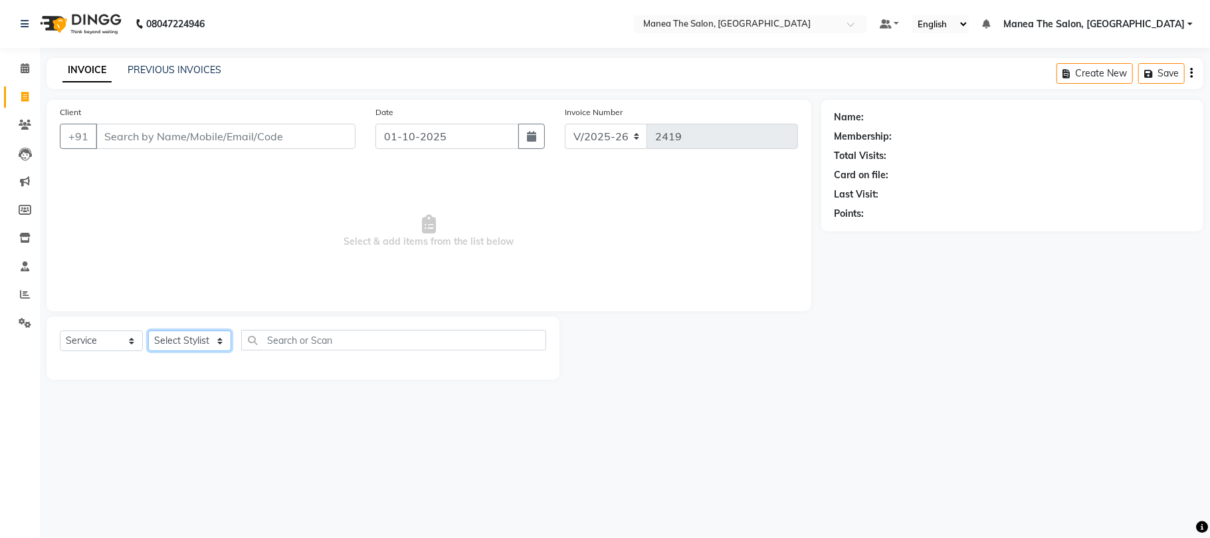
click at [209, 336] on select "Select Stylist [PERSON_NAME] Divya Lakshmi [PERSON_NAME] [PERSON_NAME]" at bounding box center [189, 340] width 83 height 21
select select "68191"
click at [148, 330] on select "Select Stylist [PERSON_NAME] Divya Lakshmi [PERSON_NAME] [PERSON_NAME]" at bounding box center [189, 340] width 83 height 21
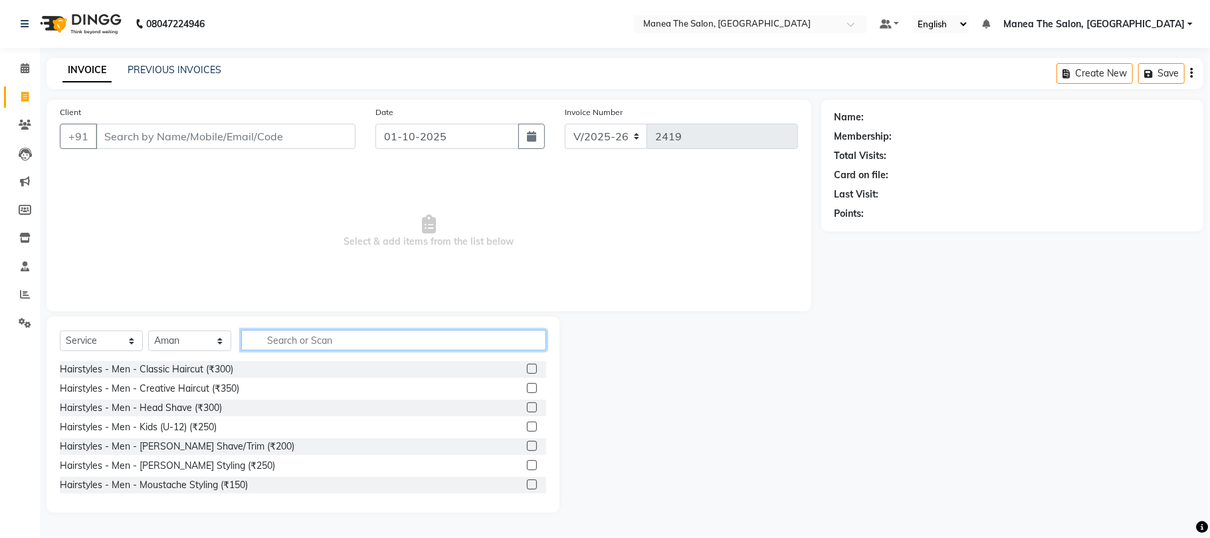
click at [349, 340] on input "text" at bounding box center [393, 340] width 305 height 21
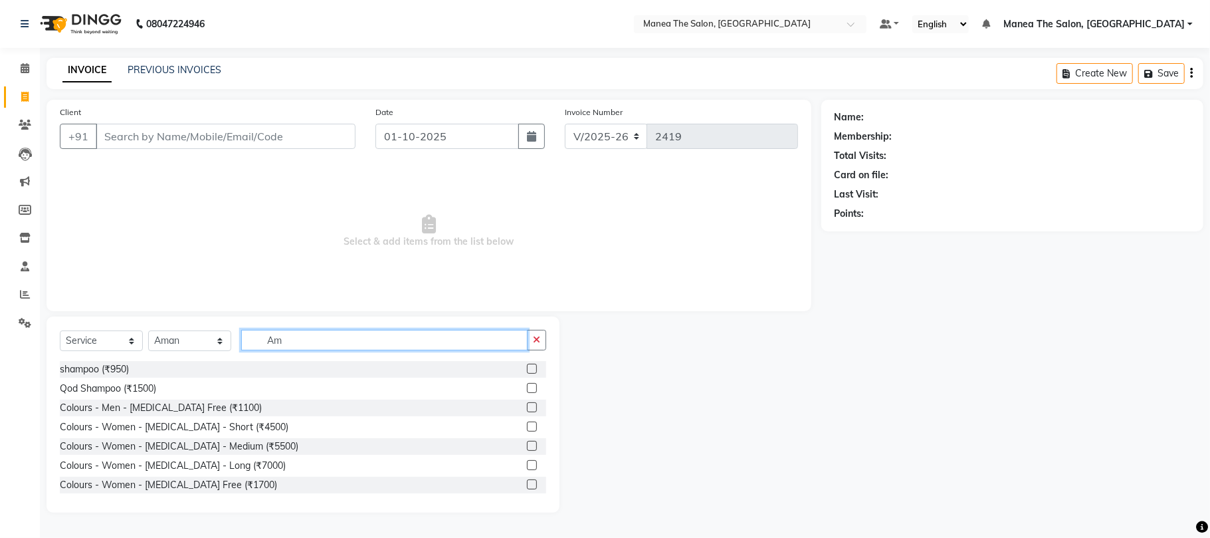
type input "Am"
click at [527, 485] on label at bounding box center [532, 484] width 10 height 10
click at [527, 485] on input "checkbox" at bounding box center [531, 484] width 9 height 9
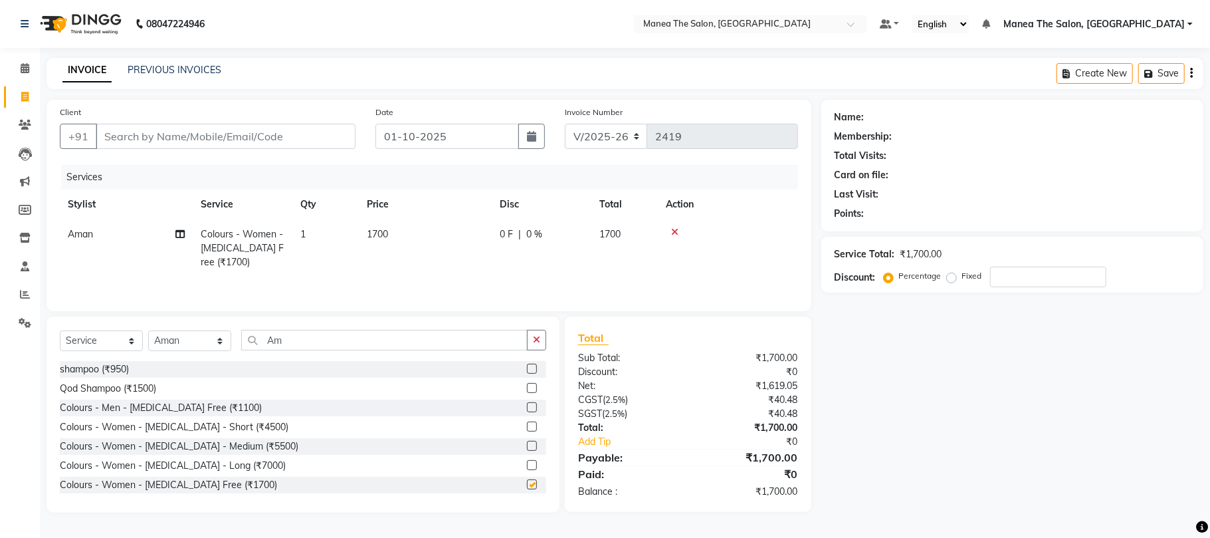
checkbox input "false"
drag, startPoint x: 219, startPoint y: 344, endPoint x: 217, endPoint y: 336, distance: 8.4
click at [219, 344] on select "Select Stylist [PERSON_NAME] Divya Lakshmi [PERSON_NAME] [PERSON_NAME]" at bounding box center [189, 340] width 83 height 21
select select "63582"
click at [148, 334] on select "Select Stylist [PERSON_NAME] Divya Lakshmi [PERSON_NAME] [PERSON_NAME]" at bounding box center [189, 340] width 83 height 21
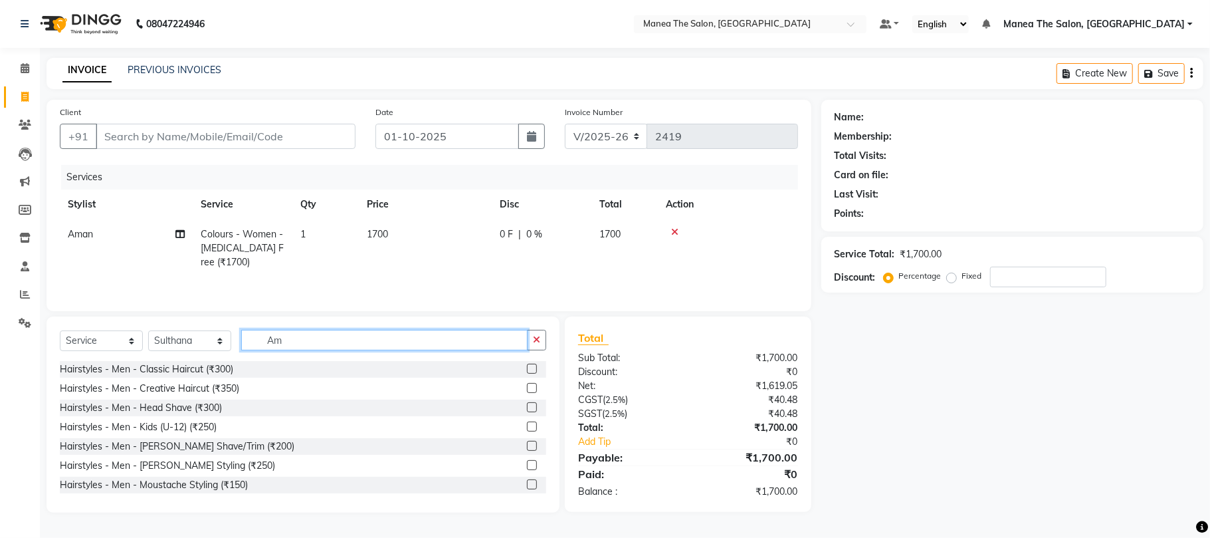
click at [307, 341] on input "Am" at bounding box center [384, 340] width 286 height 21
type input "A"
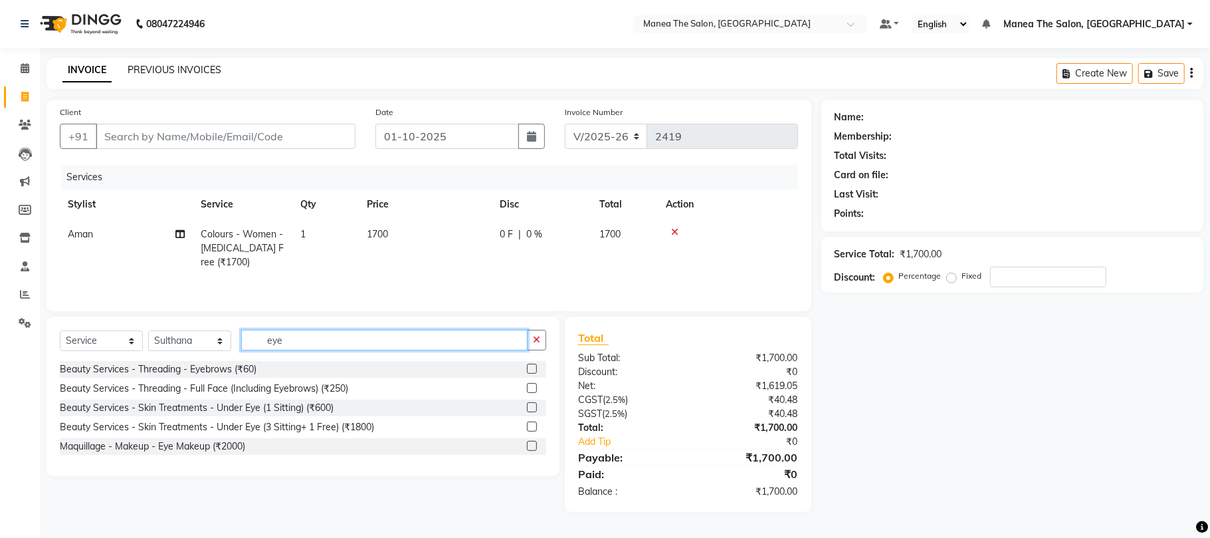
type input "eye"
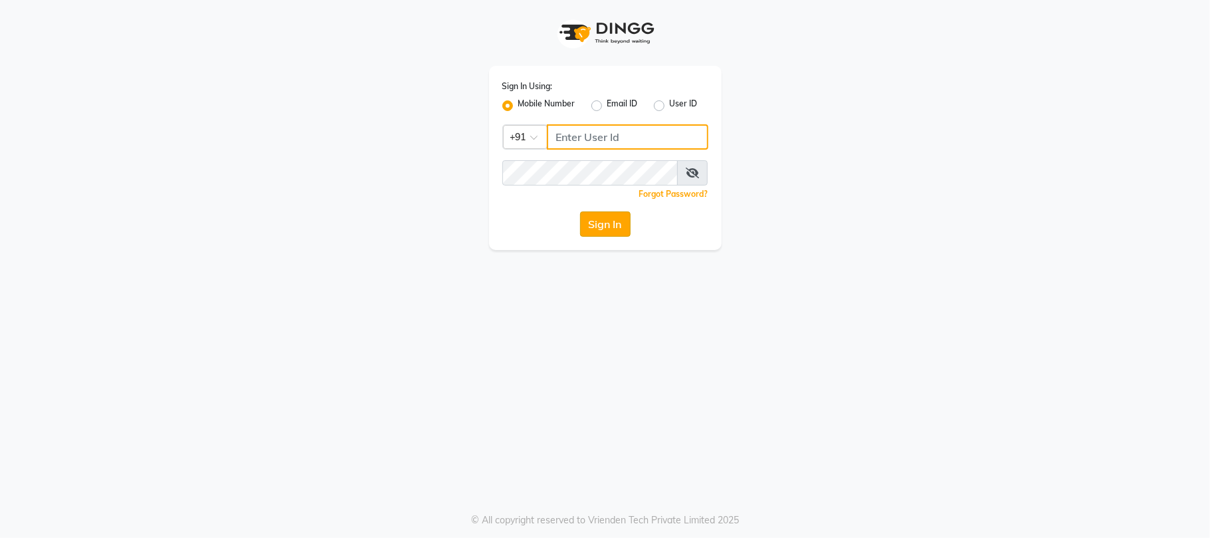
type input "9346469616"
click at [603, 229] on button "Sign In" at bounding box center [605, 223] width 51 height 25
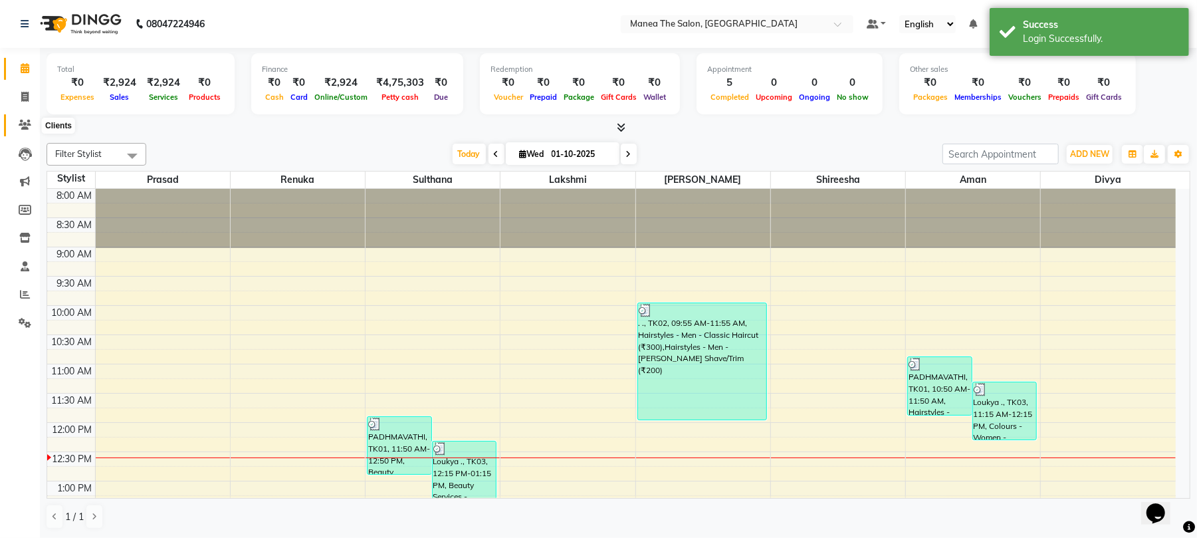
click at [25, 126] on icon at bounding box center [25, 125] width 13 height 10
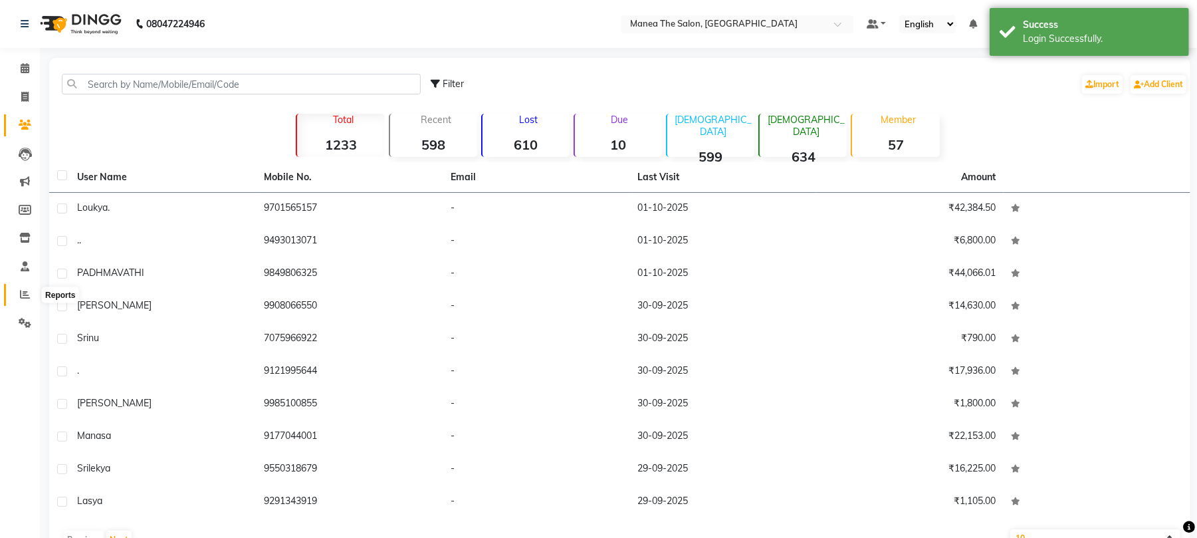
click at [20, 291] on icon at bounding box center [25, 294] width 10 height 10
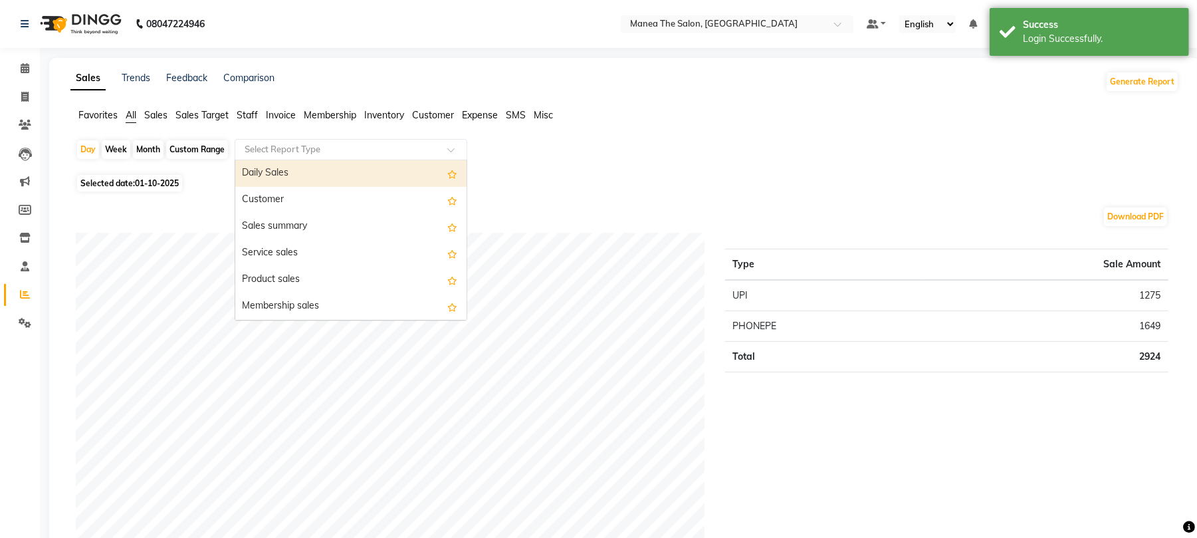
click at [310, 152] on input "text" at bounding box center [337, 149] width 191 height 13
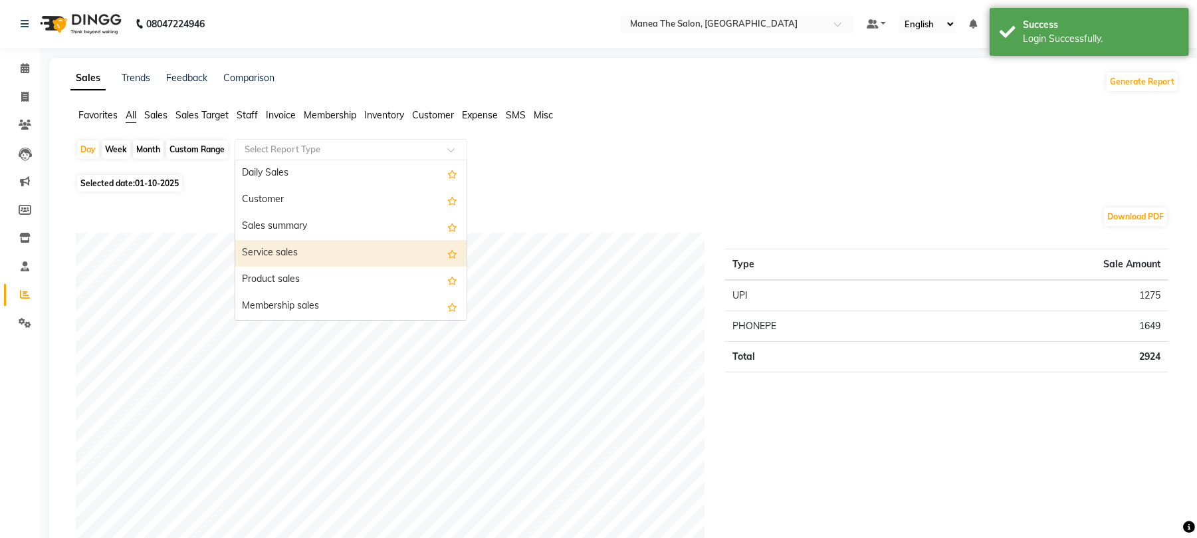
click at [285, 255] on div "Service sales" at bounding box center [350, 253] width 231 height 27
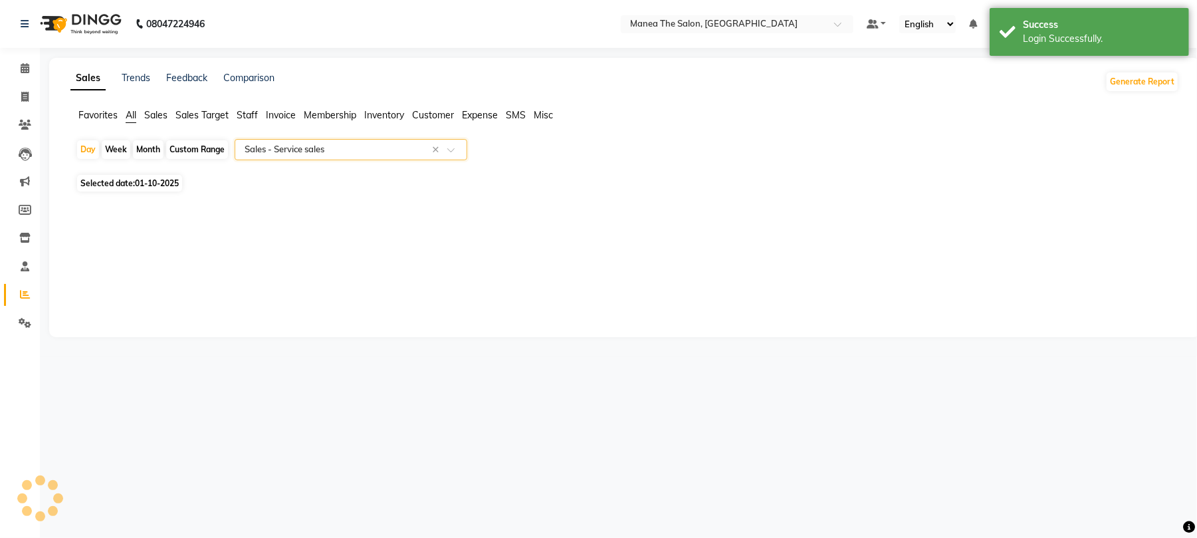
select select "full_report"
select select "pdf"
click at [153, 145] on div "Month" at bounding box center [148, 149] width 31 height 19
select select "10"
select select "2025"
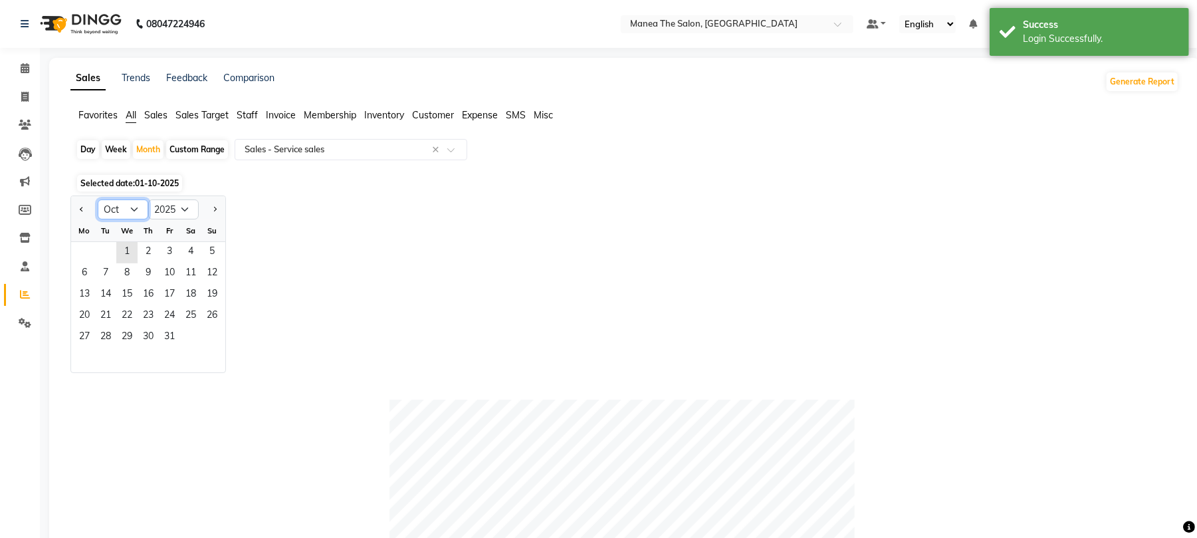
click at [125, 211] on select "Jan Feb Mar Apr May Jun [DATE] Aug Sep Oct Nov Dec" at bounding box center [123, 209] width 51 height 20
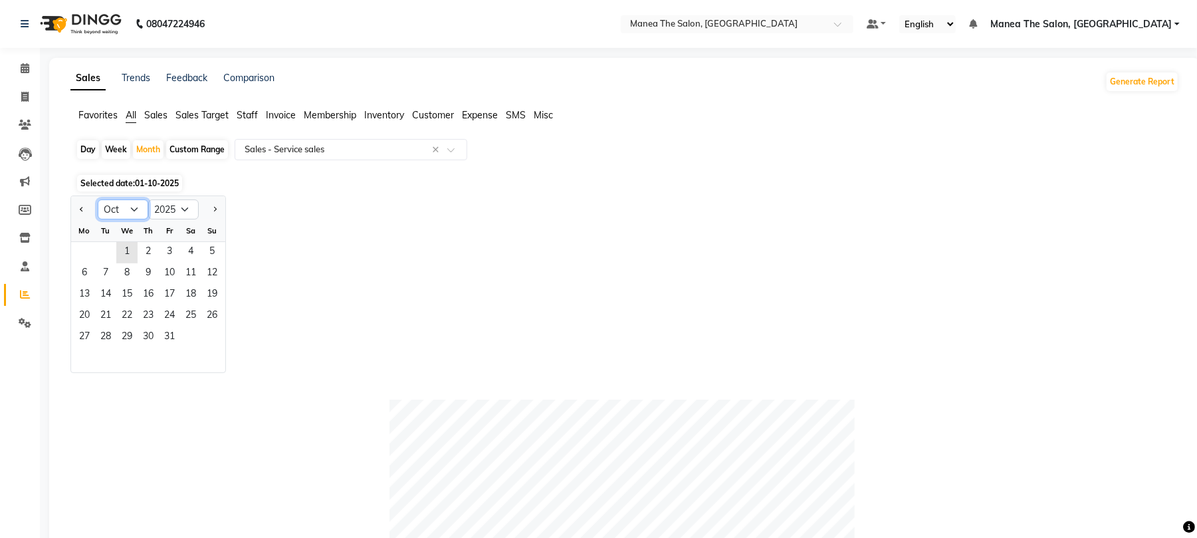
select select "9"
click at [98, 199] on select "Jan Feb Mar Apr May Jun [DATE] Aug Sep Oct Nov Dec" at bounding box center [123, 209] width 51 height 20
click at [84, 245] on span "1" at bounding box center [84, 252] width 21 height 21
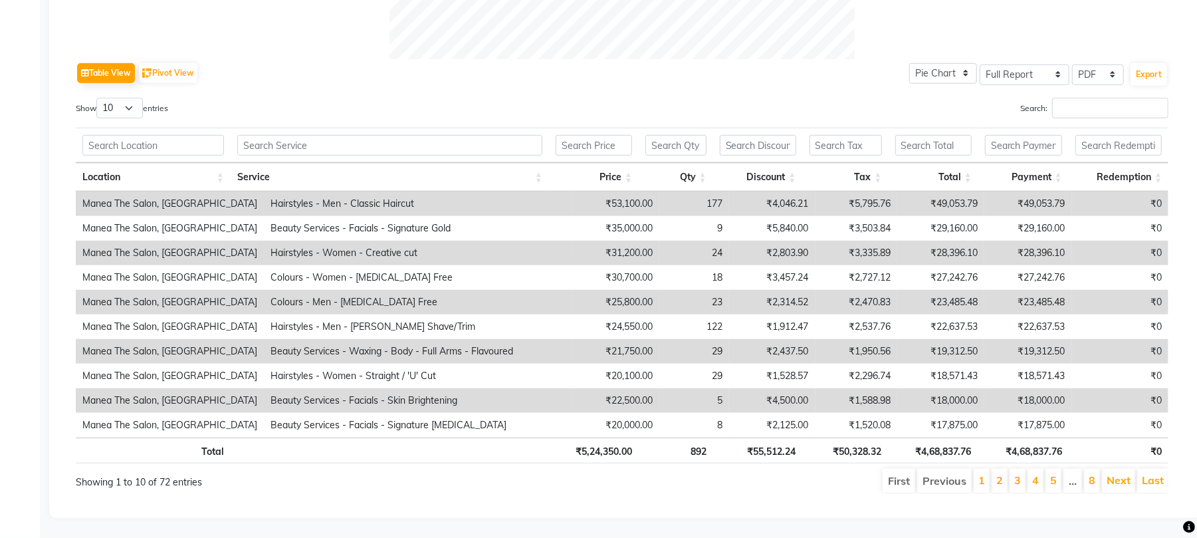
scroll to position [644, 0]
click at [351, 136] on input "text" at bounding box center [389, 145] width 305 height 21
drag, startPoint x: 746, startPoint y: 436, endPoint x: 795, endPoint y: 436, distance: 49.8
click at [795, 437] on th "₹55,512.24" at bounding box center [758, 450] width 90 height 26
drag, startPoint x: 915, startPoint y: 433, endPoint x: 982, endPoint y: 433, distance: 66.5
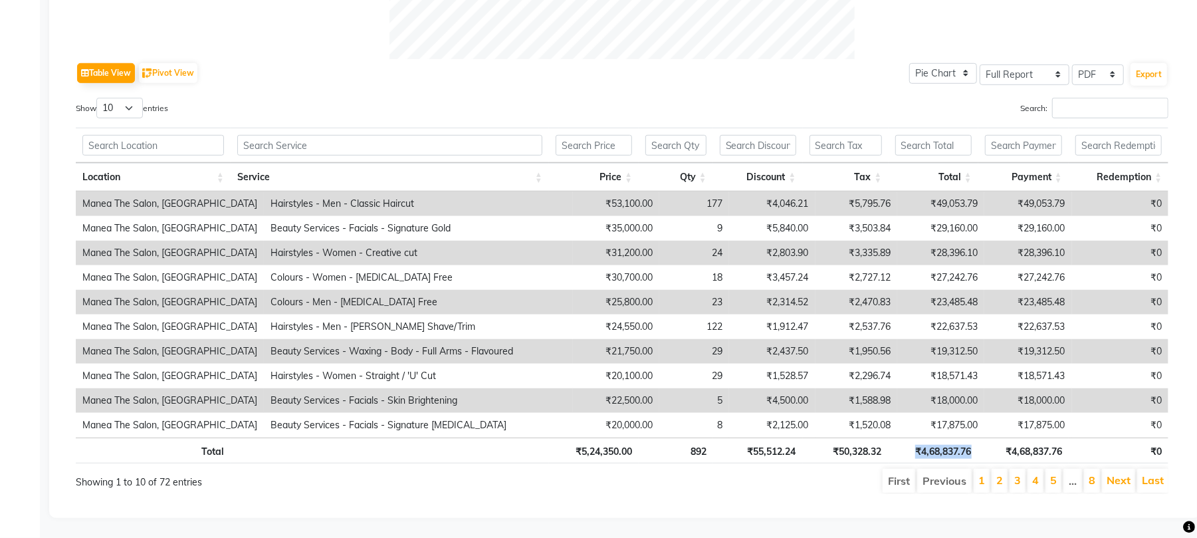
click at [982, 437] on tr "Total ₹5,24,350.00 892 ₹55,512.24 ₹50,328.32 ₹4,68,837.76 ₹4,68,837.76 ₹0" at bounding box center [622, 450] width 1092 height 26
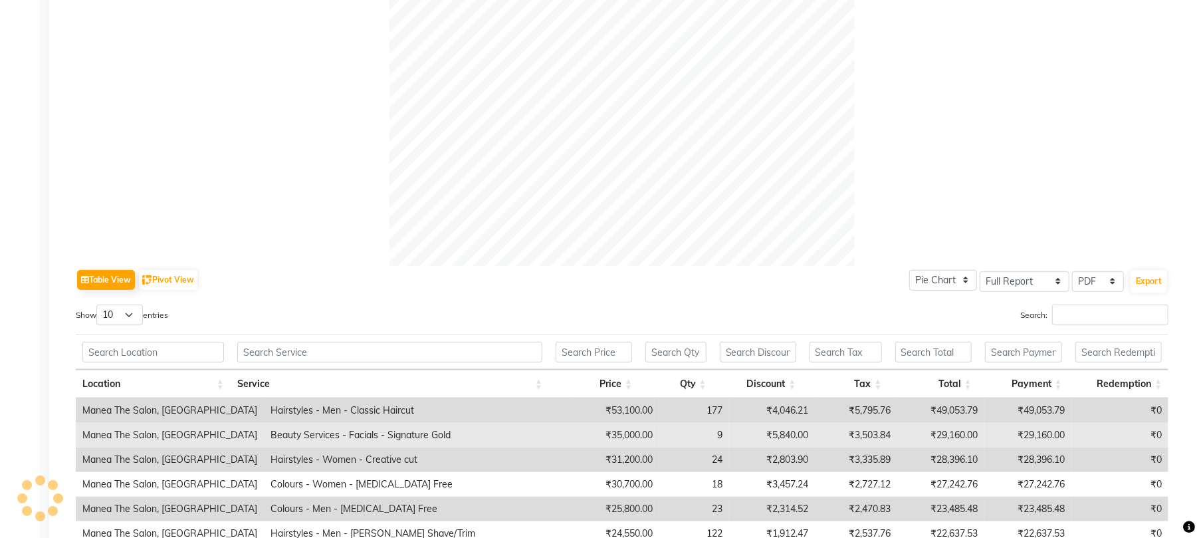
scroll to position [532, 0]
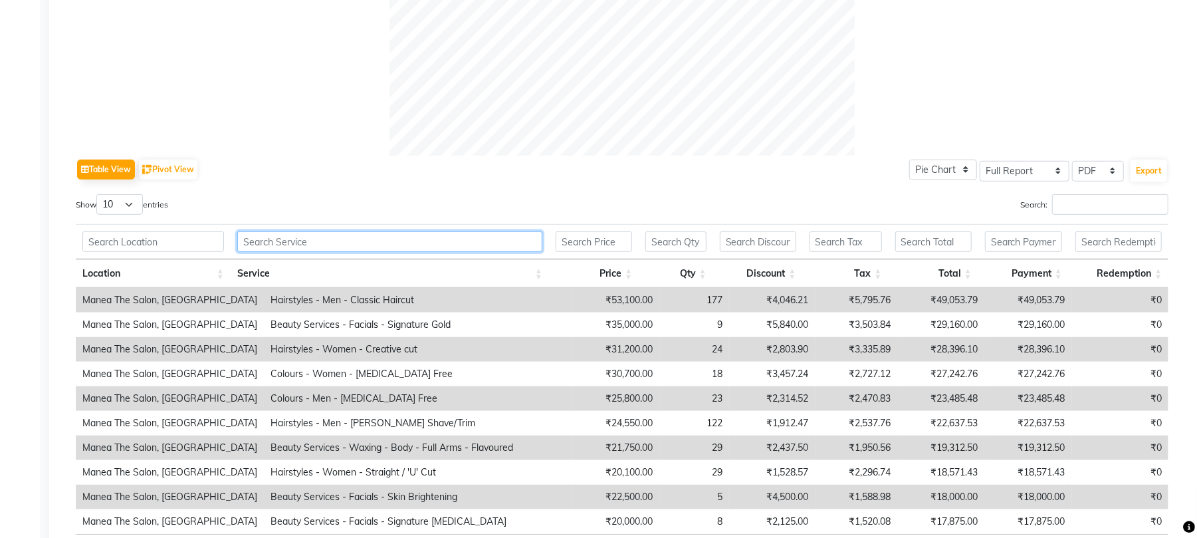
click at [322, 245] on input "text" at bounding box center [389, 241] width 305 height 21
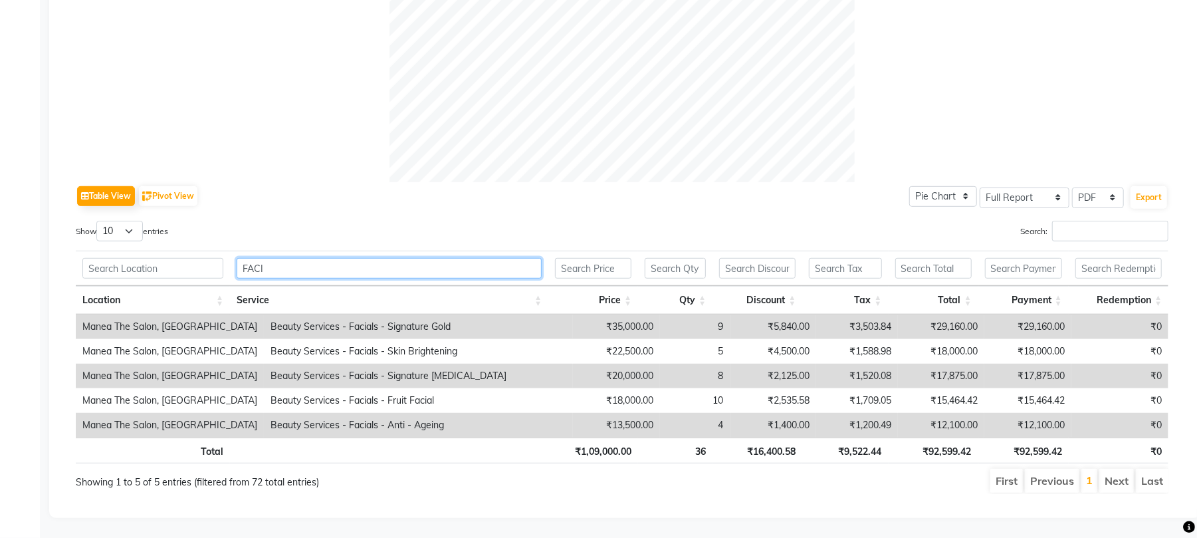
scroll to position [521, 0]
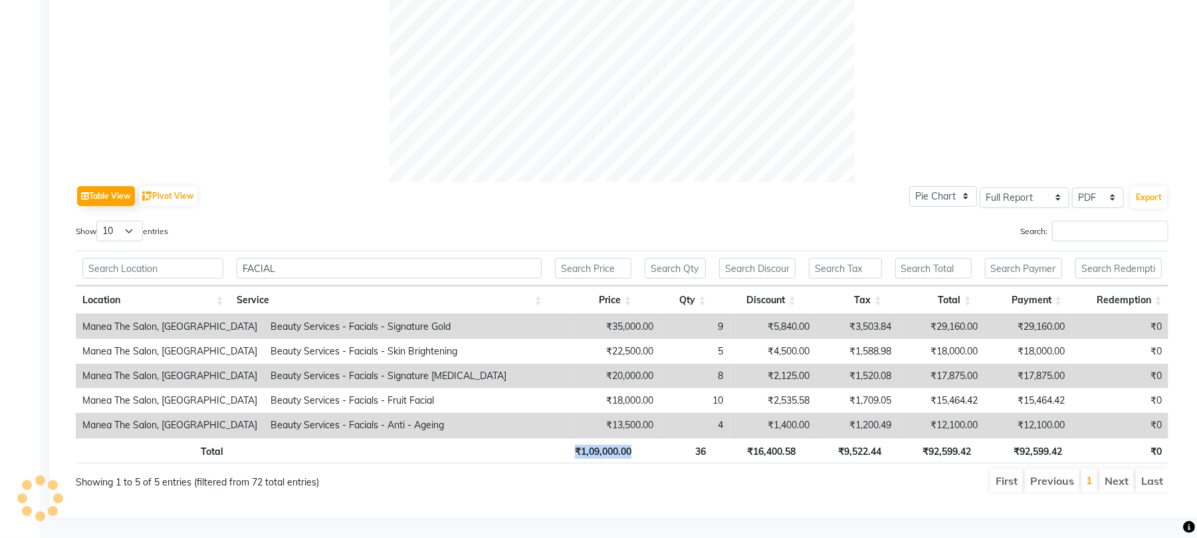
drag, startPoint x: 572, startPoint y: 439, endPoint x: 758, endPoint y: 468, distance: 188.4
click at [639, 437] on tr "Total ₹1,09,000.00 36 ₹16,400.58 ₹9,522.44 ₹92,599.42 ₹92,599.42 ₹0" at bounding box center [622, 450] width 1092 height 26
drag, startPoint x: 925, startPoint y: 434, endPoint x: 984, endPoint y: 437, distance: 59.2
click at [984, 437] on tr "Total ₹1,09,000.00 36 ₹16,400.58 ₹9,522.44 ₹92,599.42 ₹92,599.42 ₹0" at bounding box center [622, 450] width 1092 height 26
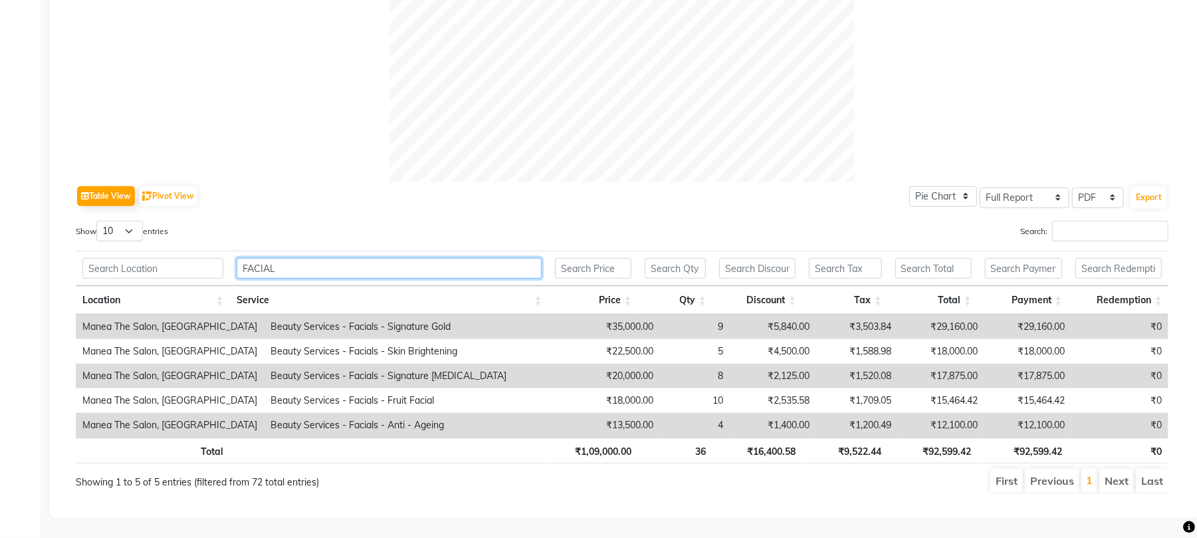
drag, startPoint x: 276, startPoint y: 243, endPoint x: 215, endPoint y: 245, distance: 61.2
click at [215, 251] on tr "FACIAL" at bounding box center [622, 268] width 1092 height 35
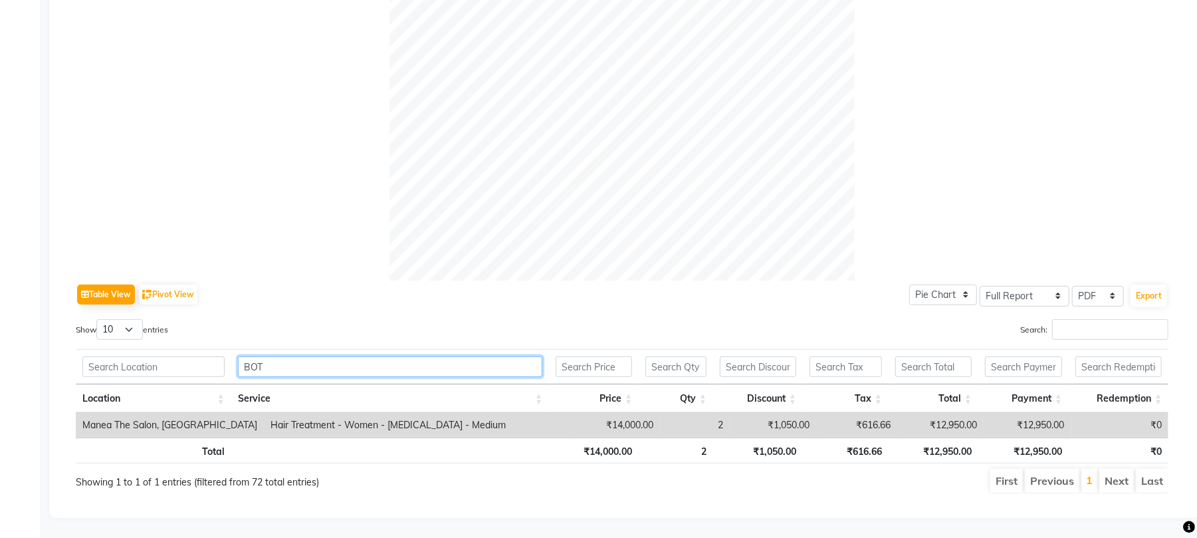
scroll to position [423, 0]
drag, startPoint x: 697, startPoint y: 407, endPoint x: 718, endPoint y: 407, distance: 20.6
click at [718, 413] on tr "Manea The Salon, Chandanagar Hair Treatment - Women - [MEDICAL_DATA] - Medium ₹…" at bounding box center [622, 425] width 1092 height 25
drag, startPoint x: 308, startPoint y: 352, endPoint x: 314, endPoint y: 327, distance: 25.8
click at [222, 355] on tr "[MEDICAL_DATA]" at bounding box center [622, 366] width 1092 height 35
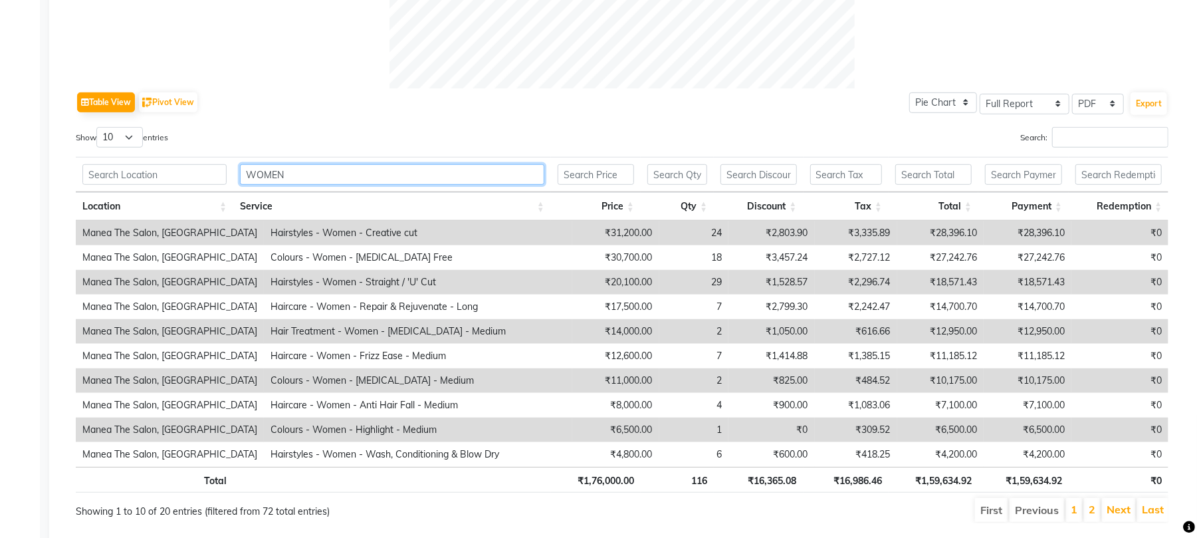
scroll to position [599, 0]
drag, startPoint x: 708, startPoint y: 227, endPoint x: 684, endPoint y: 229, distance: 24.0
click at [684, 229] on td "24" at bounding box center [694, 232] width 70 height 25
drag, startPoint x: 703, startPoint y: 282, endPoint x: 676, endPoint y: 280, distance: 26.6
click at [676, 280] on td "29" at bounding box center [694, 281] width 70 height 25
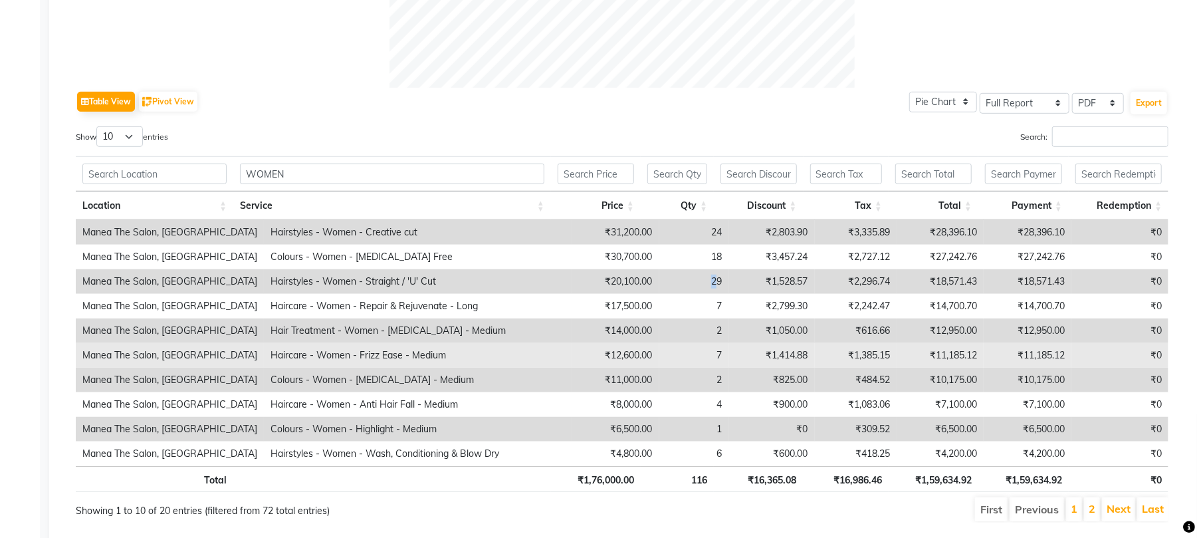
scroll to position [644, 0]
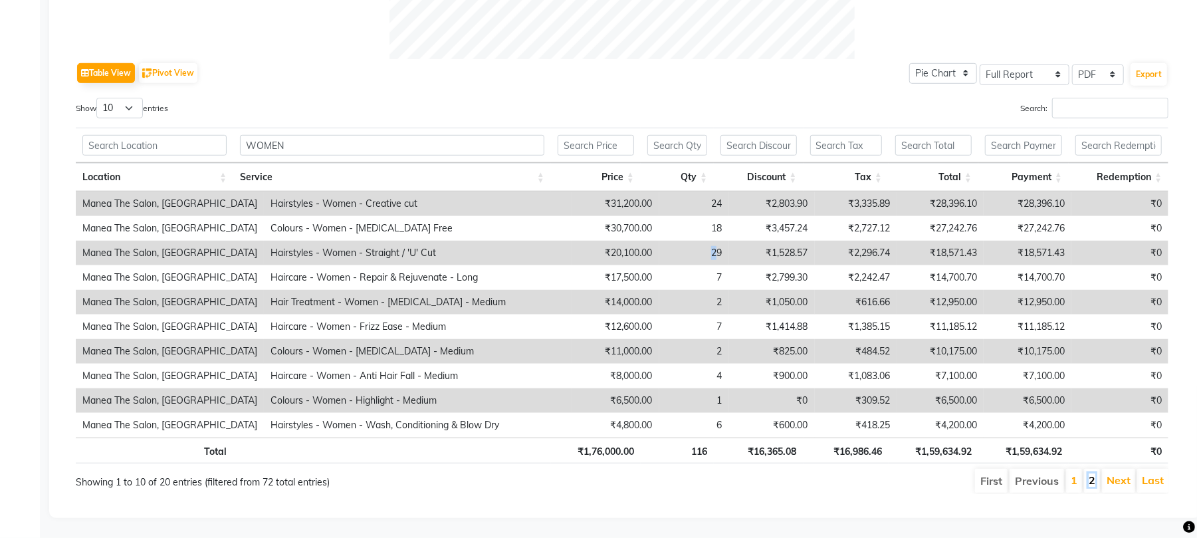
click at [1090, 473] on link "2" at bounding box center [1091, 479] width 7 height 13
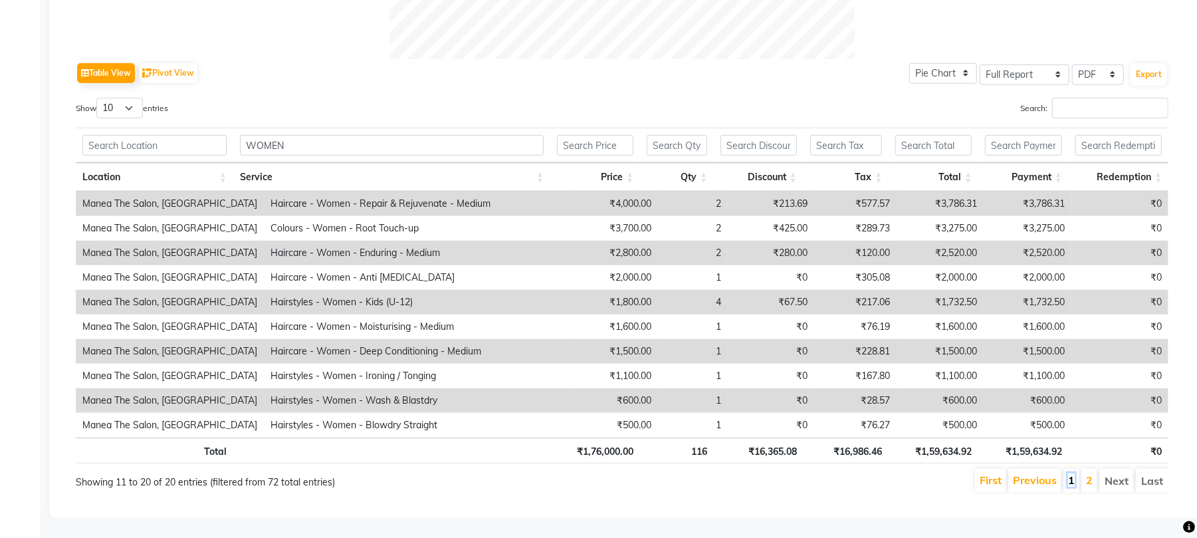
click at [1068, 473] on link "1" at bounding box center [1071, 479] width 7 height 13
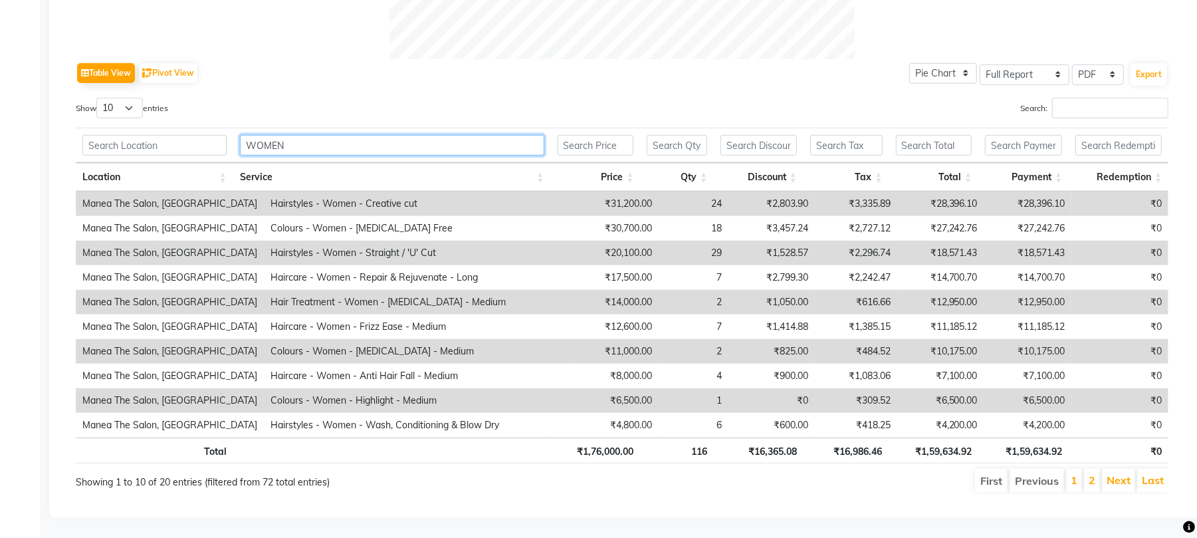
drag, startPoint x: 263, startPoint y: 130, endPoint x: 201, endPoint y: 129, distance: 62.5
click at [201, 129] on tr "WOMEN" at bounding box center [622, 145] width 1092 height 35
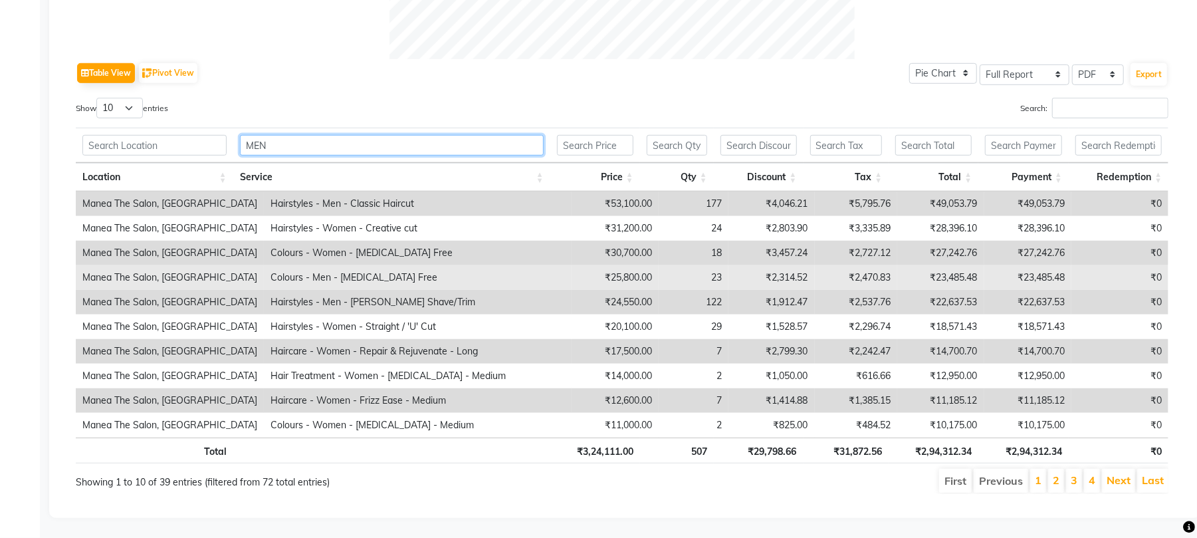
type input "MEN"
drag, startPoint x: 707, startPoint y: 266, endPoint x: 684, endPoint y: 266, distance: 23.3
click at [684, 266] on td "23" at bounding box center [694, 277] width 70 height 25
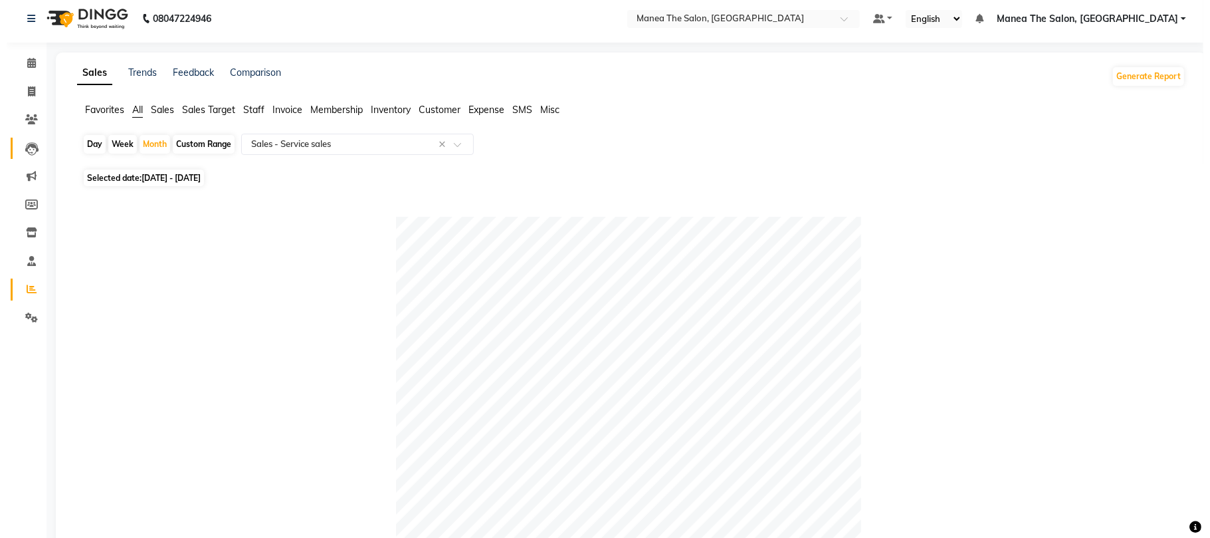
scroll to position [0, 0]
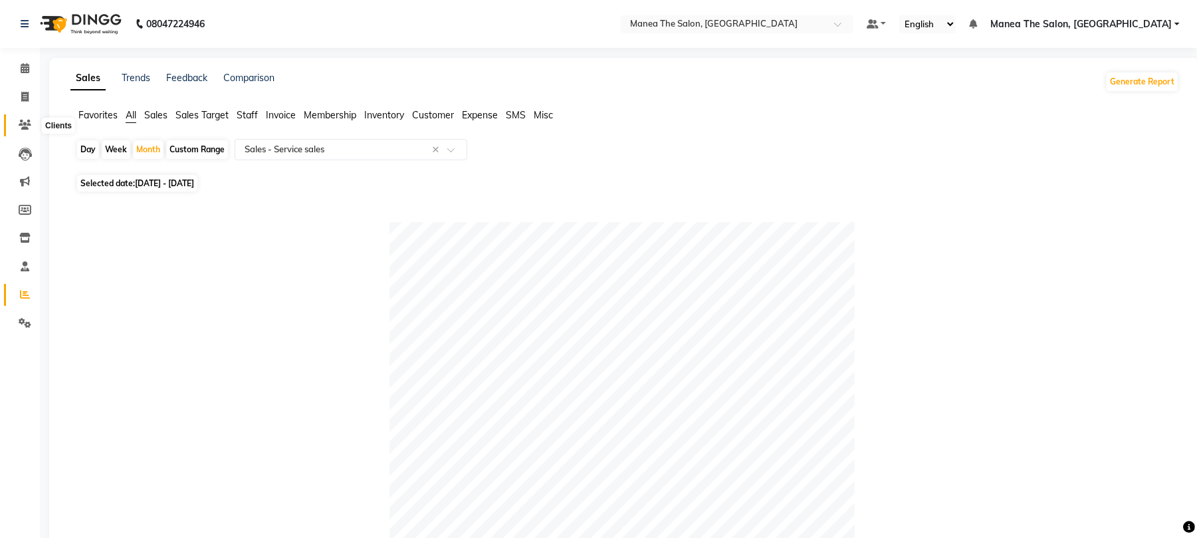
click at [22, 121] on icon at bounding box center [25, 125] width 13 height 10
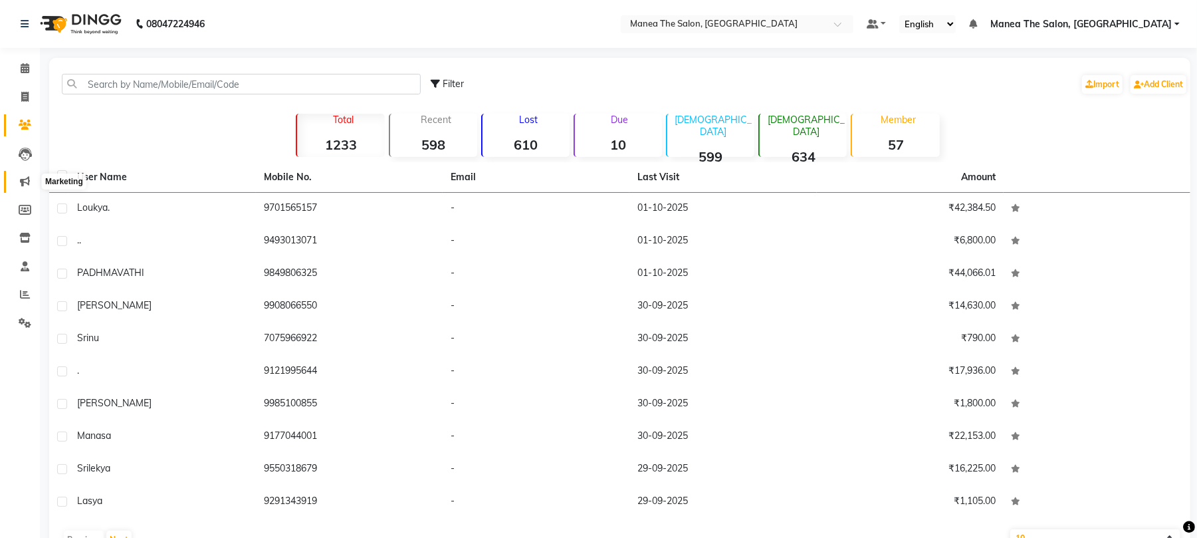
click at [27, 182] on icon at bounding box center [25, 181] width 10 height 10
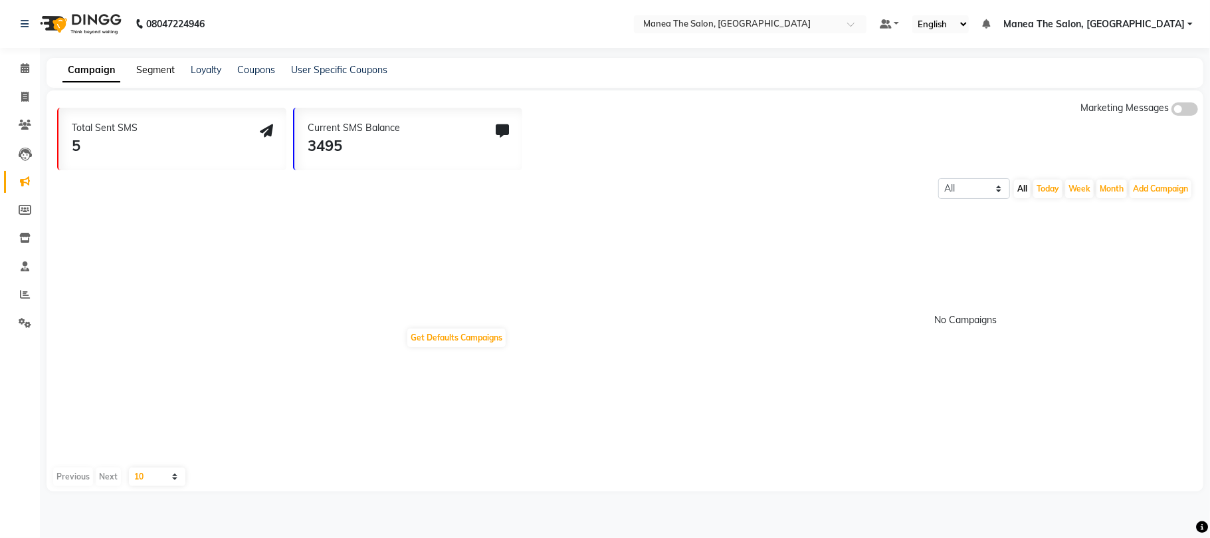
click at [149, 65] on link "Segment" at bounding box center [155, 70] width 39 height 12
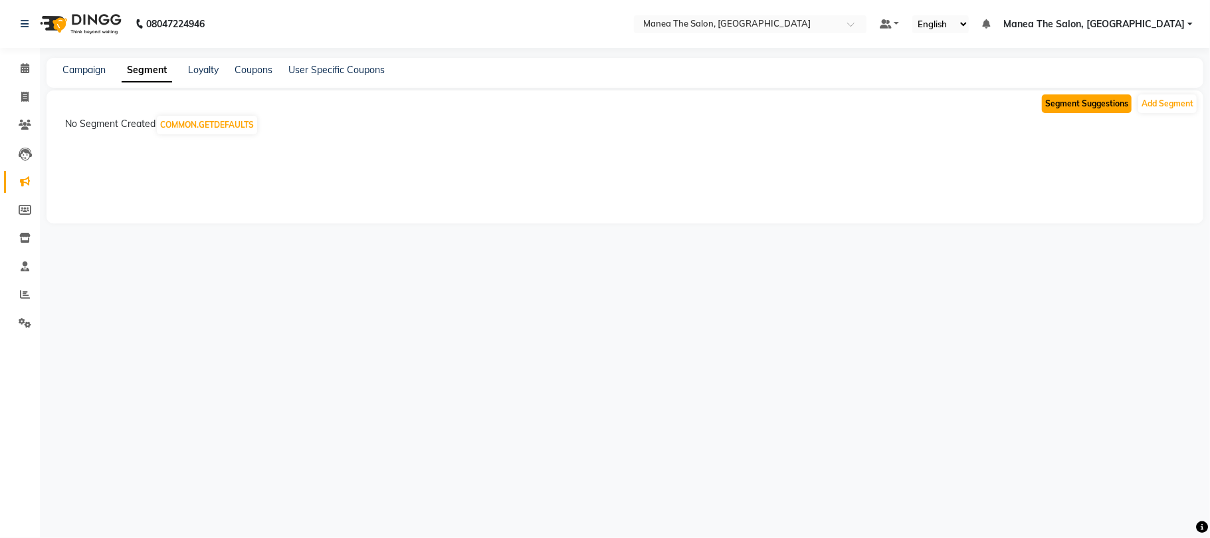
click at [1109, 102] on button "Segment Suggestions" at bounding box center [1087, 103] width 90 height 19
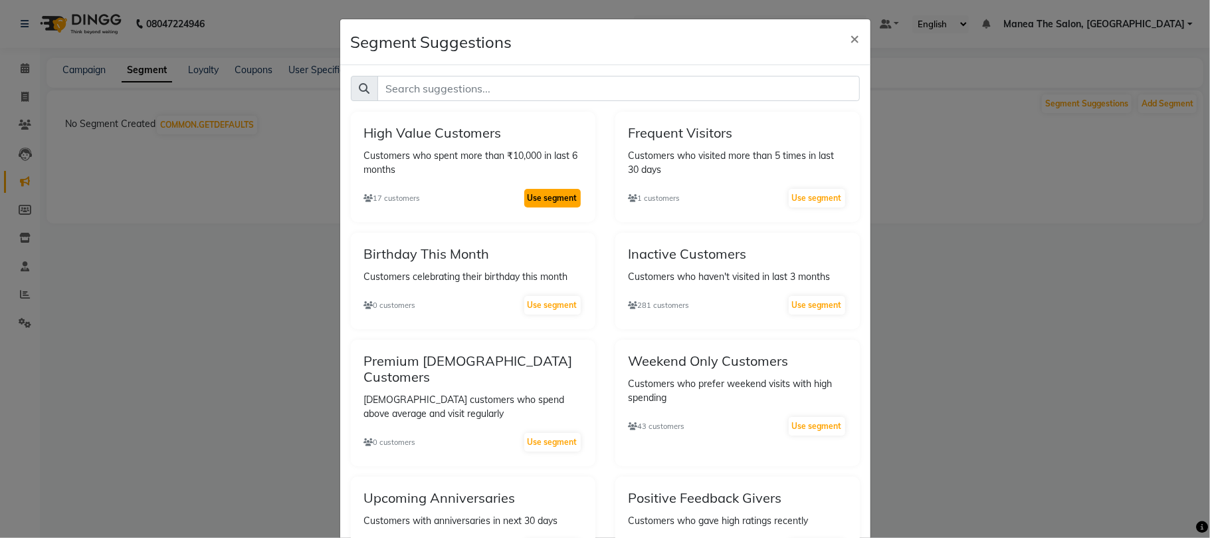
click at [537, 189] on button "Use segment" at bounding box center [552, 198] width 56 height 19
select select ">"
select select "false"
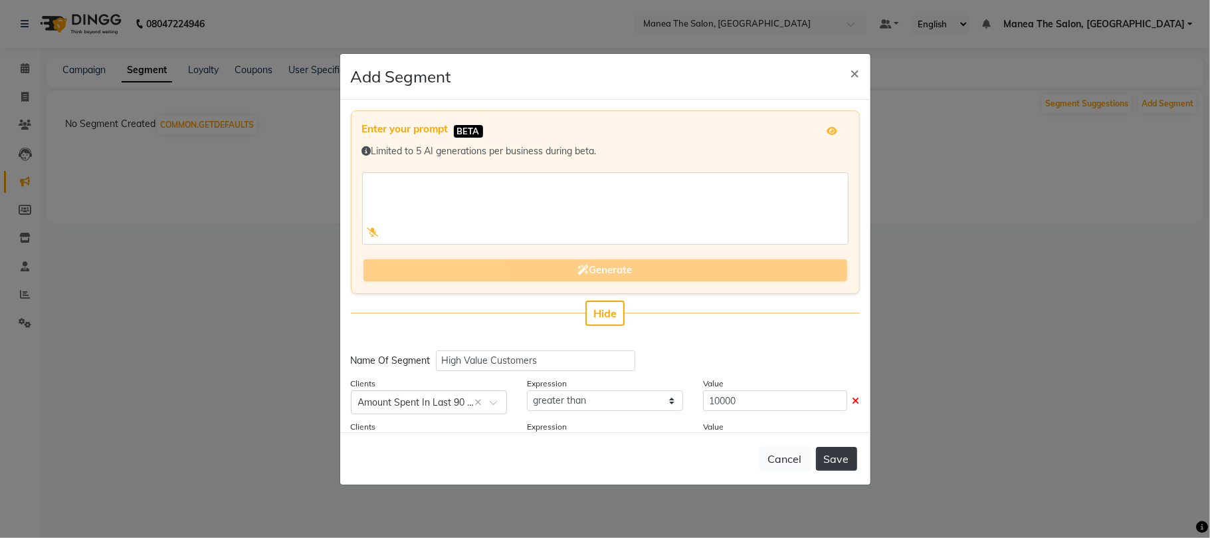
click at [843, 461] on button "Save" at bounding box center [836, 459] width 41 height 24
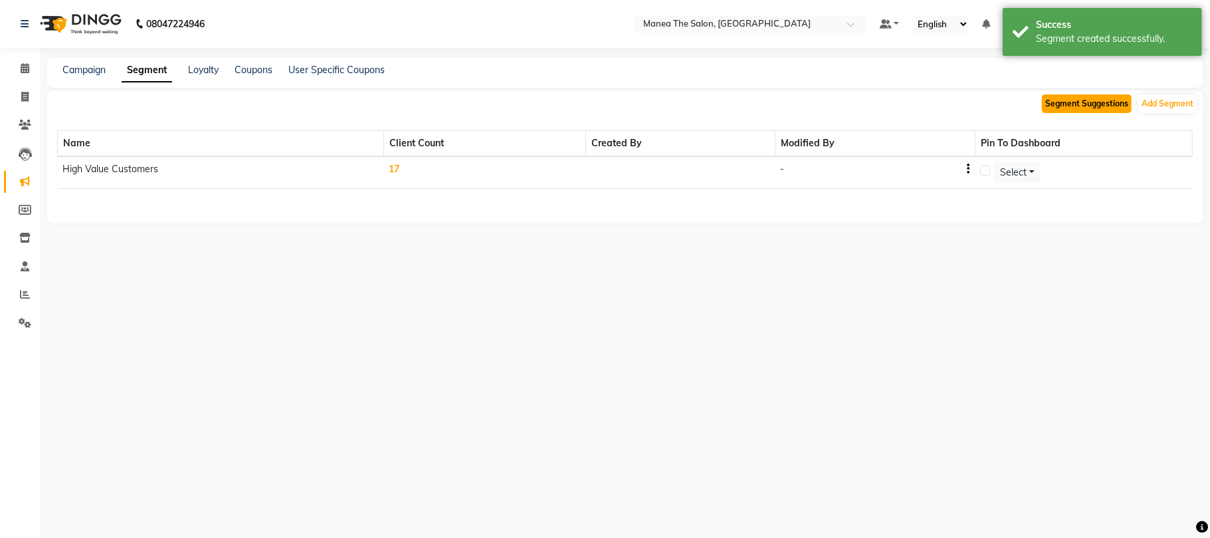
click at [1088, 100] on button "Segment Suggestions" at bounding box center [1087, 103] width 90 height 19
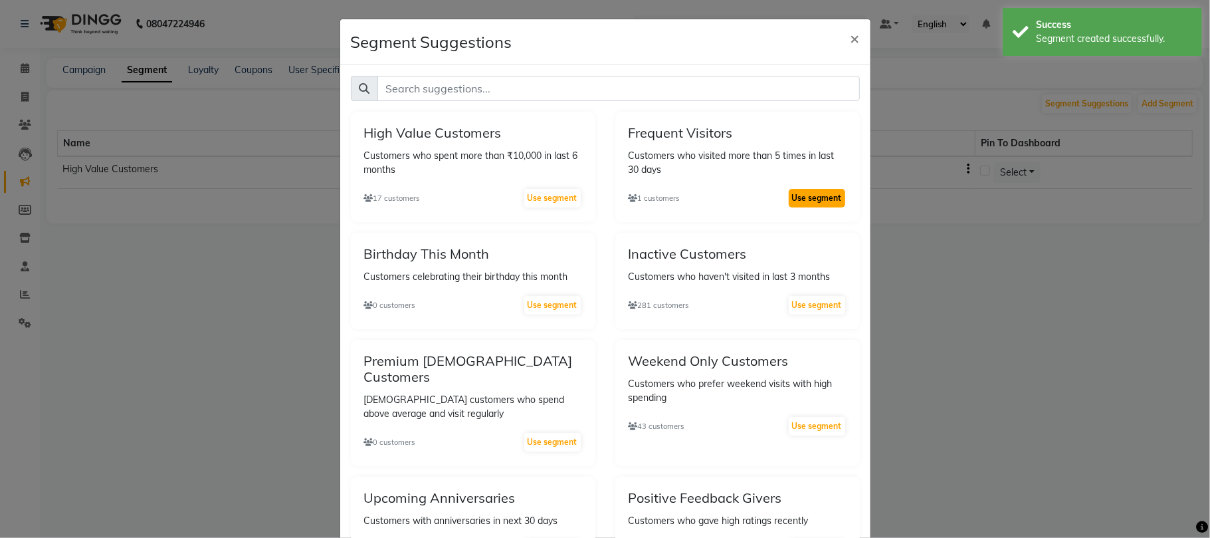
click at [803, 200] on button "Use segment" at bounding box center [817, 198] width 56 height 19
select select ">"
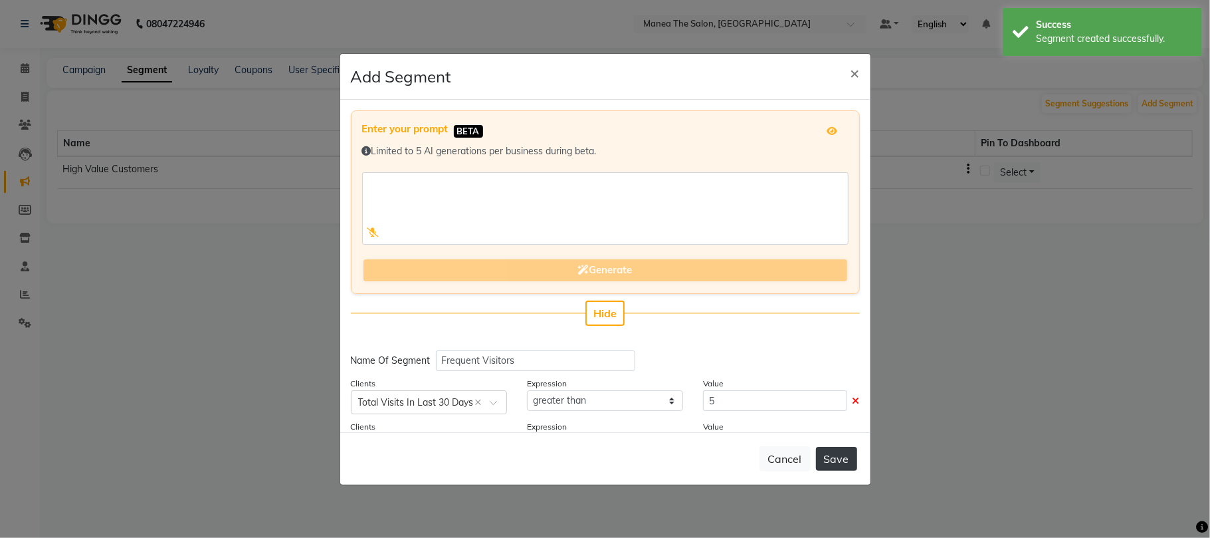
click at [833, 461] on button "Save" at bounding box center [836, 459] width 41 height 24
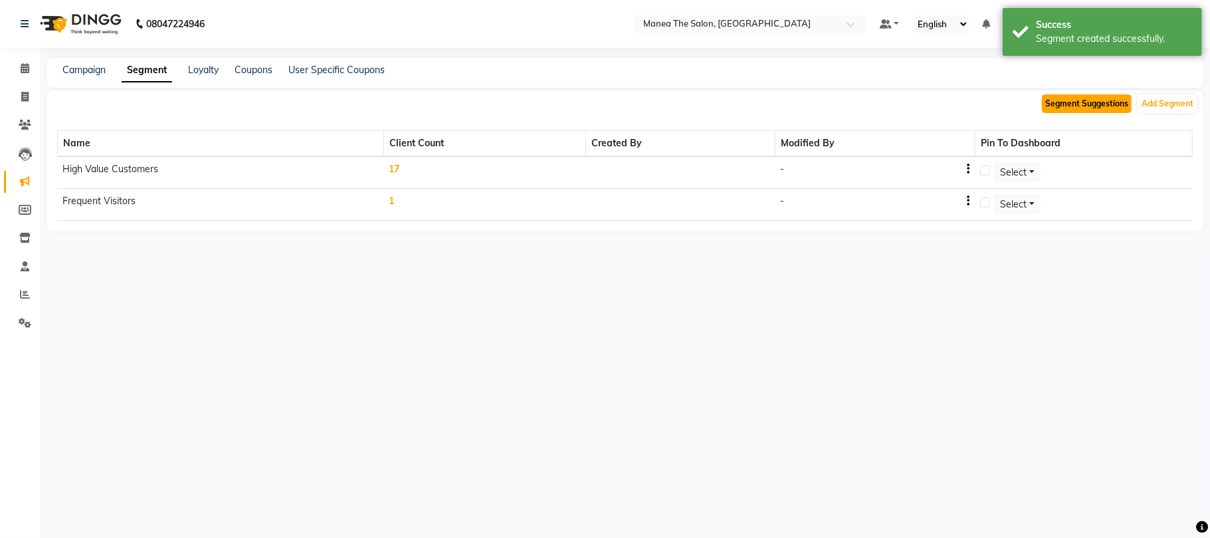
click at [1059, 98] on button "Segment Suggestions" at bounding box center [1087, 103] width 90 height 19
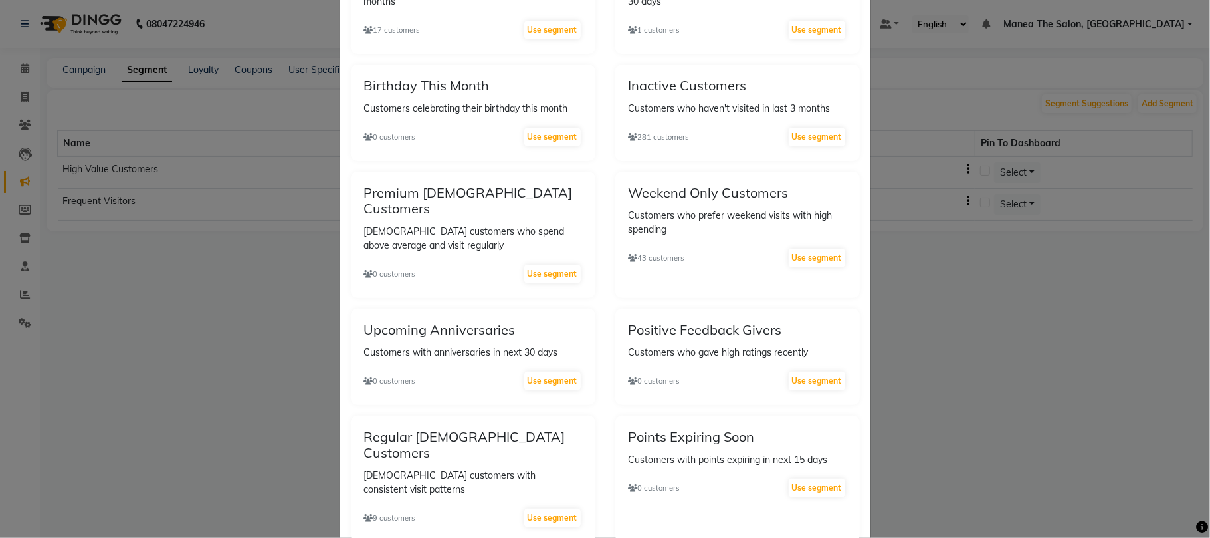
scroll to position [266, 0]
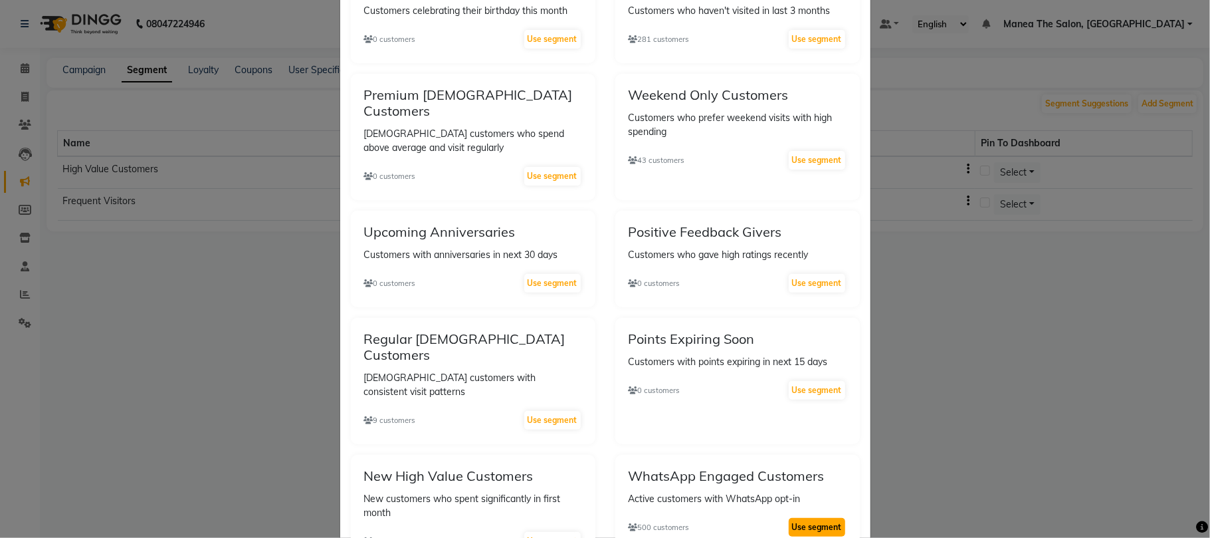
click at [804, 518] on button "Use segment" at bounding box center [817, 527] width 56 height 19
select select "<="
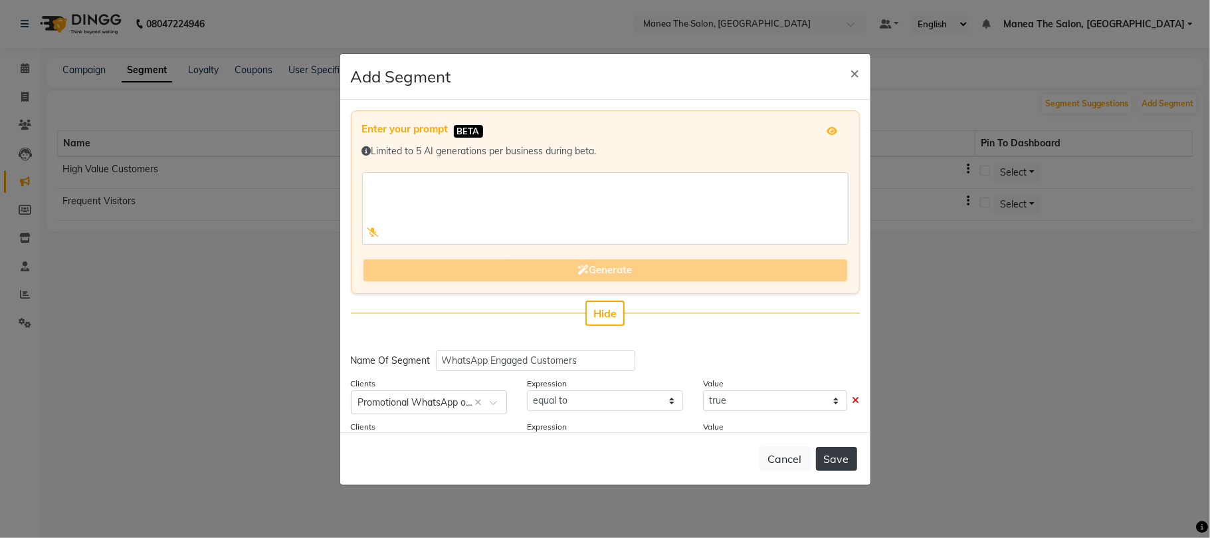
click at [840, 453] on button "Save" at bounding box center [836, 459] width 41 height 24
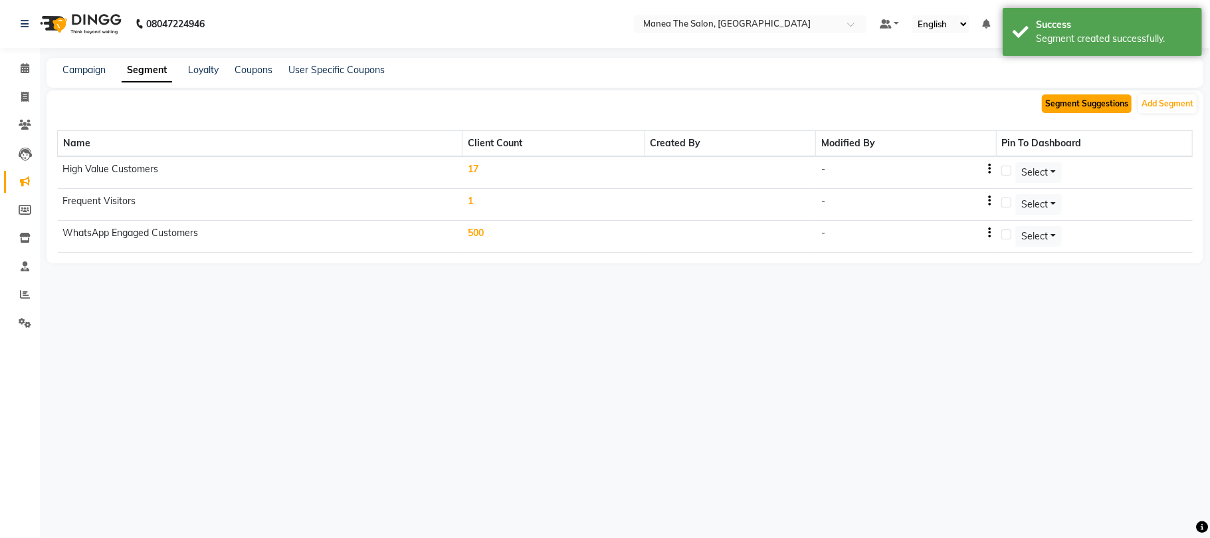
click at [1100, 98] on button "Segment Suggestions" at bounding box center [1087, 103] width 90 height 19
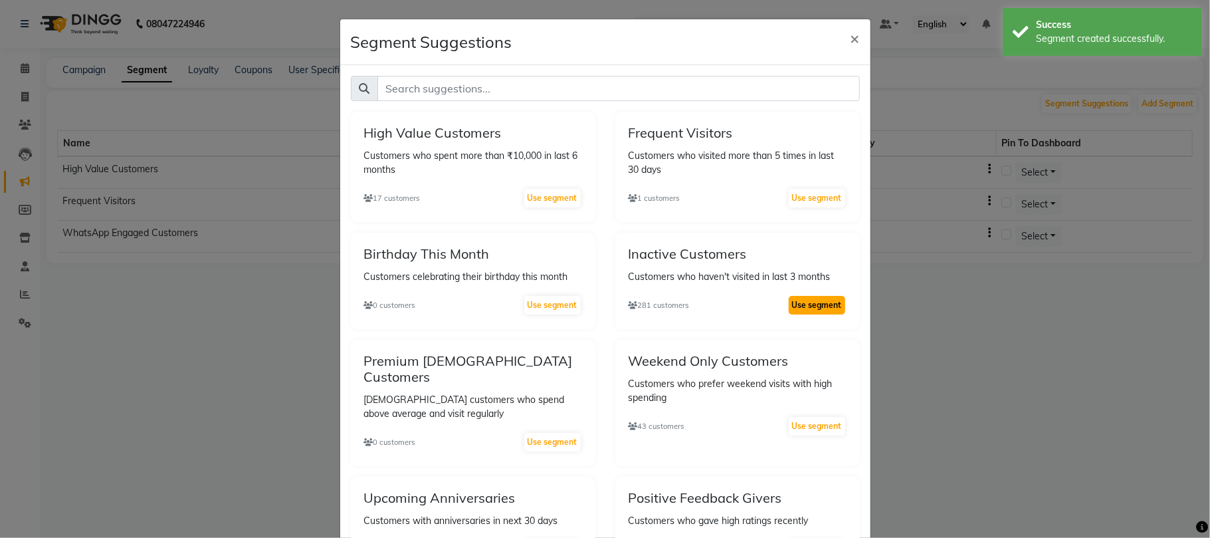
click at [795, 309] on button "Use segment" at bounding box center [817, 305] width 56 height 19
select select ">"
select select "false"
select select ">"
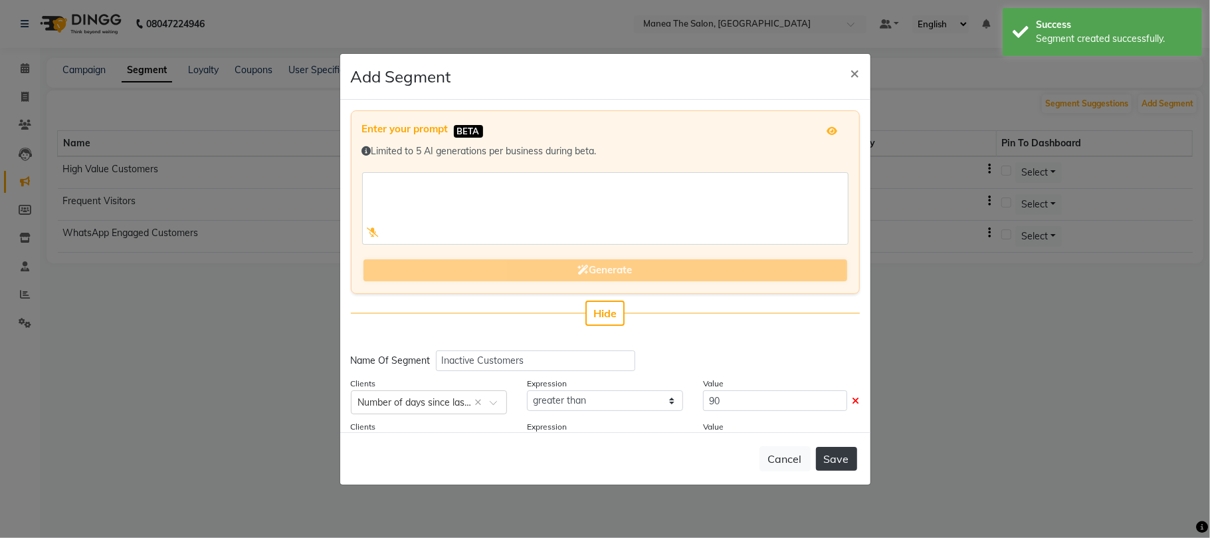
click at [833, 451] on button "Save" at bounding box center [836, 459] width 41 height 24
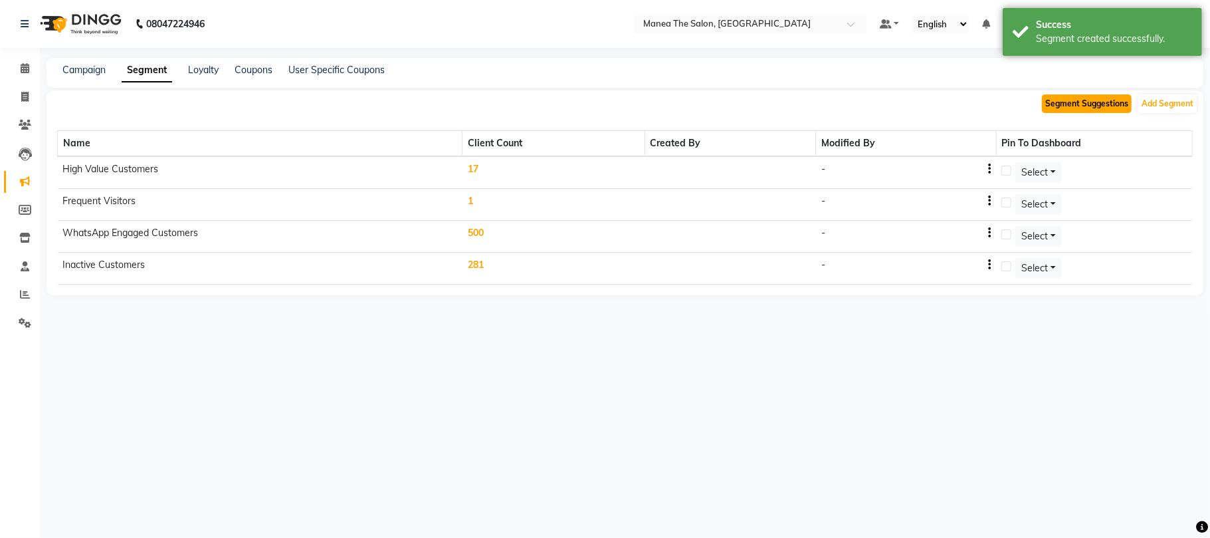
click at [1073, 98] on button "Segment Suggestions" at bounding box center [1087, 103] width 90 height 19
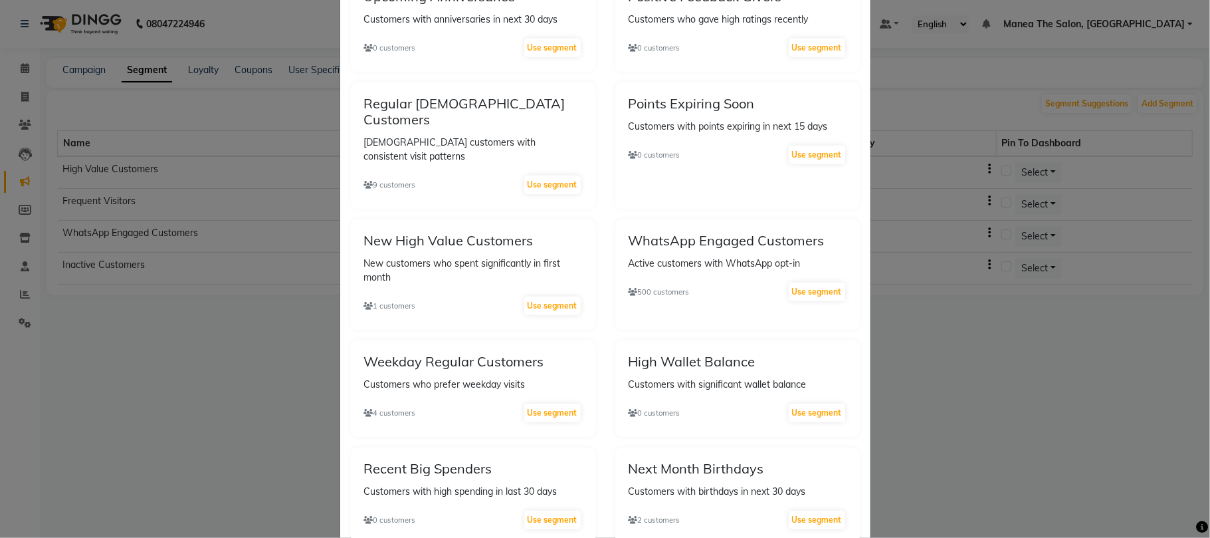
scroll to position [532, 0]
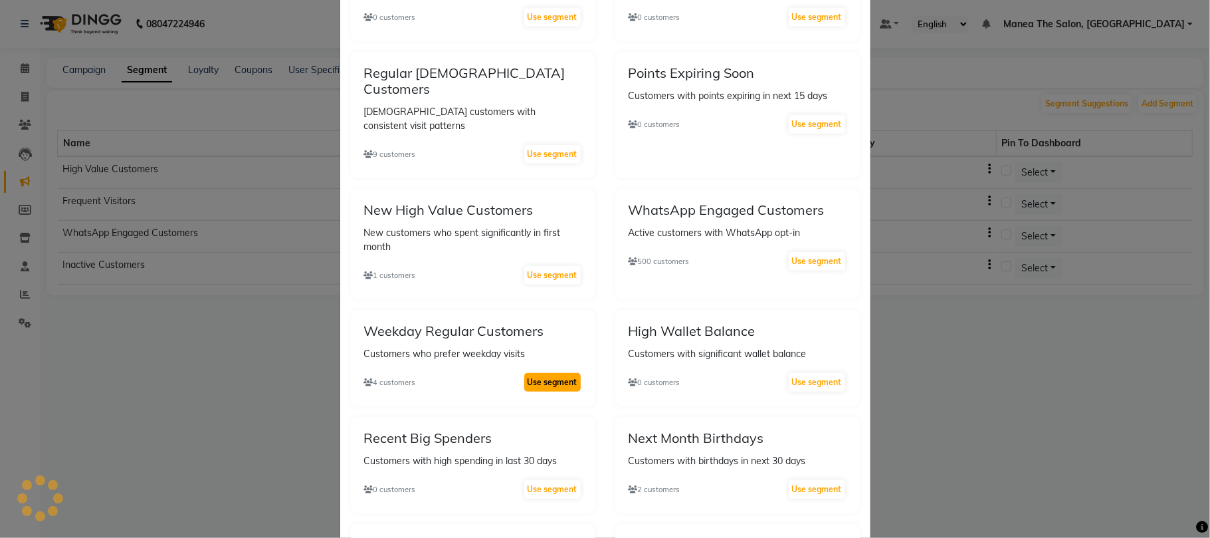
click at [540, 373] on button "Use segment" at bounding box center [552, 382] width 56 height 19
select select ">="
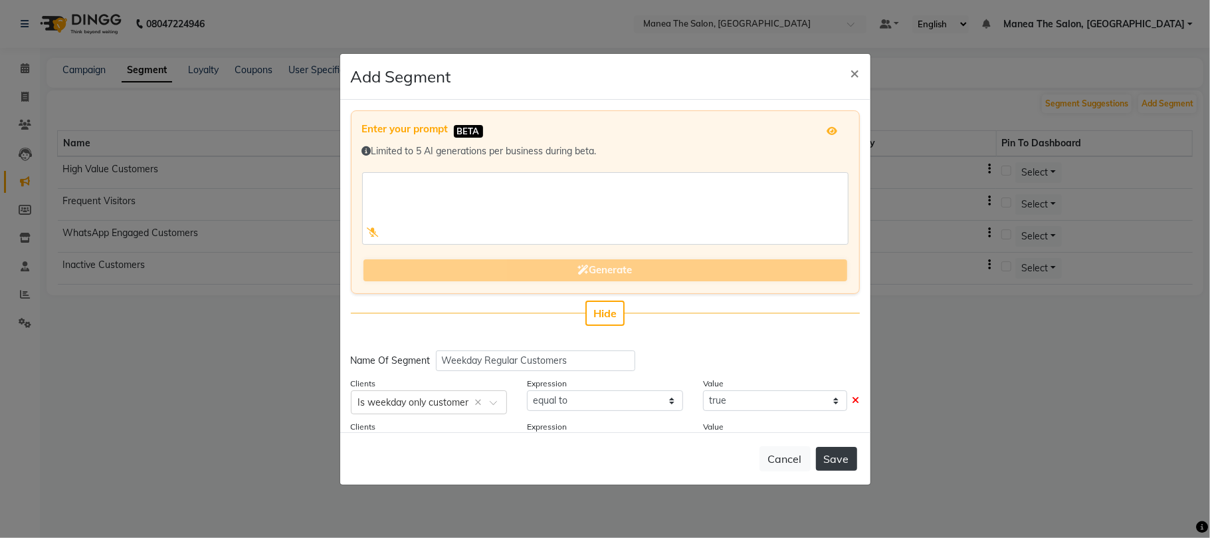
click at [837, 452] on button "Save" at bounding box center [836, 459] width 41 height 24
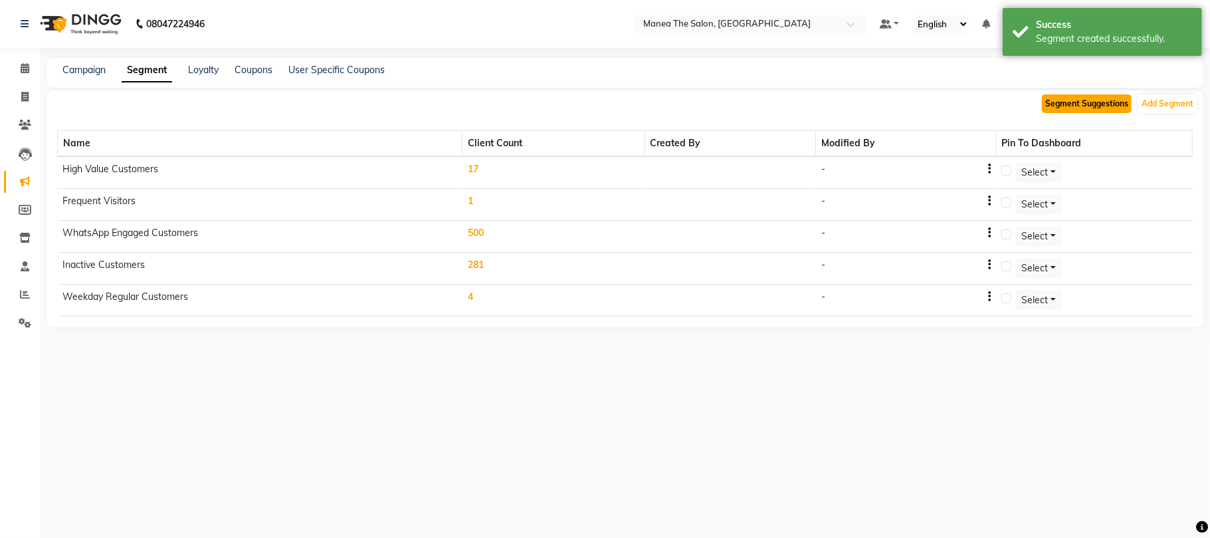
click at [1085, 100] on button "Segment Suggestions" at bounding box center [1087, 103] width 90 height 19
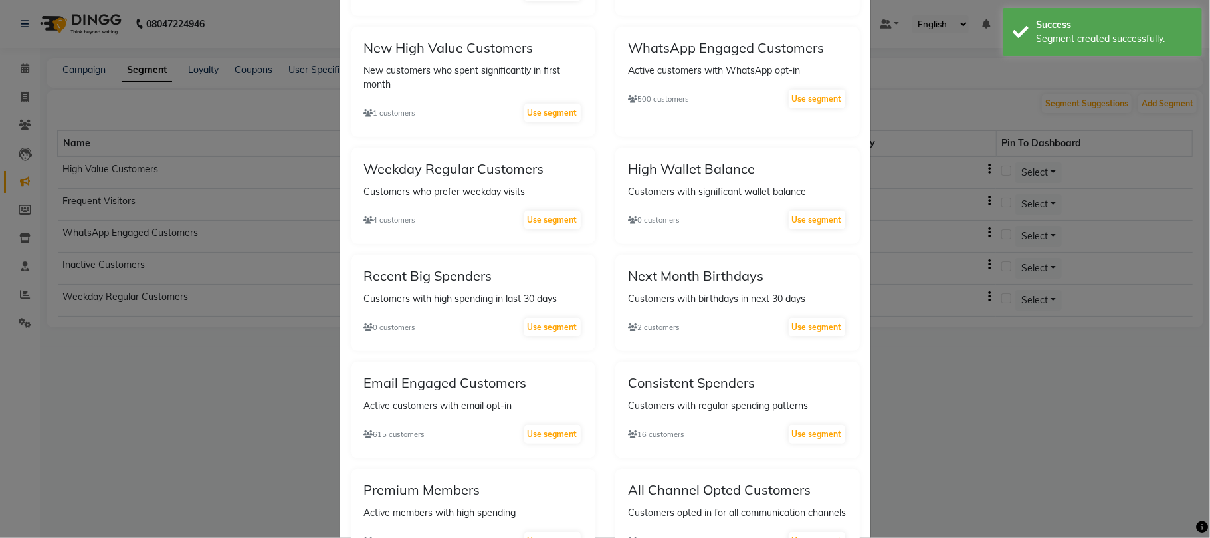
scroll to position [708, 0]
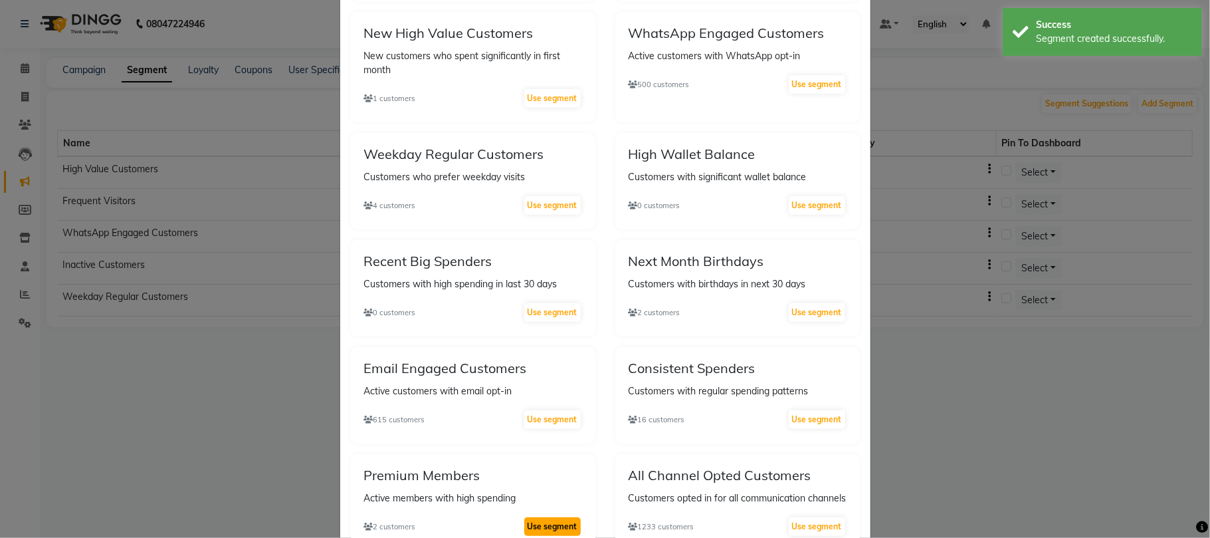
click at [546, 517] on button "Use segment" at bounding box center [552, 526] width 56 height 19
select select ">"
select select "false"
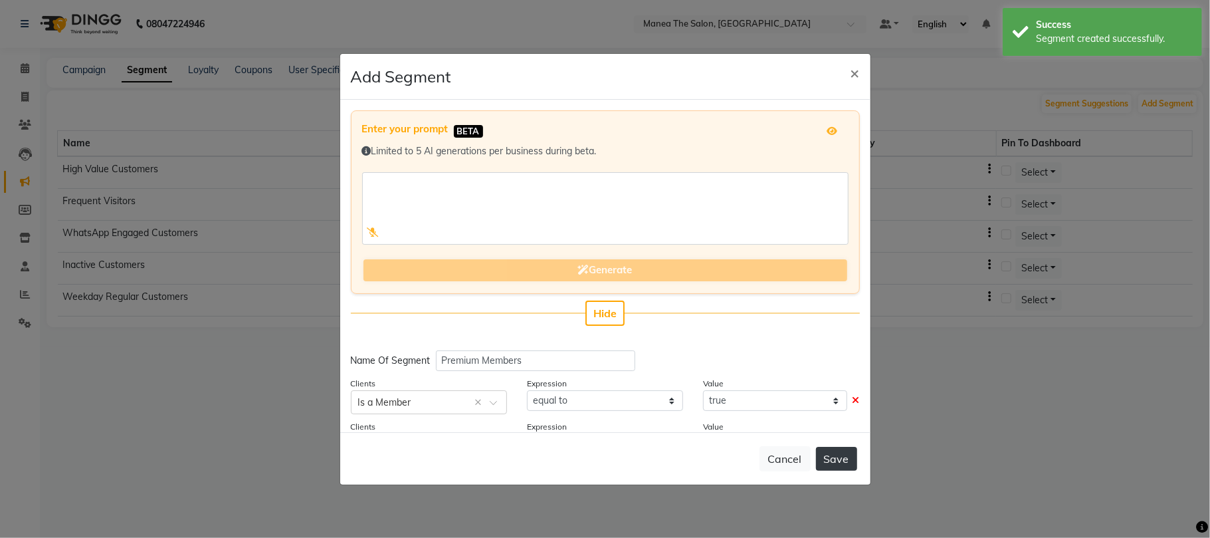
click at [828, 449] on button "Save" at bounding box center [836, 459] width 41 height 24
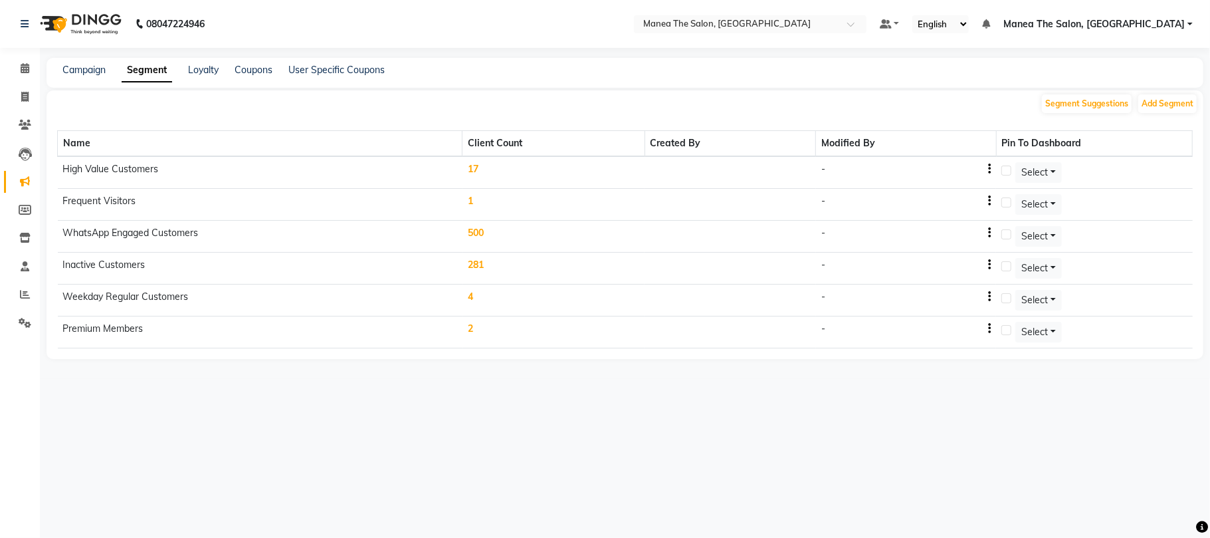
click at [1090, 90] on div "Segment Suggestions Add Segment" at bounding box center [625, 102] width 1157 height 24
click at [1085, 97] on button "Segment Suggestions" at bounding box center [1087, 103] width 90 height 19
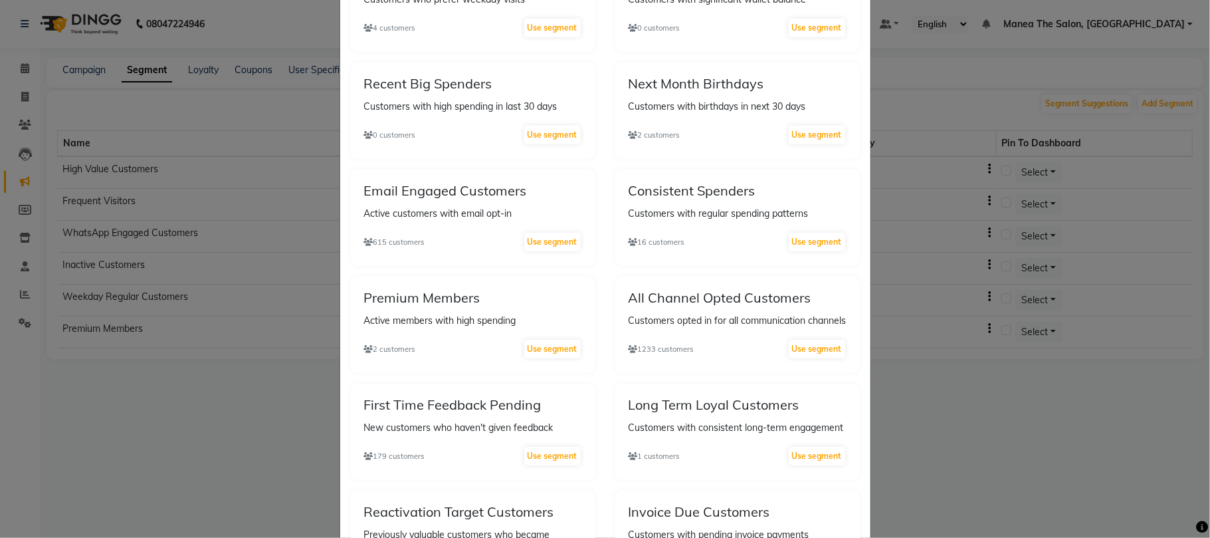
scroll to position [974, 0]
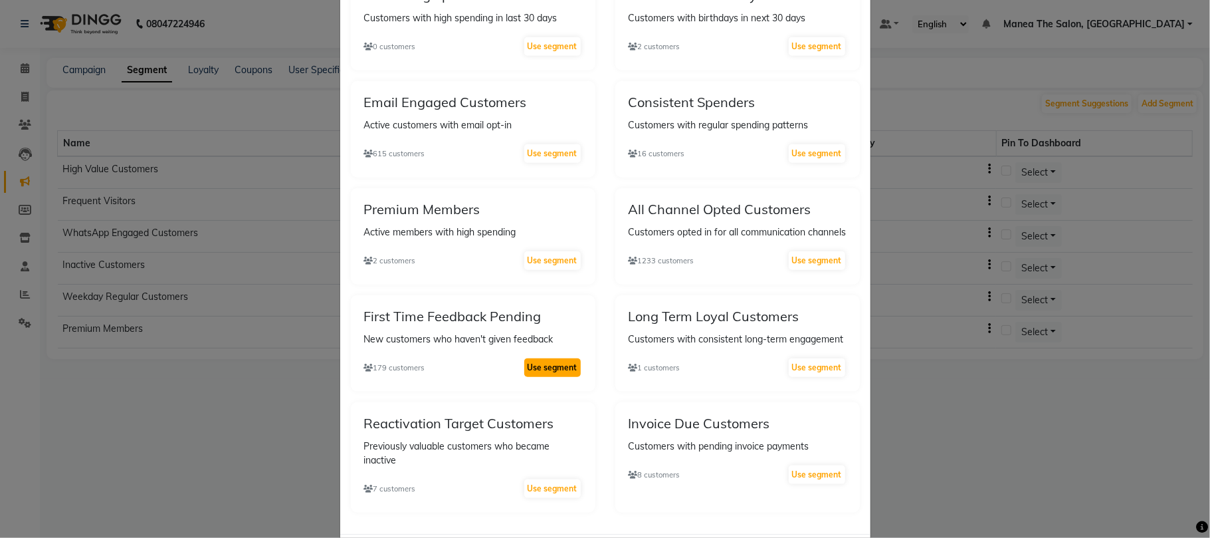
click at [550, 358] on button "Use segment" at bounding box center [552, 367] width 56 height 19
select select "false"
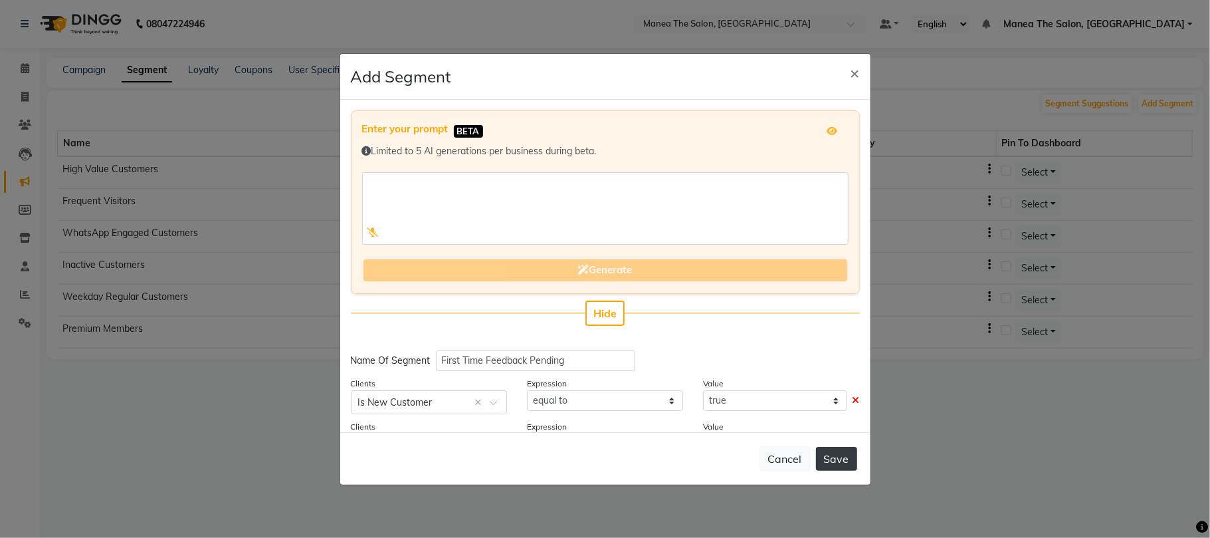
click at [838, 463] on button "Save" at bounding box center [836, 459] width 41 height 24
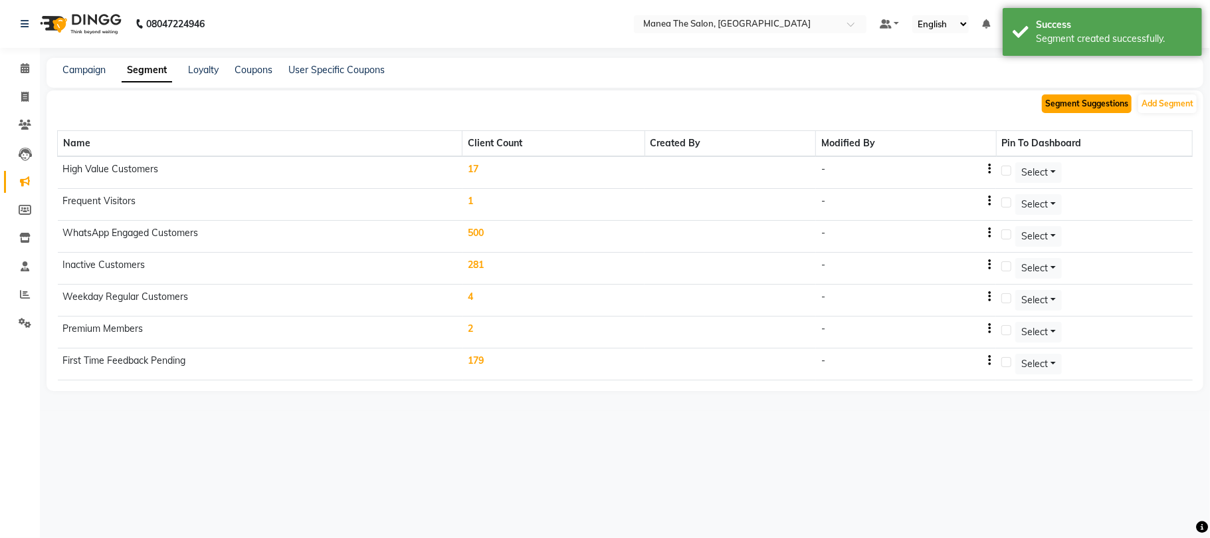
click at [1110, 107] on button "Segment Suggestions" at bounding box center [1087, 103] width 90 height 19
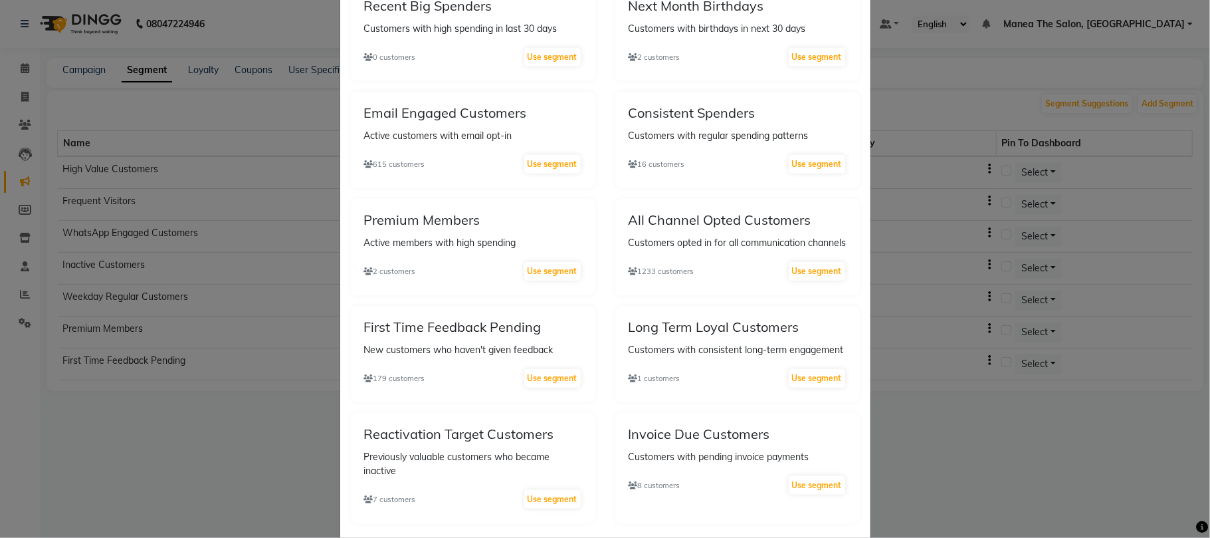
scroll to position [922, 0]
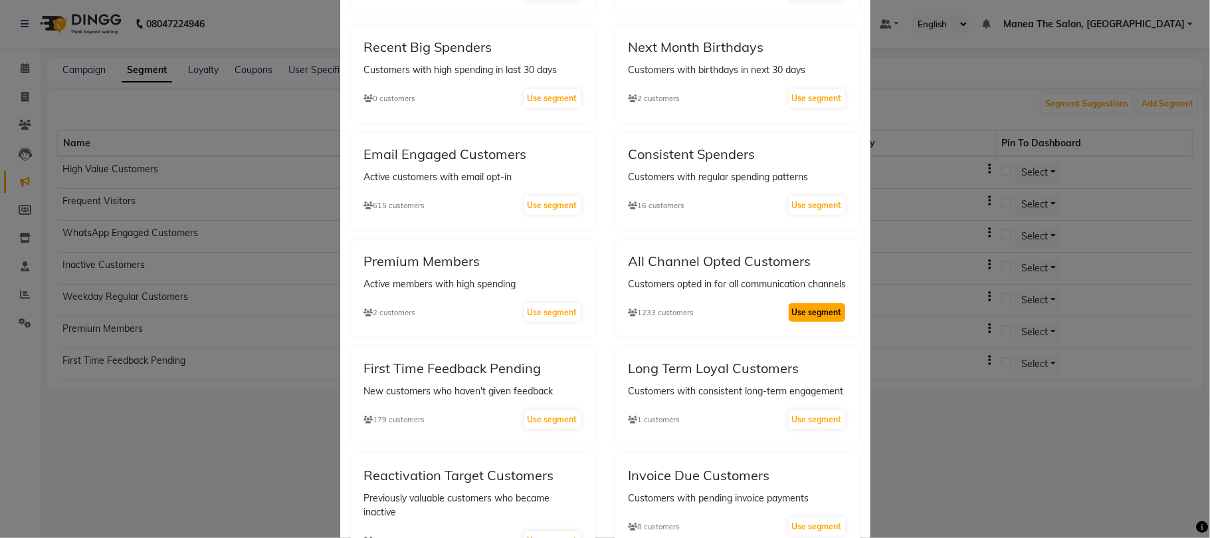
click at [803, 303] on button "Use segment" at bounding box center [817, 312] width 56 height 19
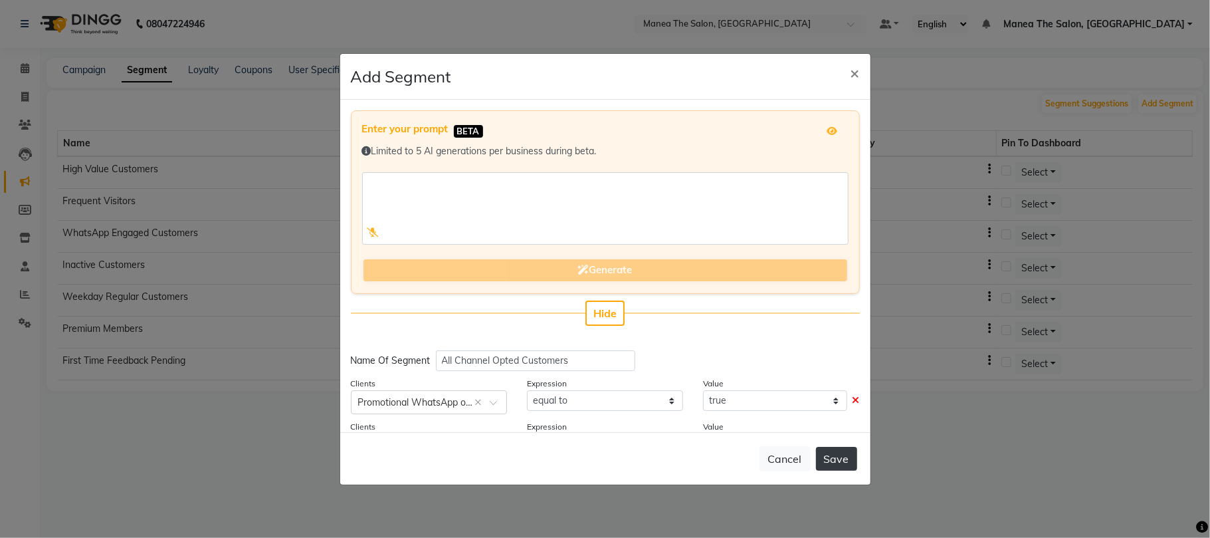
click at [827, 451] on button "Save" at bounding box center [836, 459] width 41 height 24
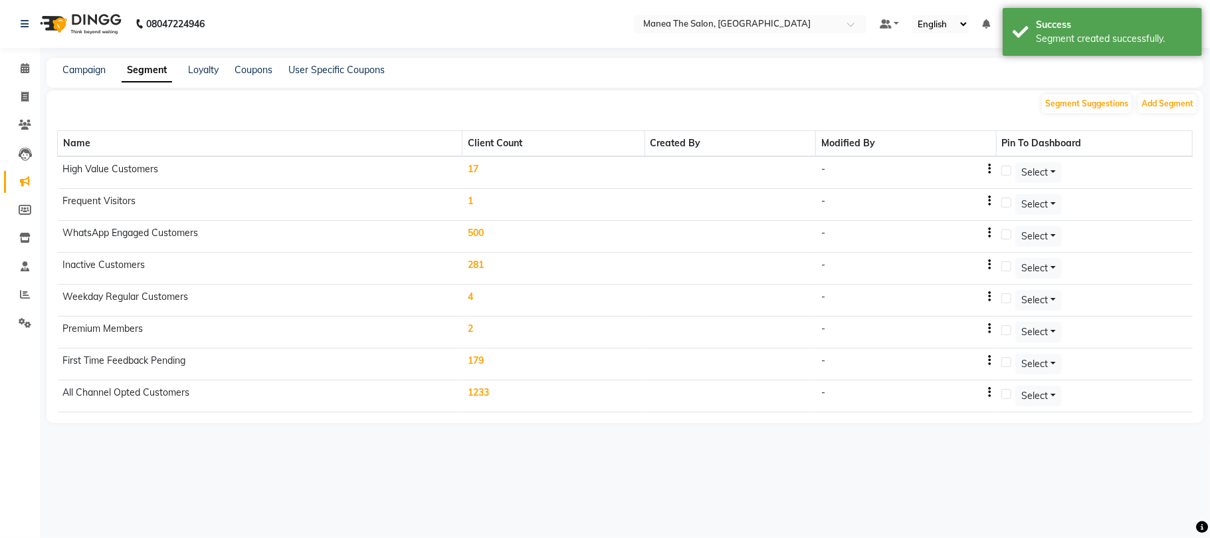
click at [474, 169] on td "17" at bounding box center [554, 172] width 182 height 33
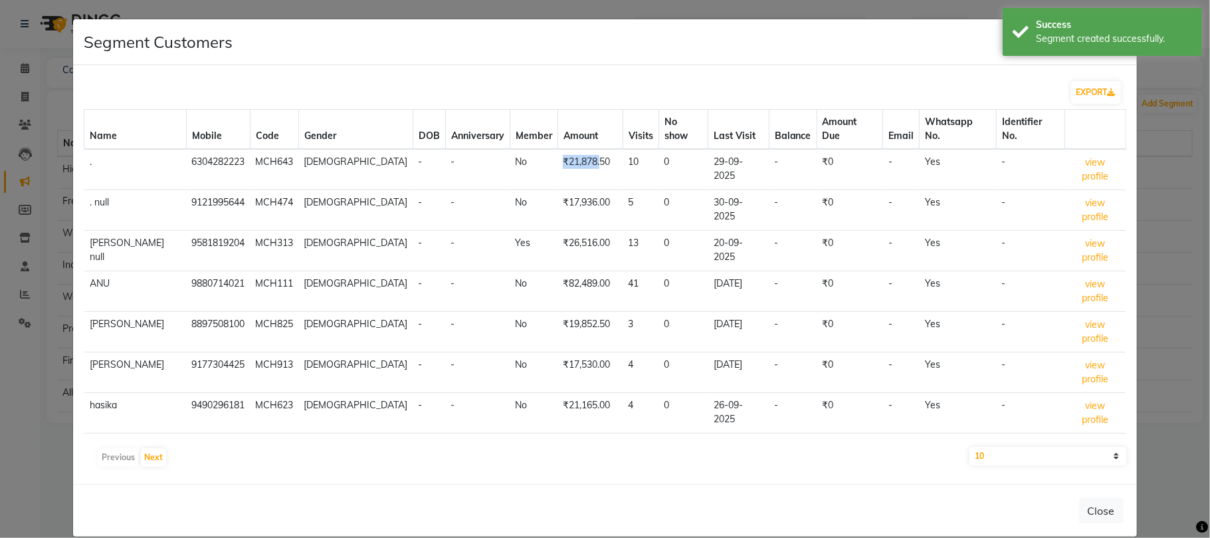
drag, startPoint x: 501, startPoint y: 145, endPoint x: 540, endPoint y: 145, distance: 38.5
click at [558, 149] on td "₹21,878.50" at bounding box center [590, 169] width 65 height 41
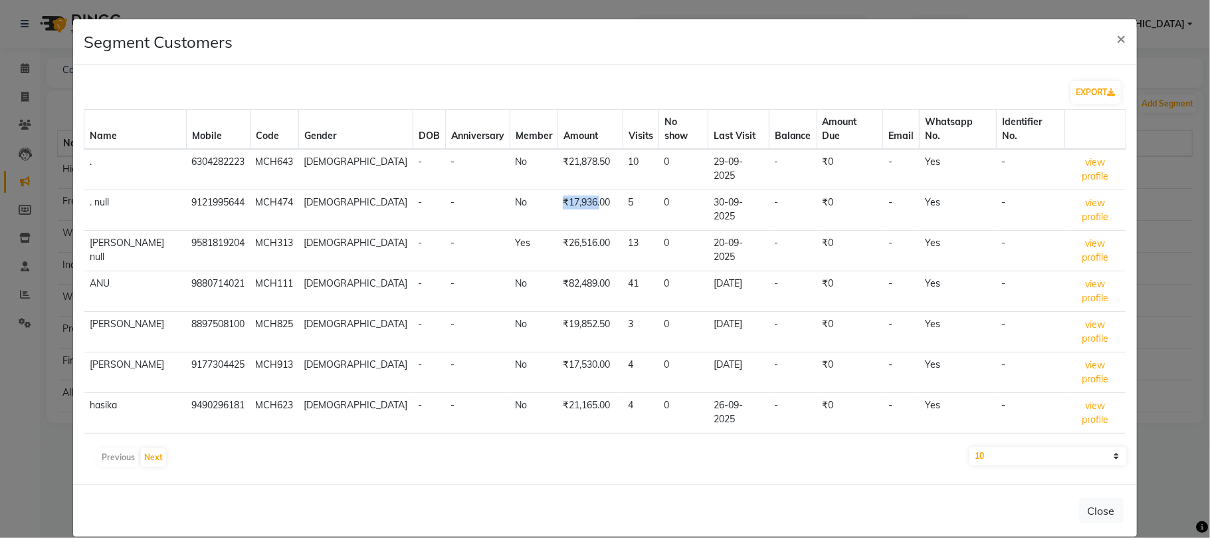
drag, startPoint x: 508, startPoint y: 167, endPoint x: 540, endPoint y: 171, distance: 32.8
click at [558, 190] on td "₹17,936.00" at bounding box center [590, 210] width 65 height 41
drag, startPoint x: 503, startPoint y: 199, endPoint x: 543, endPoint y: 203, distance: 40.1
click at [558, 231] on td "₹26,516.00" at bounding box center [590, 251] width 65 height 41
click at [1049, 447] on select "10 50 100" at bounding box center [1048, 456] width 157 height 19
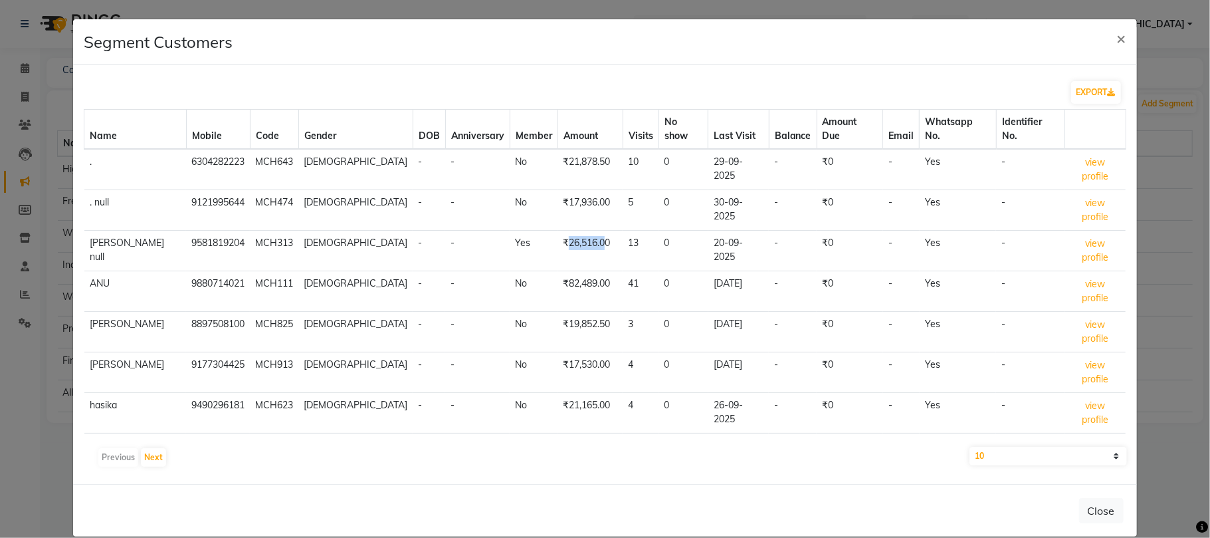
select select "100"
click at [970, 447] on select "10 50 100" at bounding box center [1048, 456] width 157 height 19
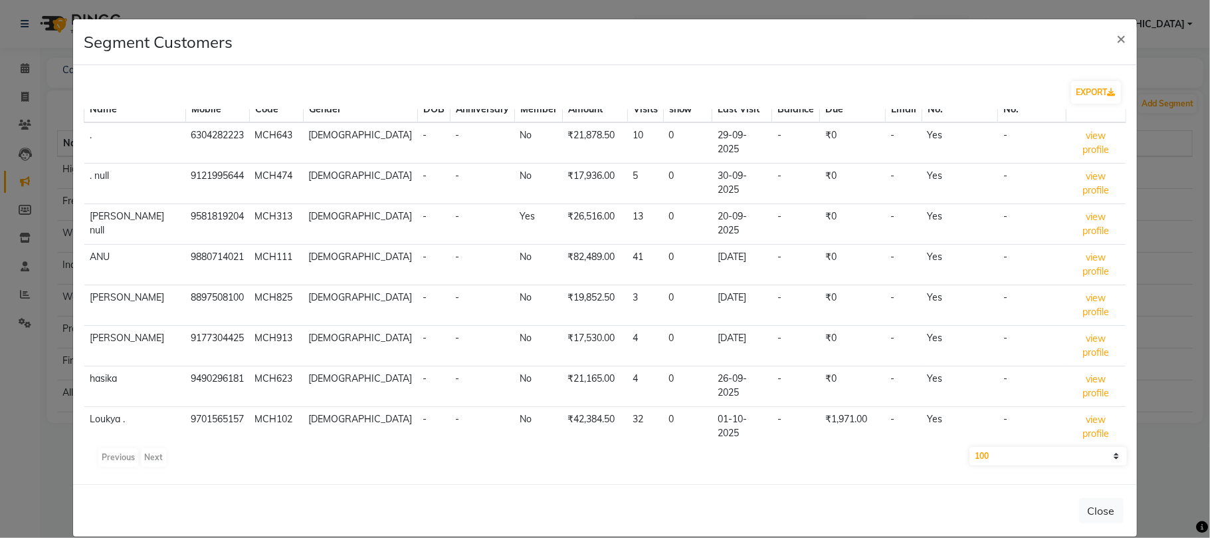
scroll to position [0, 0]
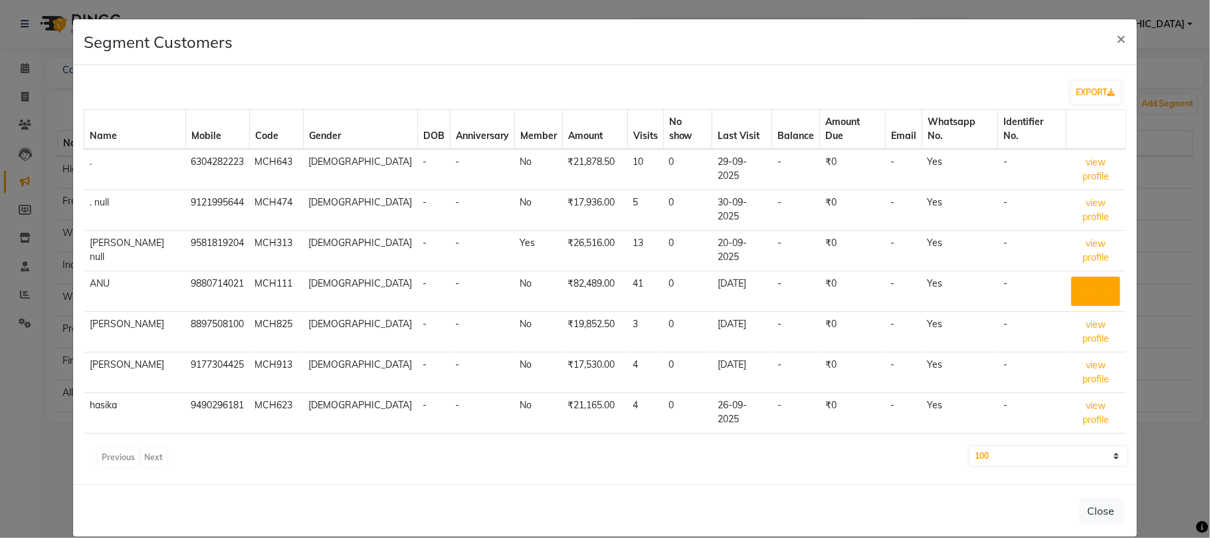
click at [1071, 276] on button "view profile" at bounding box center [1095, 290] width 49 height 29
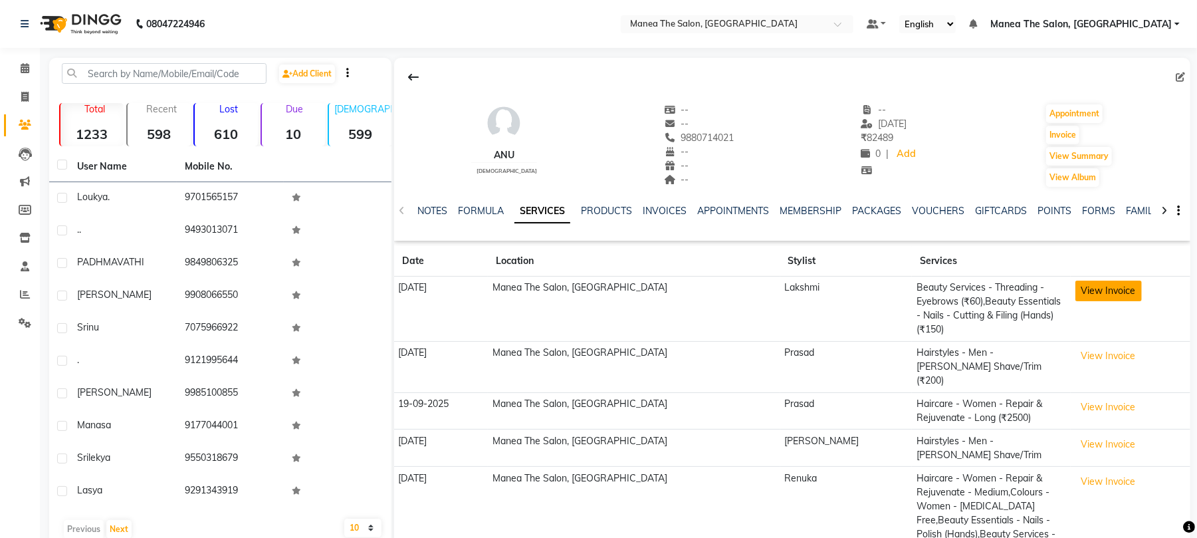
click at [1075, 287] on button "View Invoice" at bounding box center [1108, 290] width 66 height 21
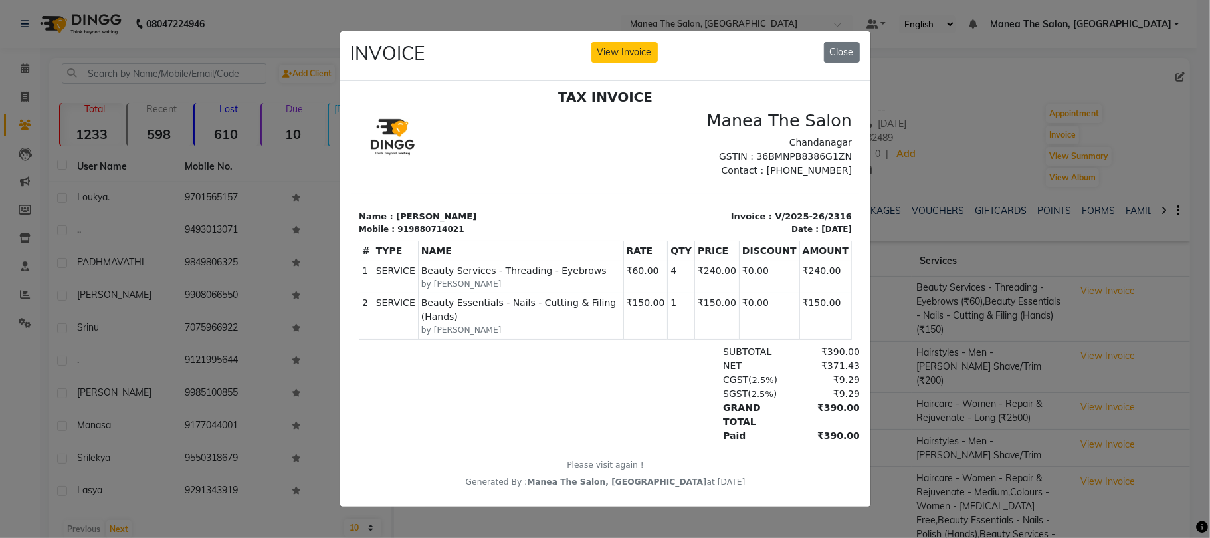
scroll to position [9, 0]
click at [849, 43] on button "Close" at bounding box center [842, 52] width 36 height 21
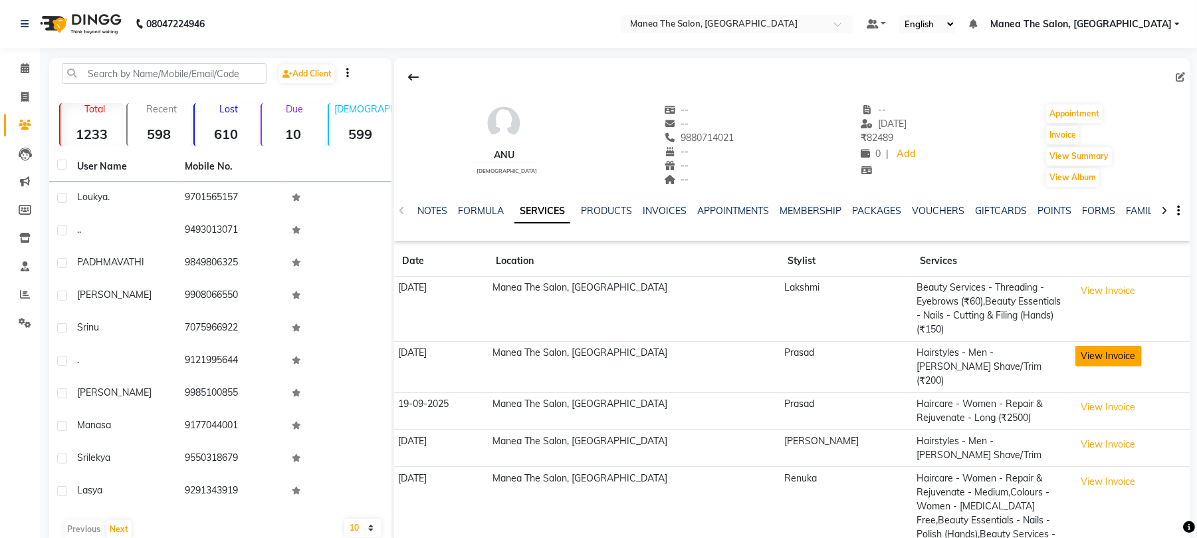
click at [1078, 346] on button "View Invoice" at bounding box center [1108, 356] width 66 height 21
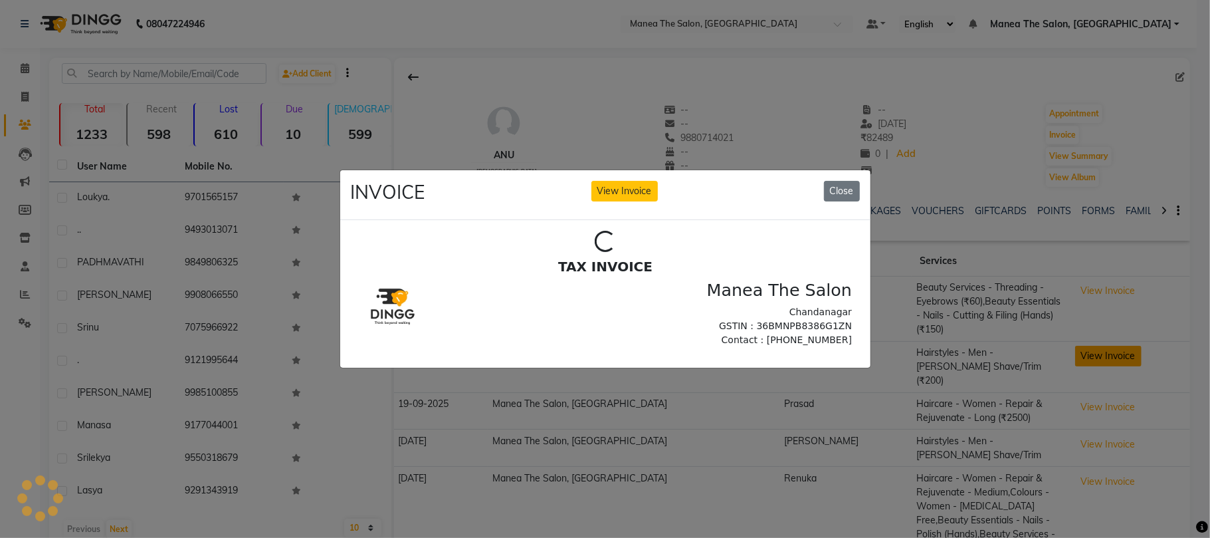
scroll to position [0, 0]
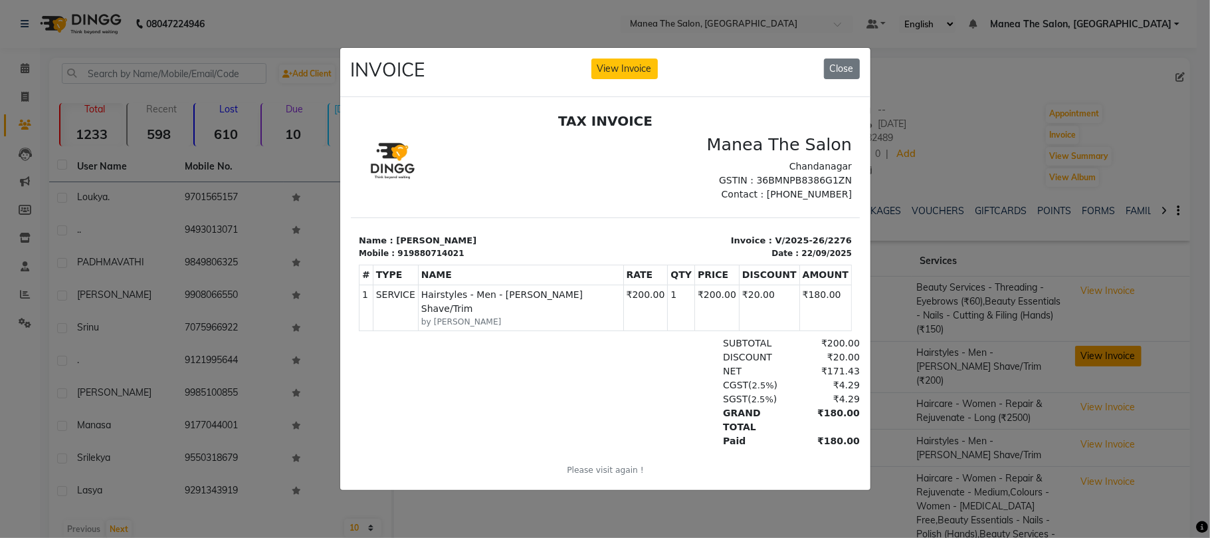
click at [1078, 339] on ngb-modal-window "INVOICE View Invoice Close" at bounding box center [605, 269] width 1210 height 538
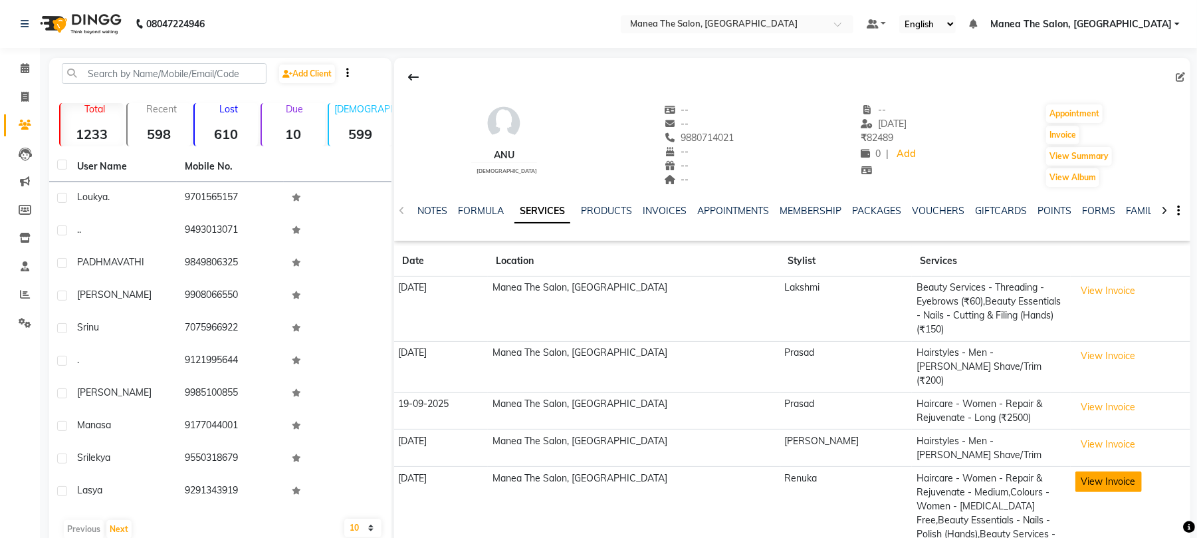
click at [1088, 471] on button "View Invoice" at bounding box center [1108, 481] width 66 height 21
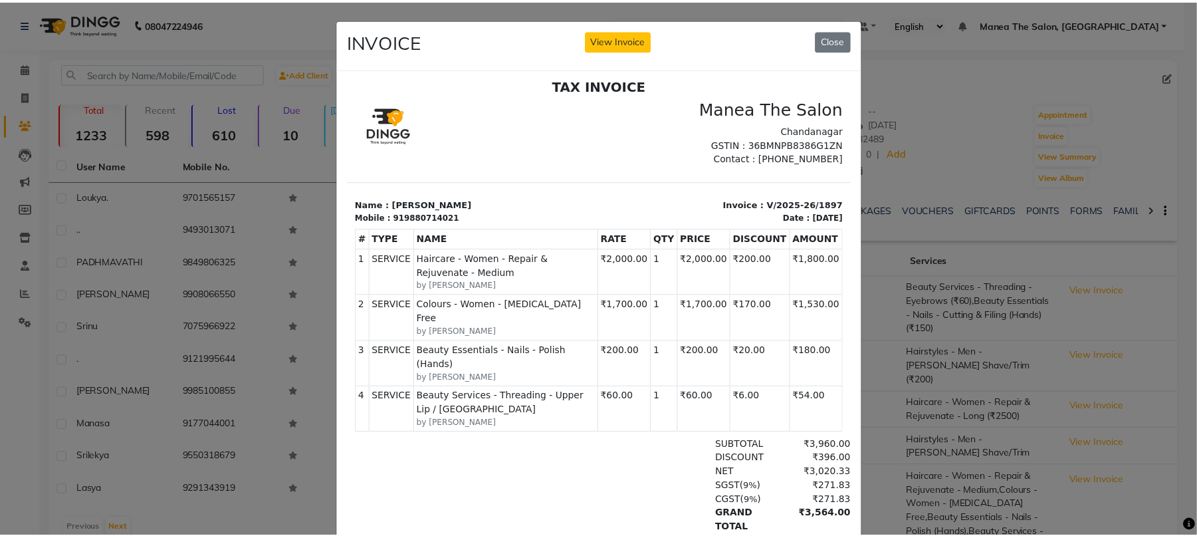
scroll to position [11, 0]
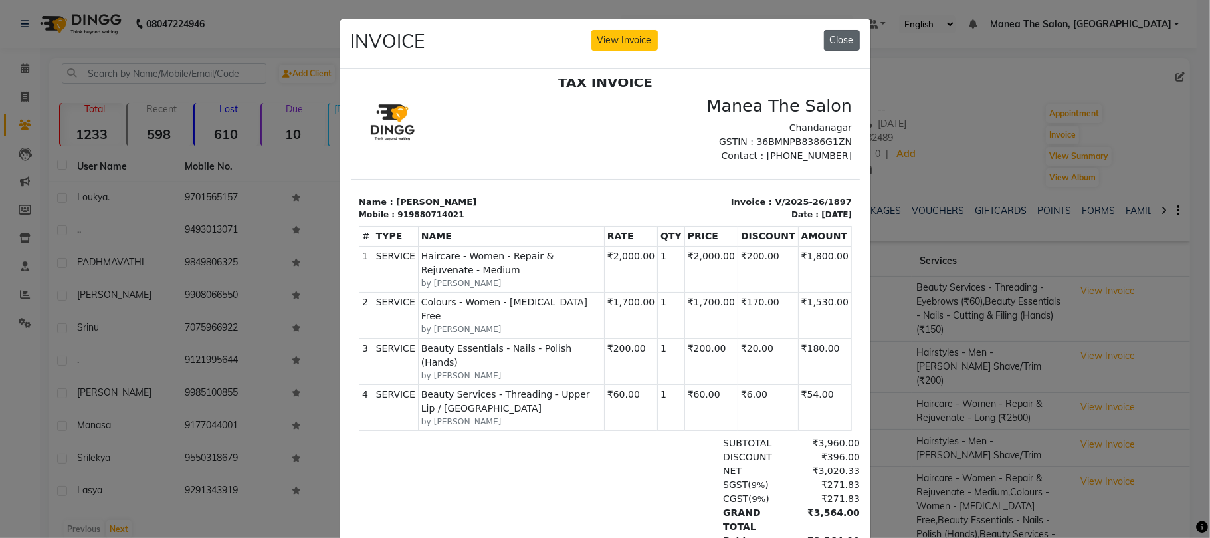
click at [829, 33] on button "Close" at bounding box center [842, 40] width 36 height 21
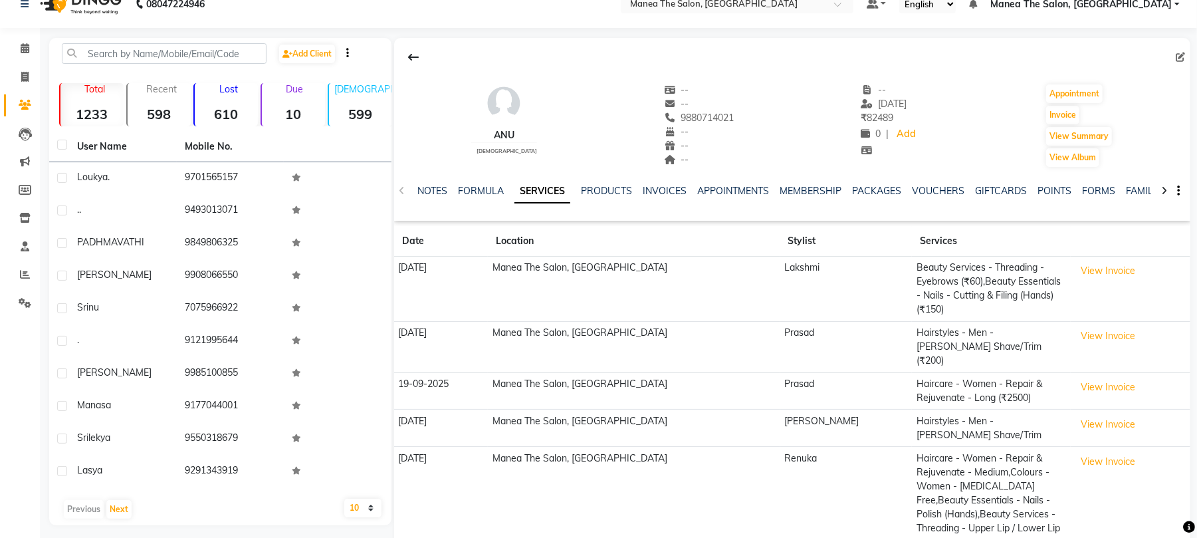
scroll to position [32, 0]
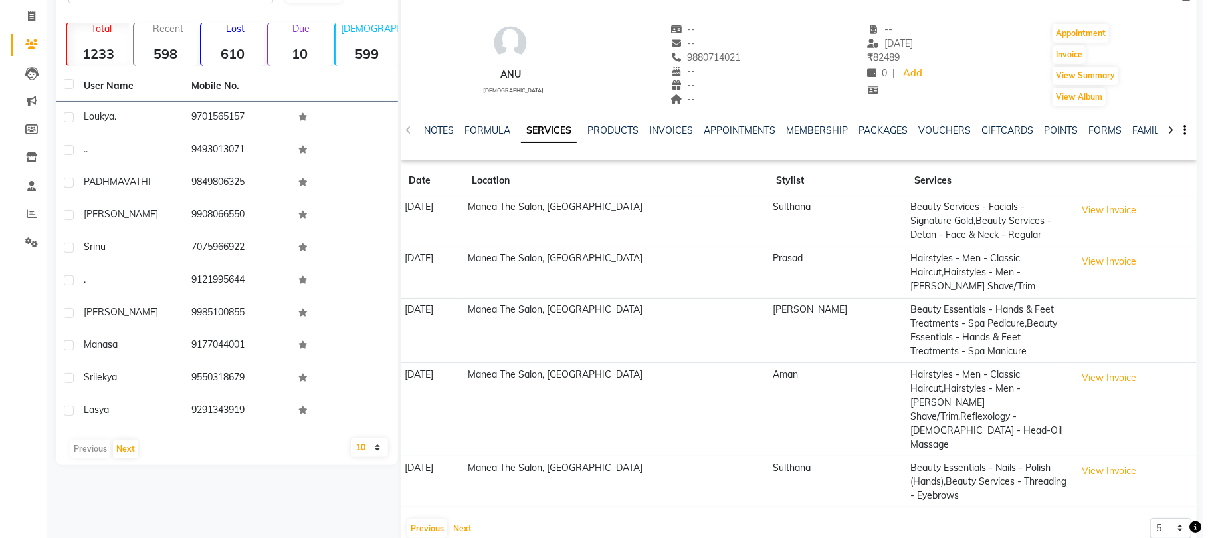
scroll to position [0, 0]
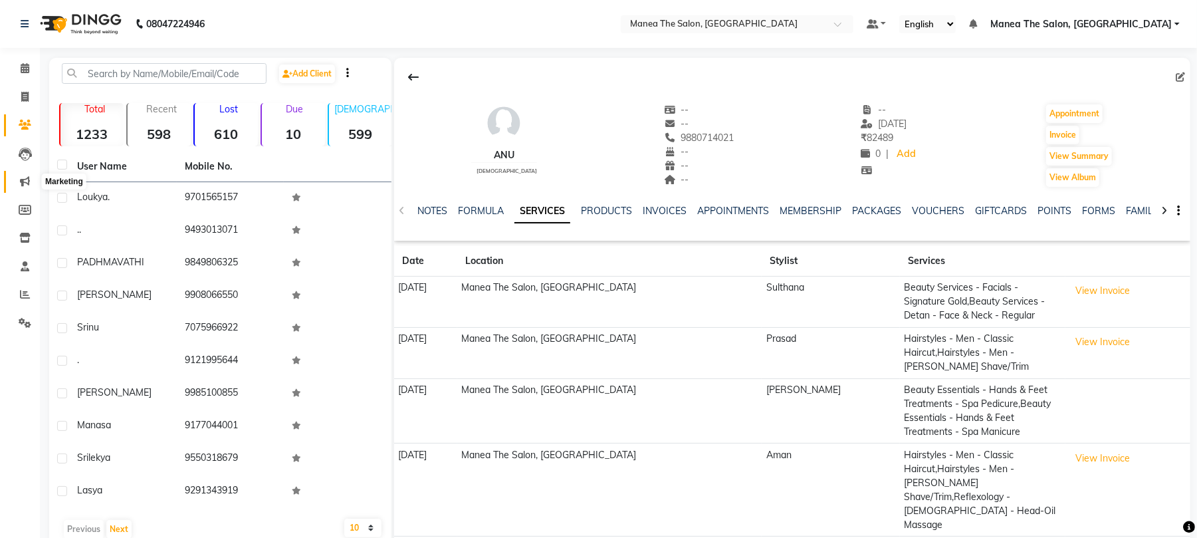
click at [24, 179] on icon at bounding box center [25, 181] width 10 height 10
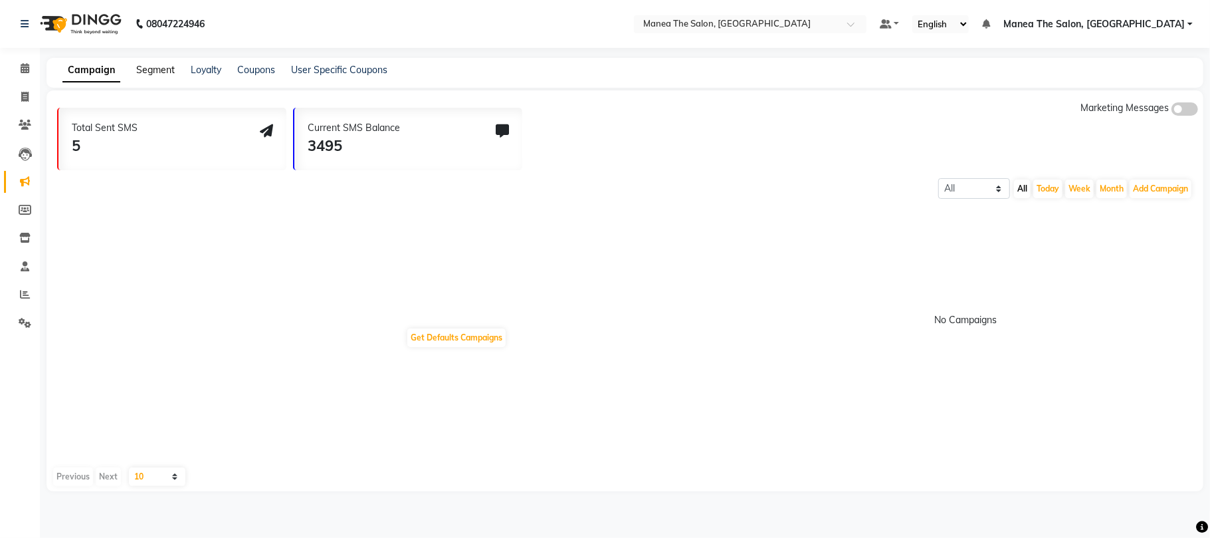
click at [152, 66] on link "Segment" at bounding box center [155, 70] width 39 height 12
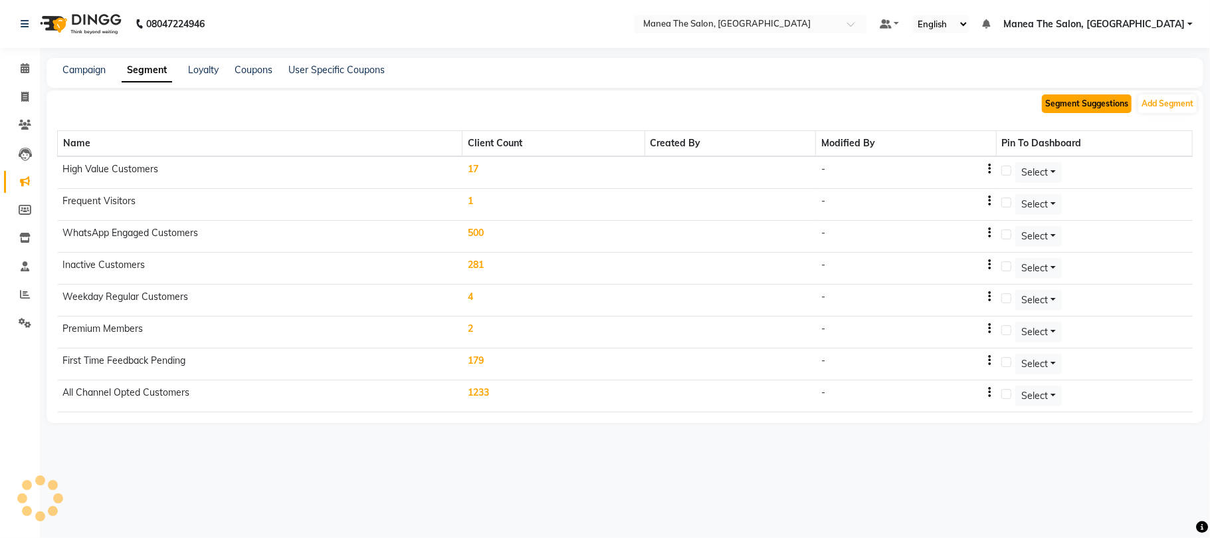
click at [1087, 105] on button "Segment Suggestions" at bounding box center [1087, 103] width 90 height 19
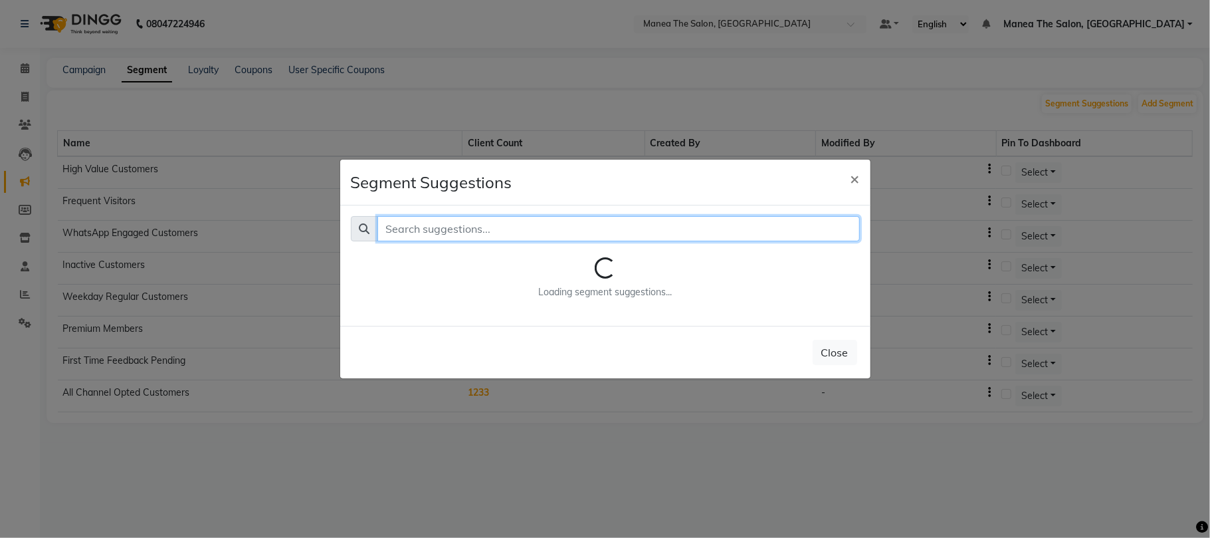
click at [508, 221] on input "text" at bounding box center [618, 228] width 482 height 25
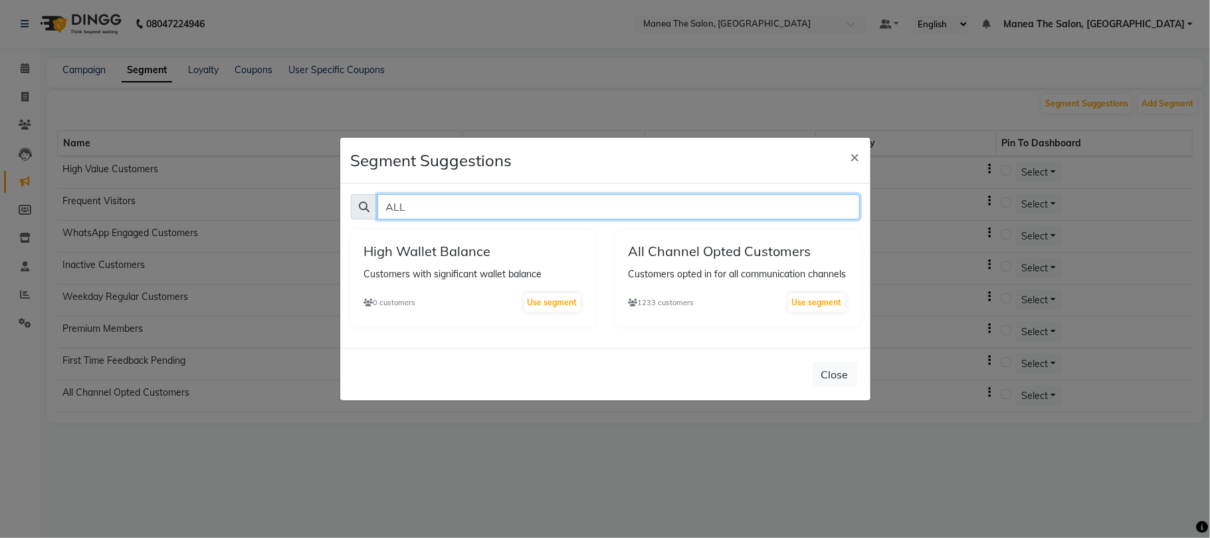
drag, startPoint x: 415, startPoint y: 203, endPoint x: 371, endPoint y: 202, distance: 44.5
click at [371, 202] on div "ALL" at bounding box center [605, 206] width 509 height 25
type input "C"
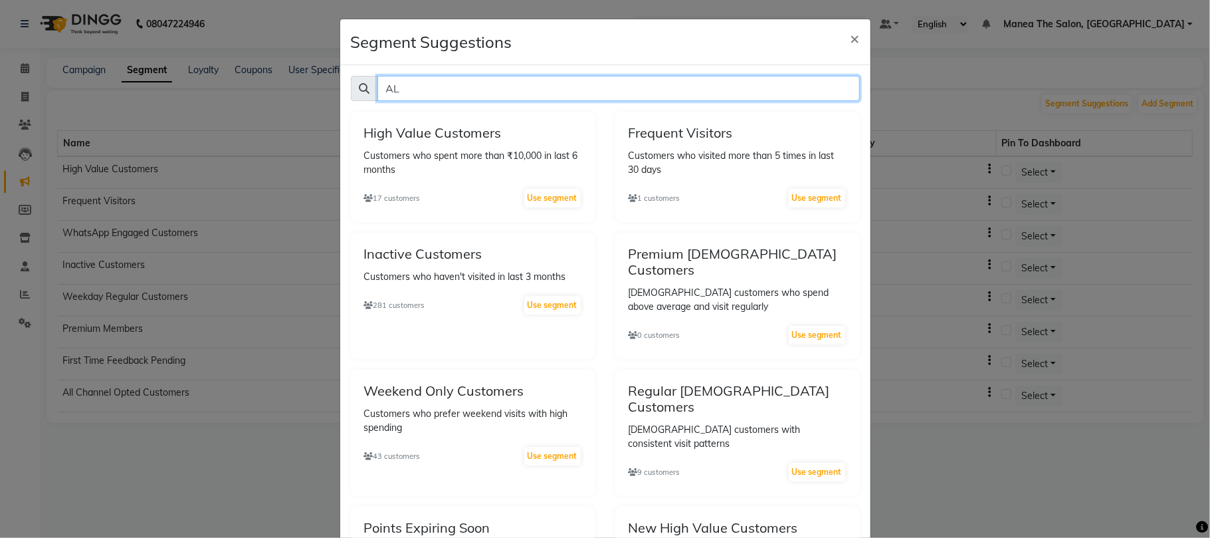
type input "A"
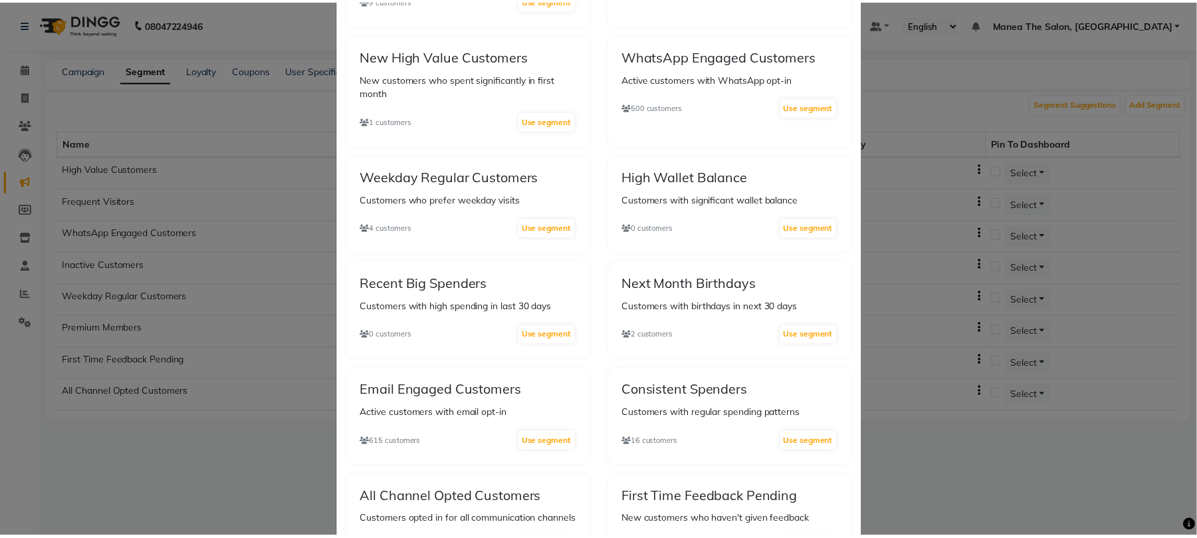
scroll to position [797, 0]
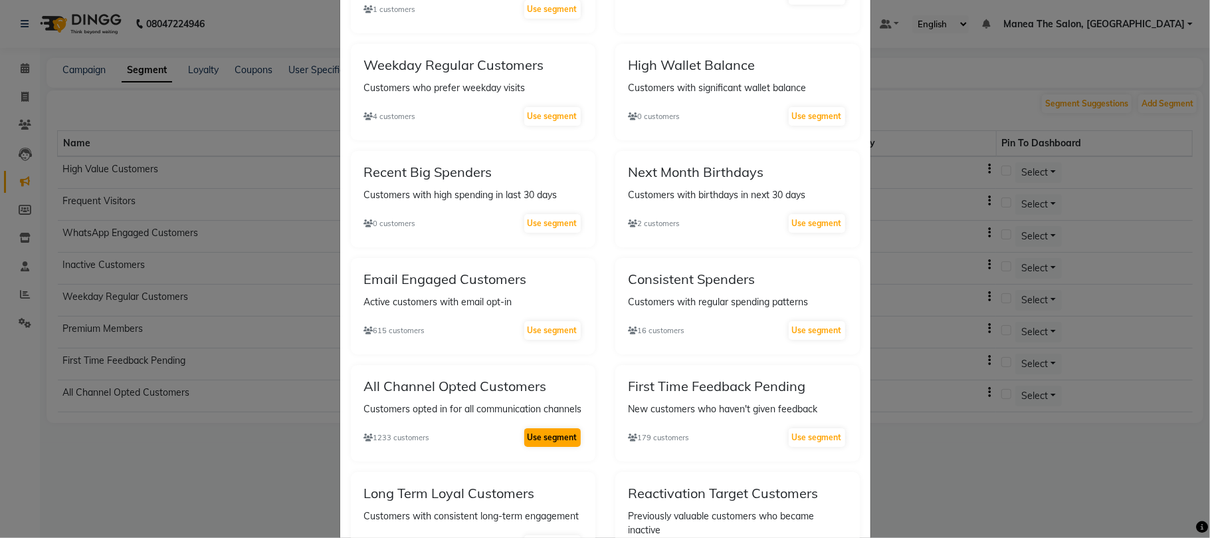
type input "CUST"
click at [525, 428] on button "Use segment" at bounding box center [552, 437] width 56 height 19
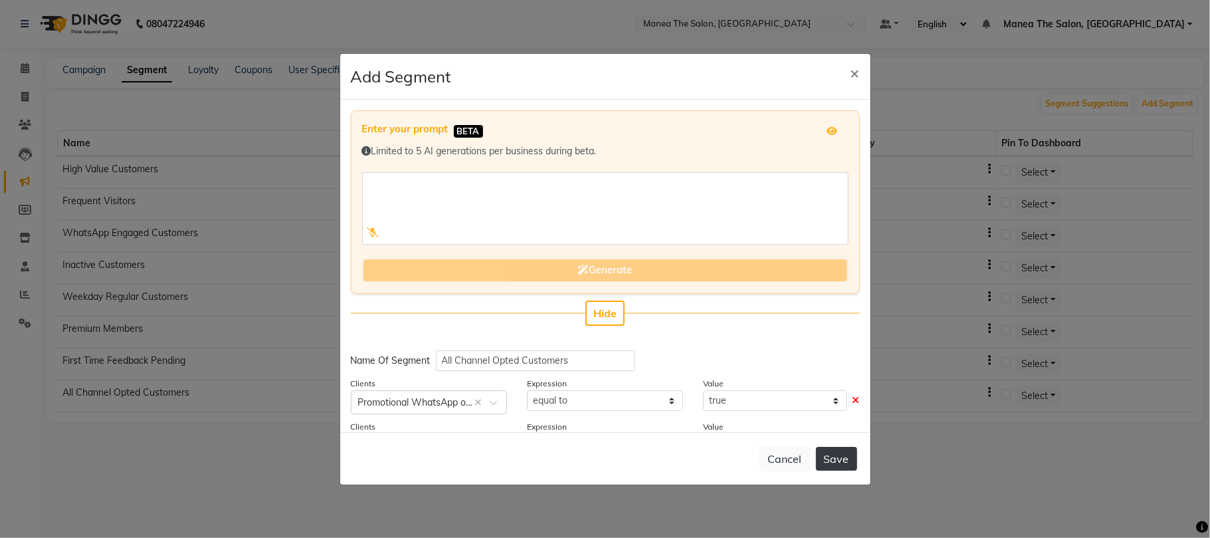
click at [836, 461] on button "Save" at bounding box center [836, 459] width 41 height 24
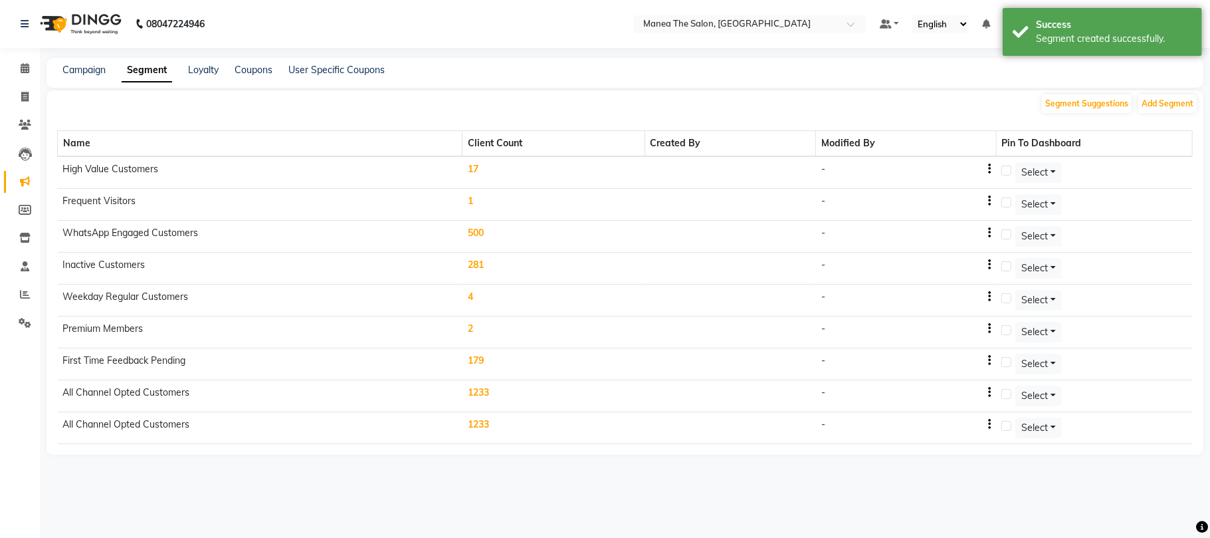
click at [478, 393] on td "1233" at bounding box center [554, 396] width 182 height 32
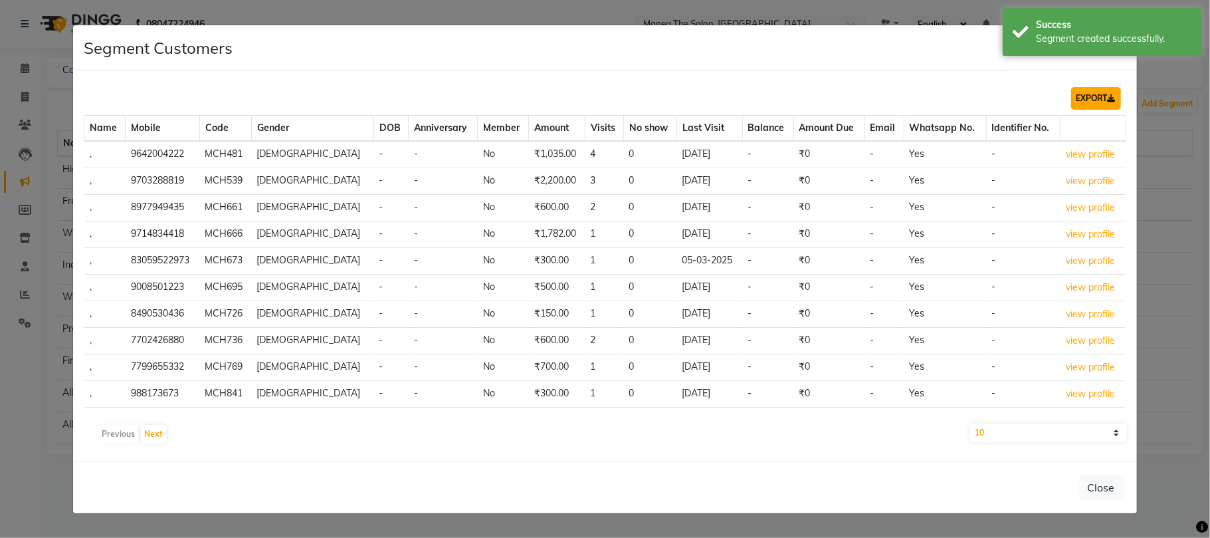
click at [1085, 88] on button "EXPORT" at bounding box center [1096, 98] width 50 height 23
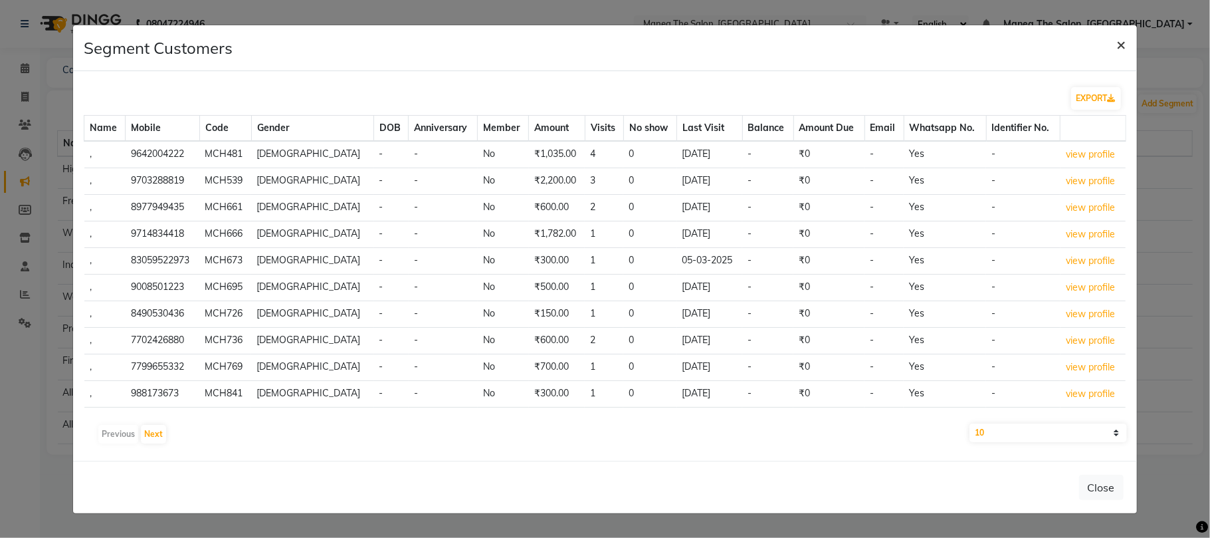
drag, startPoint x: 1114, startPoint y: 35, endPoint x: 906, endPoint y: 35, distance: 207.3
click at [1114, 35] on button "×" at bounding box center [1121, 43] width 31 height 37
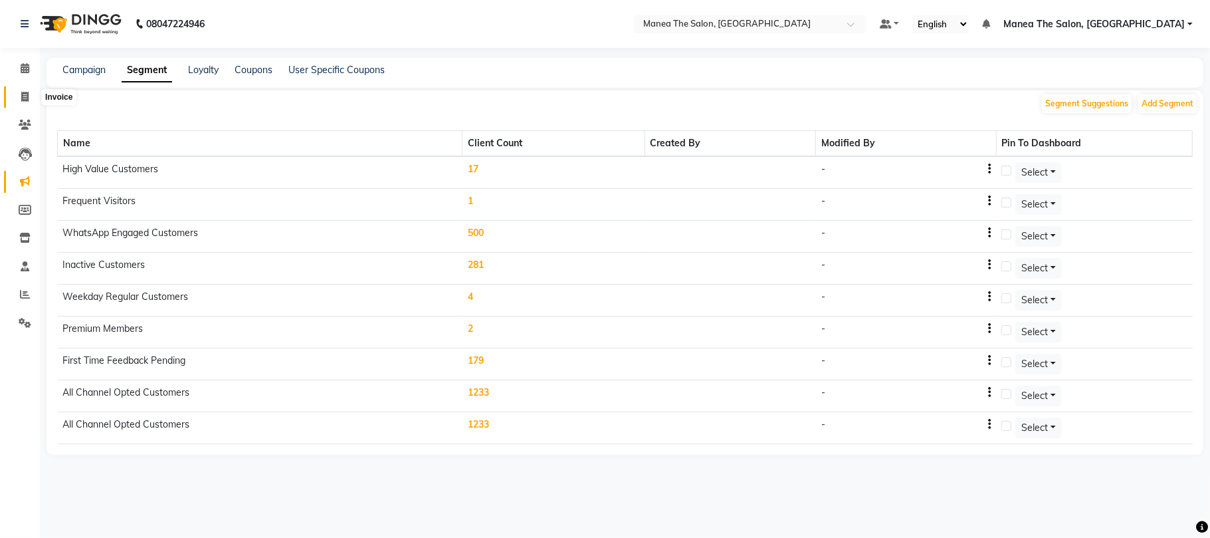
click at [21, 92] on icon at bounding box center [24, 97] width 7 height 10
select select "7351"
select select "service"
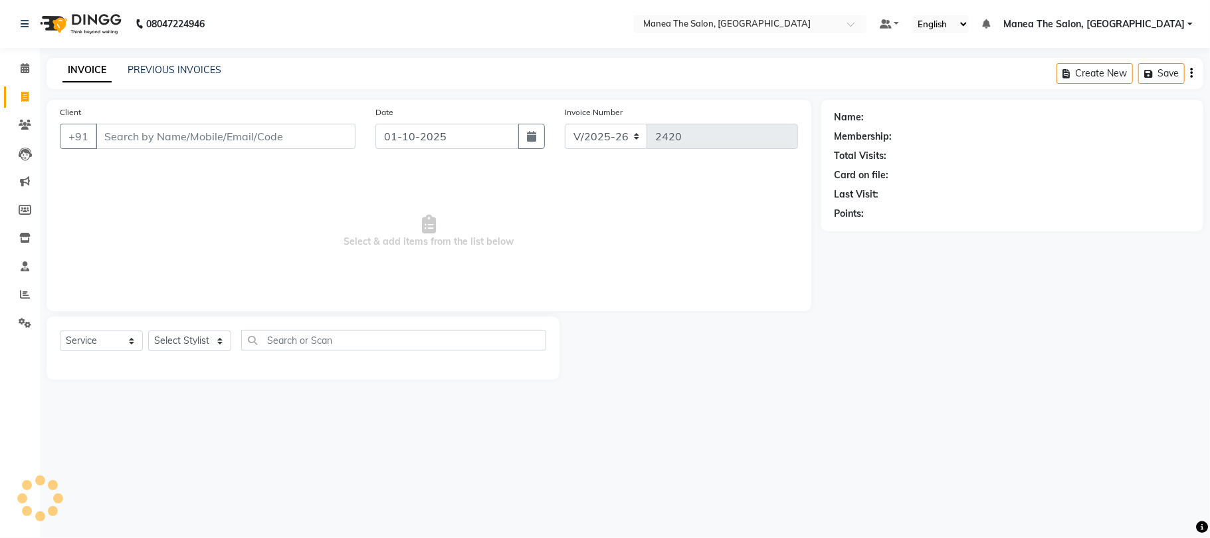
click at [128, 134] on input "Client" at bounding box center [226, 136] width 260 height 25
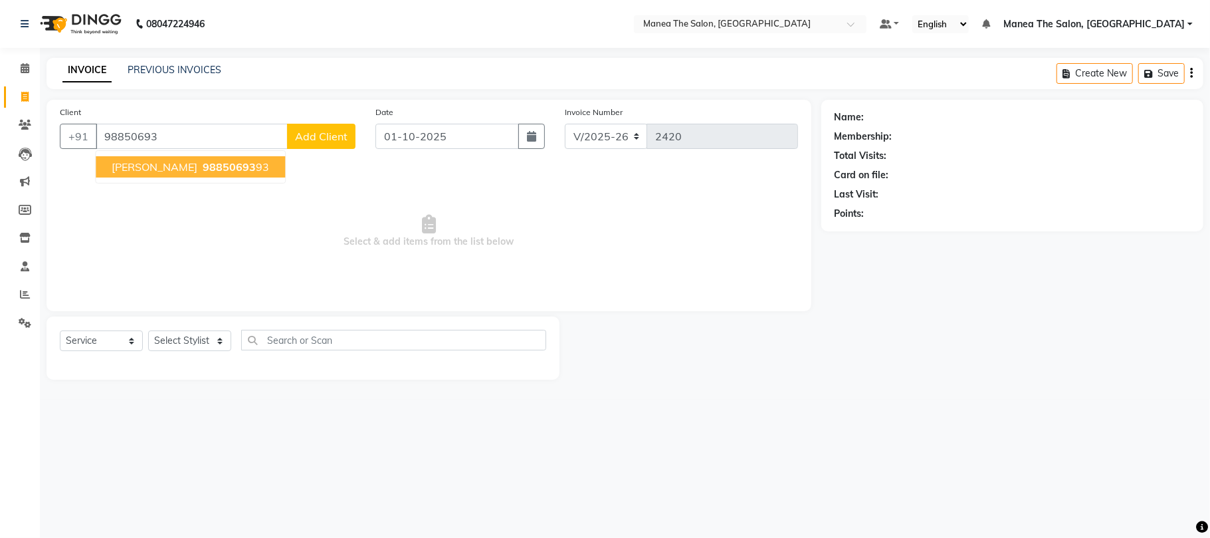
click at [203, 171] on span "98850693" at bounding box center [229, 166] width 53 height 13
type input "9885069393"
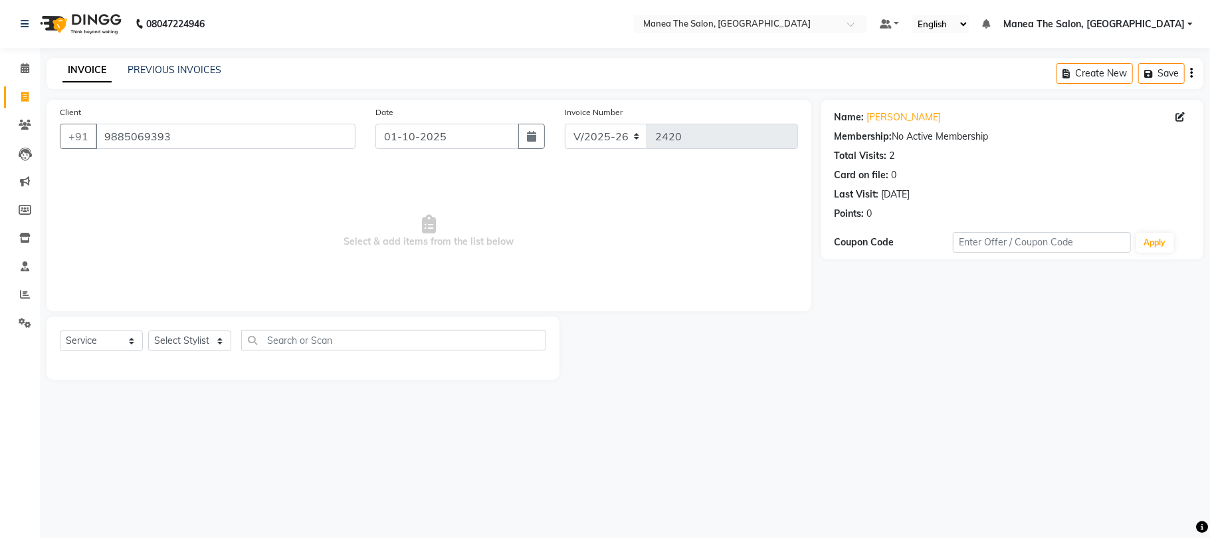
drag, startPoint x: 173, startPoint y: 354, endPoint x: 176, endPoint y: 338, distance: 16.2
click at [174, 354] on div "Select Service Product Membership Package Voucher Prepaid Gift Card Select Styl…" at bounding box center [303, 345] width 486 height 31
click at [162, 341] on select "Select Stylist [PERSON_NAME] Divya Lakshmi [PERSON_NAME] [PERSON_NAME]" at bounding box center [189, 340] width 83 height 21
select select "63586"
click at [148, 330] on select "Select Stylist [PERSON_NAME] Divya Lakshmi [PERSON_NAME] [PERSON_NAME]" at bounding box center [189, 340] width 83 height 21
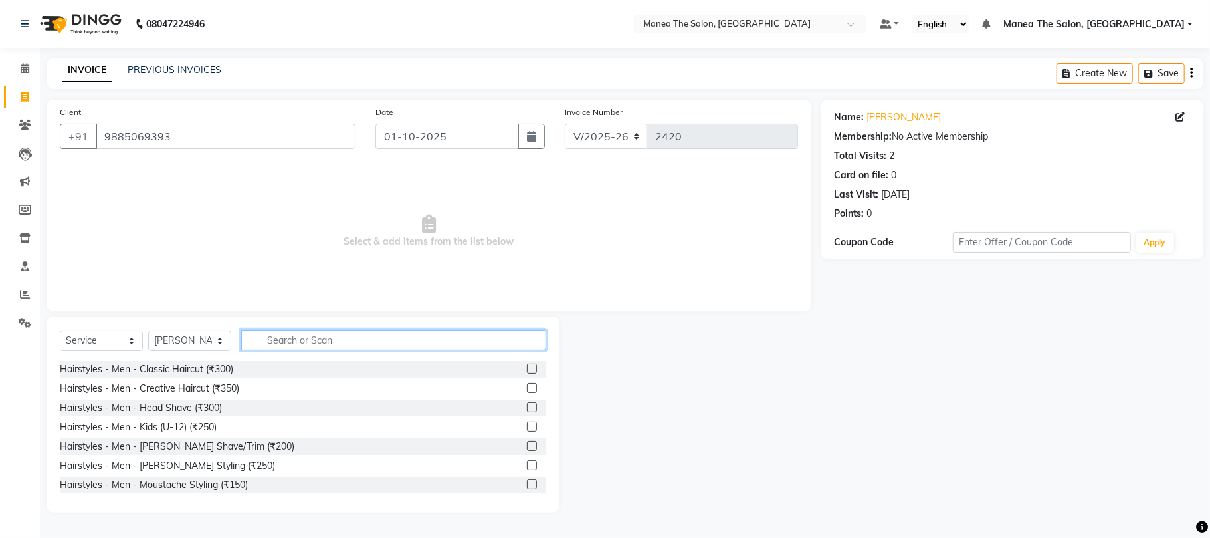
click at [304, 339] on input "text" at bounding box center [393, 340] width 305 height 21
click at [203, 370] on div "Hairstyles - Men - Classic Haircut (₹300)" at bounding box center [146, 369] width 173 height 14
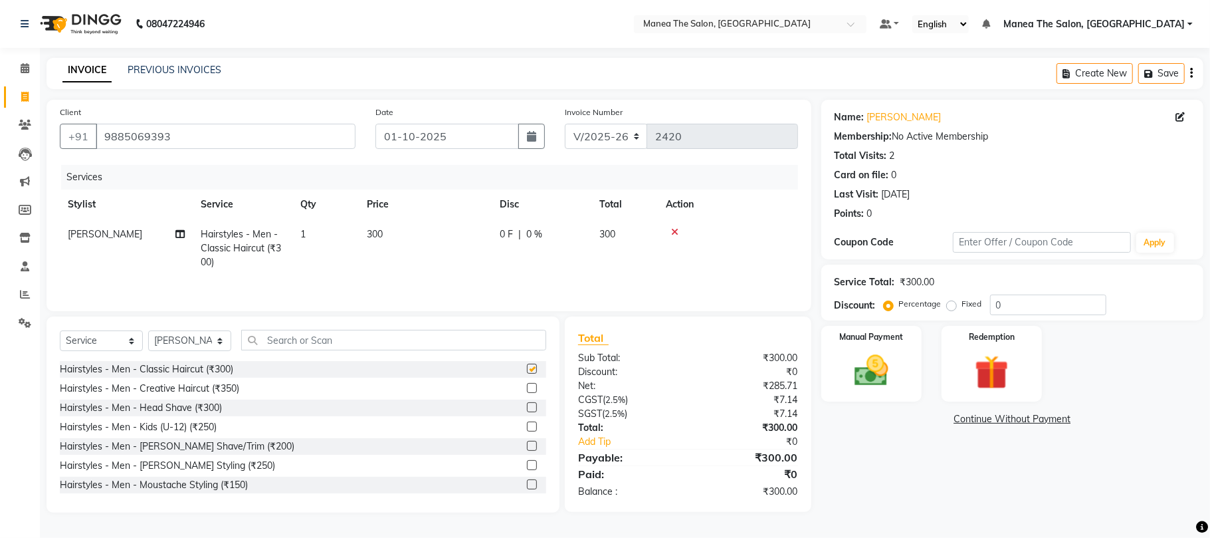
checkbox input "false"
click at [288, 343] on input "text" at bounding box center [393, 340] width 305 height 21
click at [187, 448] on div "Hairstyles - Men - [PERSON_NAME] Shave/Trim (₹200)" at bounding box center [177, 446] width 235 height 14
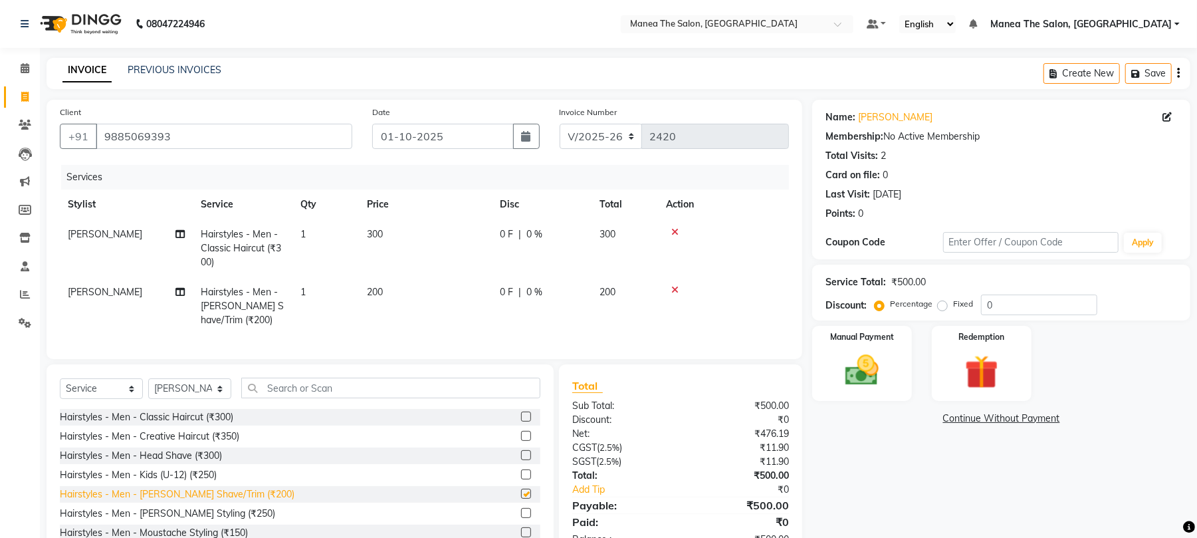
checkbox input "false"
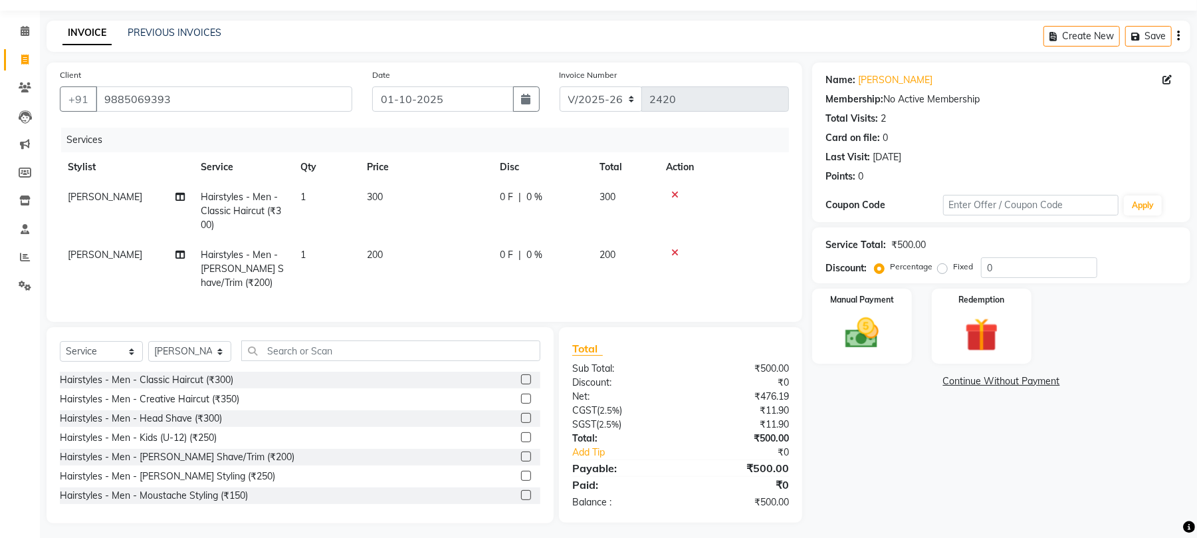
scroll to position [56, 0]
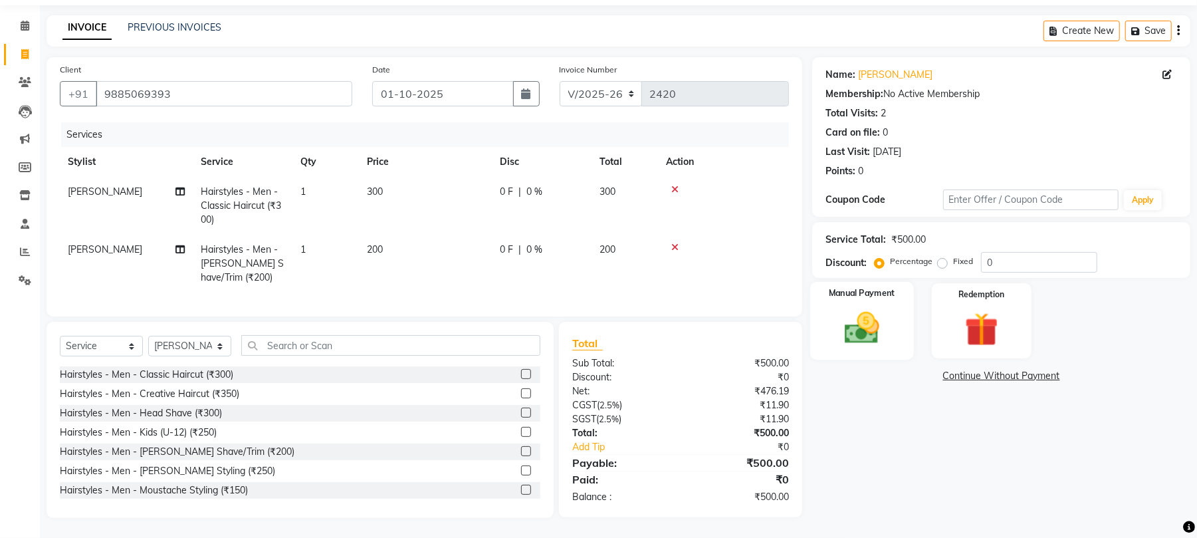
click at [830, 317] on div "Manual Payment" at bounding box center [862, 321] width 104 height 78
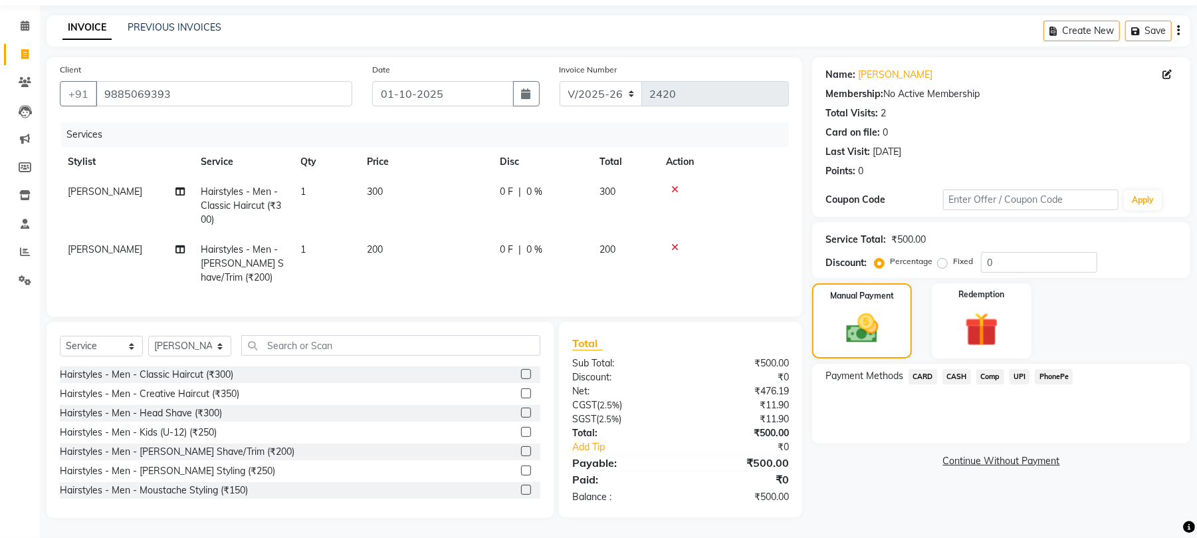
click at [1017, 369] on span "UPI" at bounding box center [1019, 376] width 21 height 15
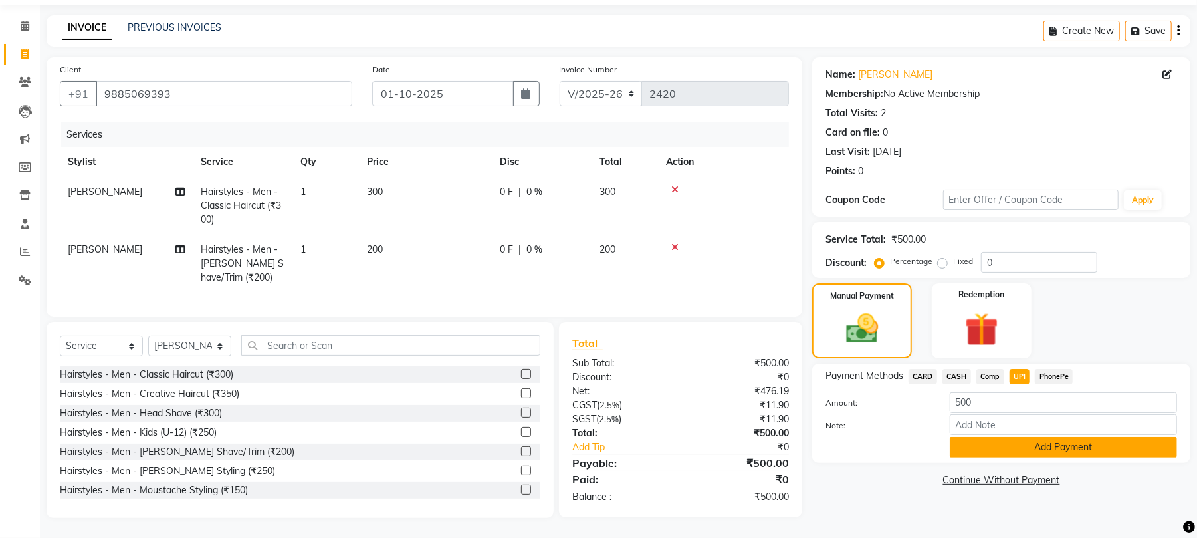
click at [997, 437] on button "Add Payment" at bounding box center [1063, 447] width 227 height 21
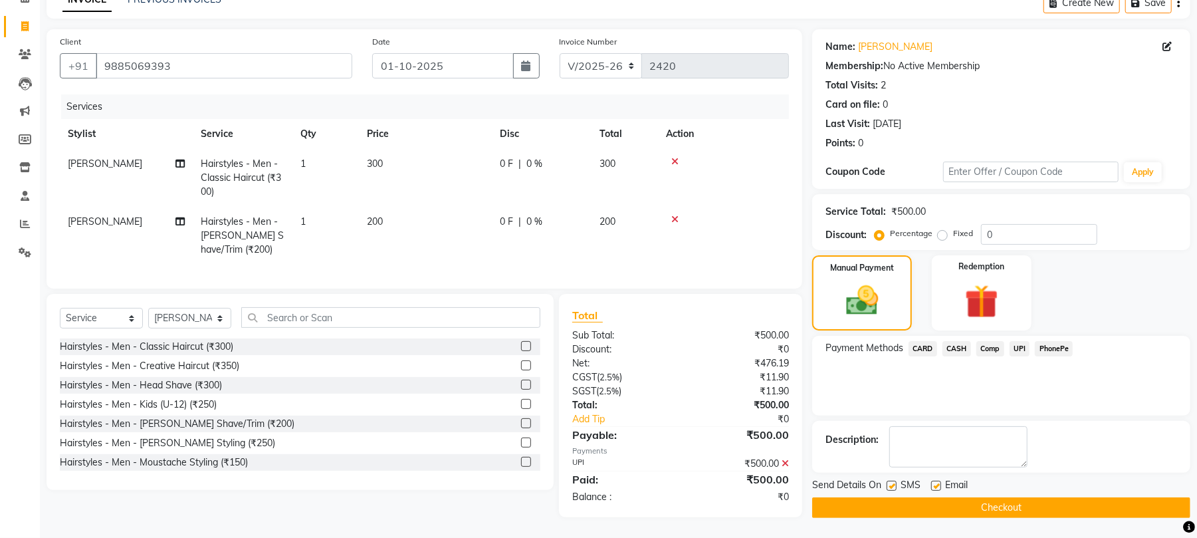
scroll to position [83, 0]
click at [973, 497] on button "Checkout" at bounding box center [1001, 507] width 378 height 21
